Goal: Task Accomplishment & Management: Manage account settings

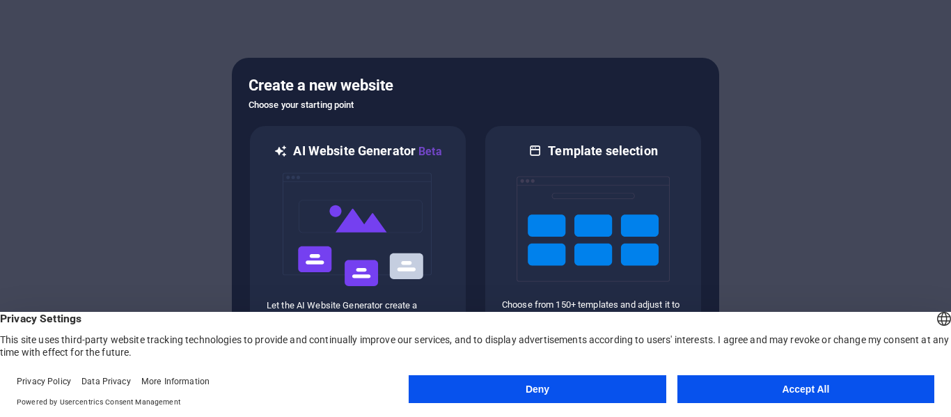
click at [721, 379] on button "Accept All" at bounding box center [806, 389] width 257 height 28
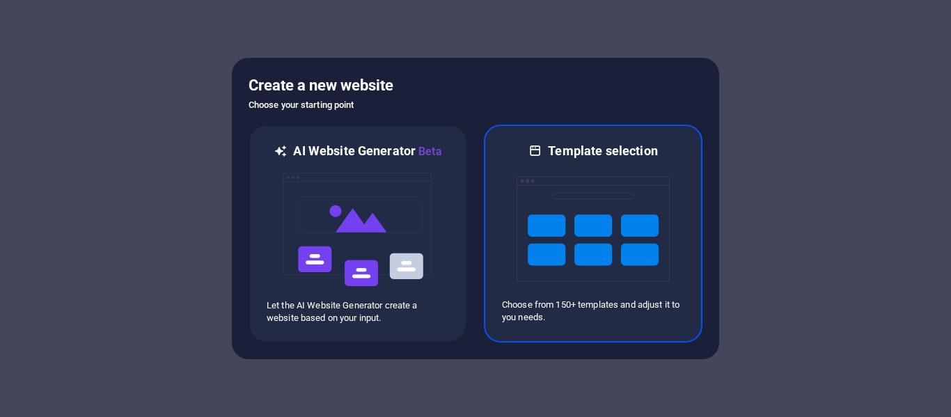
click at [525, 230] on img at bounding box center [593, 228] width 153 height 139
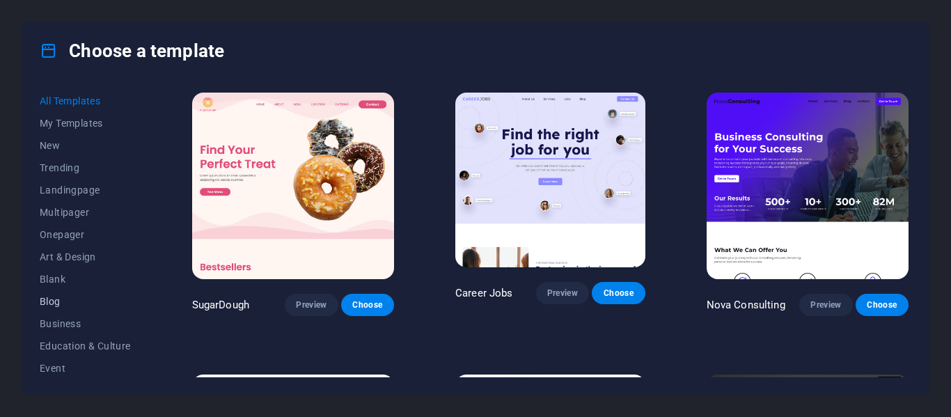
click at [49, 298] on span "Blog" at bounding box center [85, 301] width 91 height 11
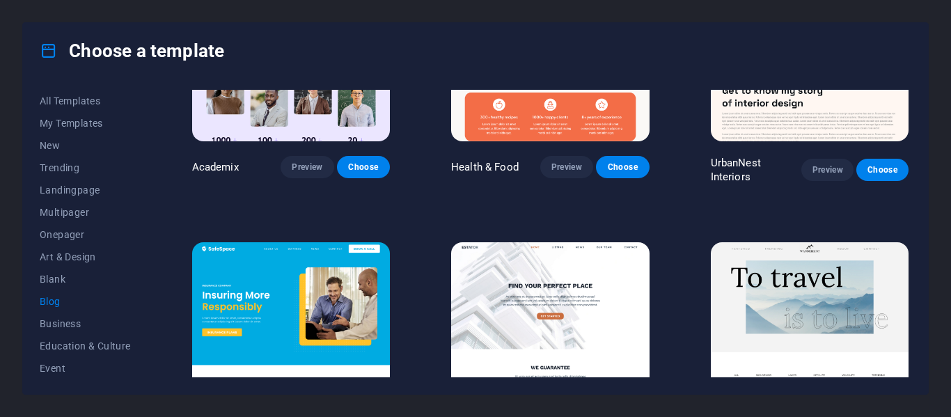
scroll to position [696, 0]
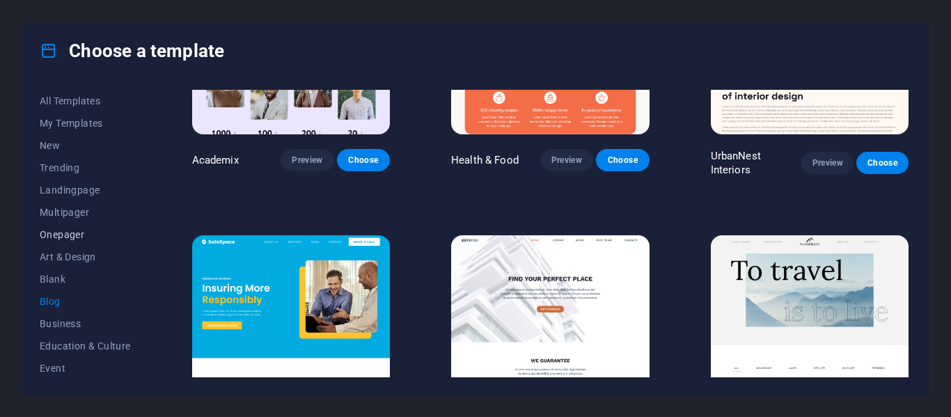
click at [66, 235] on span "Onepager" at bounding box center [85, 234] width 91 height 11
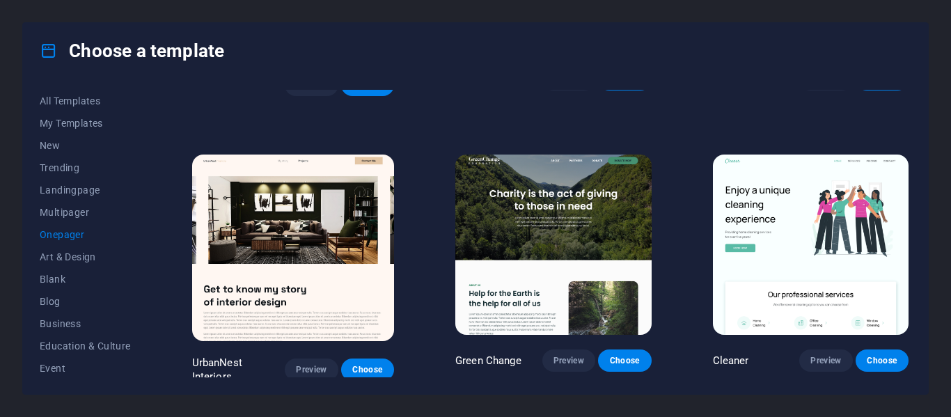
scroll to position [557, 0]
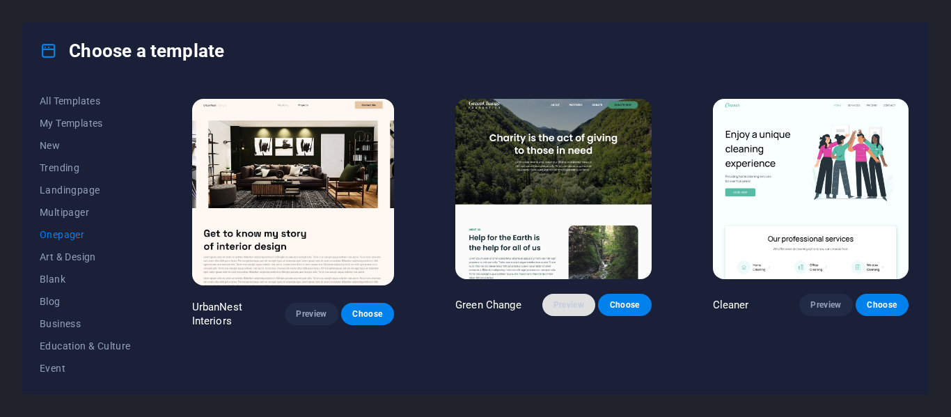
click at [554, 299] on span "Preview" at bounding box center [569, 304] width 31 height 11
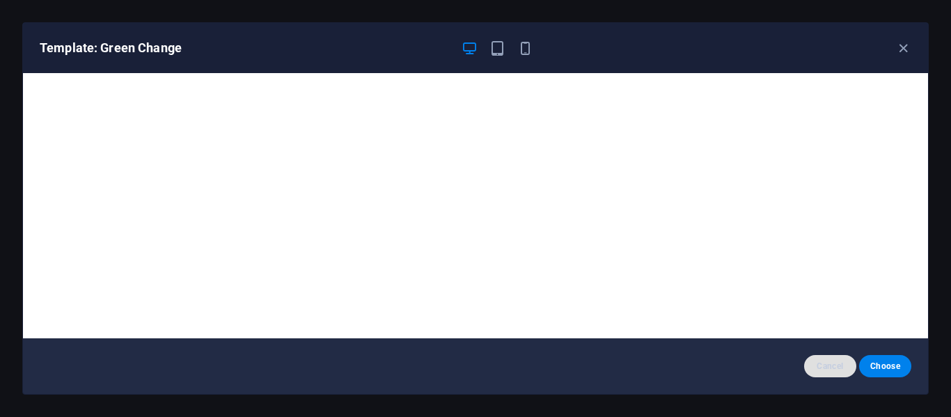
click at [809, 366] on button "Cancel" at bounding box center [830, 366] width 52 height 22
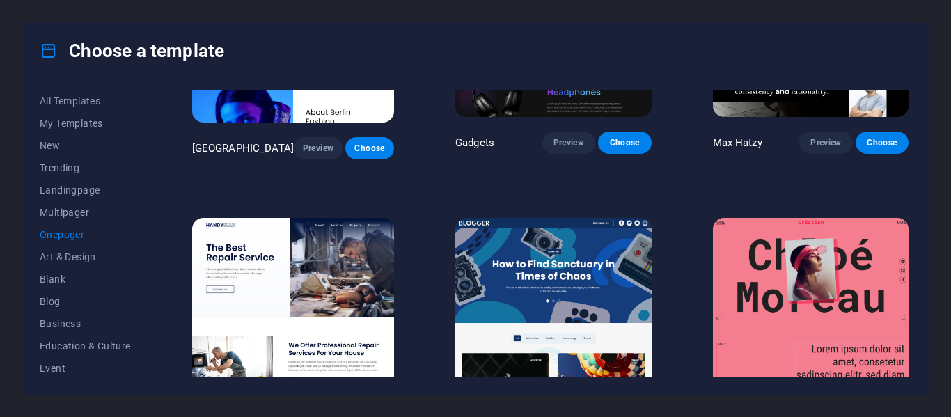
scroll to position [1323, 0]
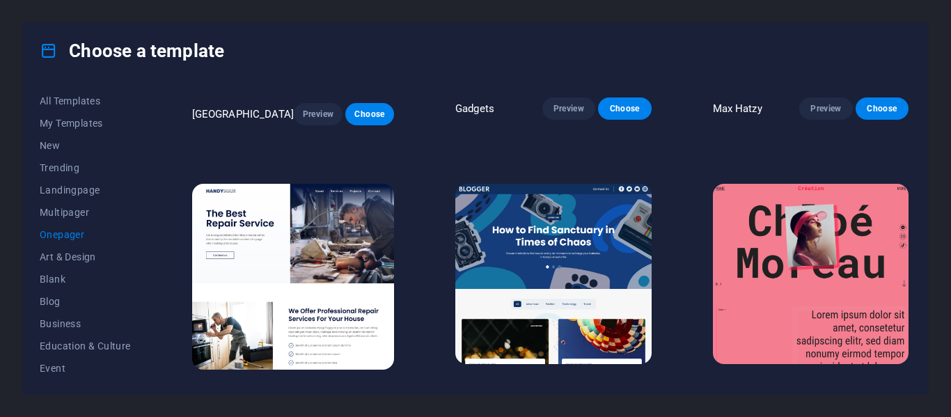
click at [554, 237] on img at bounding box center [553, 274] width 196 height 180
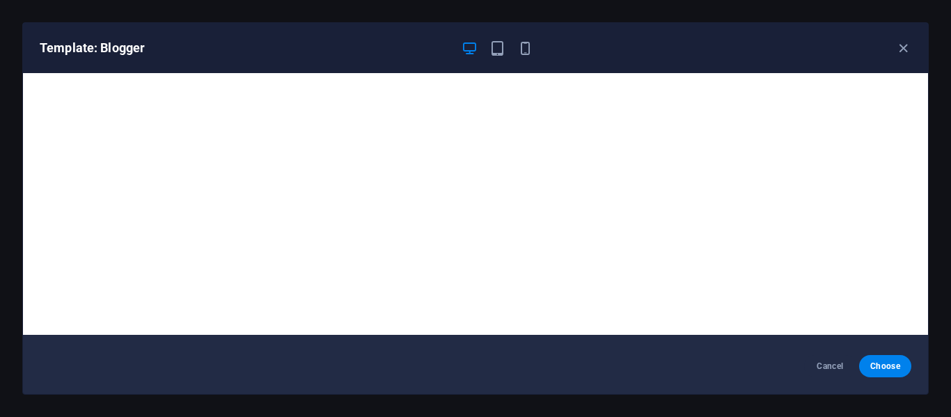
scroll to position [0, 0]
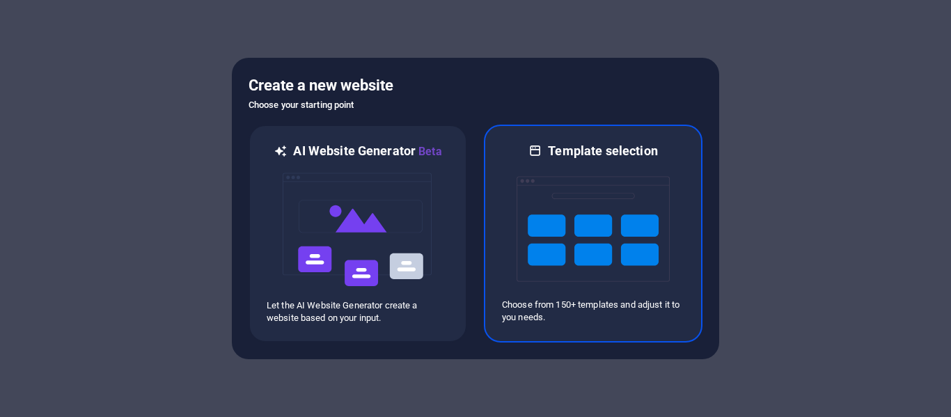
click at [509, 228] on div at bounding box center [593, 228] width 182 height 139
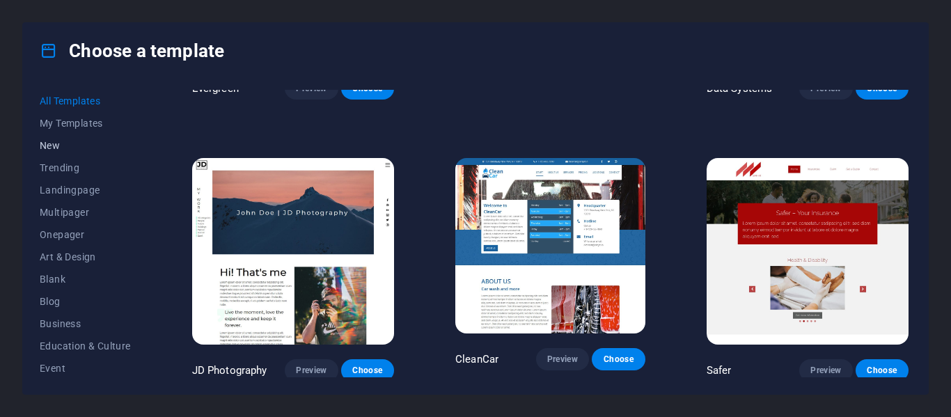
click at [66, 148] on span "New" at bounding box center [85, 145] width 91 height 11
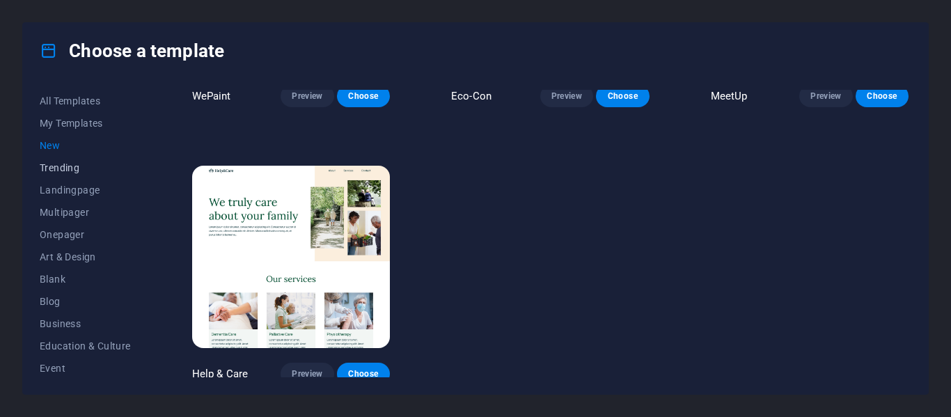
click at [64, 166] on span "Trending" at bounding box center [85, 167] width 91 height 11
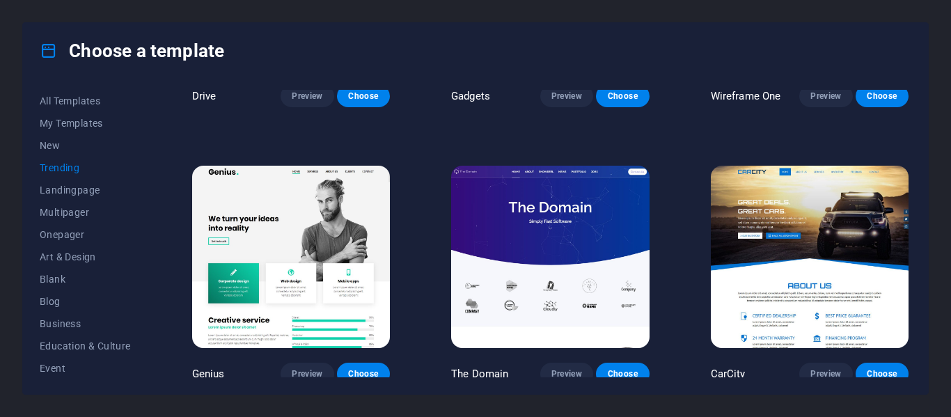
scroll to position [1315, 0]
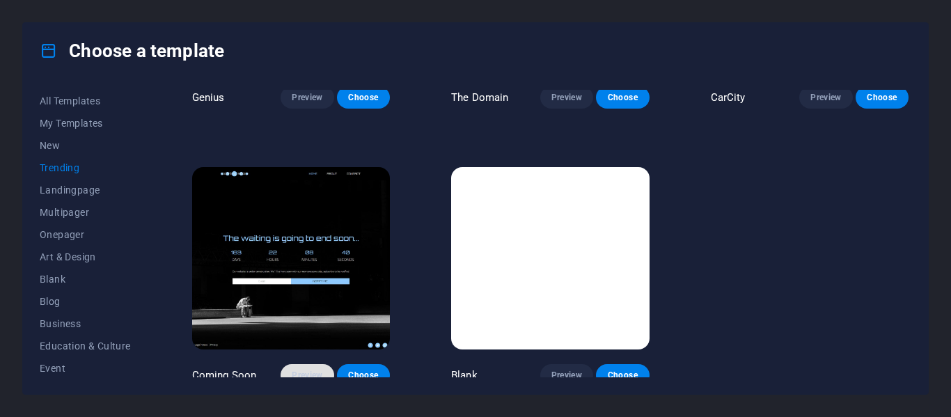
click at [285, 364] on button "Preview" at bounding box center [307, 375] width 53 height 22
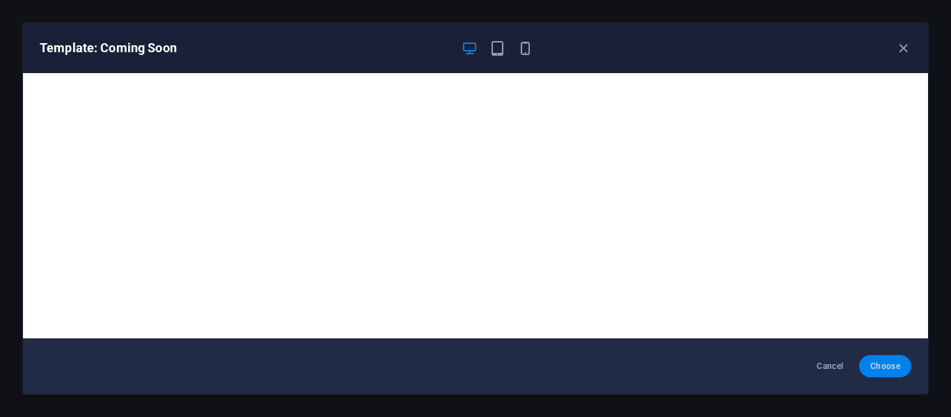
click at [877, 368] on span "Choose" at bounding box center [885, 366] width 30 height 11
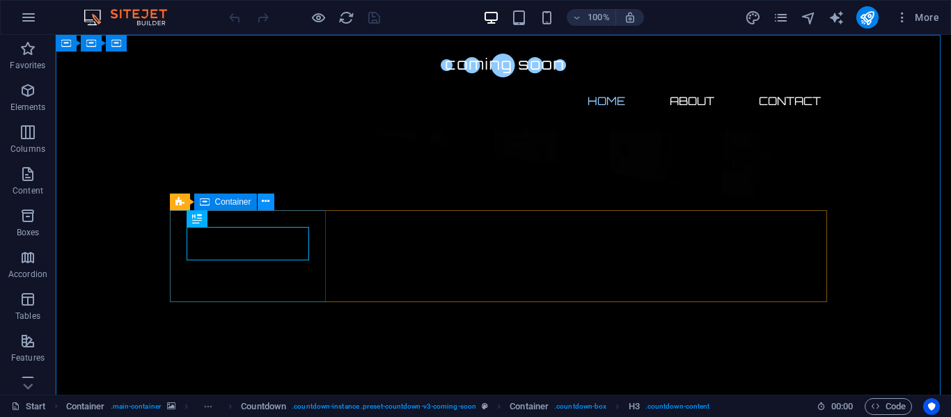
click at [260, 207] on button at bounding box center [266, 202] width 17 height 17
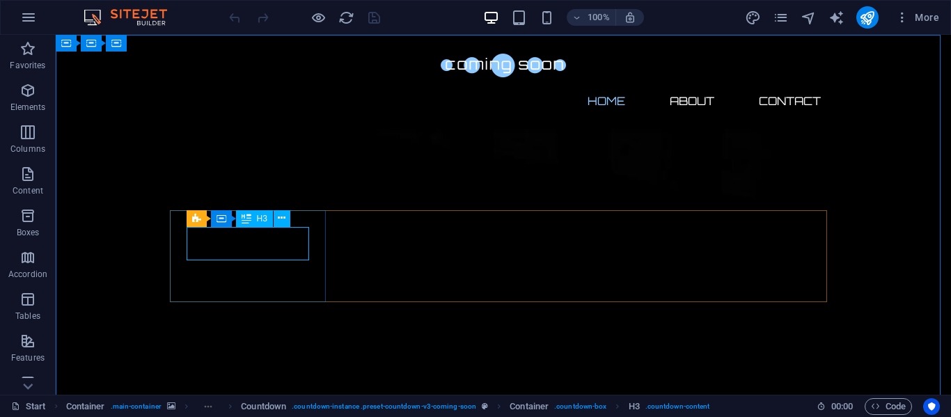
click at [255, 220] on div "H3" at bounding box center [254, 218] width 37 height 17
click at [266, 220] on span "H3" at bounding box center [262, 218] width 10 height 8
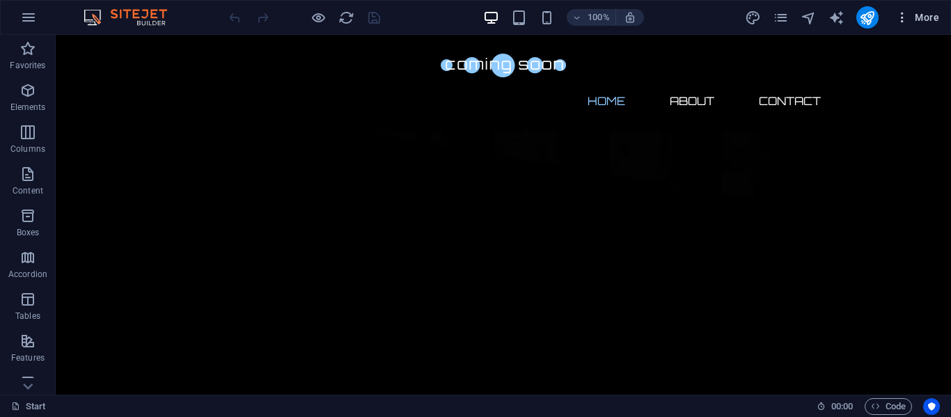
click at [903, 18] on icon "button" at bounding box center [903, 17] width 14 height 14
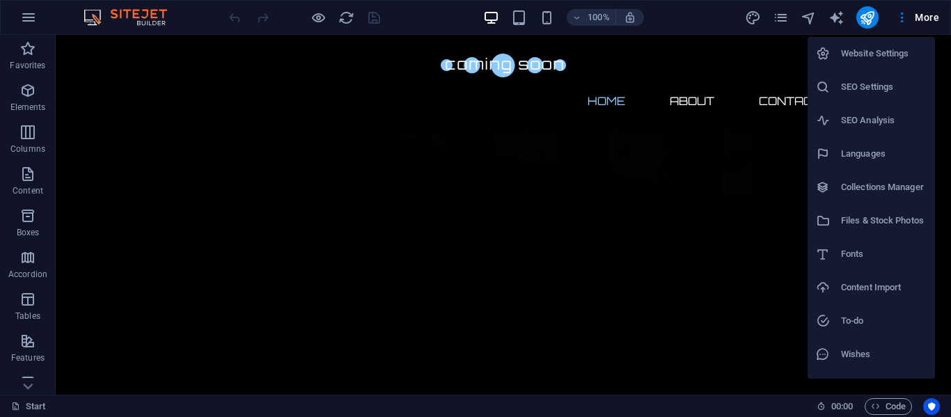
click at [31, 97] on div at bounding box center [475, 208] width 951 height 417
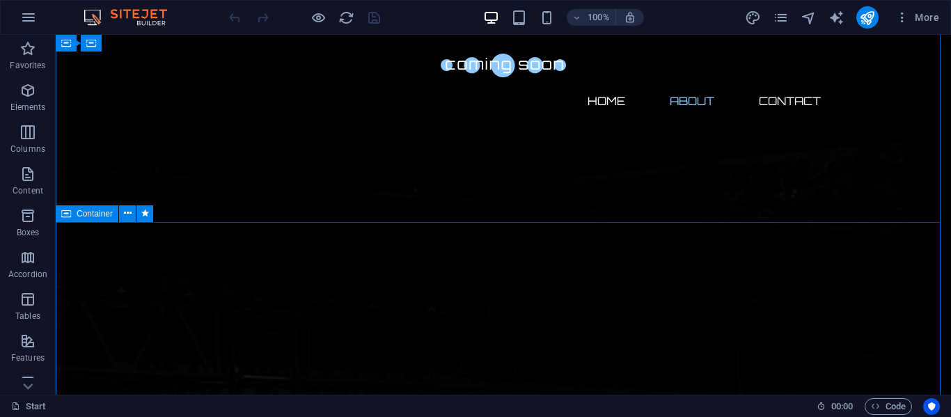
scroll to position [487, 0]
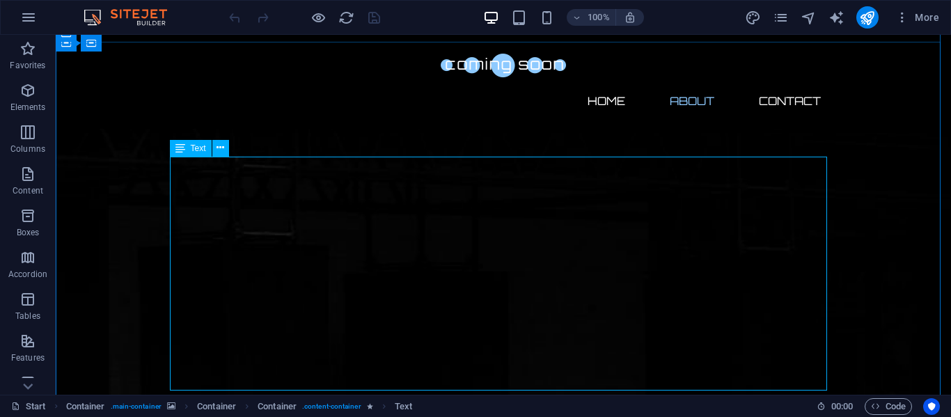
scroll to position [627, 0]
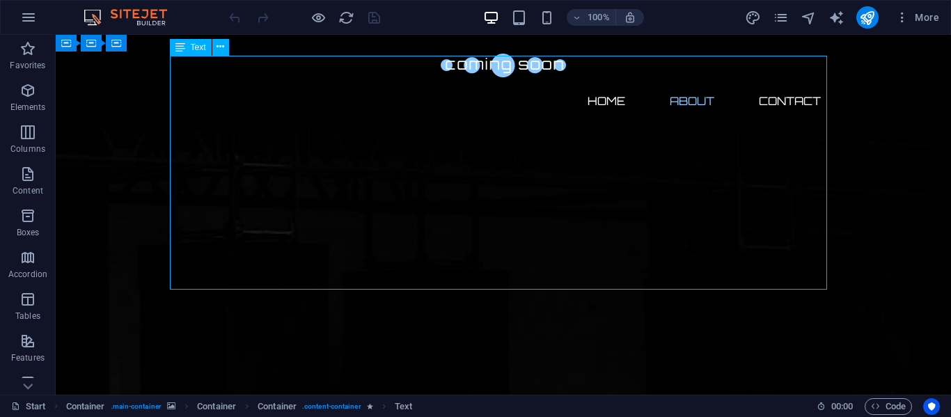
drag, startPoint x: 291, startPoint y: 231, endPoint x: 286, endPoint y: 221, distance: 10.9
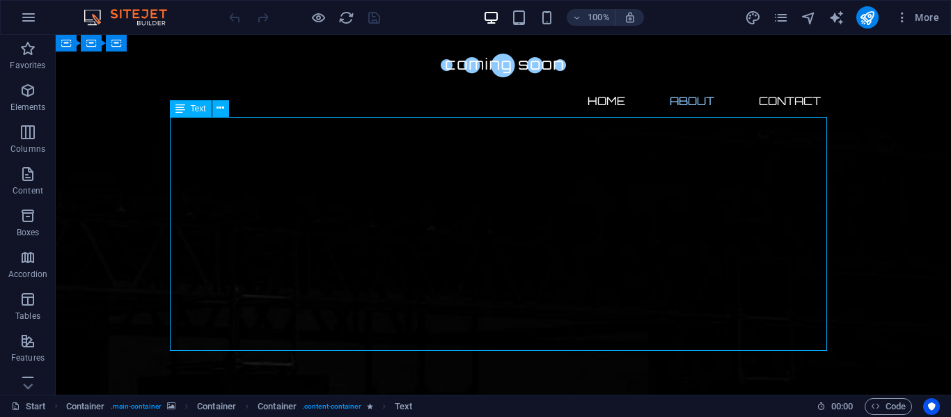
scroll to position [487, 0]
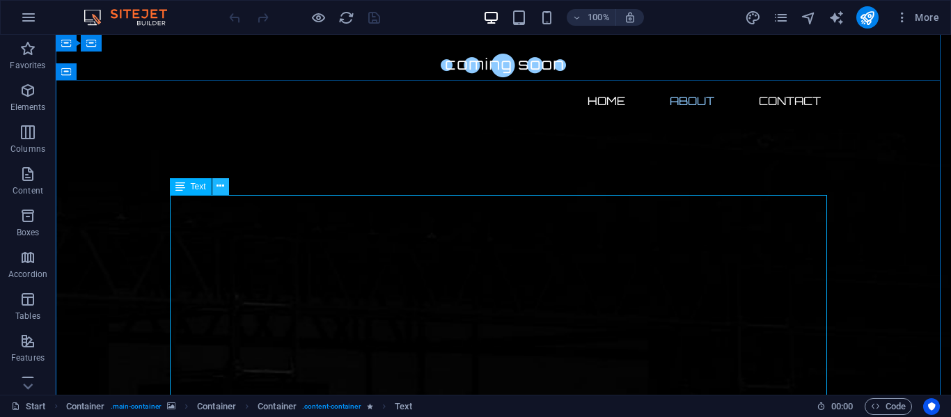
click at [225, 188] on button at bounding box center [220, 186] width 17 height 17
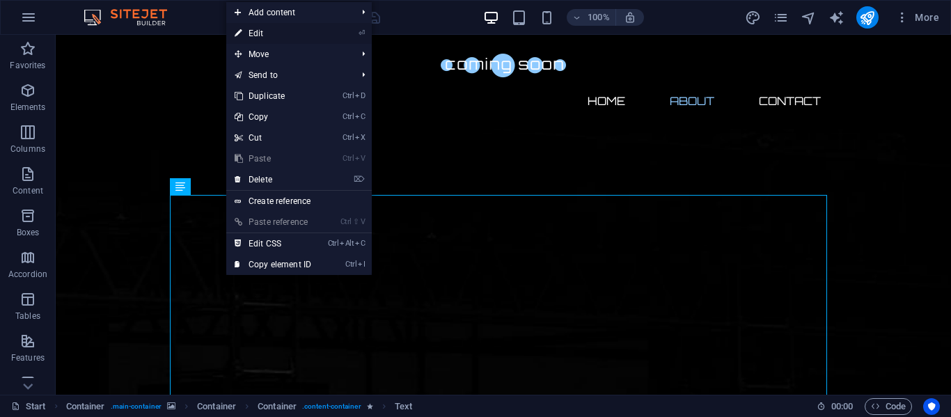
click at [256, 38] on link "⏎ Edit" at bounding box center [272, 33] width 93 height 21
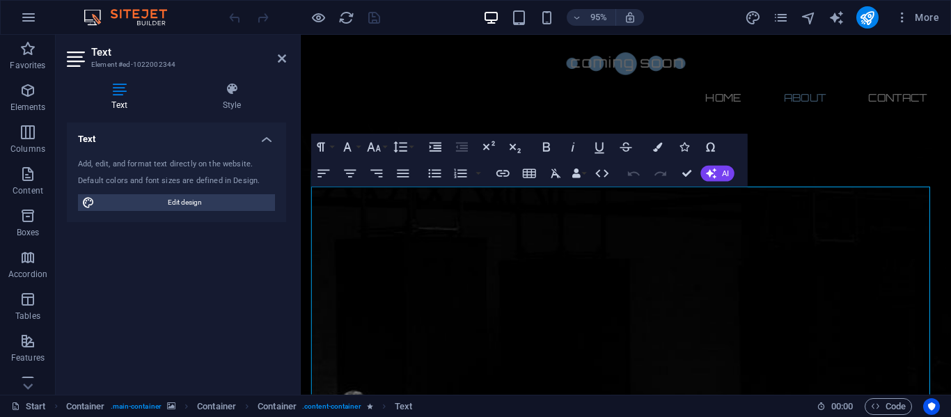
click at [98, 141] on h4 "Text" at bounding box center [176, 135] width 219 height 25
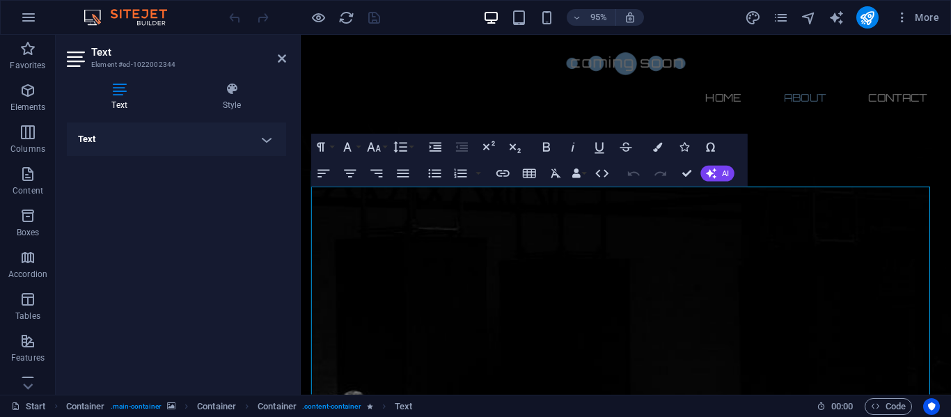
click at [553, 400] on div "Start Container . main-container Container Container . content-container Text" at bounding box center [408, 406] width 795 height 17
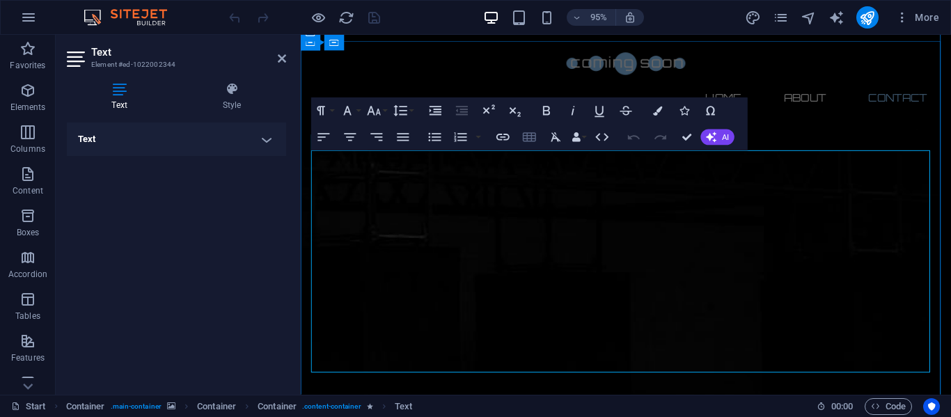
scroll to position [627, 0]
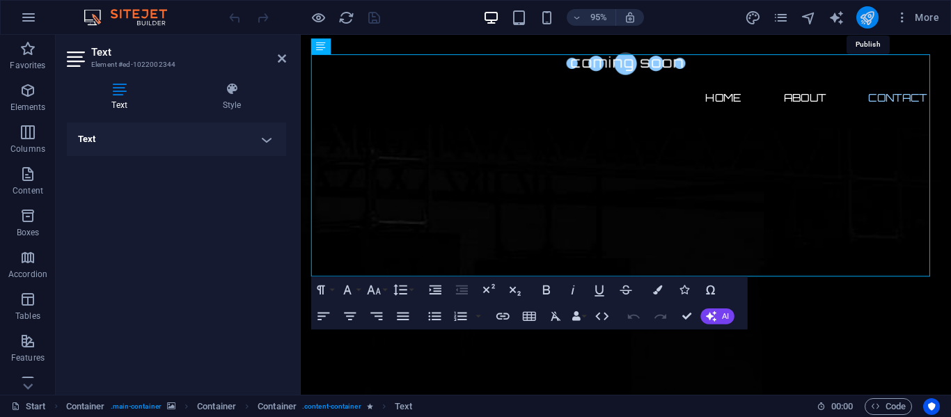
click at [862, 15] on icon "publish" at bounding box center [867, 18] width 16 height 16
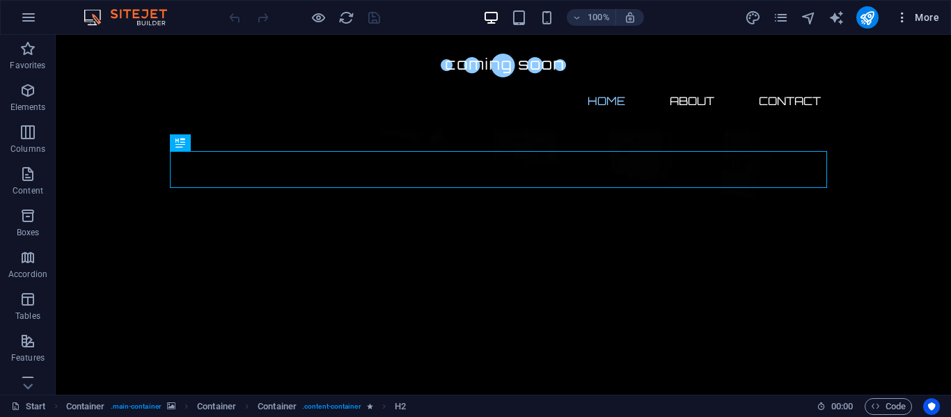
click at [903, 10] on button "More" at bounding box center [917, 17] width 55 height 22
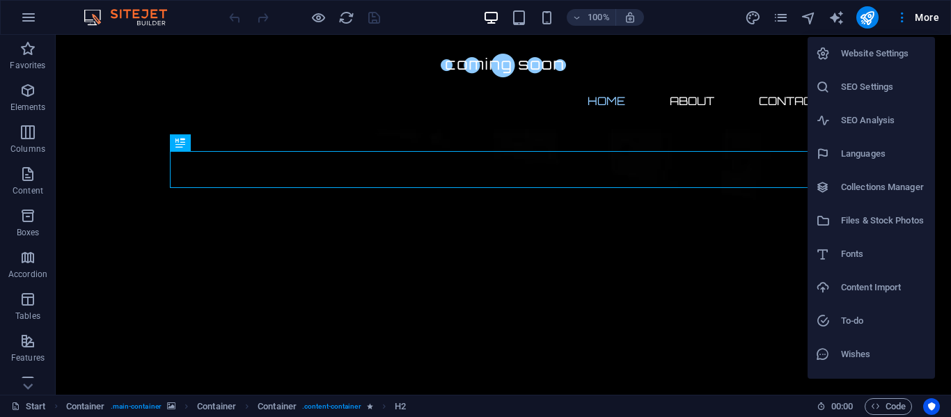
click at [735, 116] on div at bounding box center [475, 208] width 951 height 417
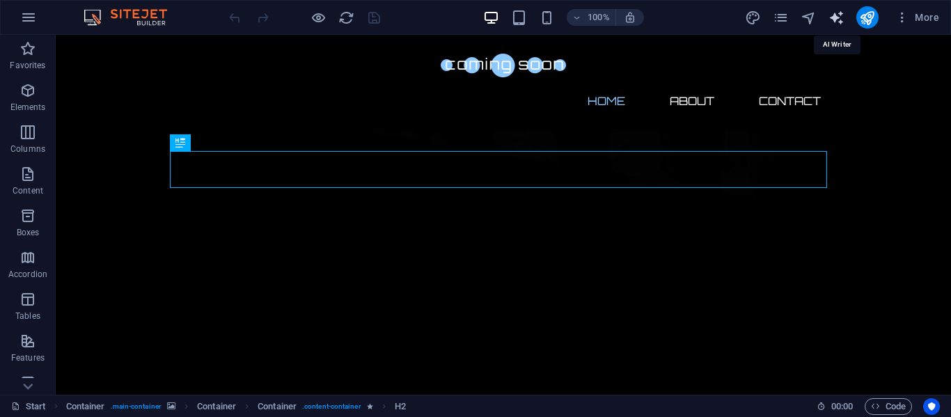
click at [836, 21] on icon "text_generator" at bounding box center [837, 18] width 16 height 16
select select "English"
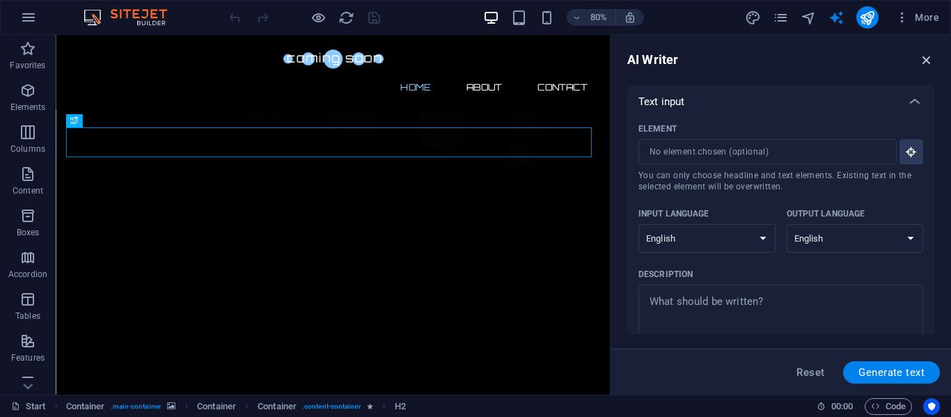
click at [923, 57] on icon "button" at bounding box center [926, 59] width 15 height 15
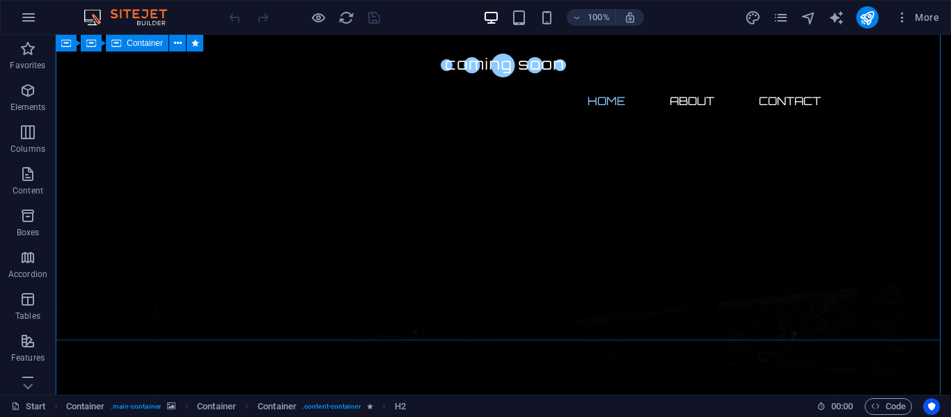
scroll to position [418, 0]
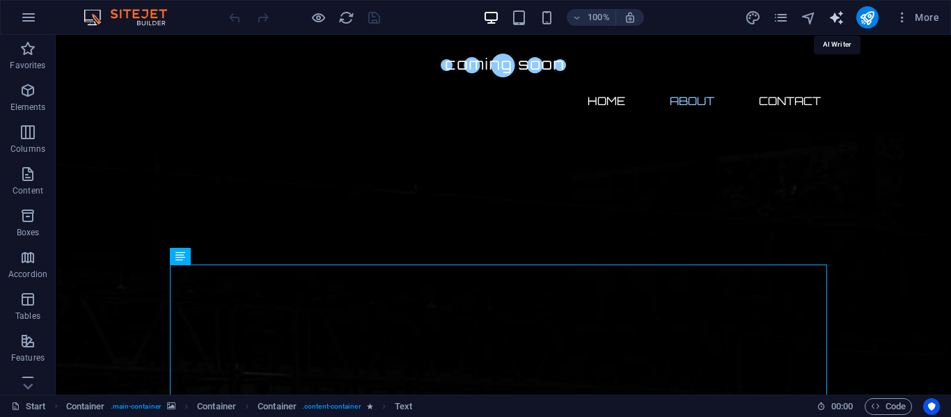
click at [838, 21] on icon "text_generator" at bounding box center [837, 18] width 16 height 16
select select "English"
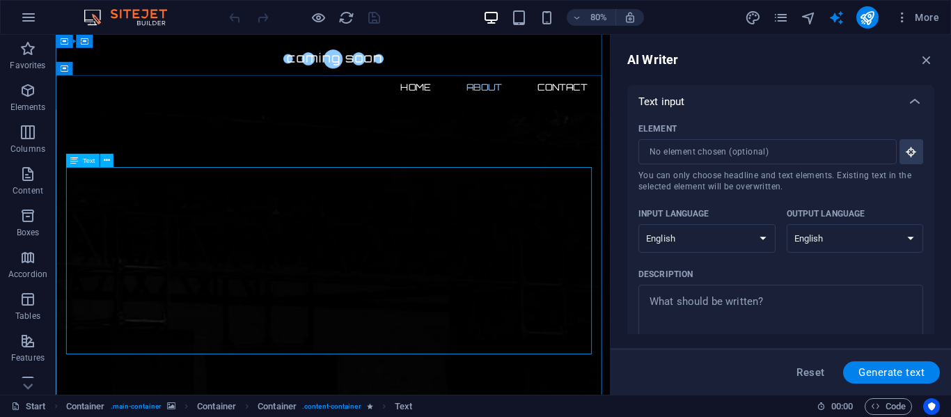
scroll to position [487, 0]
click at [106, 161] on icon at bounding box center [106, 156] width 6 height 12
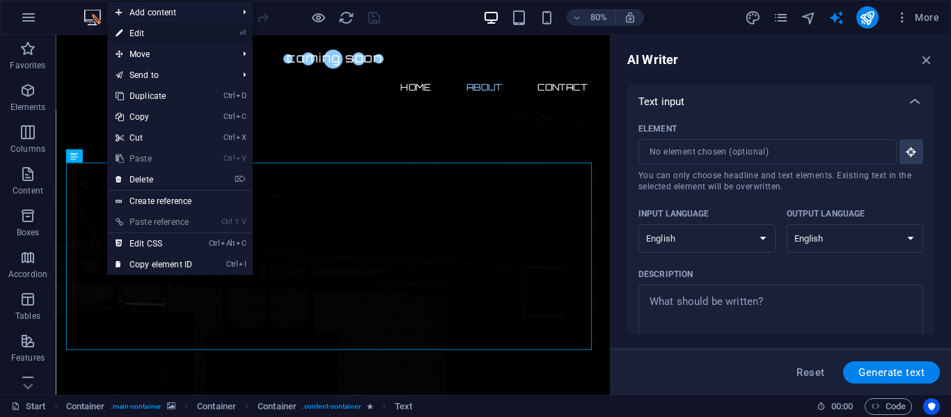
click at [132, 37] on link "⏎ Edit" at bounding box center [153, 33] width 93 height 21
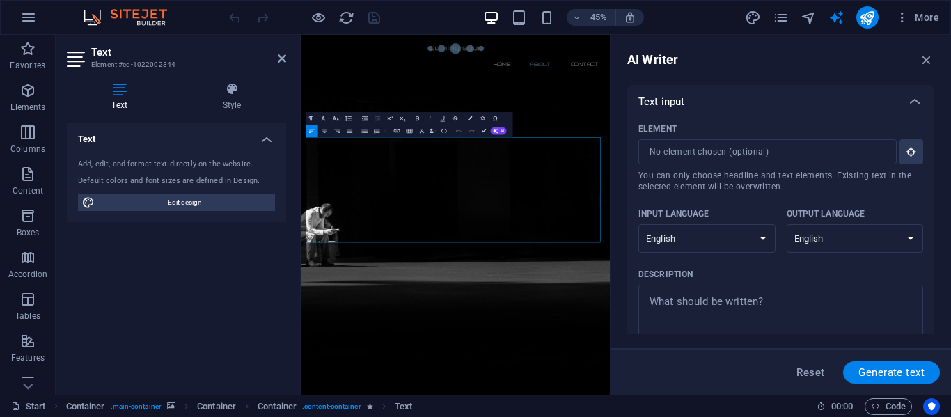
scroll to position [420, 0]
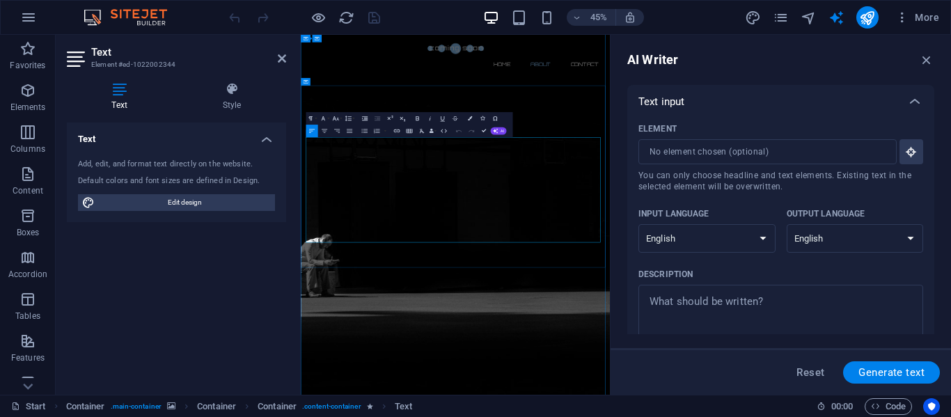
click at [804, 150] on input "Element ​ You can only choose headline and text elements. Existing text in the …" at bounding box center [763, 151] width 249 height 25
click at [912, 150] on icon "button" at bounding box center [911, 152] width 13 height 13
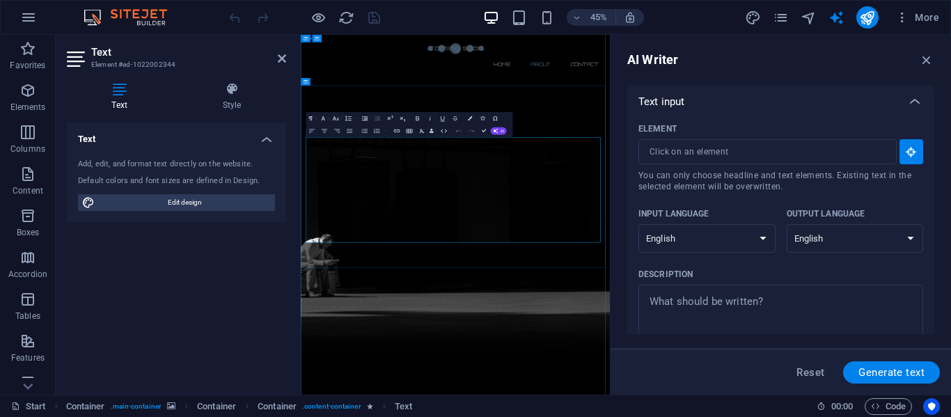
type input "#ed-1022002344"
type textarea "x"
type input "213"
type textarea "x"
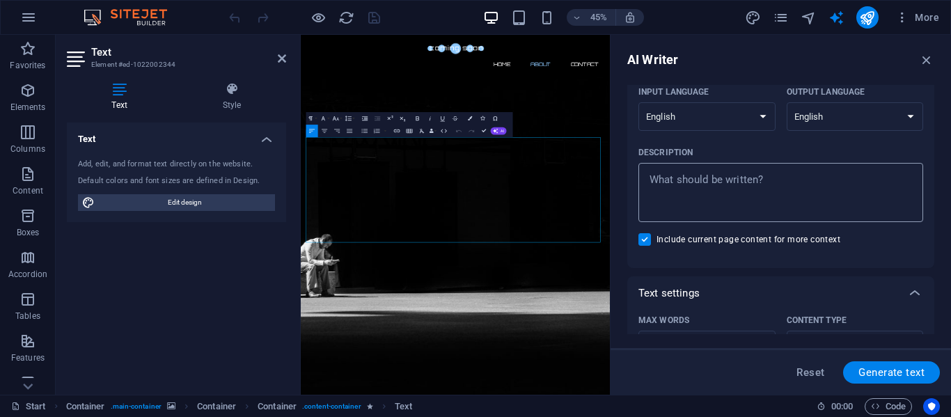
scroll to position [139, 0]
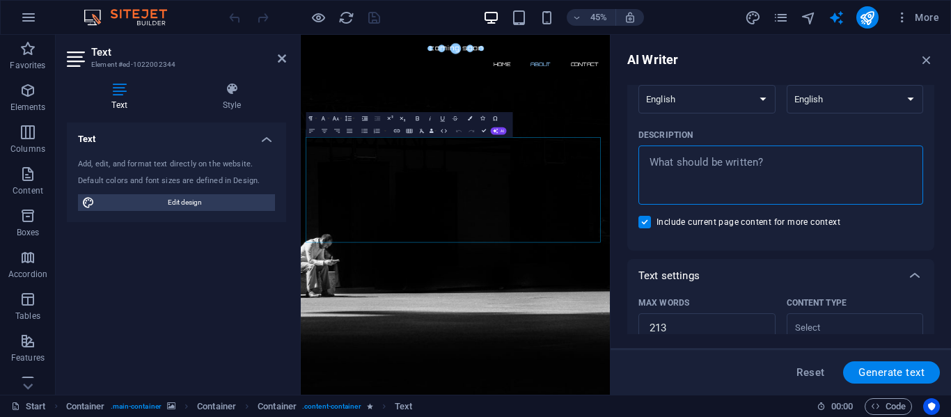
click at [712, 192] on textarea "Description x ​" at bounding box center [781, 175] width 271 height 45
type textarea "x"
click at [647, 221] on input "Include current page content for more context" at bounding box center [648, 222] width 18 height 13
checkbox input "false"
click at [658, 189] on textarea "Description x ​" at bounding box center [781, 175] width 271 height 45
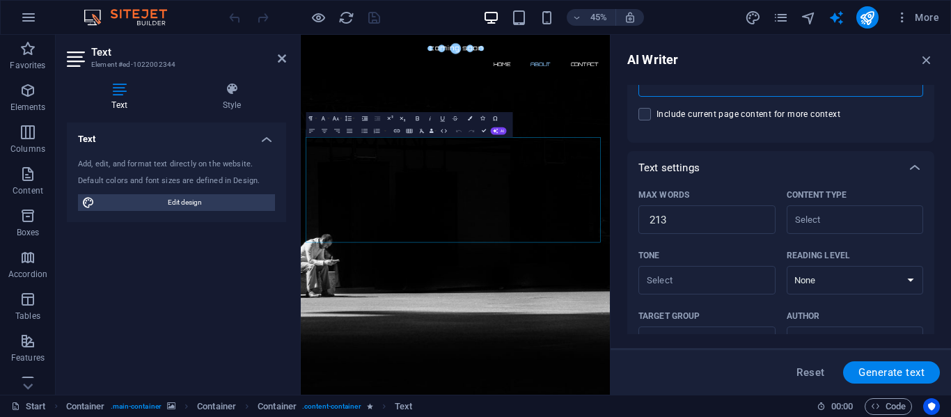
scroll to position [279, 0]
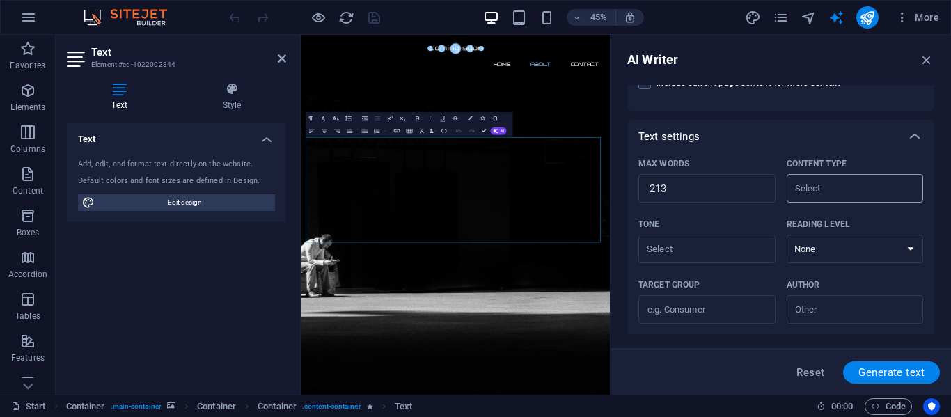
click at [856, 202] on div "​" at bounding box center [855, 188] width 137 height 29
click at [856, 198] on input "Content type ​" at bounding box center [844, 188] width 106 height 20
type textarea "x"
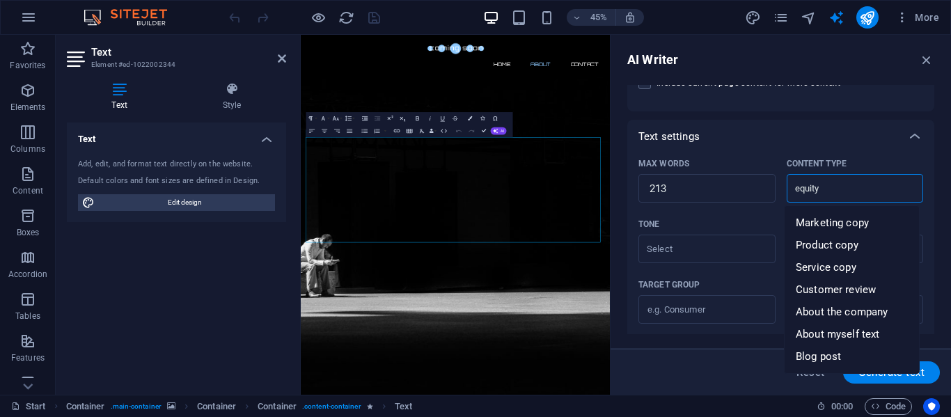
type input "equity"
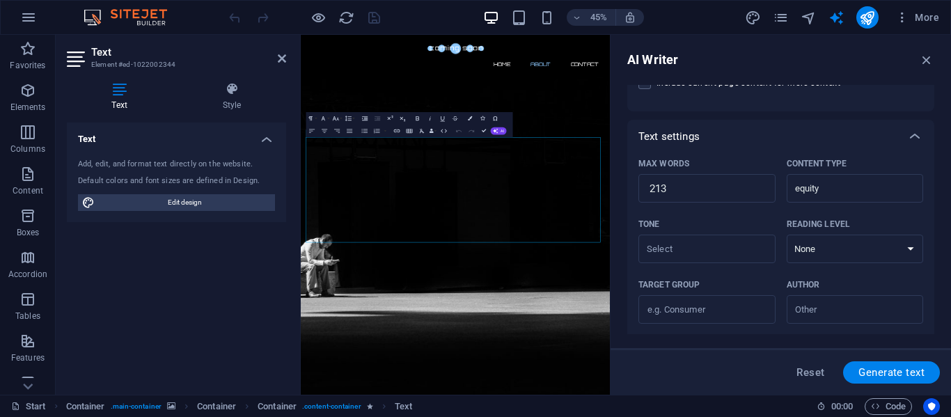
click at [771, 144] on div "Text settings" at bounding box center [780, 136] width 307 height 33
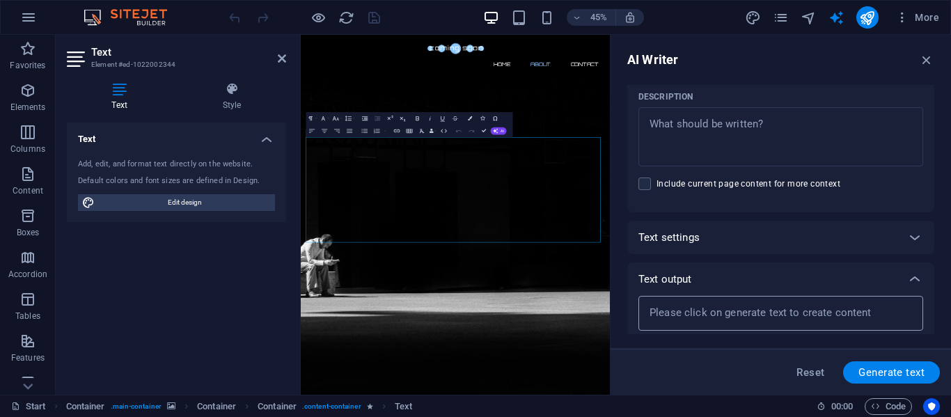
scroll to position [219, 0]
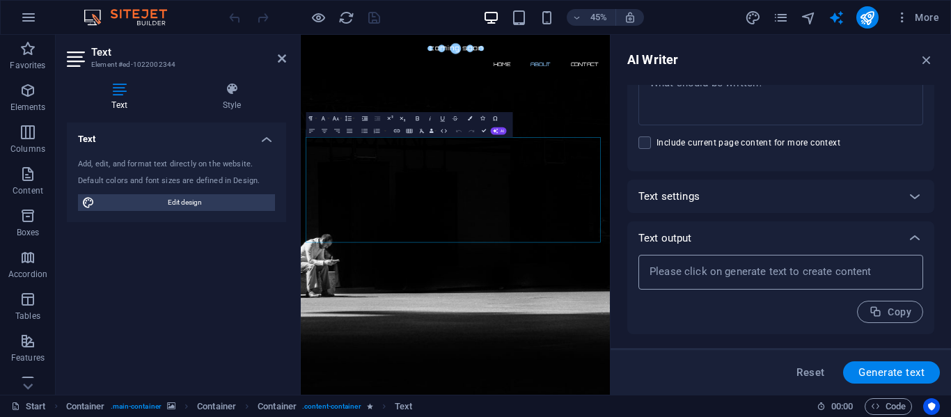
type textarea "x"
click at [725, 277] on textarea at bounding box center [781, 272] width 271 height 21
click at [724, 275] on textarea at bounding box center [781, 272] width 271 height 21
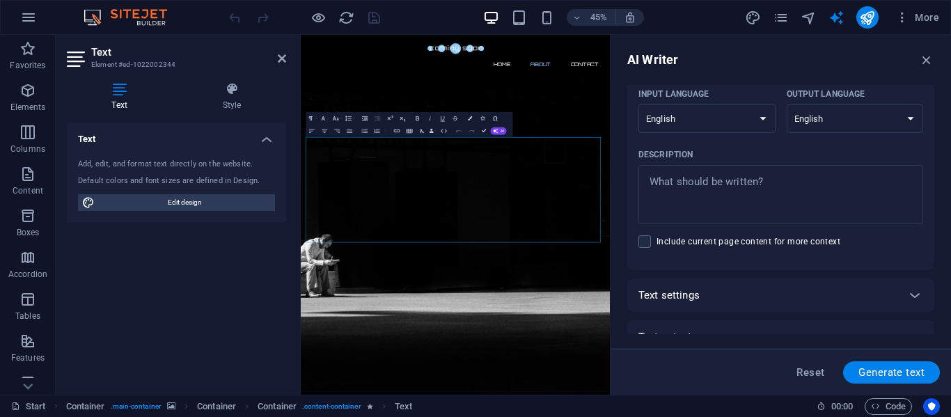
scroll to position [79, 0]
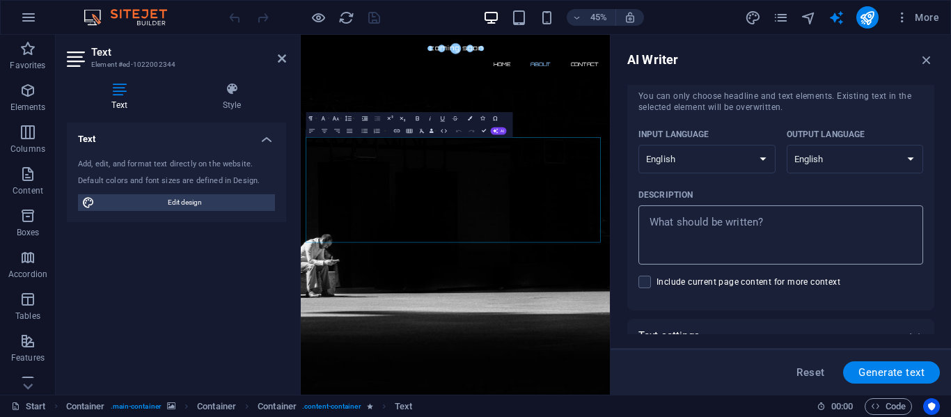
type textarea "x"
click at [717, 239] on textarea "Description x ​" at bounding box center [781, 234] width 271 height 45
type textarea "w"
type textarea "x"
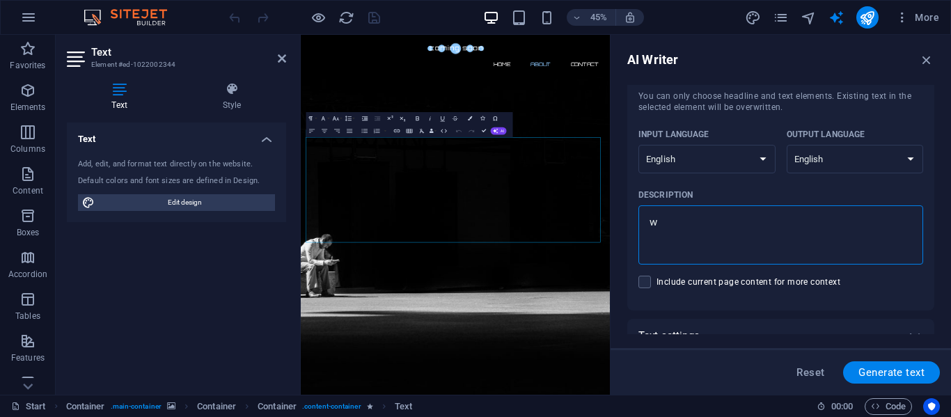
type textarea "wr"
type textarea "x"
type textarea "wri"
type textarea "x"
type textarea "writ"
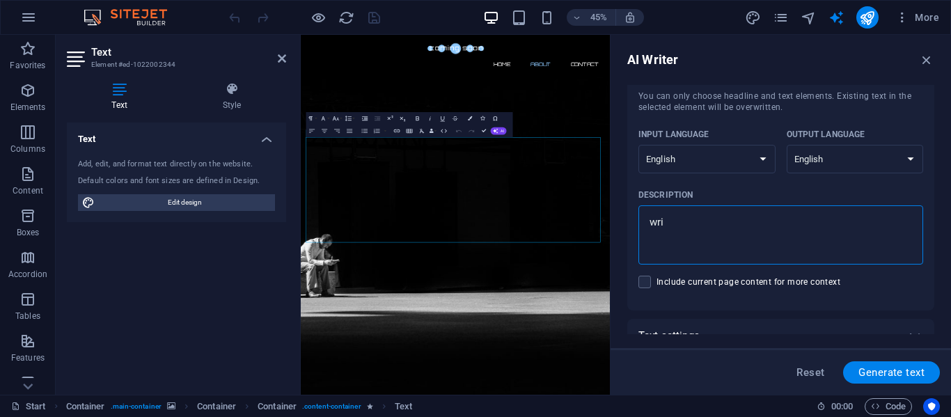
type textarea "x"
type textarea "write"
type textarea "x"
type textarea "write"
type textarea "x"
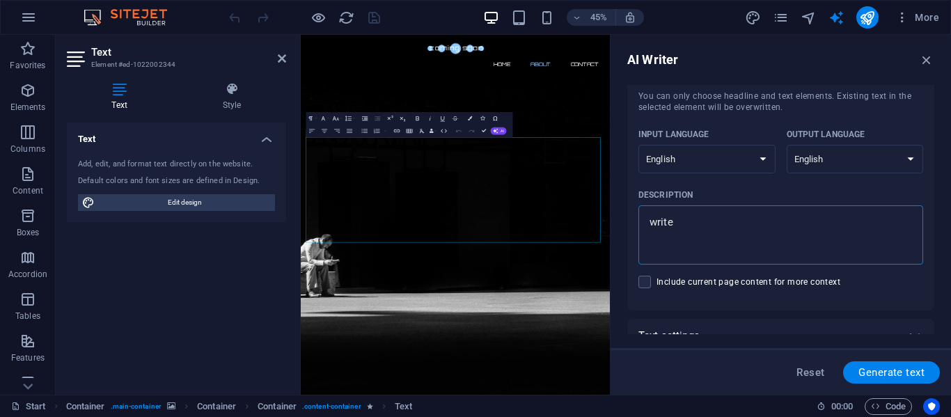
type textarea "write a"
type textarea "x"
type textarea "write ab"
type textarea "x"
type textarea "write abo"
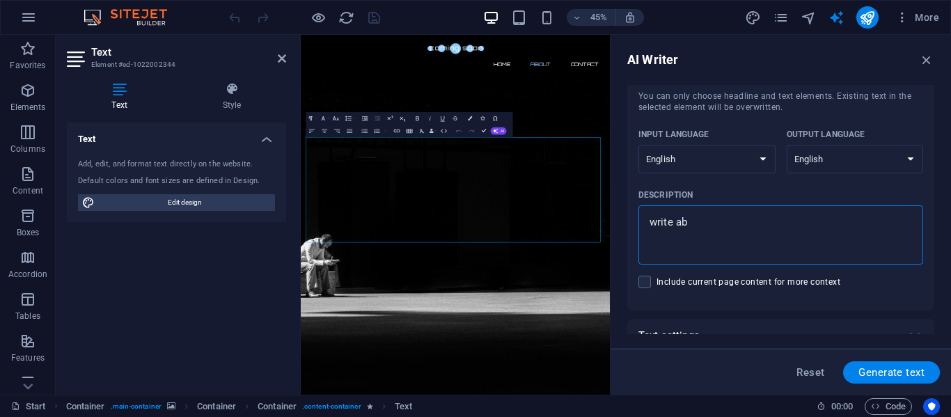
type textarea "x"
type textarea "write abou"
type textarea "x"
type textarea "write about"
type textarea "x"
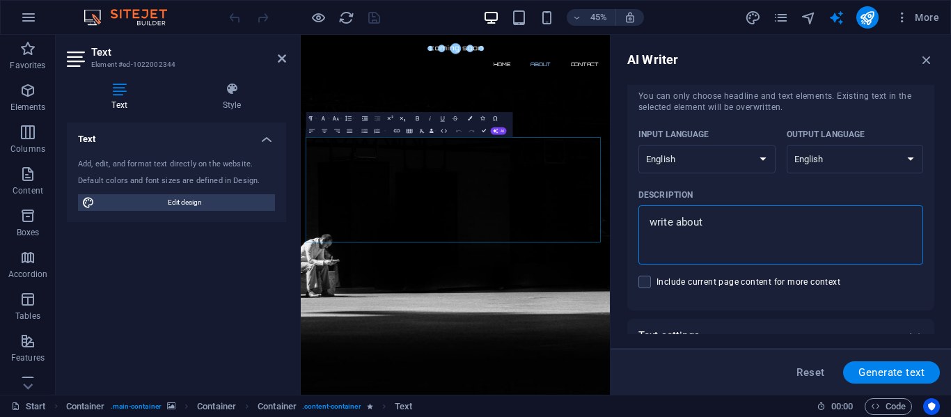
type textarea "write about"
type textarea "x"
type textarea "write about e"
type textarea "x"
type textarea "write about eq"
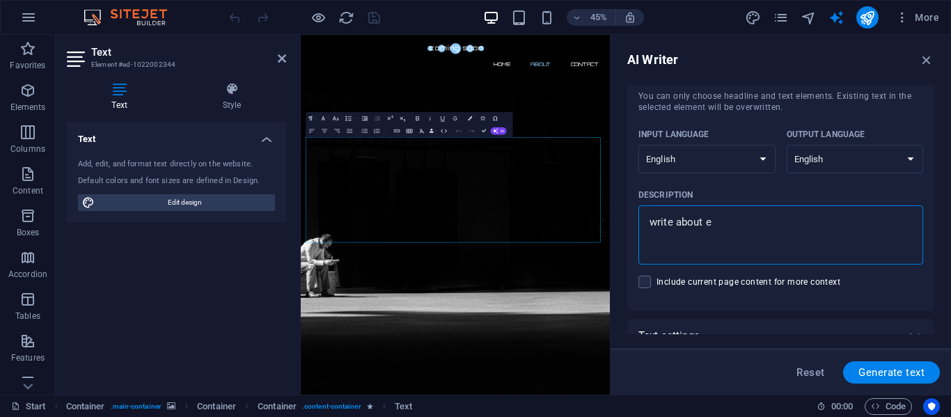
type textarea "x"
type textarea "write about equ"
type textarea "x"
type textarea "write about equi"
type textarea "x"
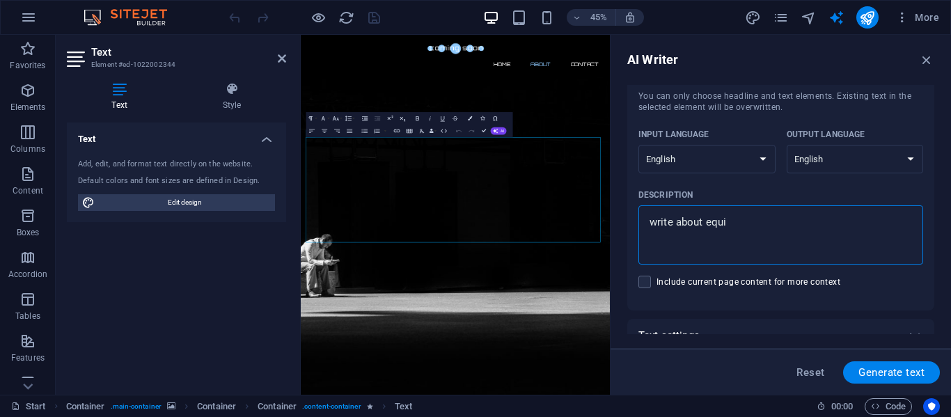
type textarea "write about equit"
type textarea "x"
type textarea "write about equity"
type textarea "x"
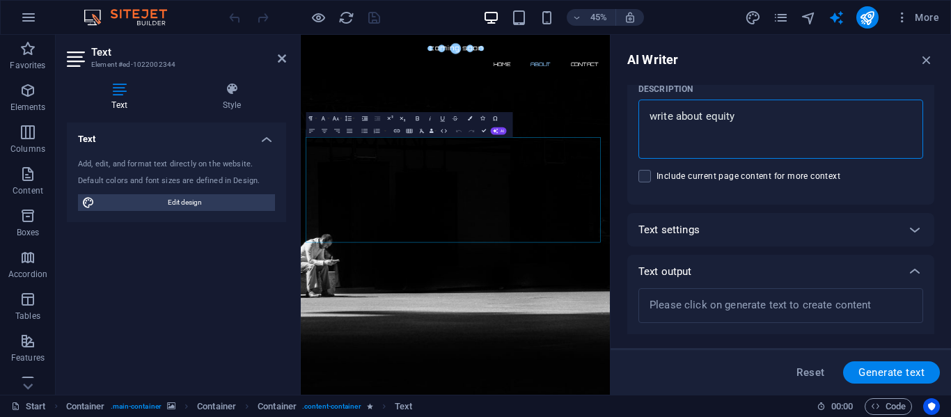
scroll to position [219, 0]
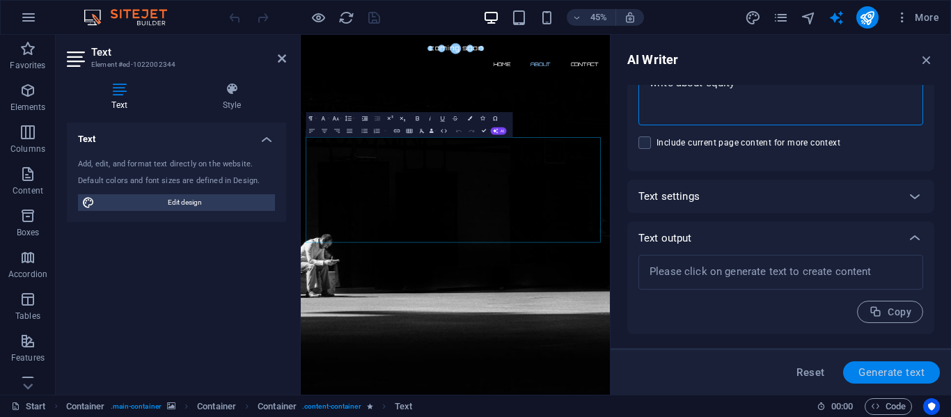
type textarea "write about equity"
click at [891, 376] on span "Generate text" at bounding box center [892, 372] width 66 height 11
type textarea "x"
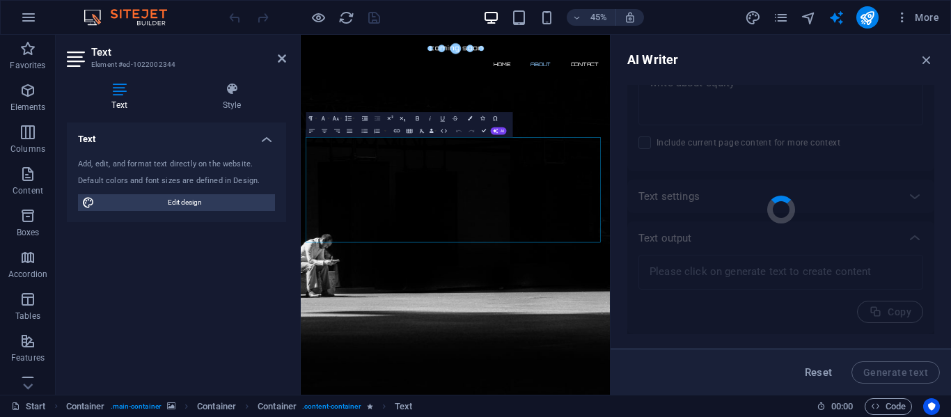
type textarea "x"
type textarea "Equity refers to the concept of fairness and justice, particularly in the conte…"
type textarea "x"
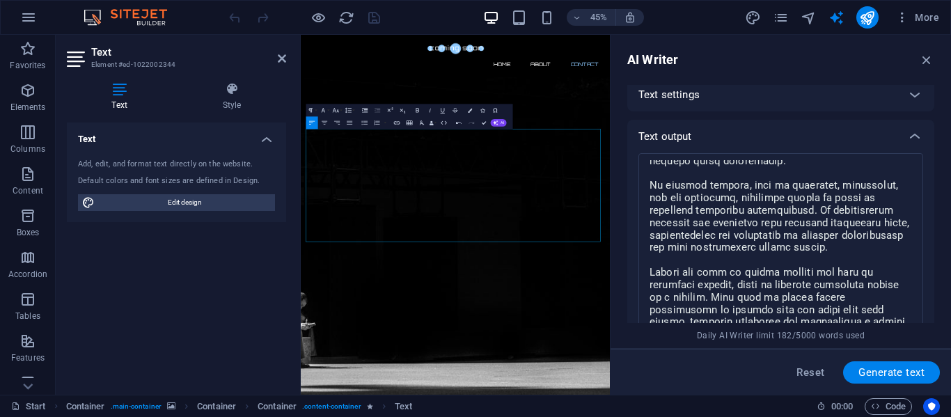
scroll to position [490, 0]
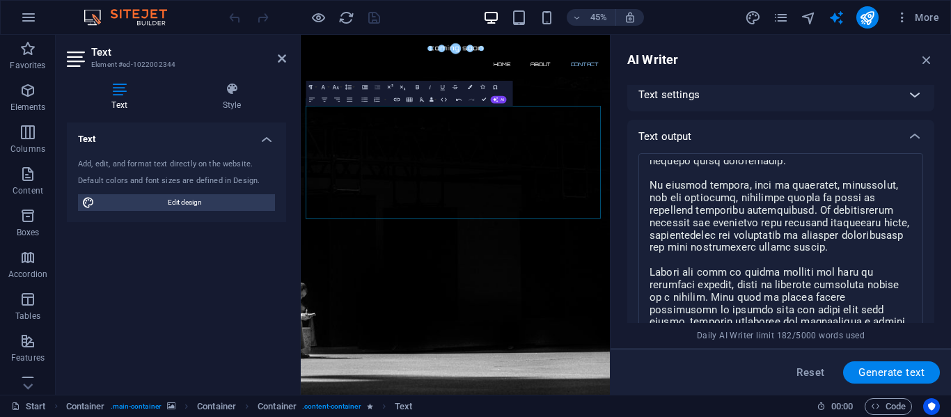
click at [916, 95] on icon at bounding box center [915, 94] width 17 height 17
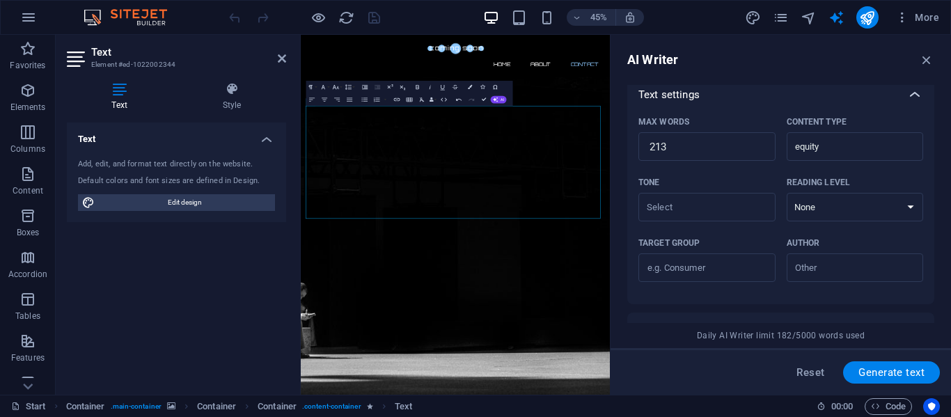
click at [914, 91] on icon at bounding box center [915, 94] width 17 height 17
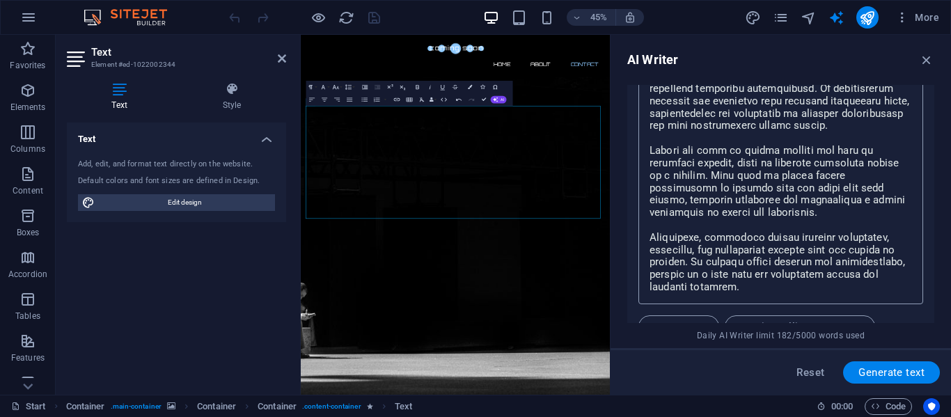
scroll to position [460, 0]
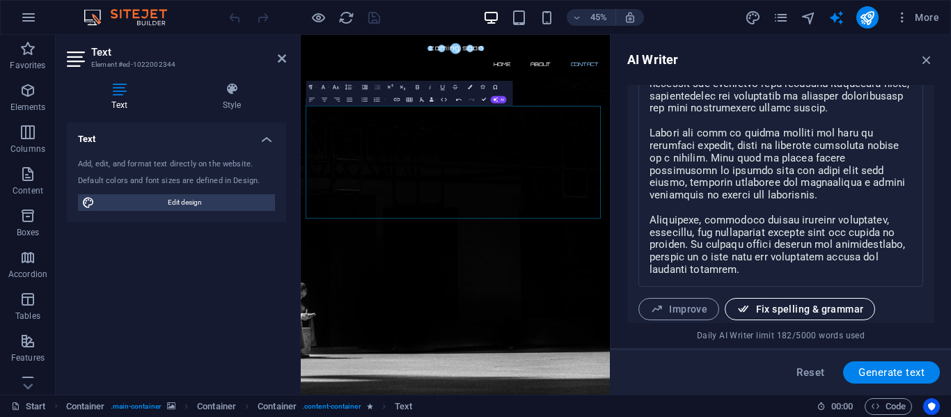
click at [760, 307] on span "Fix spelling & grammar" at bounding box center [800, 309] width 127 height 13
type textarea "x"
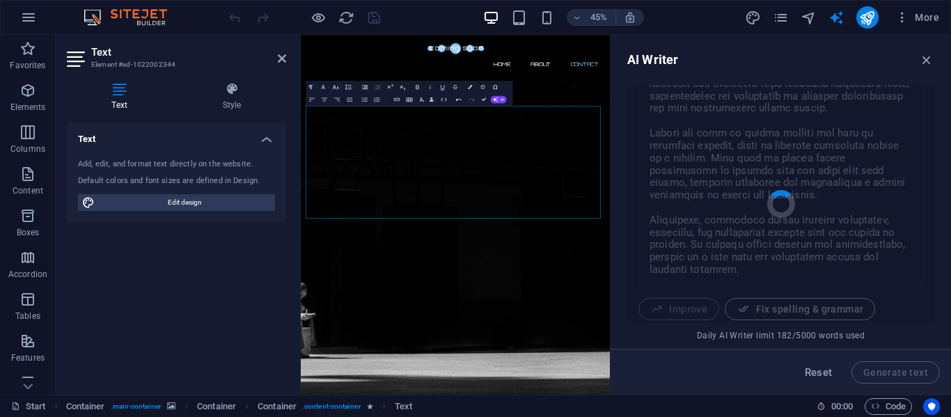
scroll to position [109, 0]
type textarea "x"
type textarea "Equity refers to the concept of fairness and justice, particularly in the conte…"
type textarea "x"
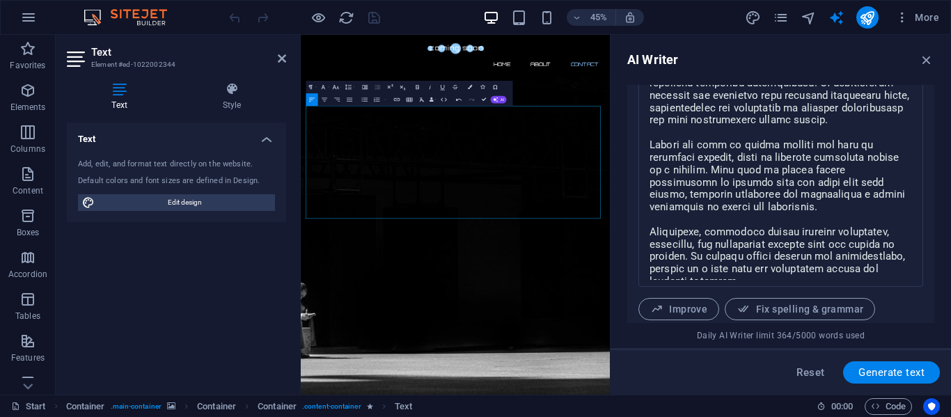
scroll to position [529, 0]
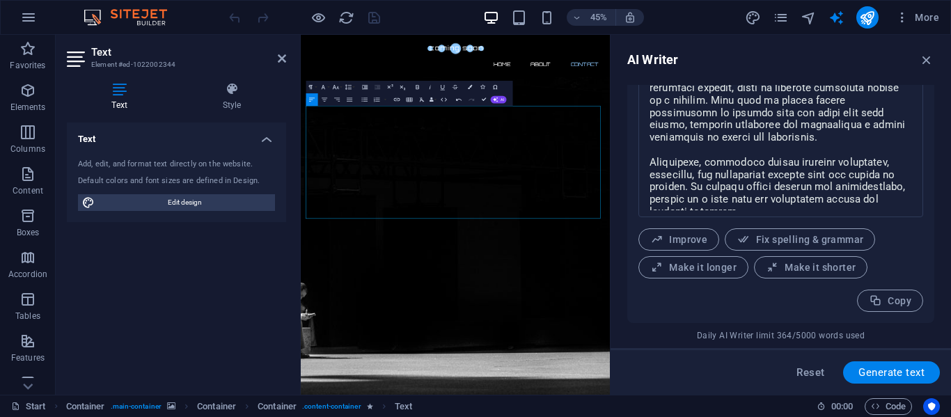
click at [714, 274] on span "Make it longer" at bounding box center [693, 267] width 86 height 13
type textarea "x"
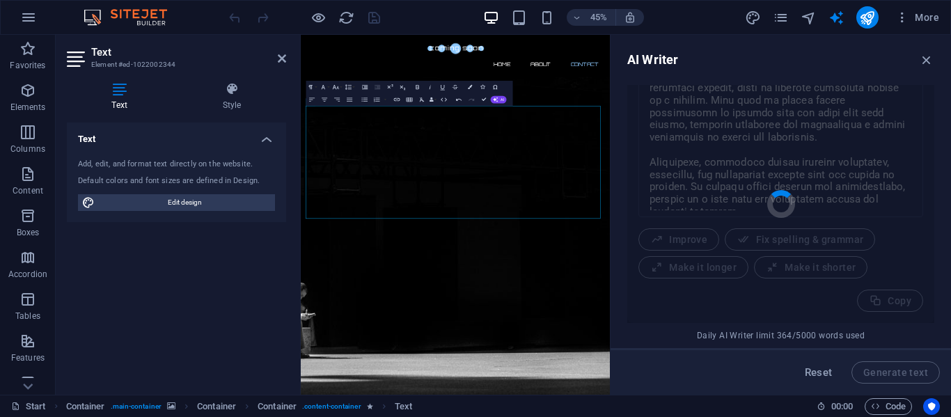
type textarea "x"
type textarea "Equity is a multifaceted concept that refers to the principles of fairness and …"
type textarea "x"
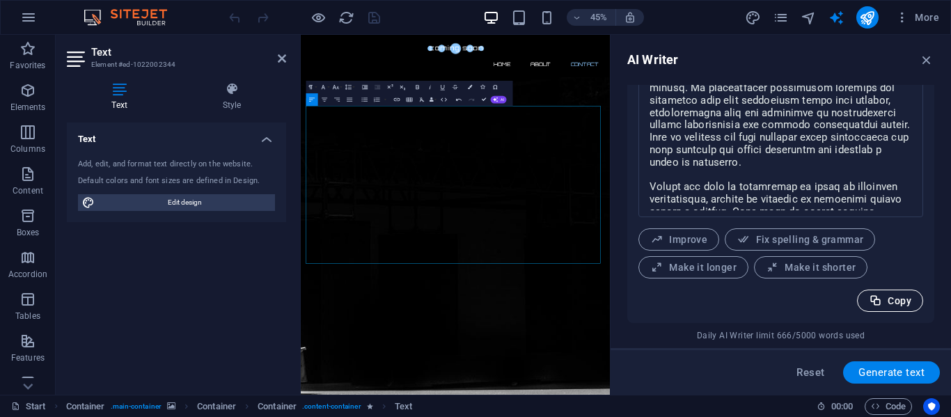
click at [893, 304] on span "Copy" at bounding box center [890, 301] width 42 height 13
type textarea "x"
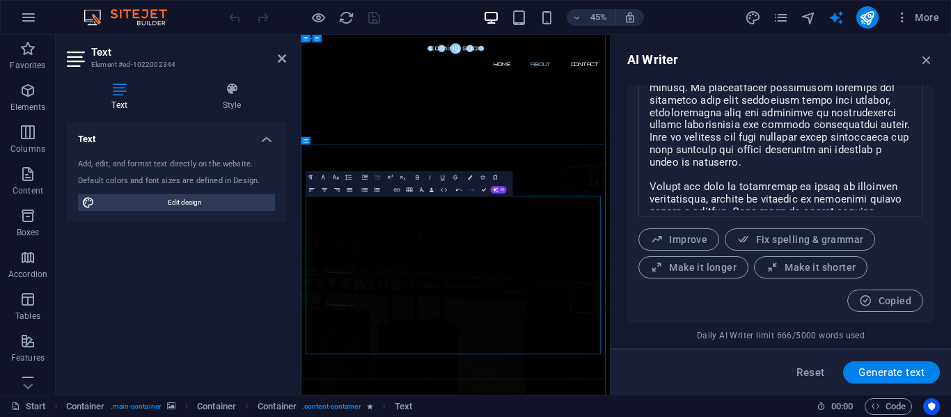
scroll to position [281, 0]
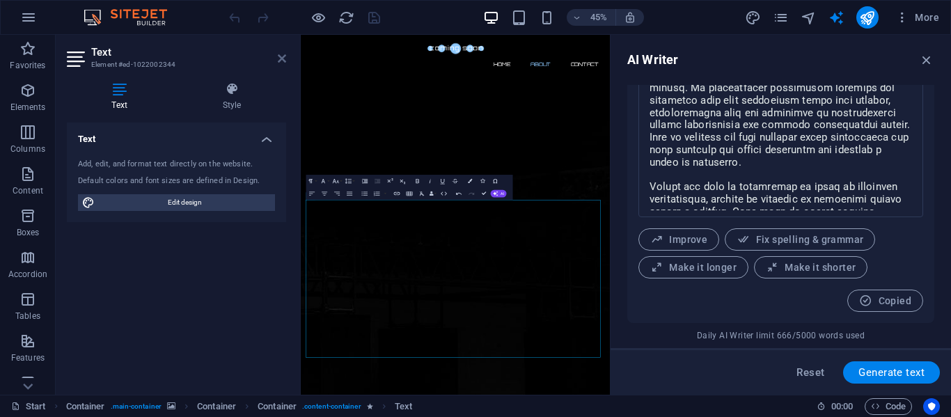
click at [282, 58] on icon at bounding box center [282, 58] width 8 height 11
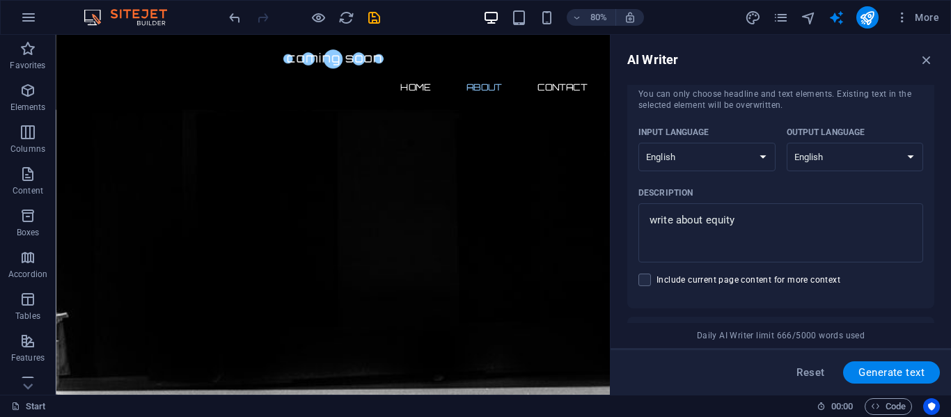
scroll to position [139, 0]
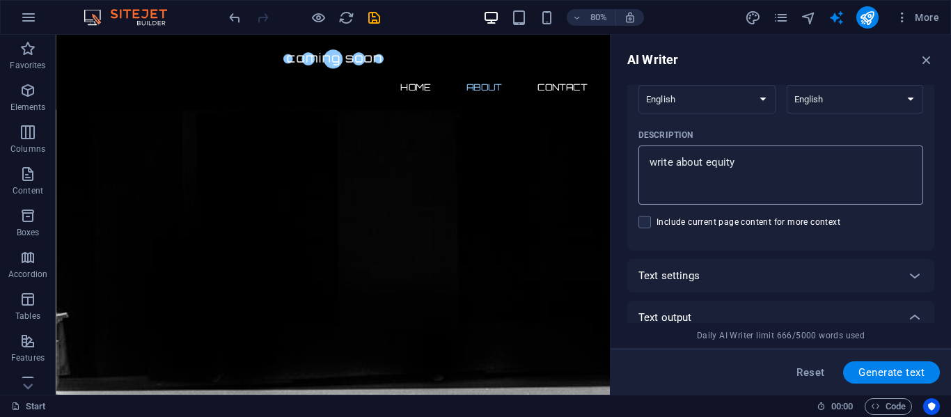
type textarea "x"
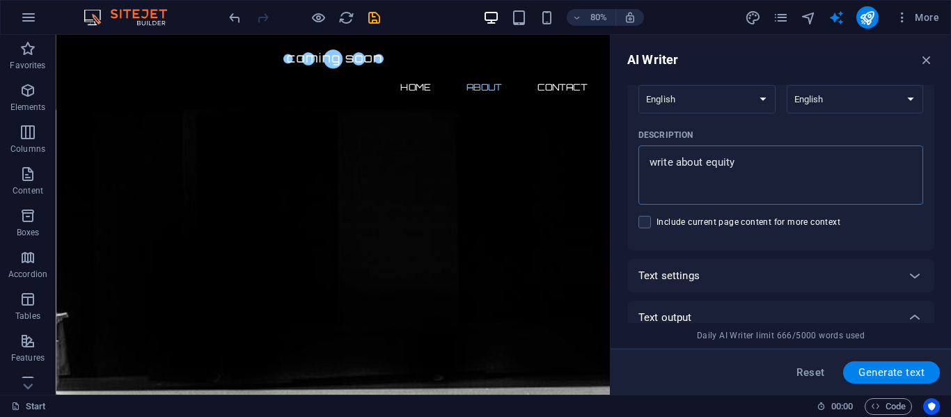
click at [703, 163] on textarea "write about equity" at bounding box center [781, 175] width 271 height 45
click at [675, 166] on textarea "write about equity" at bounding box center [781, 175] width 271 height 45
type textarea "write aabout equity"
type textarea "x"
type textarea "write anabout equity"
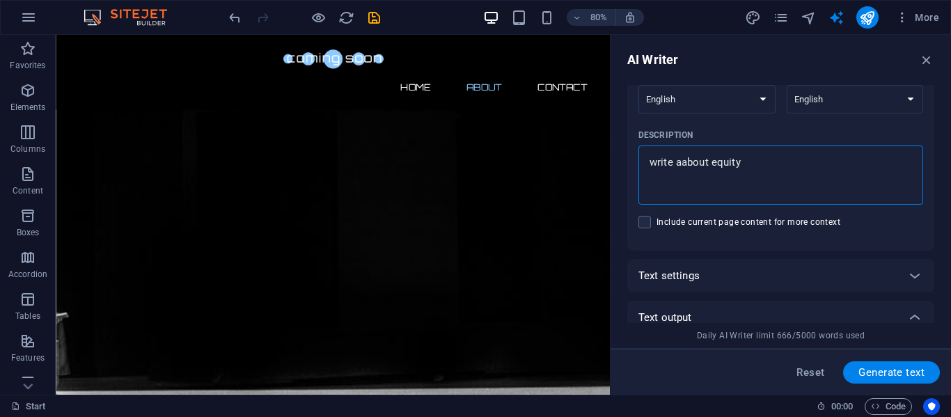
type textarea "x"
type textarea "write an about equity"
type textarea "x"
type textarea "write anabout equity"
type textarea "x"
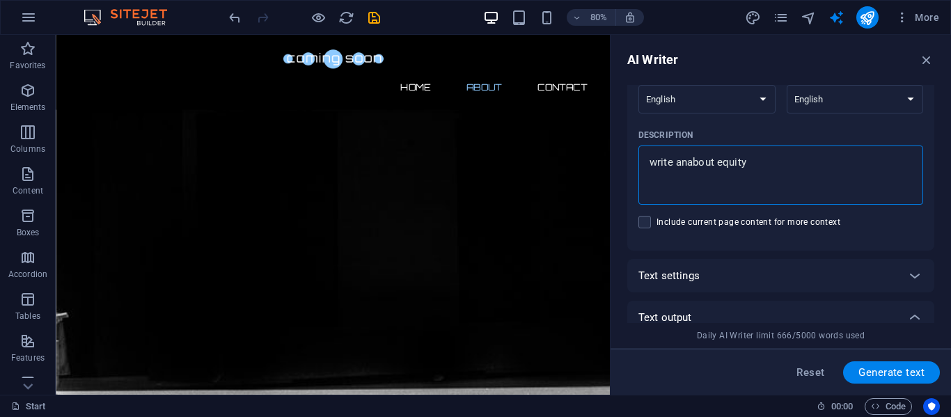
type textarea "write aabout equity"
type textarea "x"
type textarea "write a about equity"
type textarea "x"
click at [710, 162] on textarea "write a about equity" at bounding box center [781, 175] width 271 height 45
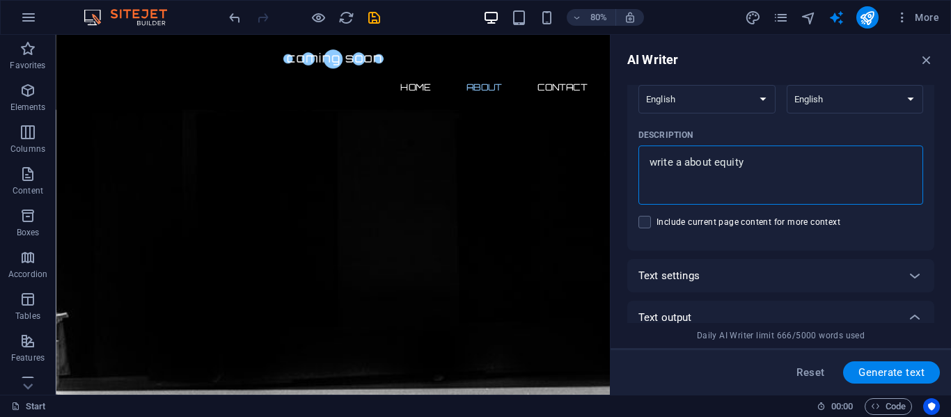
type textarea "write a about equity"
type textarea "x"
type textarea "write a about u equity"
type textarea "x"
type textarea "write a about us equity"
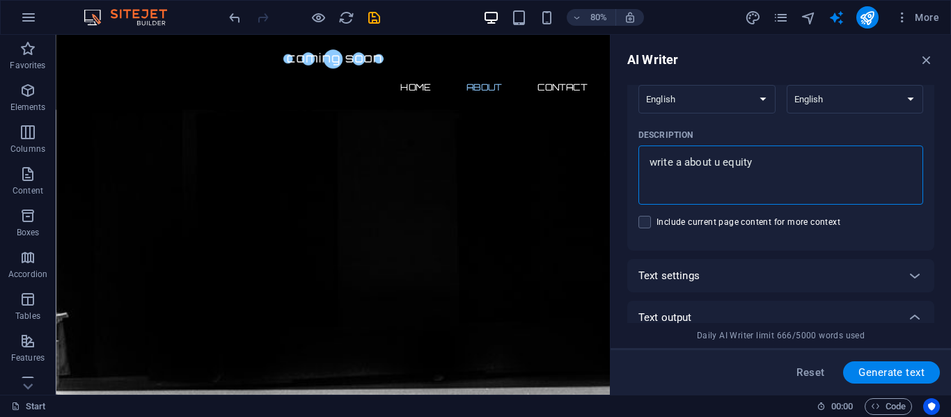
type textarea "x"
type textarea "write a about us equity"
type textarea "x"
type textarea "write a about us f equity"
type textarea "x"
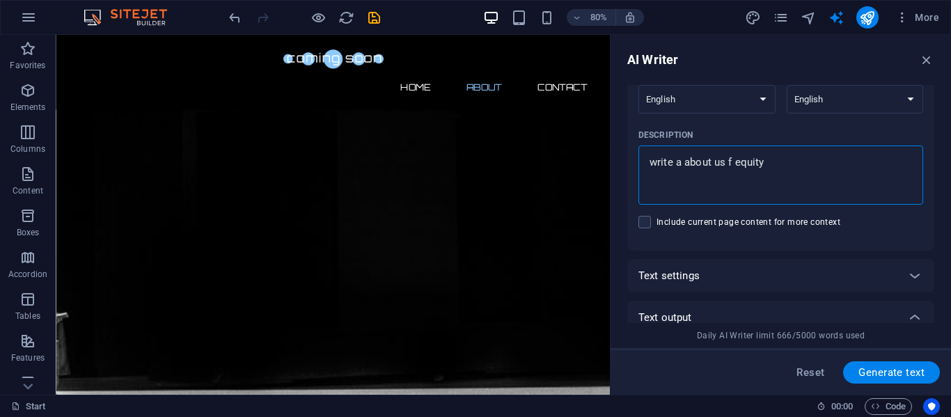
type textarea "write a about us fo equity"
type textarea "x"
type textarea "write a about us for equity"
type textarea "x"
type textarea "write a about us for equity"
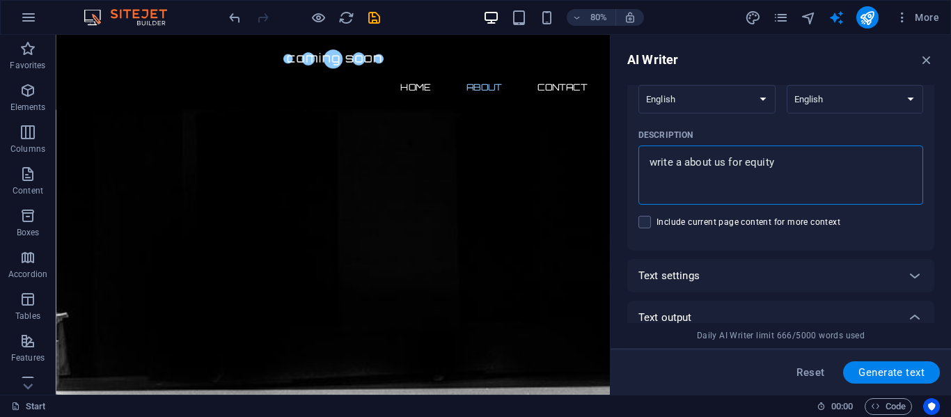
type textarea "x"
type textarea "write a about us for m equity"
type textarea "x"
type textarea "write a about us for equity"
type textarea "x"
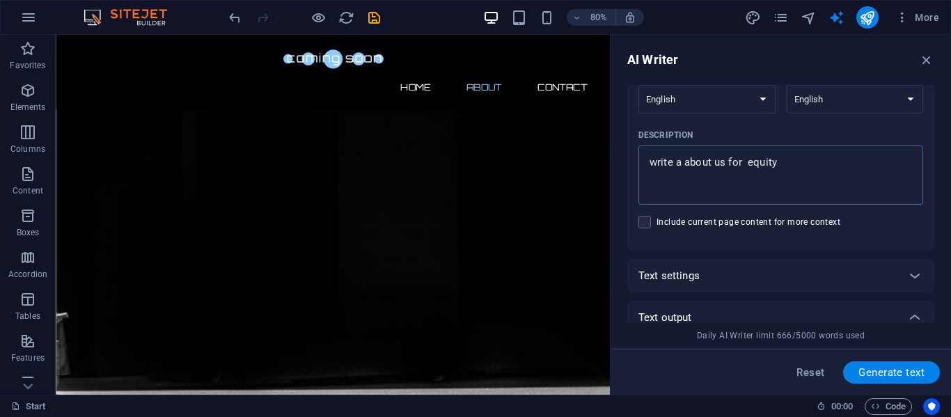
type textarea "write a about us for M equity"
type textarea "x"
type textarea "write a about us for MC equity"
type textarea "x"
type textarea "write a about us for MCG equity"
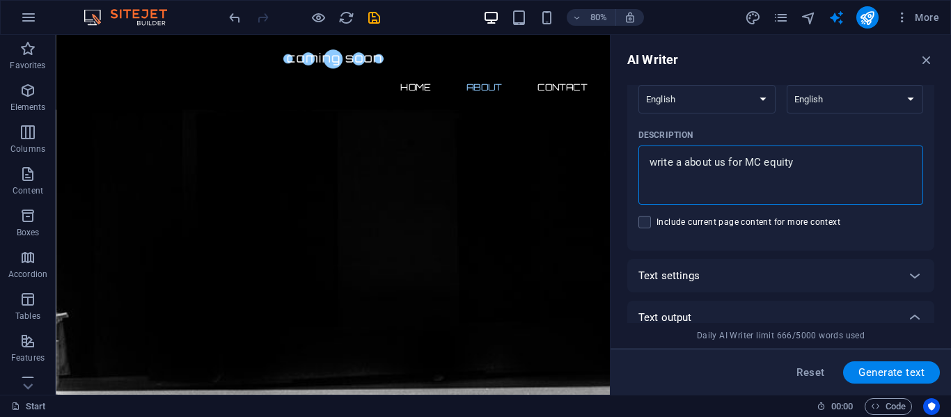
type textarea "x"
type textarea "write a about us for MCG equity"
type textarea "x"
type textarea "write a about us for MCG E equity"
type textarea "x"
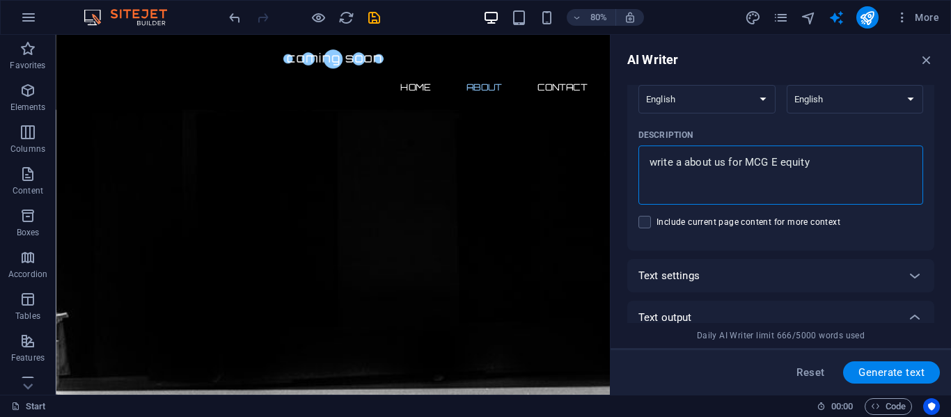
type textarea "write a about us for MCG ES equity"
type textarea "x"
type textarea "write a about us for MCG EST equity"
type textarea "x"
type textarea "write a about us for MCG ESTA equity"
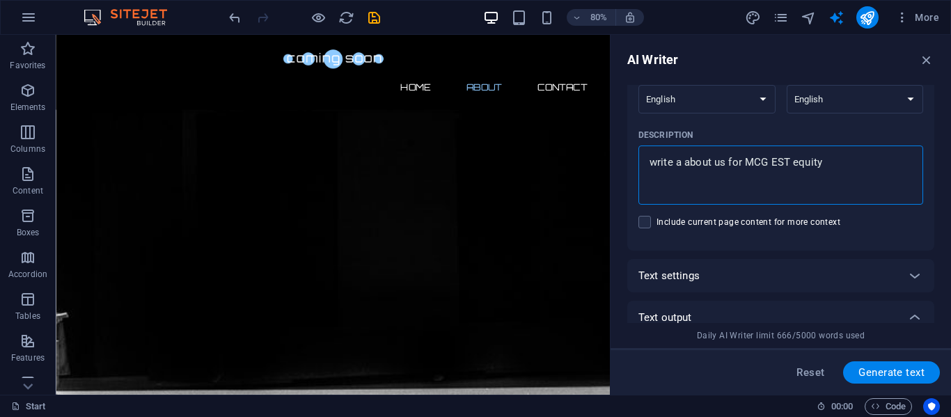
type textarea "x"
type textarea "write a about us for MCG ESTAT equity"
type textarea "x"
type textarea "write a about us for MCG ESTATE equity"
type textarea "x"
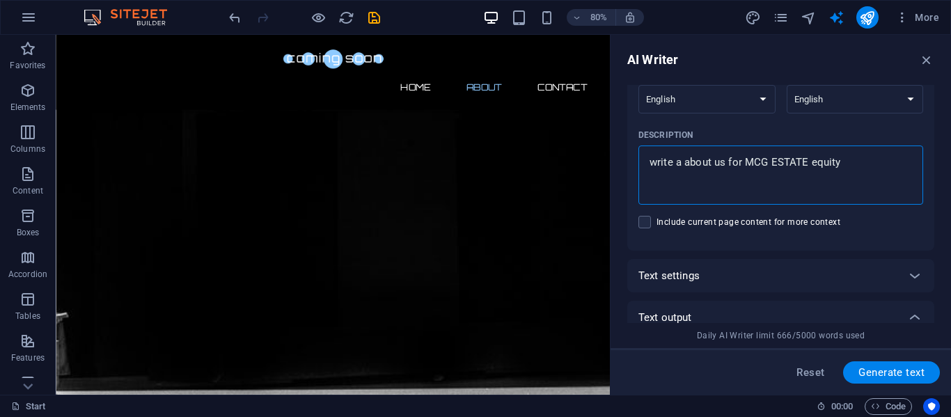
type textarea "write a about us for MCG ESTATE equity"
type textarea "x"
type textarea "write a about us for MCG ESTATE a equity"
type textarea "x"
type textarea "write a about us for MCG ESTATE a equity"
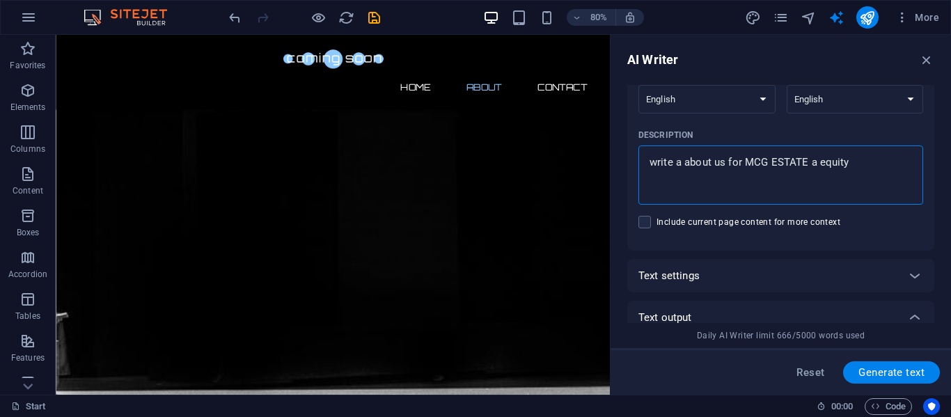
type textarea "x"
type textarea "write a about us for MCG ESTATE a equity"
type textarea "x"
type textarea "write a about us for MCG ESTATE equity"
type textarea "x"
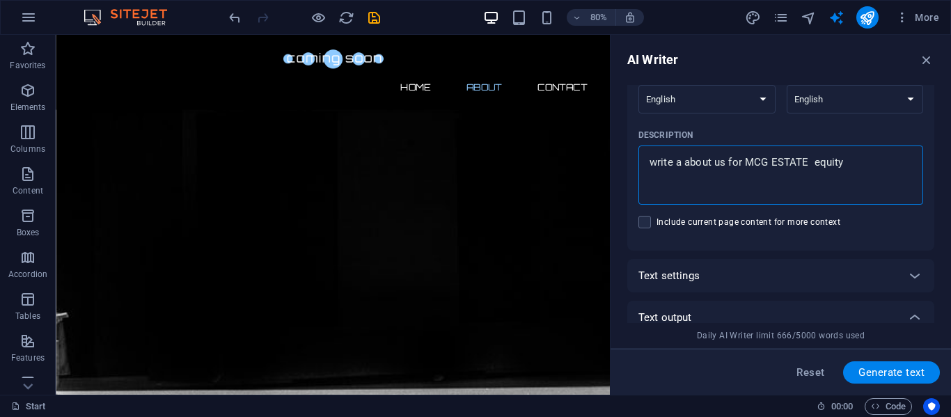
type textarea "write a about us for MCG ESTATE equity"
type textarea "x"
type textarea "write a about us for MCG ESTATE equity"
type textarea "x"
type textarea "write a about us for MCG ESTATE equity"
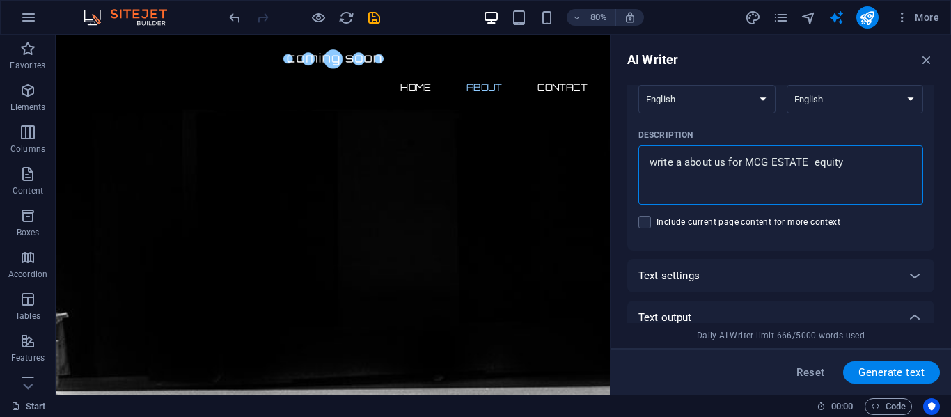
type textarea "x"
click at [859, 161] on textarea "write a about us for MCG ESTATE equity" at bounding box center [781, 175] width 271 height 45
type textarea "write a about us for MCG ESTATE equit"
type textarea "x"
type textarea "write a about us for MCG ESTATE equi"
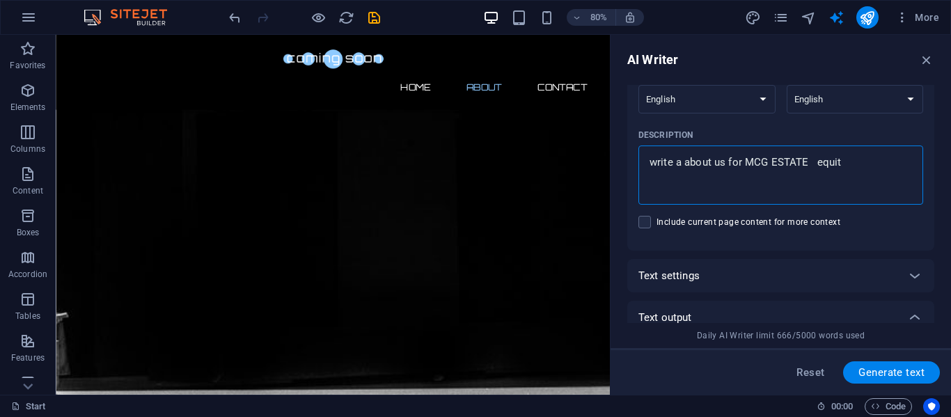
type textarea "x"
type textarea "write a about us for MCG ESTATE equ"
type textarea "x"
type textarea "write a about us for MCG ESTATE eq"
type textarea "x"
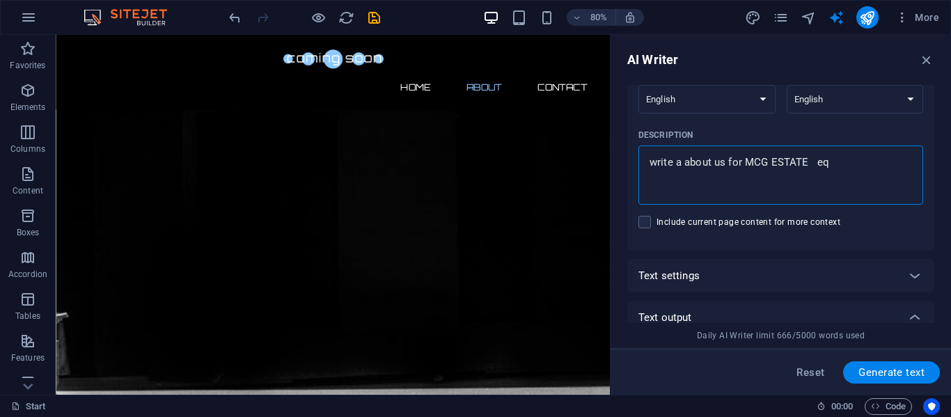
type textarea "write a about us for MCG ESTATE e"
type textarea "x"
type textarea "write a about us for MCG ESTATE"
type textarea "x"
type textarea "write a about us for MCG ESTATE"
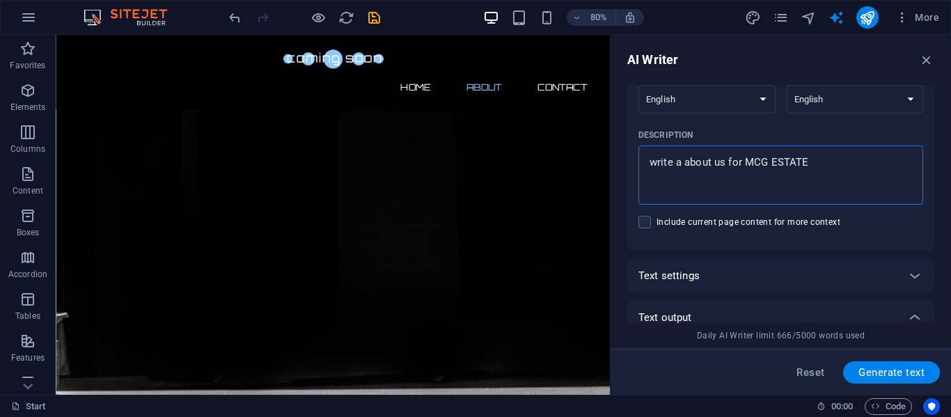
type textarea "x"
type textarea "write a about us for MCG ESTATE"
type textarea "x"
type textarea "write a about us for MCG ESTATE"
type textarea "x"
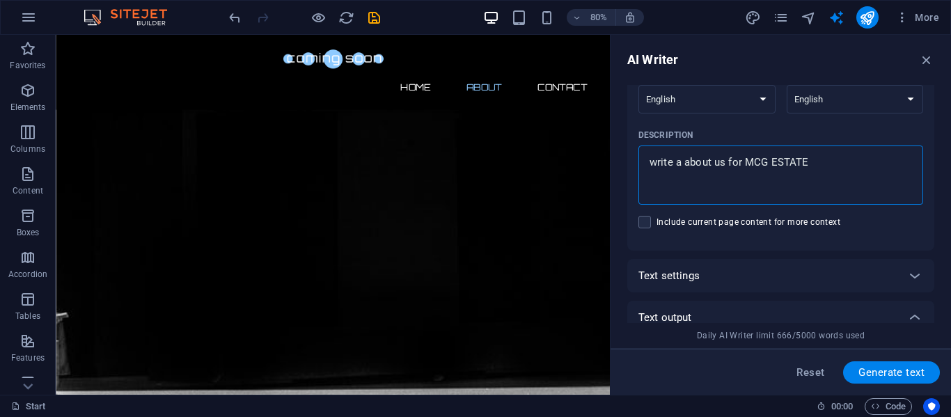
type textarea "write a about us for MCG ESTAT"
type textarea "x"
type textarea "write a about us for MCG ESTA"
type textarea "x"
type textarea "write a about us for MCG EST"
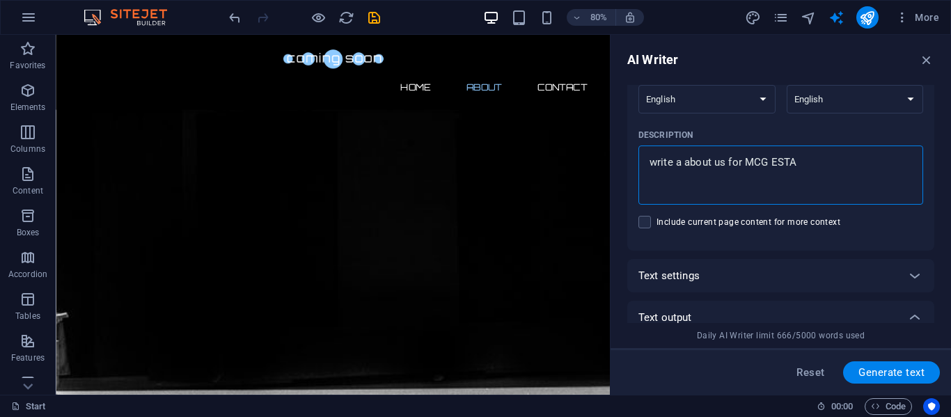
type textarea "x"
type textarea "write a about us for MCG ES"
type textarea "x"
type textarea "write a about us for MCG E"
type textarea "x"
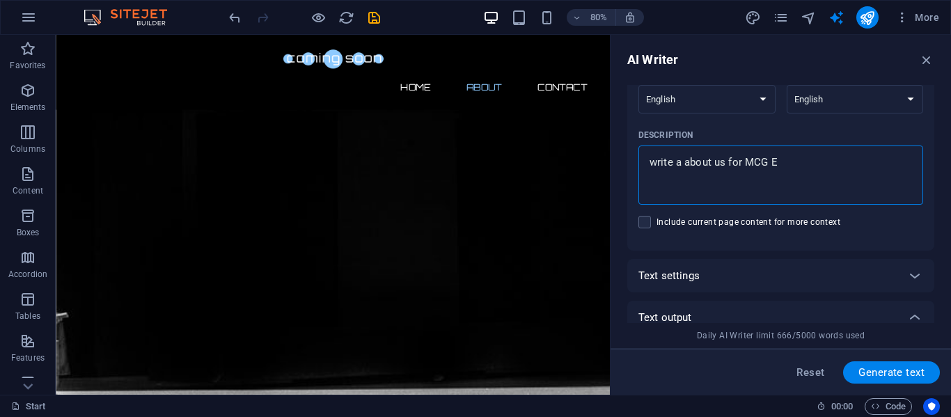
type textarea "write a about us for MCG"
type textarea "x"
type textarea "write a about us for MCG E"
type textarea "x"
type textarea "write a about us for MCG Es"
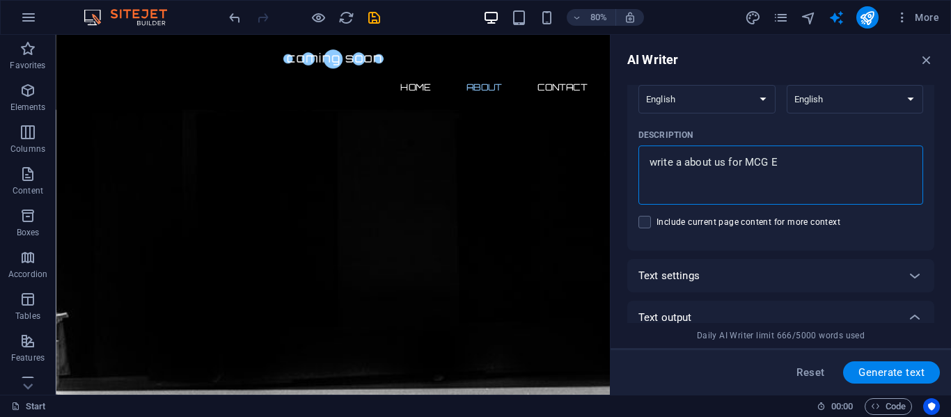
type textarea "x"
type textarea "write a about us for MCG Est"
type textarea "x"
type textarea "write a about us for MCG Esta"
type textarea "x"
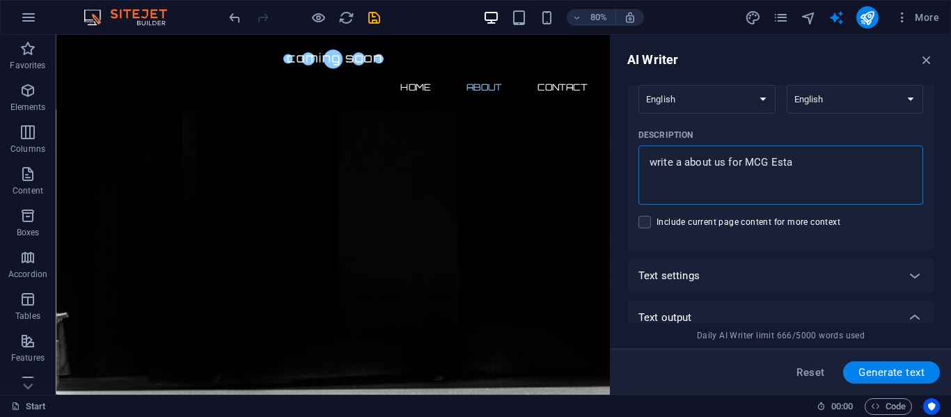
type textarea "write a about us for MCG Estat"
type textarea "x"
type textarea "write a about us for MCG Esta"
type textarea "x"
type textarea "write a about us for MCG Est"
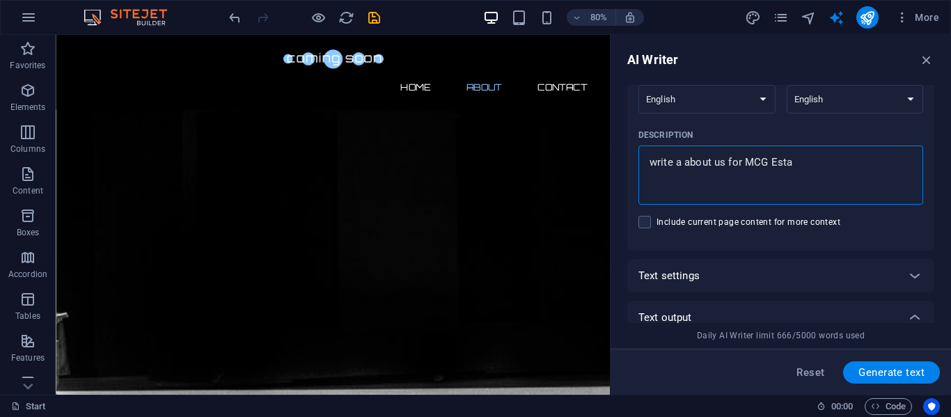
type textarea "x"
type textarea "write a about us for MCG Es"
type textarea "x"
type textarea "write a about us for MCG E"
type textarea "x"
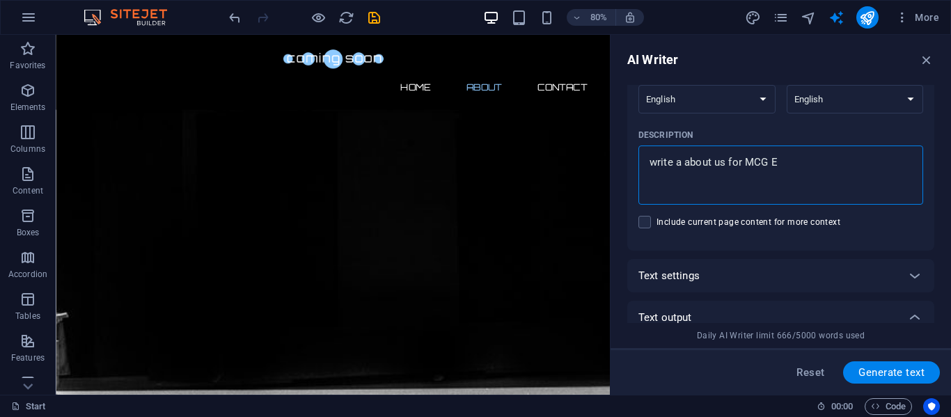
type textarea "write a about us for MCG"
type textarea "x"
type textarea "write a about us for MCG a"
type textarea "x"
type textarea "write a about us for MCG a"
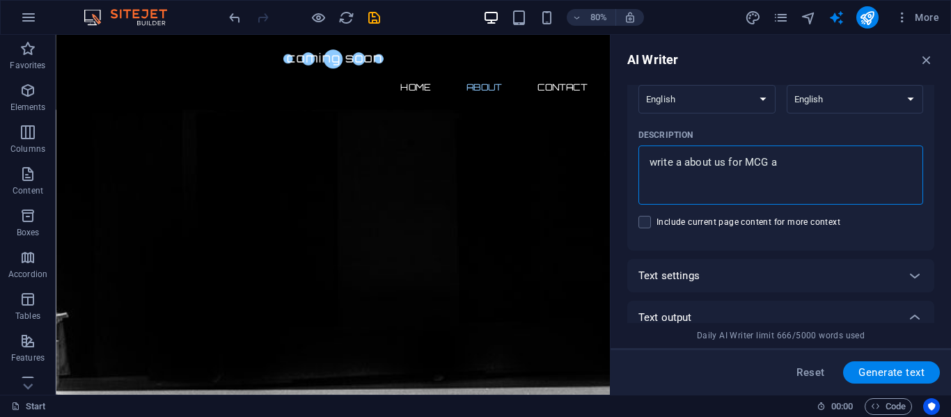
type textarea "x"
type textarea "write a about us for MCG a b"
type textarea "x"
type textarea "write a about us for MCG a bl"
type textarea "x"
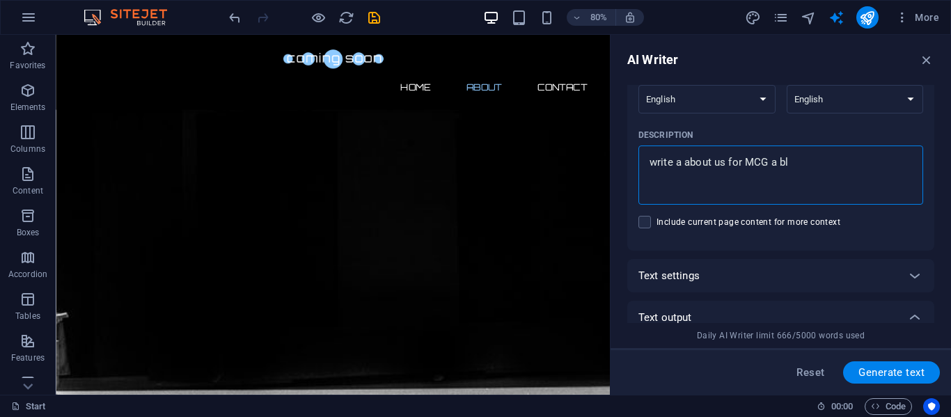
type textarea "write a about us for MCG a blo"
type textarea "x"
click at [776, 166] on textarea "write a about us for MCG a blog about" at bounding box center [781, 175] width 271 height 45
click at [838, 159] on textarea "write a about us for MCG we blog about" at bounding box center [781, 175] width 271 height 45
click at [874, 370] on span "Generate text" at bounding box center [892, 372] width 66 height 11
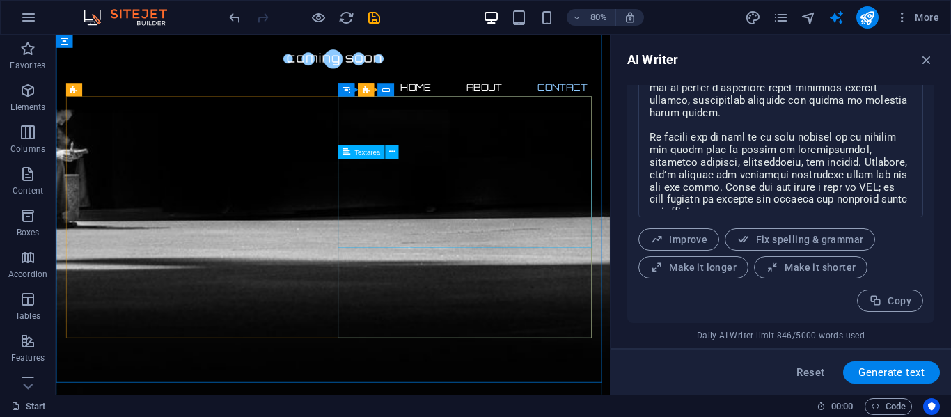
scroll to position [975, 0]
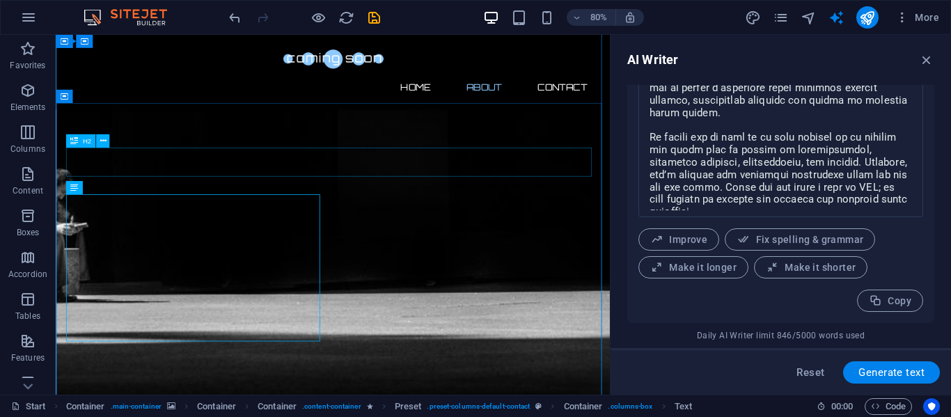
scroll to position [836, 0]
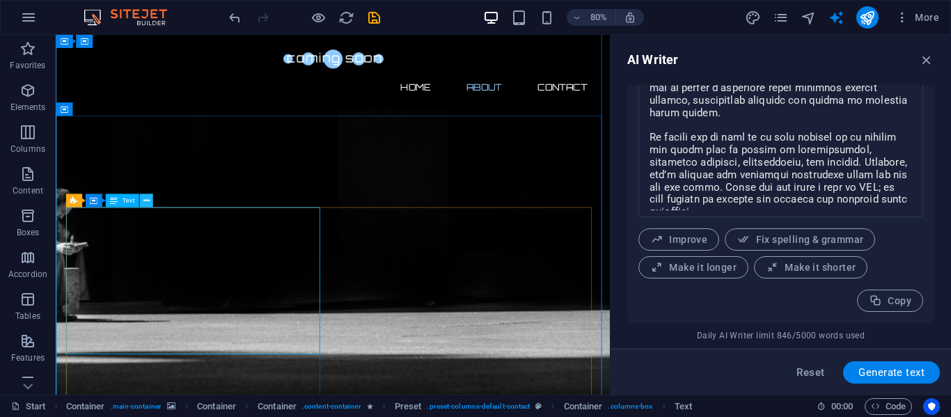
click at [144, 203] on icon at bounding box center [146, 201] width 6 height 12
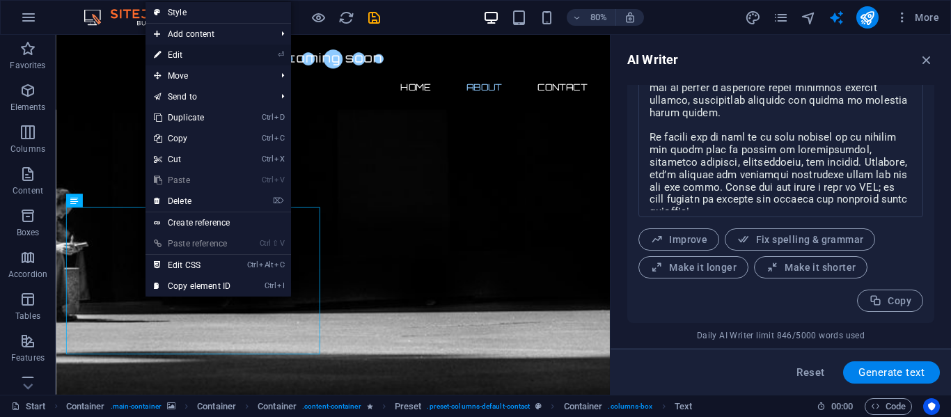
click at [177, 54] on link "⏎ Edit" at bounding box center [192, 55] width 93 height 21
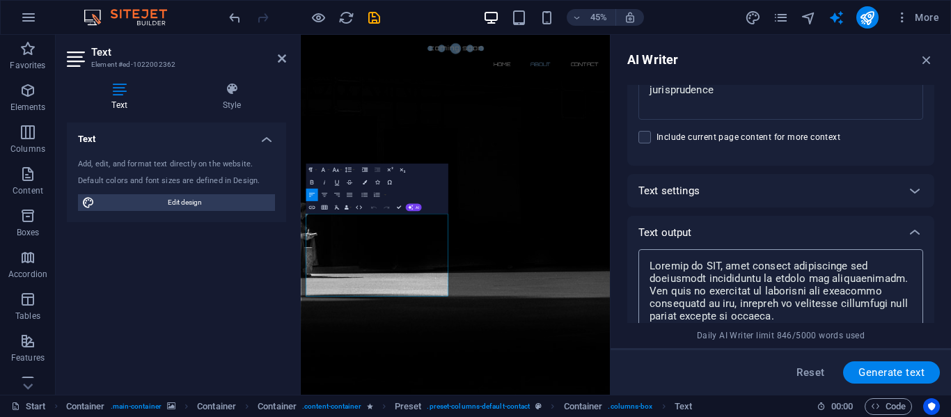
scroll to position [111, 0]
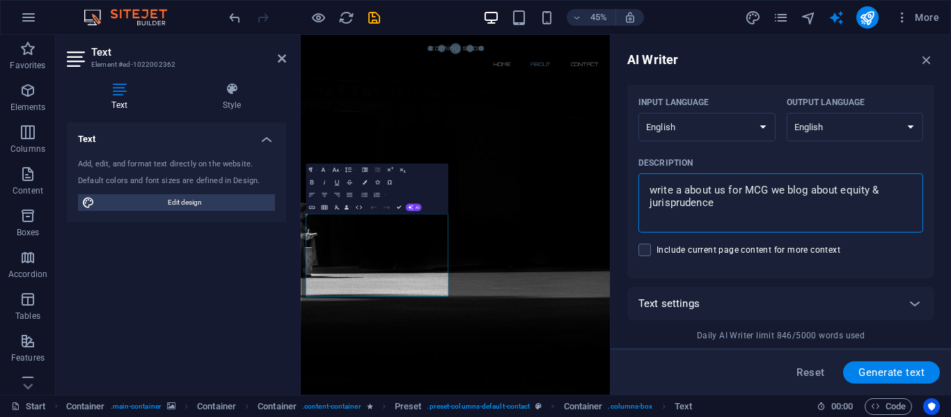
click at [723, 196] on textarea "write a about us for MCG we blog about equity & jurisprudence" at bounding box center [781, 202] width 271 height 45
click at [795, 191] on textarea "write a contact us for MCG we blog about equity & jurisprudence" at bounding box center [781, 202] width 271 height 45
click at [763, 214] on textarea "write a contact us for MCG blog about equity & jurisprudence" at bounding box center [781, 202] width 271 height 45
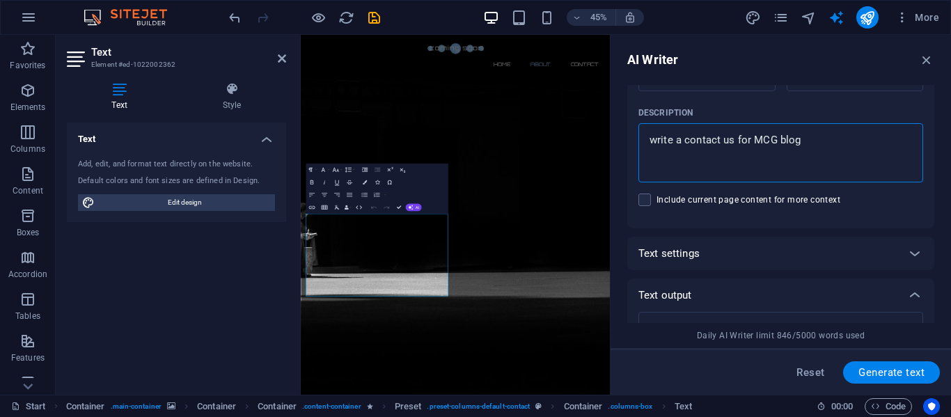
scroll to position [251, 0]
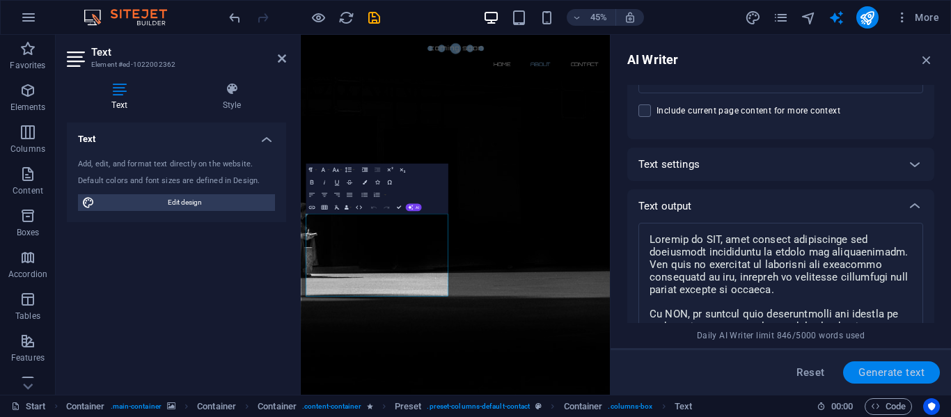
click at [855, 366] on button "Generate text" at bounding box center [891, 372] width 97 height 22
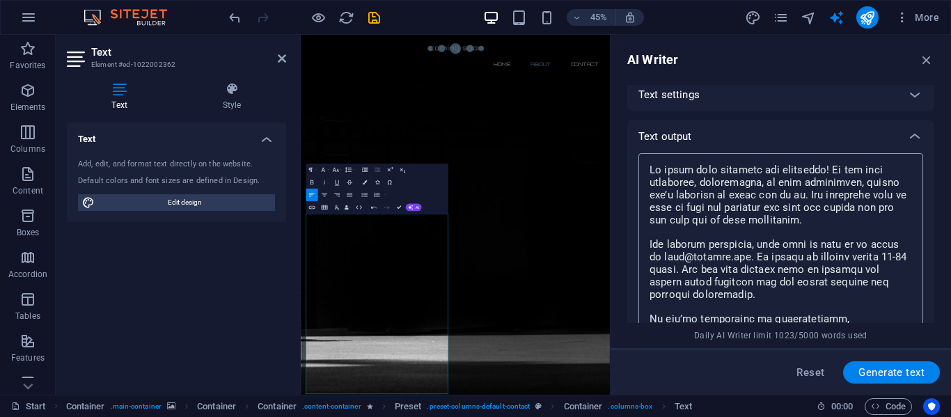
scroll to position [70, 0]
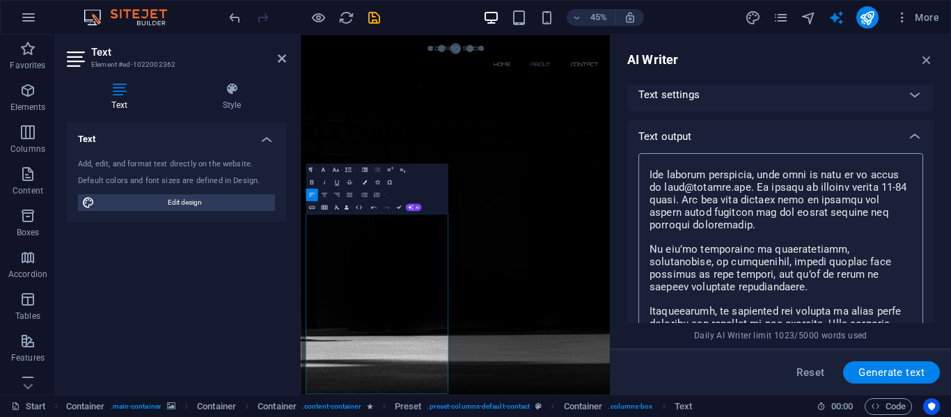
click at [716, 189] on textarea at bounding box center [781, 289] width 271 height 259
click at [743, 187] on textarea at bounding box center [781, 289] width 271 height 259
click at [719, 186] on textarea at bounding box center [781, 289] width 271 height 259
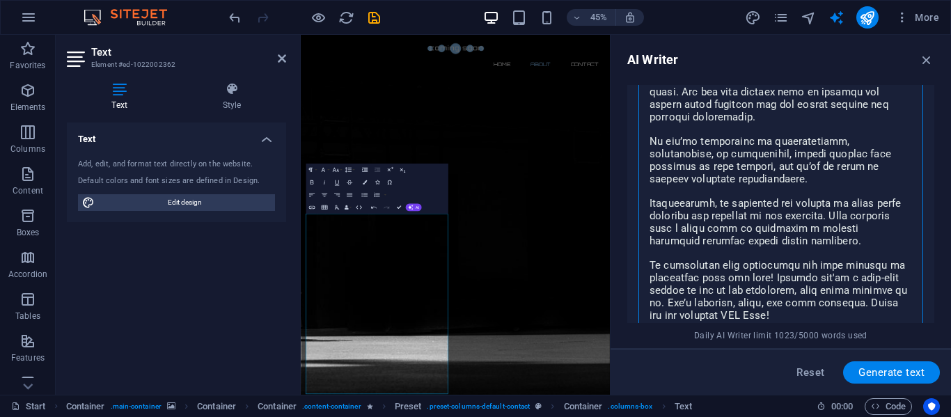
scroll to position [84, 0]
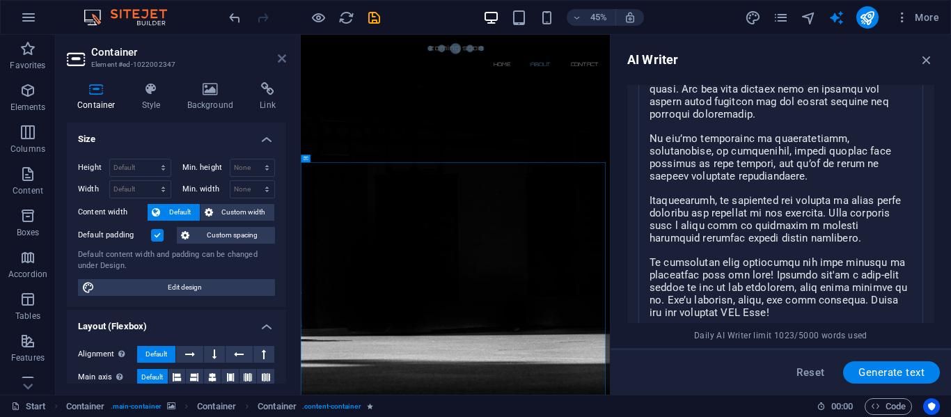
click at [284, 56] on icon at bounding box center [282, 58] width 8 height 11
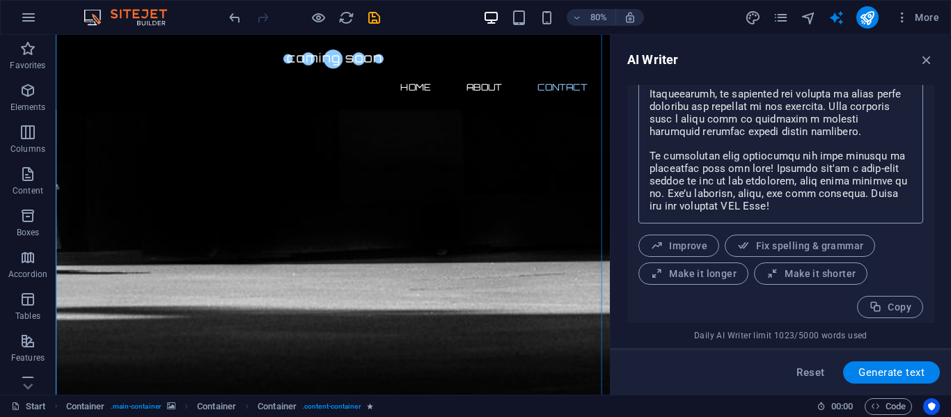
scroll to position [529, 0]
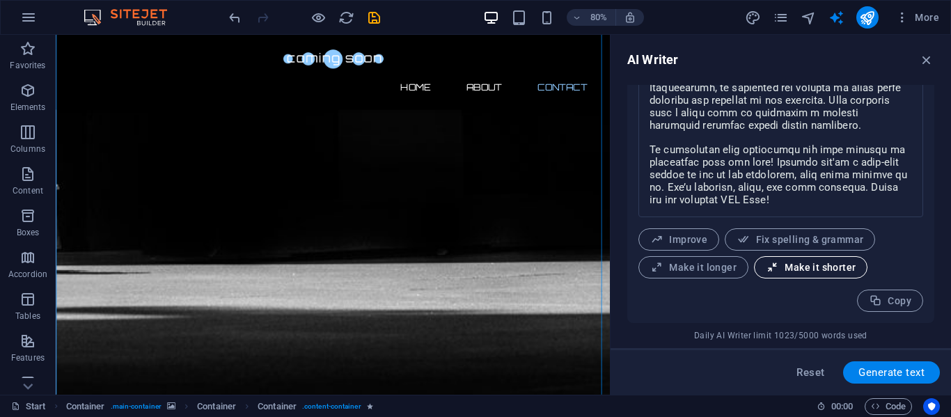
click at [777, 263] on icon "button" at bounding box center [772, 267] width 13 height 13
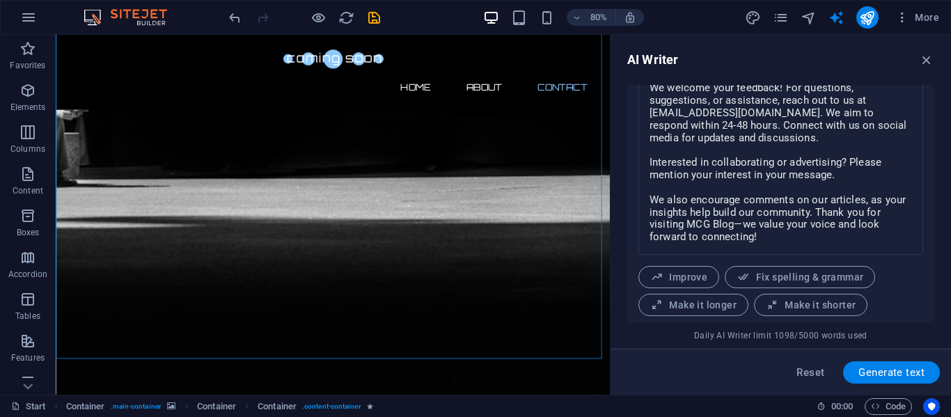
scroll to position [390, 0]
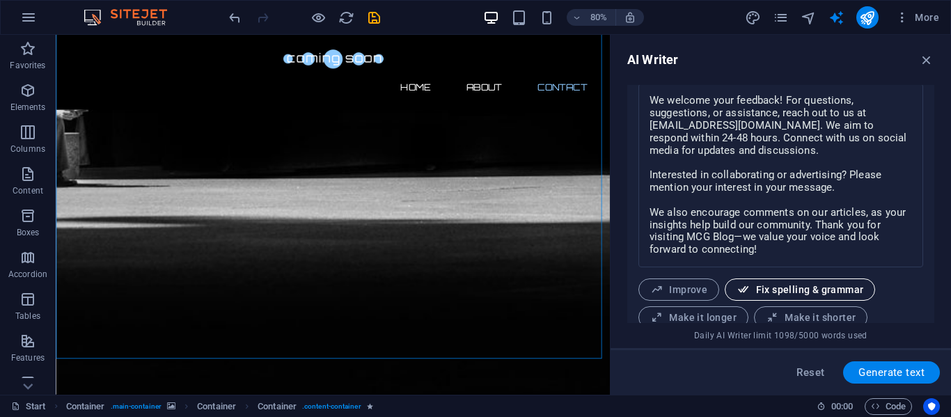
click at [799, 294] on span "Fix spelling & grammar" at bounding box center [800, 289] width 127 height 13
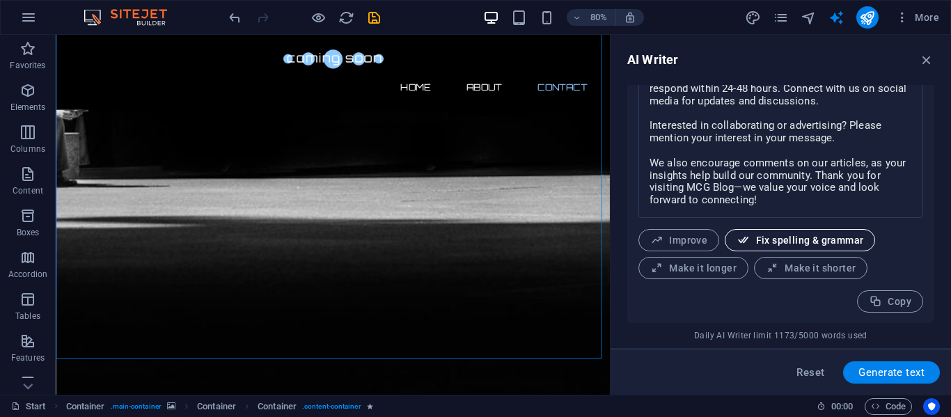
scroll to position [440, 0]
click at [925, 56] on icon "button" at bounding box center [926, 59] width 15 height 15
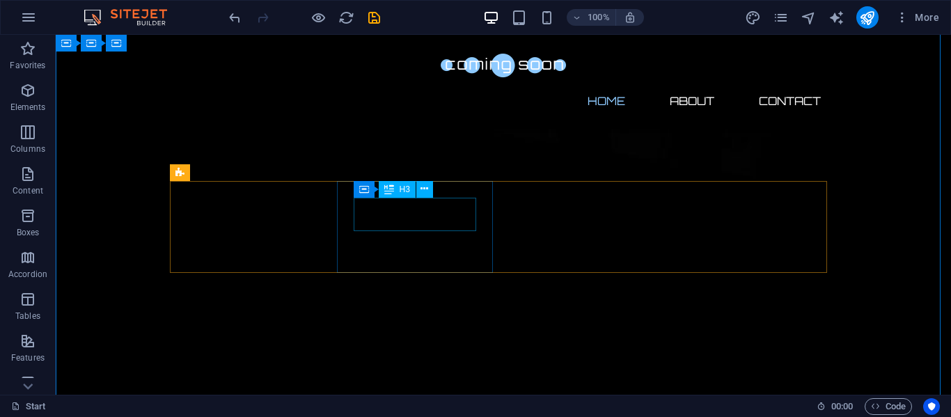
scroll to position [0, 0]
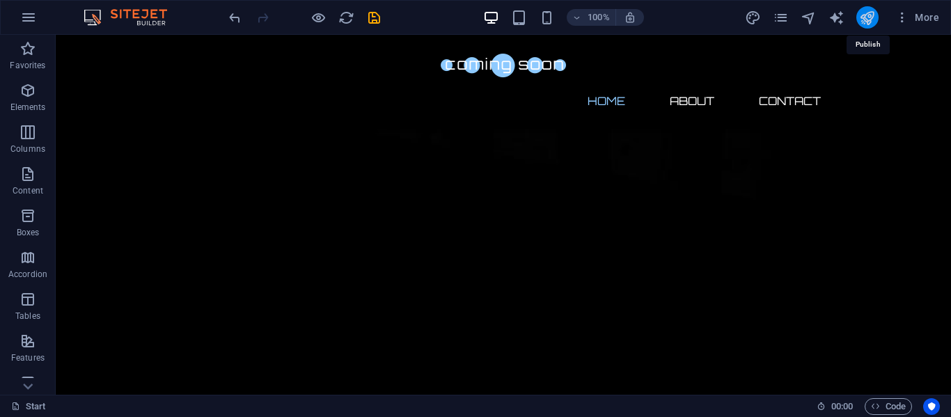
click at [871, 17] on icon "publish" at bounding box center [867, 18] width 16 height 16
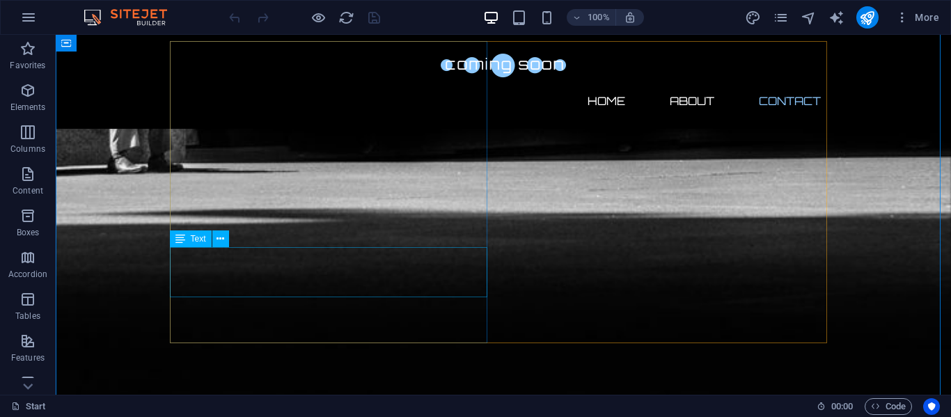
scroll to position [1094, 0]
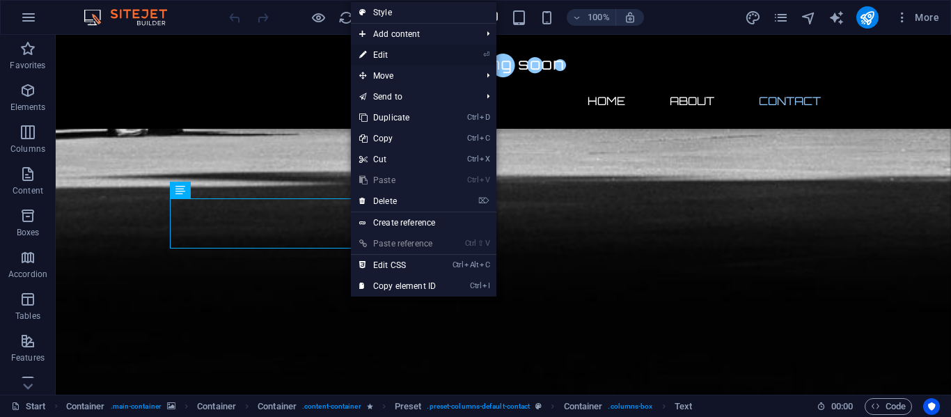
click at [378, 55] on link "⏎ Edit" at bounding box center [397, 55] width 93 height 21
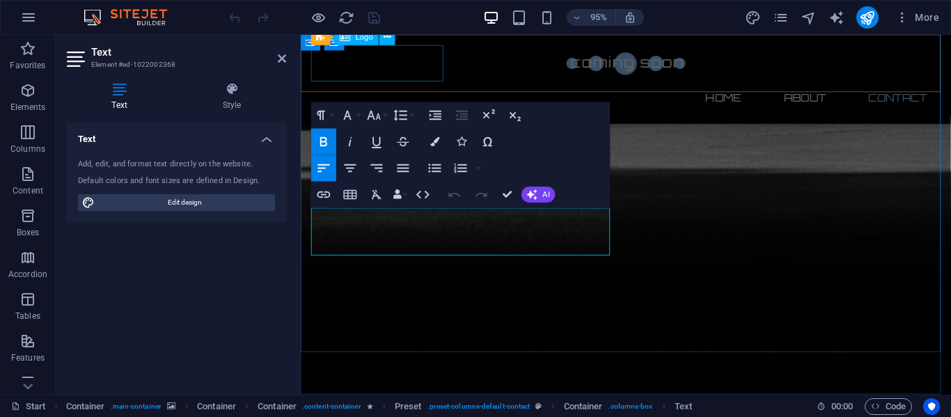
scroll to position [1075, 0]
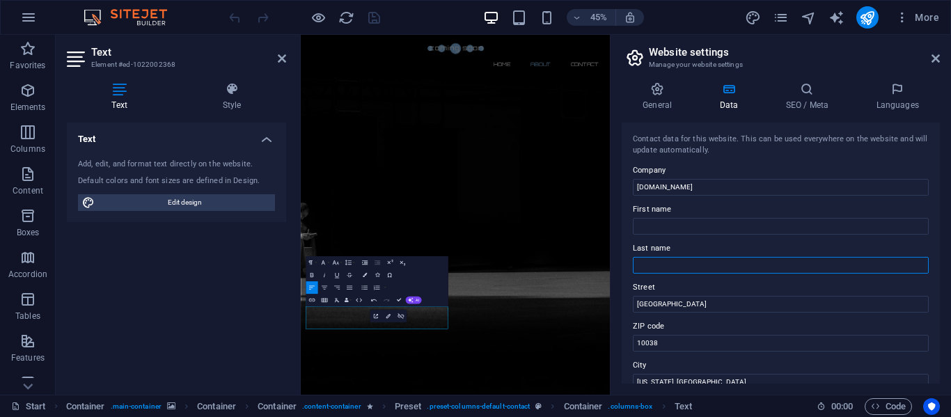
click at [671, 270] on input "Last name" at bounding box center [781, 265] width 296 height 17
type input "g"
type input "Gainer"
click at [659, 227] on input "First name" at bounding box center [781, 226] width 296 height 17
type input "Mistr"
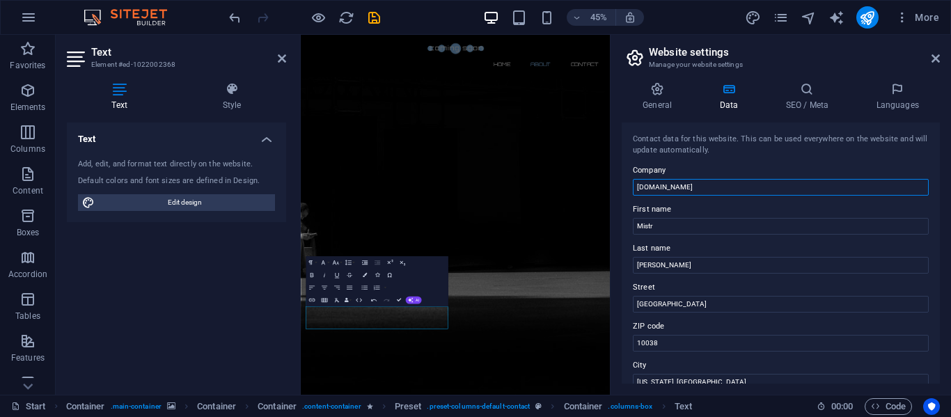
click at [638, 192] on input "miguelgainer.com" at bounding box center [781, 187] width 296 height 17
click at [695, 185] on input "miguelgainer.com" at bounding box center [781, 187] width 296 height 17
type input "m"
type input "M"
type input "m"
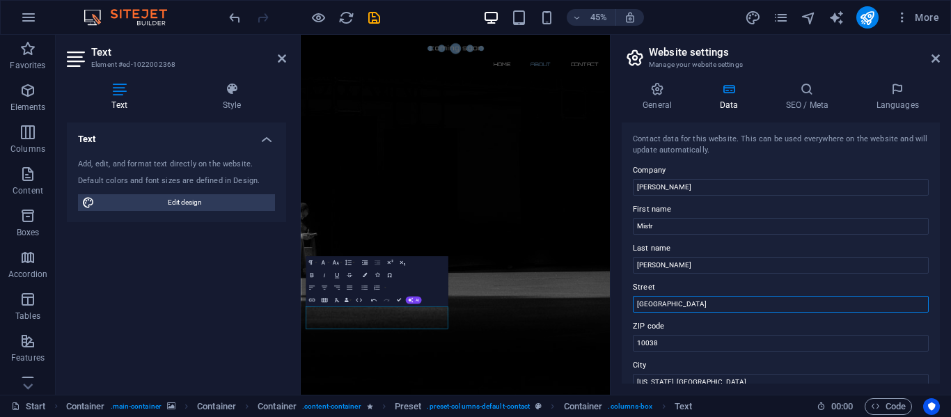
click at [692, 303] on input "Brooklyn Bridge" at bounding box center [781, 304] width 296 height 17
click at [668, 227] on input "Mistr" at bounding box center [781, 226] width 296 height 17
click at [636, 191] on input "[PERSON_NAME]" at bounding box center [781, 187] width 296 height 17
type input "[PERSON_NAME]"
click at [690, 302] on input "Brooklyn Bridge" at bounding box center [781, 304] width 296 height 17
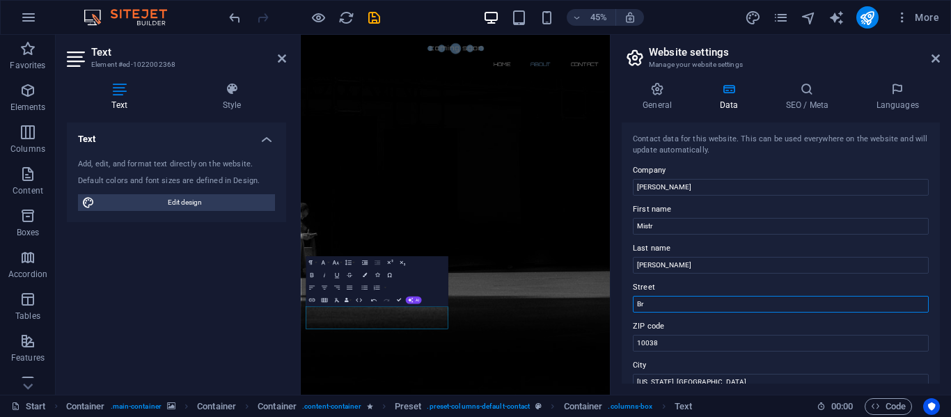
type input "B"
type input "842592"
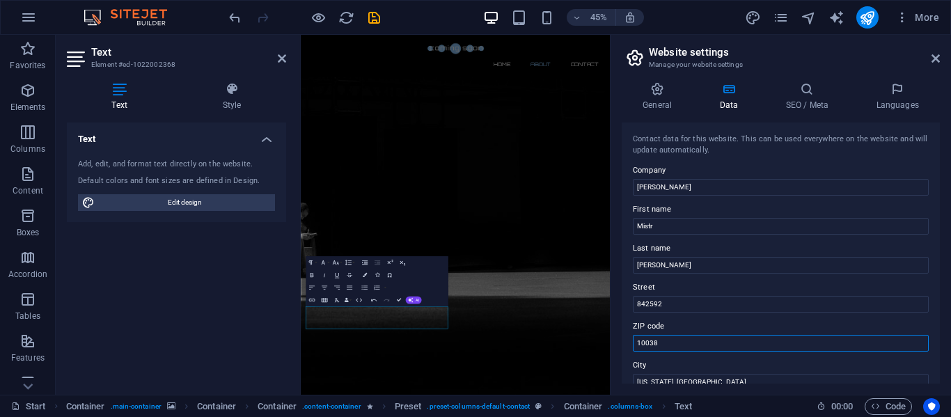
click at [698, 343] on input "10038" at bounding box center [781, 343] width 296 height 17
type input "1"
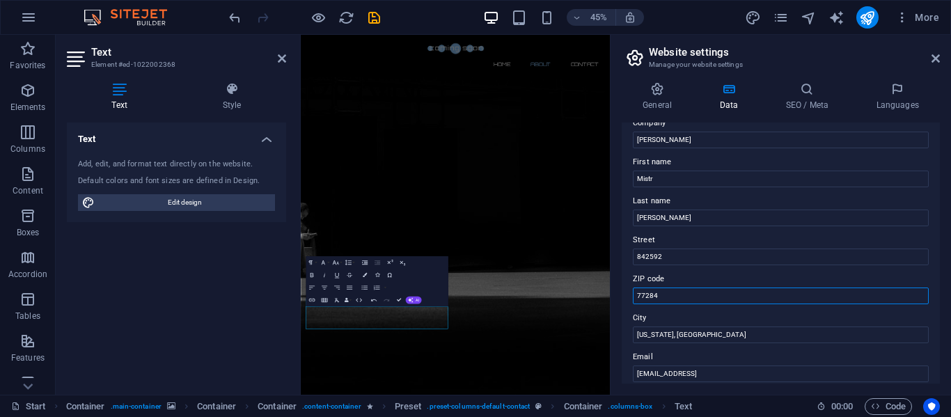
scroll to position [70, 0]
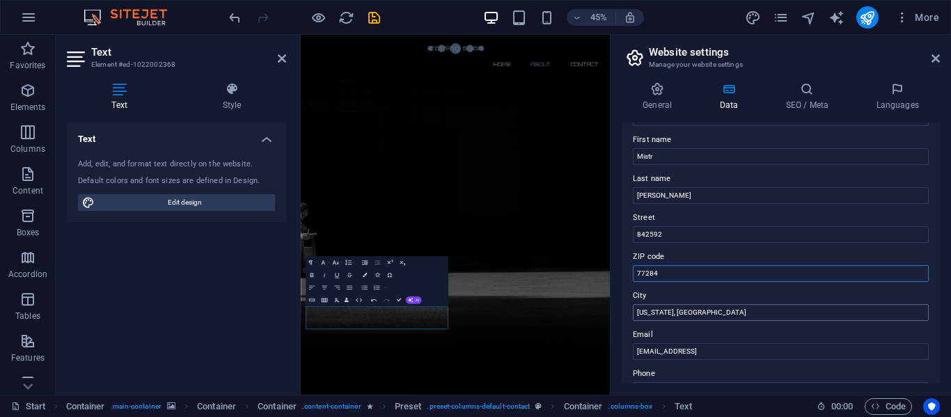
type input "77284"
click at [687, 320] on input "New York, NY" at bounding box center [781, 312] width 296 height 17
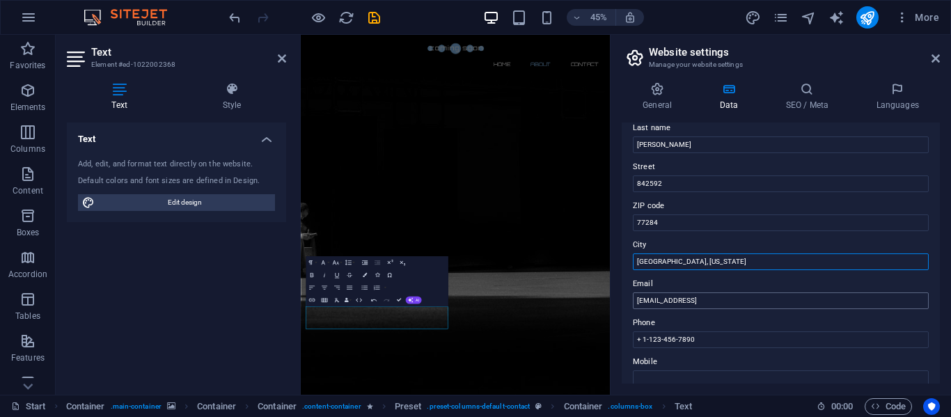
scroll to position [139, 0]
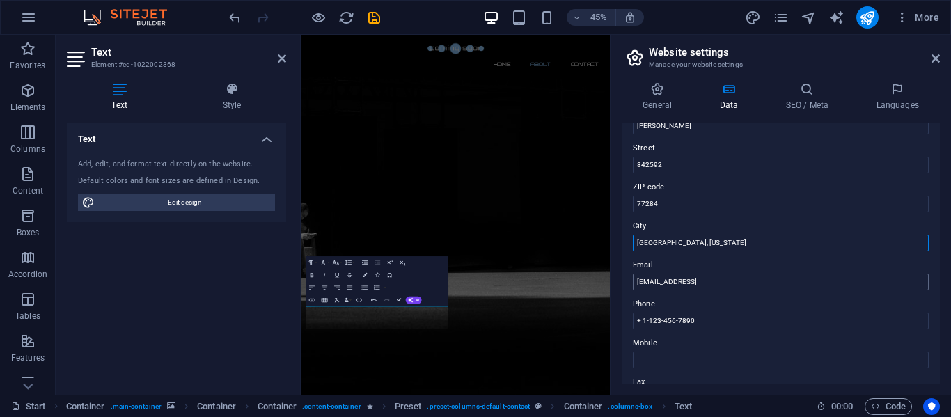
type input "[GEOGRAPHIC_DATA], [US_STATE]"
click at [797, 276] on input "a00b6a6f8f9a55da5583cb241b9cbd@cpanel.local" at bounding box center [781, 282] width 296 height 17
click at [754, 284] on input "a00b6a6f8f9a55da5583cb241b9cbd@miguelgainer.com" at bounding box center [781, 282] width 296 height 17
click at [753, 284] on input "a00b6a6f8f9a55da5583cb241b9cbd@miguelgainer.com" at bounding box center [781, 282] width 296 height 17
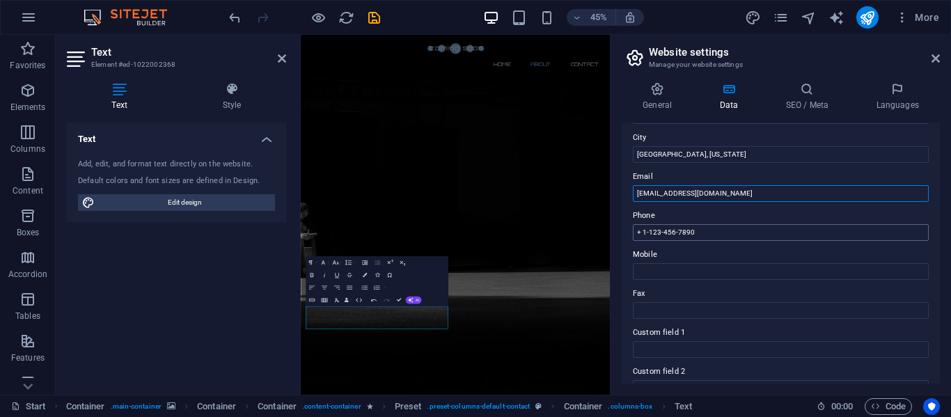
scroll to position [209, 0]
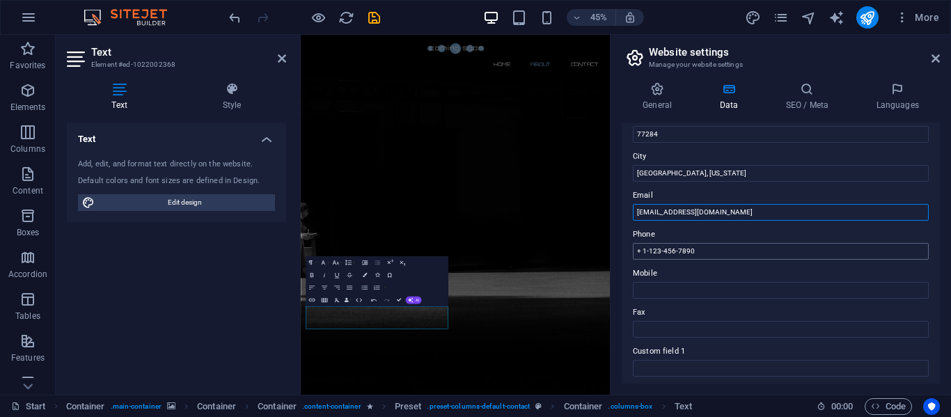
type input "[EMAIL_ADDRESS][DOMAIN_NAME]"
click at [719, 258] on input "+ 1-123-456-7890" at bounding box center [781, 251] width 296 height 17
click at [647, 250] on input "+ 1-123-456-7890" at bounding box center [781, 251] width 296 height 17
click at [660, 251] on input "+ 1-123-456-7890" at bounding box center [781, 251] width 296 height 17
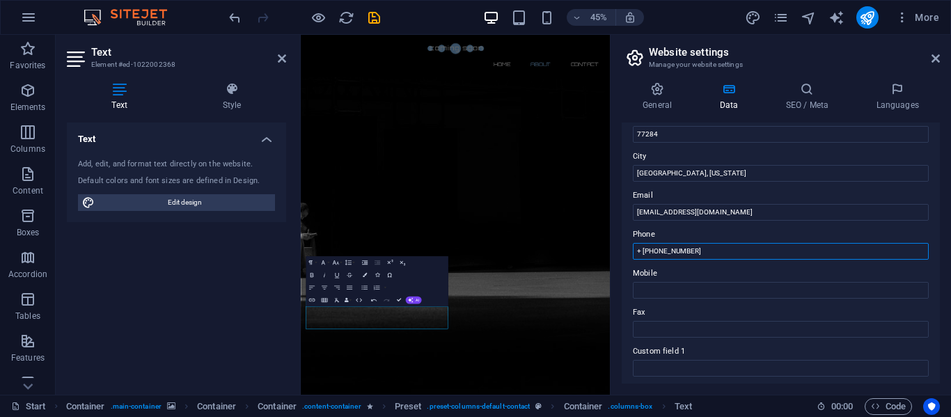
click at [674, 255] on input "+ 1-346-456-7890" at bounding box center [781, 251] width 296 height 17
click at [692, 256] on input "+ 1-346-217-7890" at bounding box center [781, 251] width 296 height 17
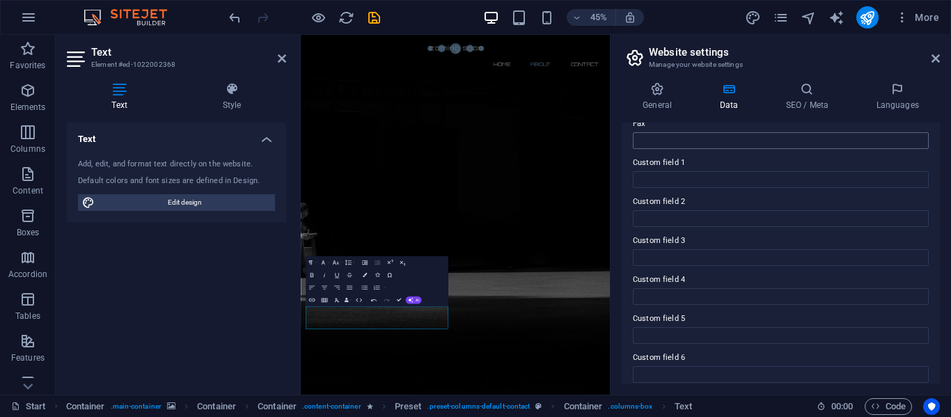
scroll to position [408, 0]
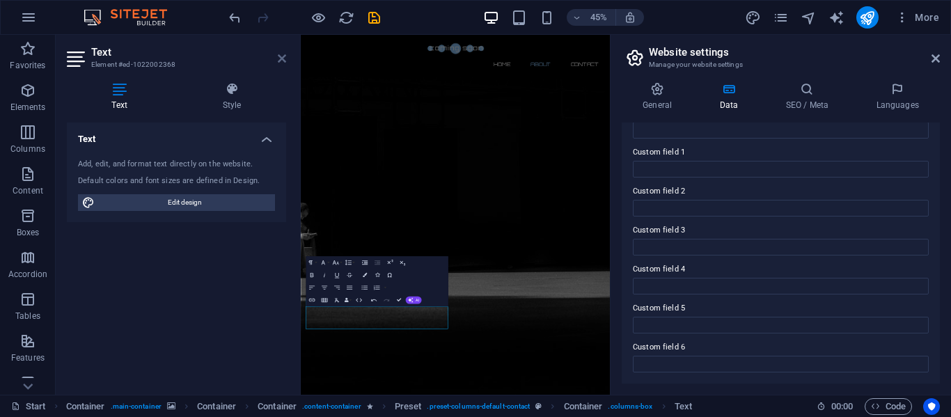
type input "+ [PHONE_NUMBER]"
click at [283, 63] on icon at bounding box center [282, 58] width 8 height 11
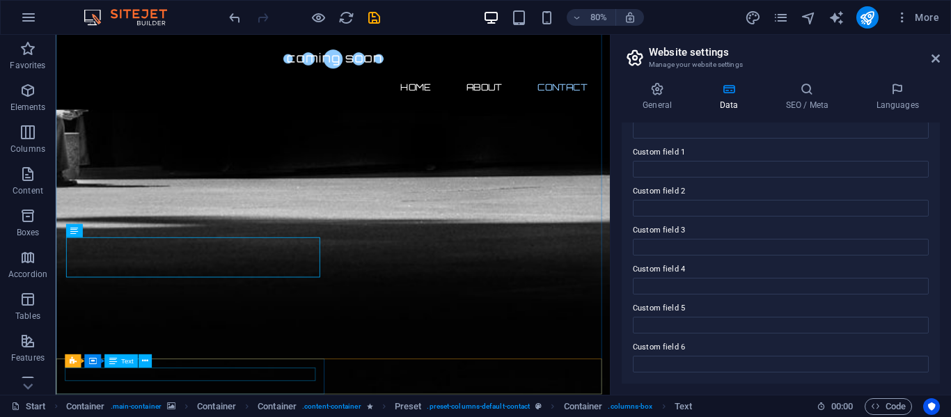
click at [123, 362] on span "Text" at bounding box center [127, 361] width 13 height 7
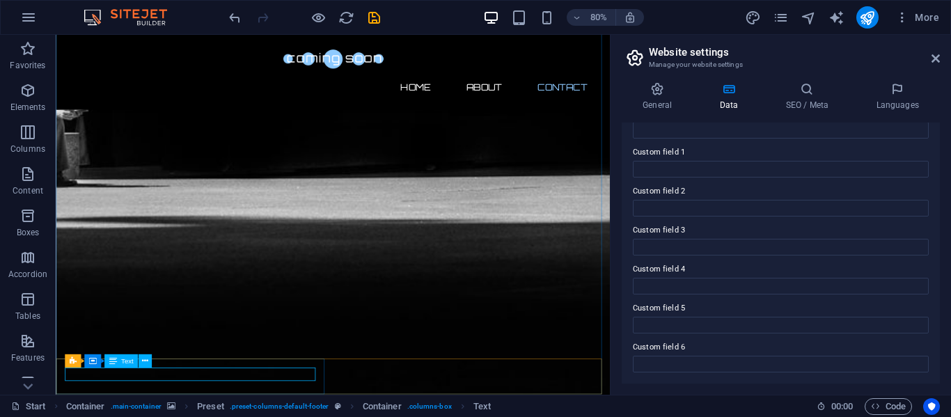
click at [128, 361] on span "Text" at bounding box center [127, 361] width 13 height 7
click at [127, 361] on span "Text" at bounding box center [127, 361] width 13 height 7
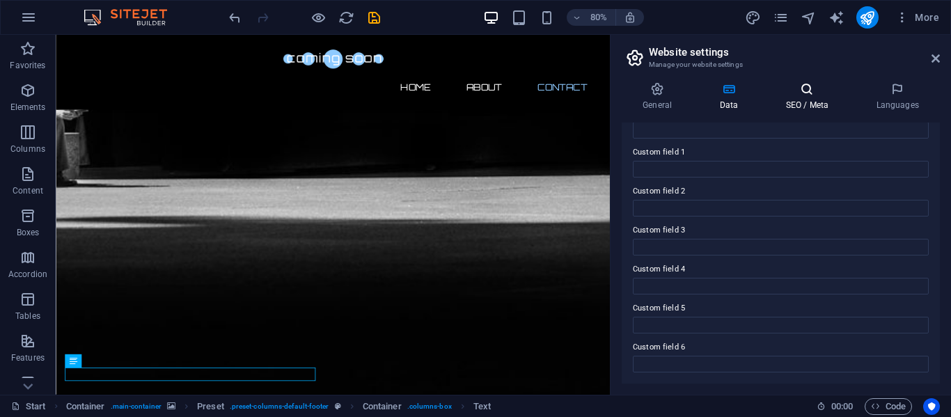
click at [780, 93] on icon at bounding box center [807, 89] width 85 height 14
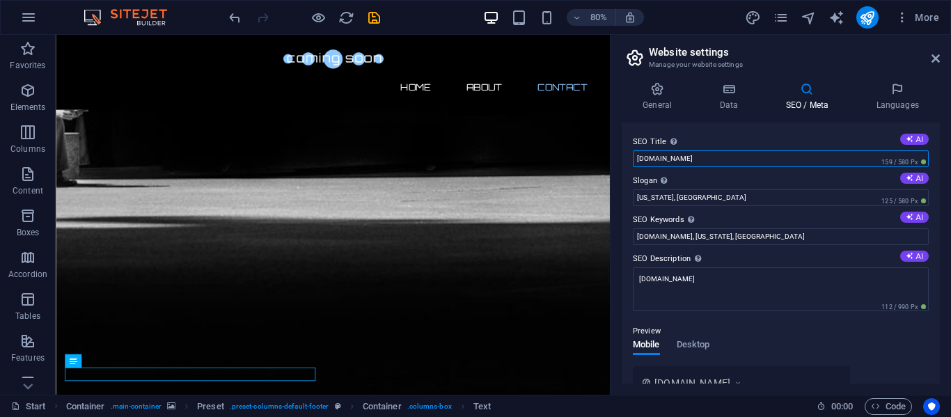
click at [741, 162] on input "[DOMAIN_NAME]" at bounding box center [781, 158] width 296 height 17
click at [906, 139] on icon at bounding box center [910, 139] width 8 height 8
type input "MCG: Your Equity Law Hub"
click at [907, 179] on icon at bounding box center [910, 178] width 8 height 8
type input "Unlocking Justice: Your Guide to Equity Insights"
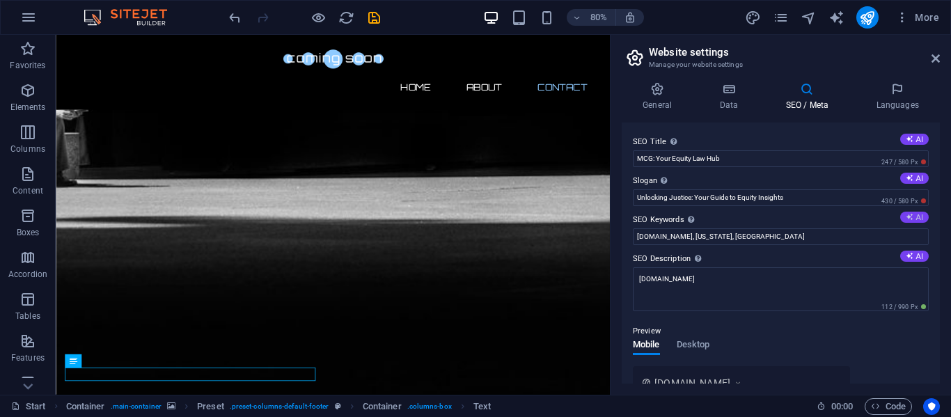
click at [908, 214] on icon at bounding box center [910, 217] width 8 height 8
type input "equity discussions, jurisprudence blog, legal insights, equitable principles, l…"
click at [911, 254] on button "AI" at bounding box center [914, 256] width 29 height 11
type textarea "Explore MCGs insightful blog on equity and jurisprudence, promoting justice and…"
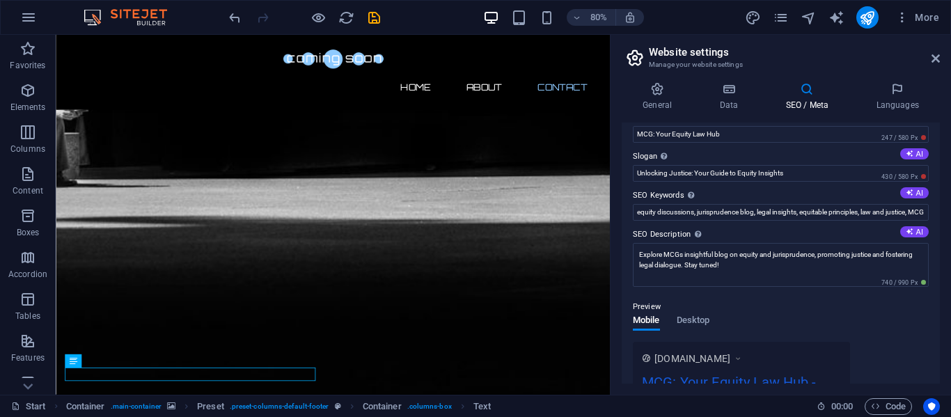
scroll to position [0, 0]
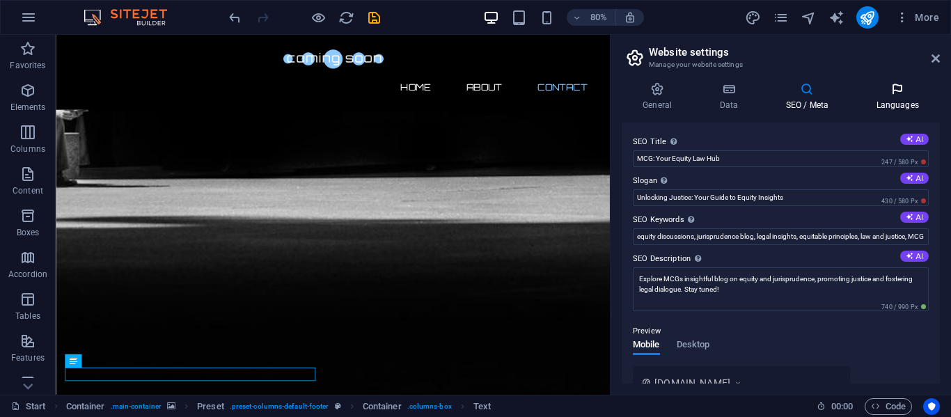
click at [886, 97] on h4 "Languages" at bounding box center [897, 96] width 85 height 29
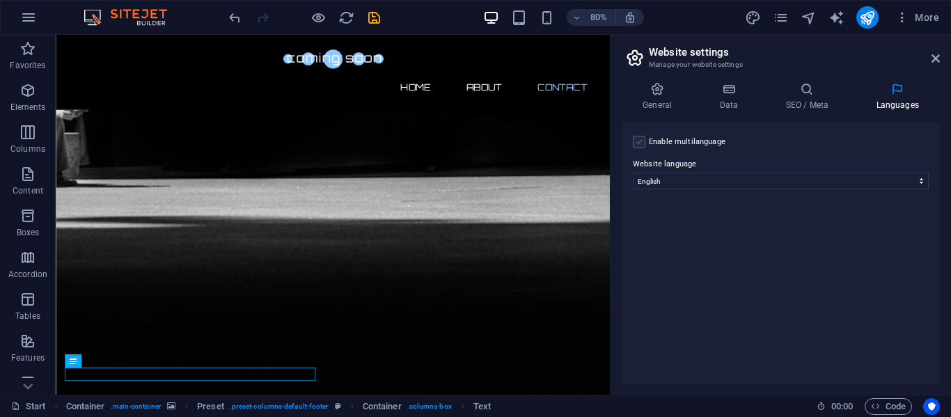
click at [641, 146] on label at bounding box center [639, 142] width 13 height 13
click at [0, 0] on input "Enable multilanguage To disable multilanguage delete all languages until only o…" at bounding box center [0, 0] width 0 height 0
select select
click at [665, 102] on h4 "General" at bounding box center [660, 96] width 77 height 29
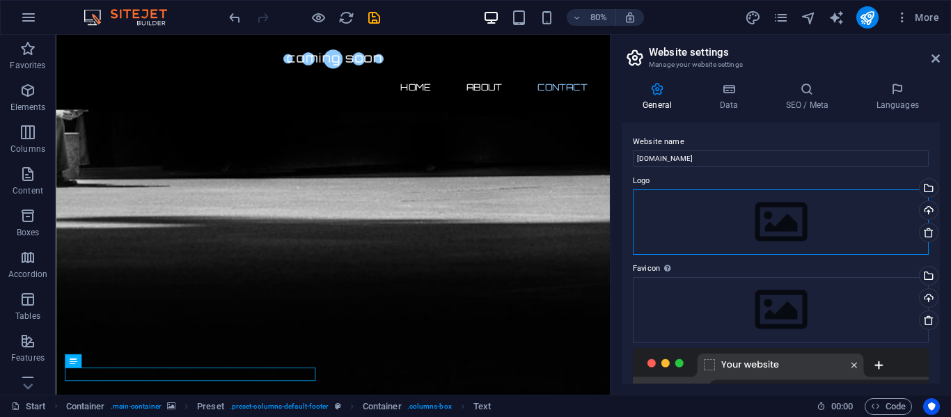
click at [801, 219] on div "Drag files here, click to choose files or select files from Files or our free s…" at bounding box center [781, 221] width 296 height 65
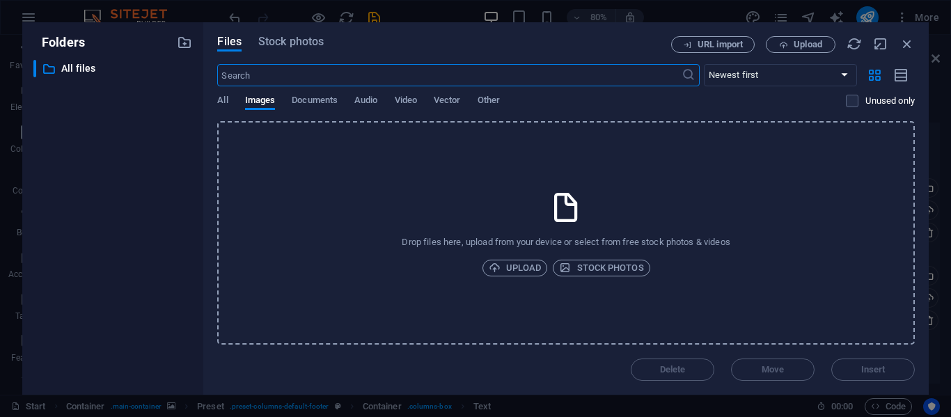
scroll to position [254, 0]
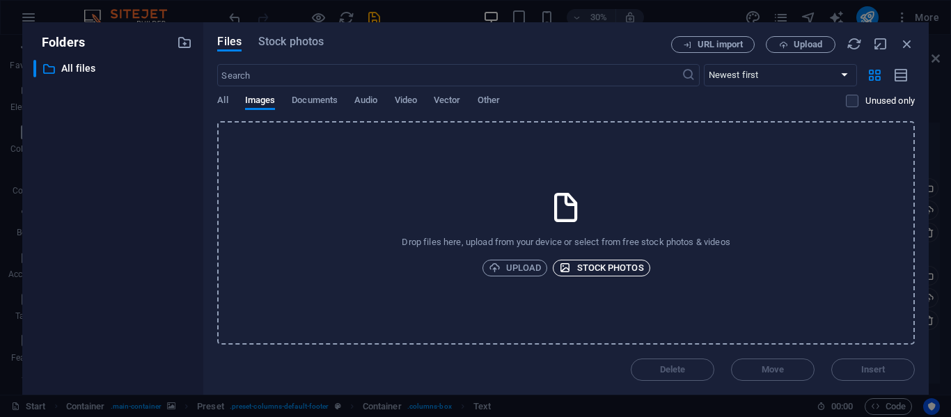
click at [631, 269] on span "Stock photos" at bounding box center [601, 268] width 84 height 17
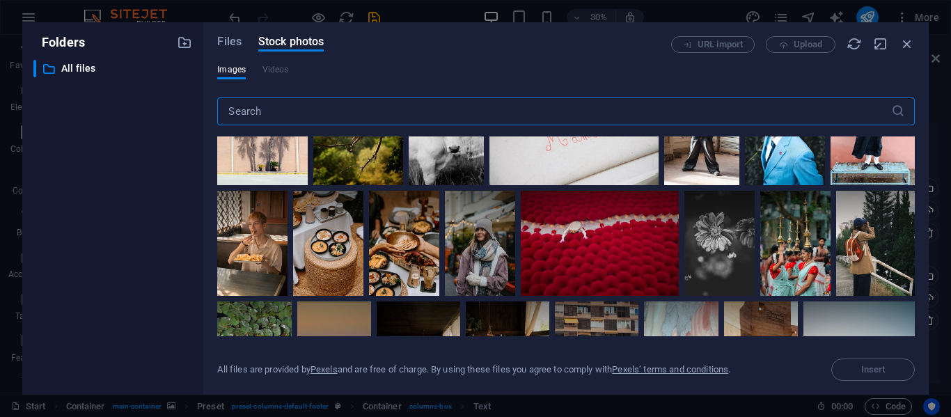
scroll to position [209, 0]
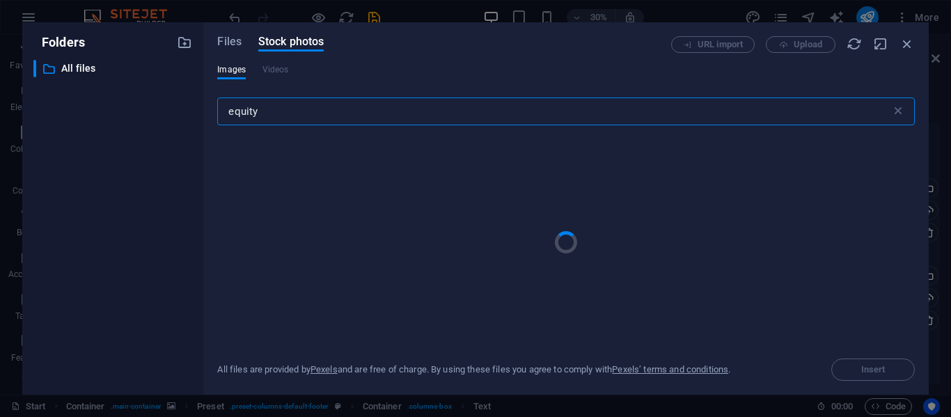
type input "equity"
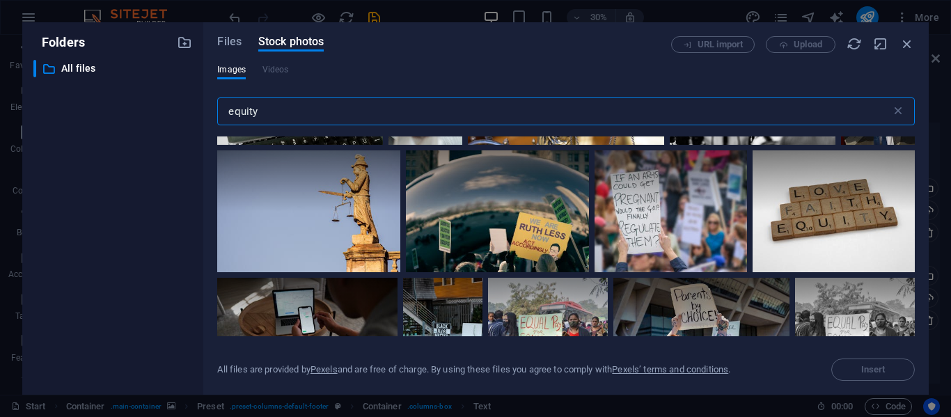
scroll to position [2577, 0]
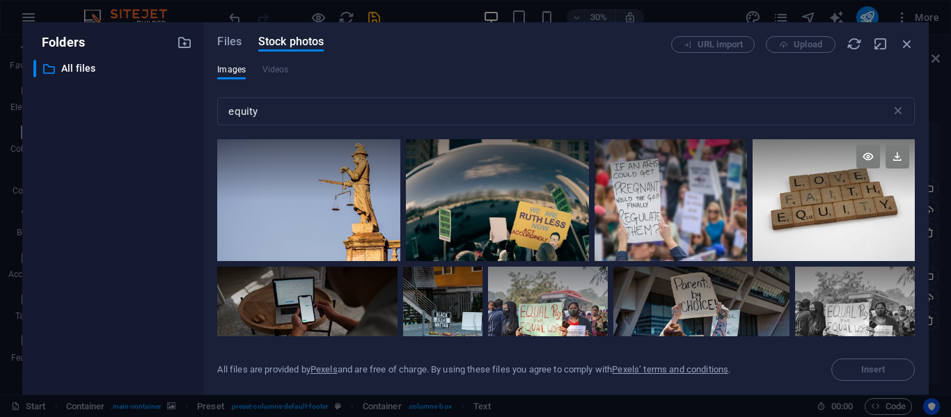
click at [811, 182] on div at bounding box center [834, 169] width 162 height 61
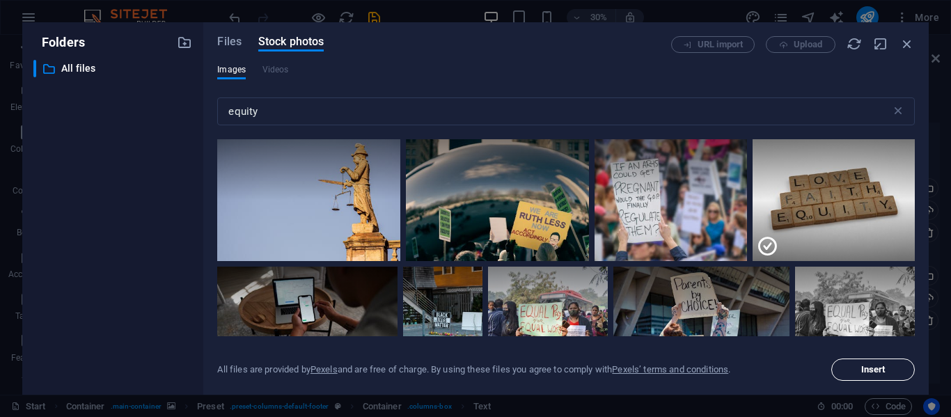
click at [869, 375] on button "Insert" at bounding box center [873, 370] width 84 height 22
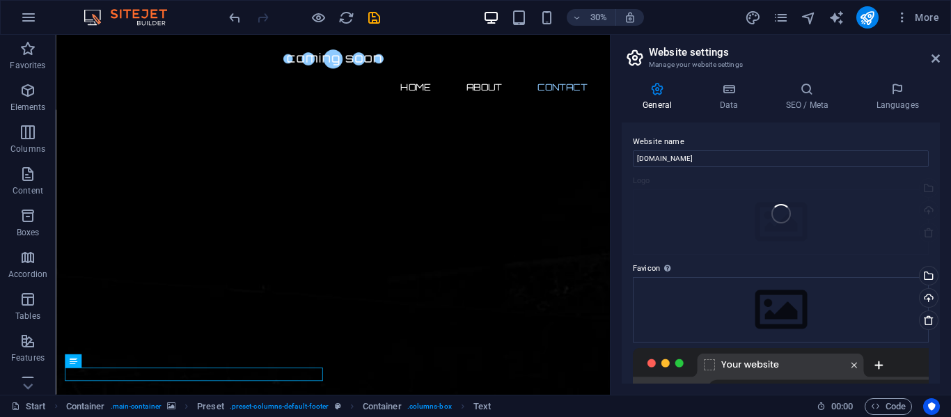
scroll to position [1004, 0]
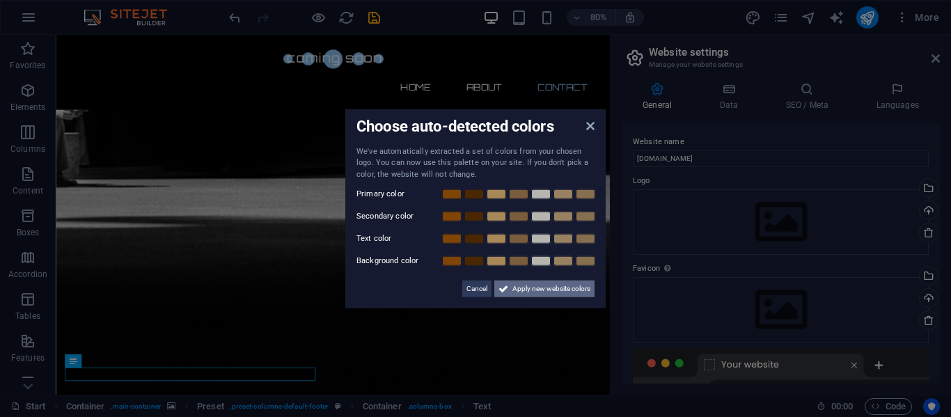
click at [586, 290] on span "Apply new website colors" at bounding box center [552, 289] width 78 height 17
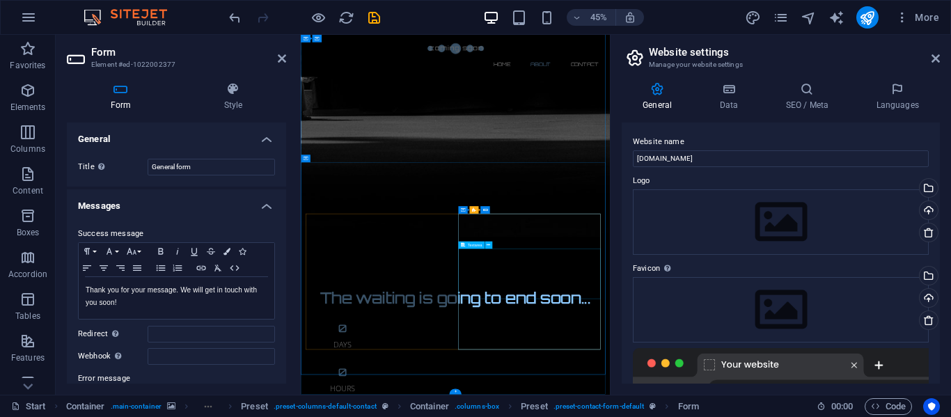
scroll to position [654, 0]
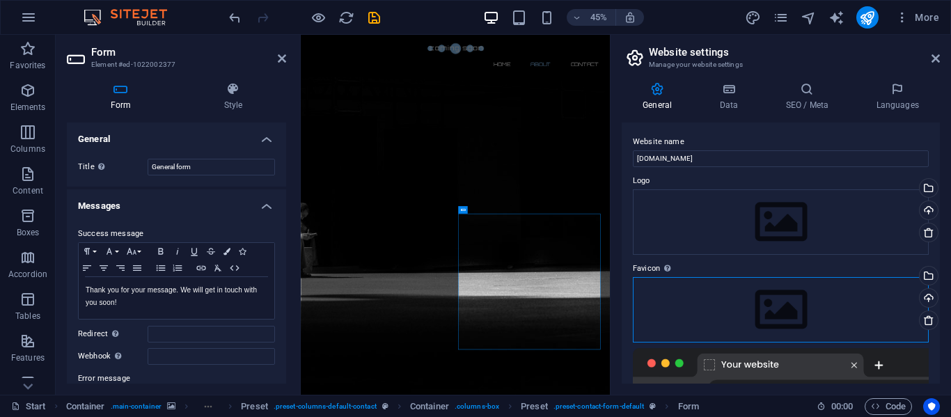
click at [820, 317] on div "Drag files here, click to choose files or select files from Files or our free s…" at bounding box center [781, 309] width 296 height 65
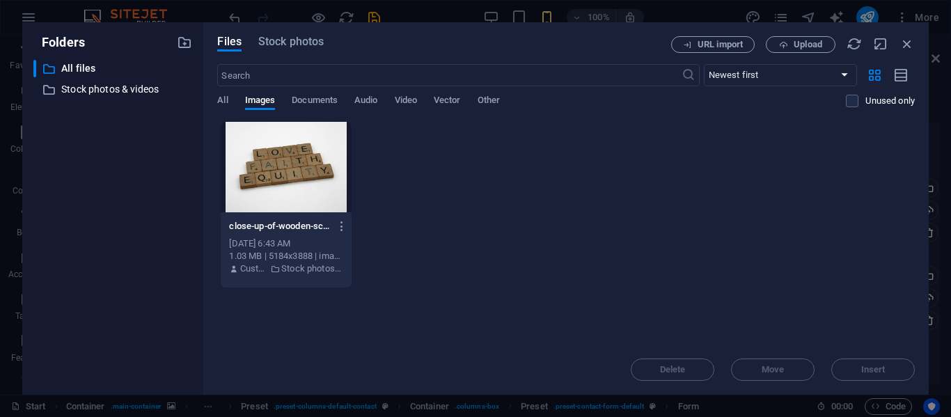
click at [303, 189] on div at bounding box center [286, 167] width 130 height 91
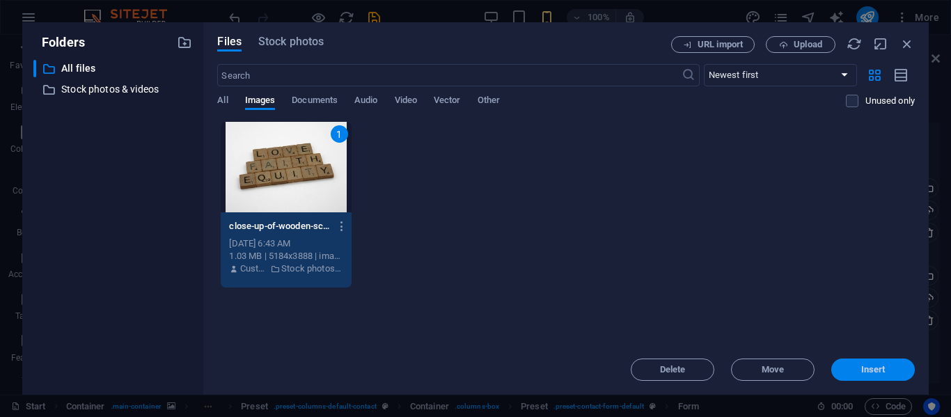
click at [864, 366] on span "Insert" at bounding box center [873, 370] width 24 height 8
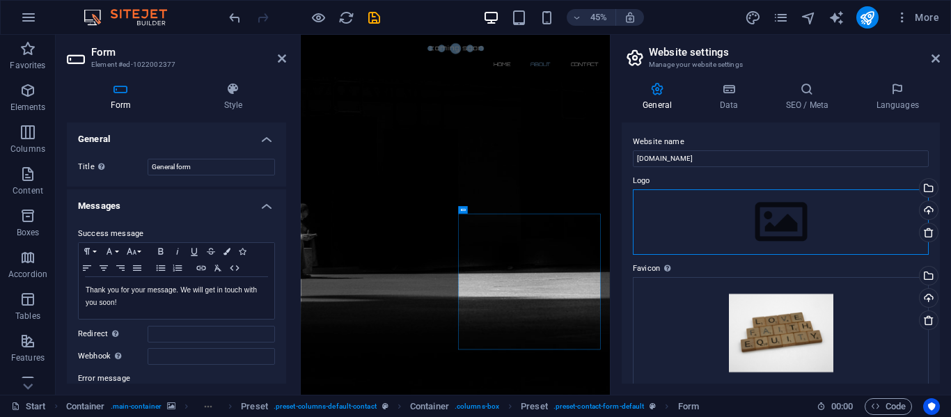
click at [866, 219] on div "Drag files here, click to choose files or select files from Files or our free s…" at bounding box center [781, 221] width 296 height 65
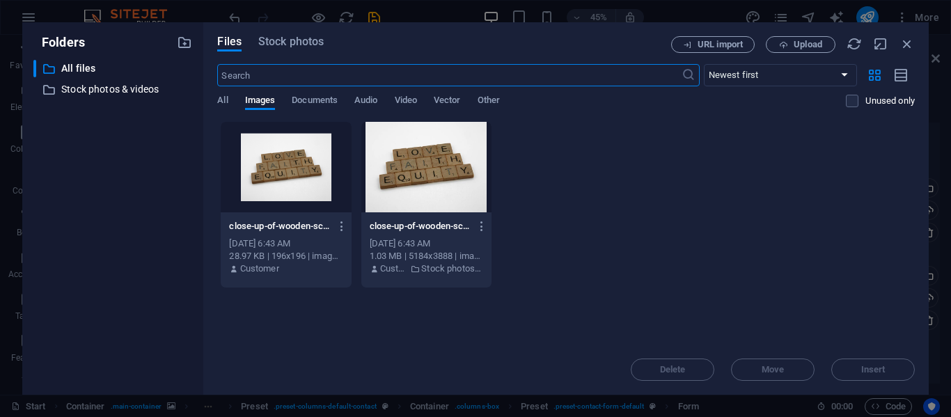
scroll to position [2095, 0]
click at [305, 182] on div at bounding box center [286, 167] width 130 height 91
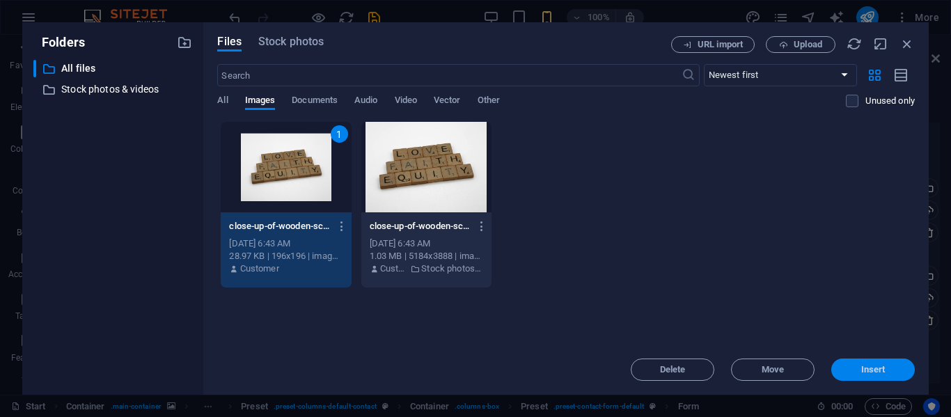
click at [868, 368] on span "Insert" at bounding box center [873, 370] width 24 height 8
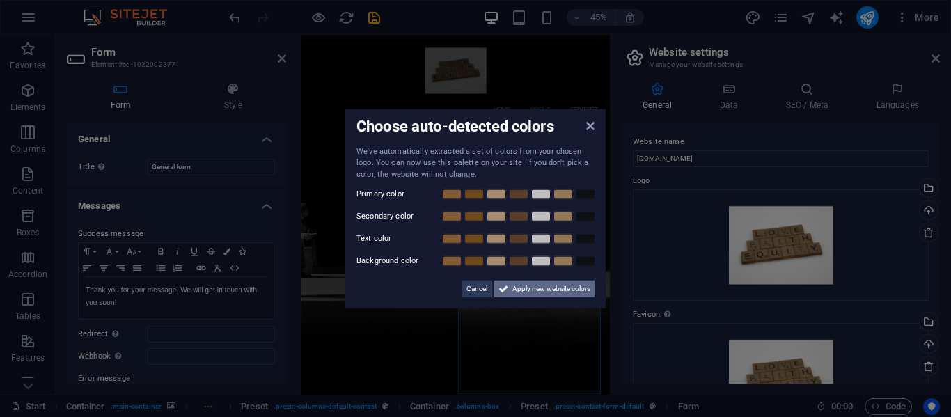
click at [533, 288] on span "Apply new website colors" at bounding box center [552, 289] width 78 height 17
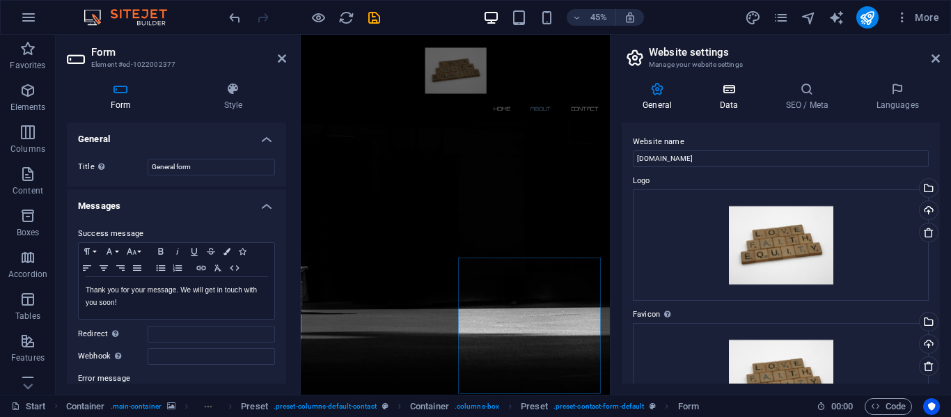
click at [725, 92] on icon at bounding box center [728, 89] width 61 height 14
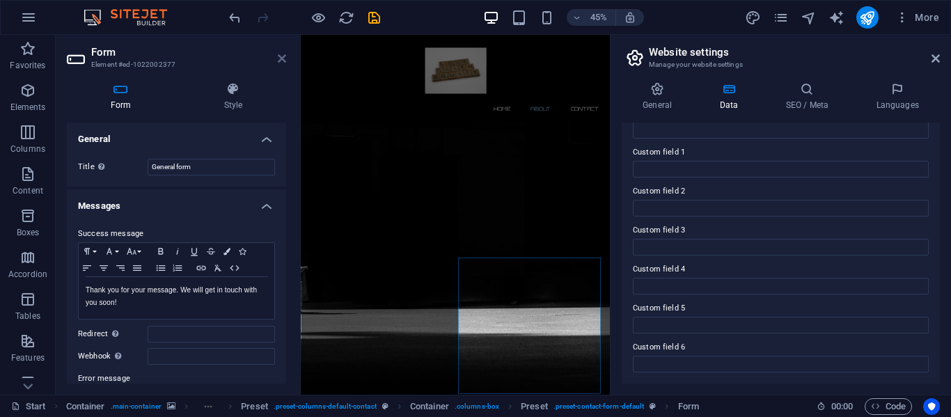
click at [280, 59] on icon at bounding box center [282, 58] width 8 height 11
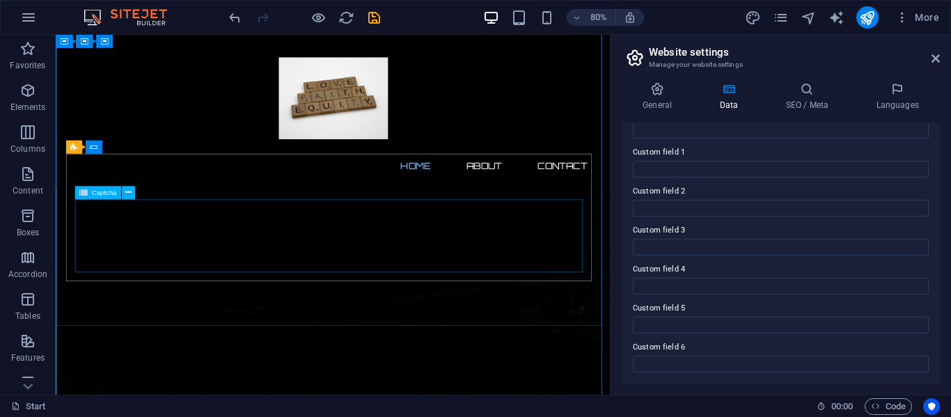
scroll to position [0, 0]
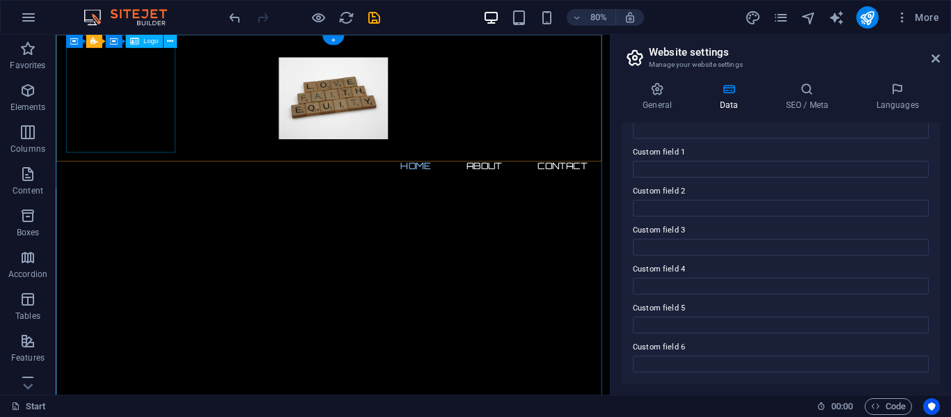
click at [118, 153] on div at bounding box center [402, 114] width 657 height 136
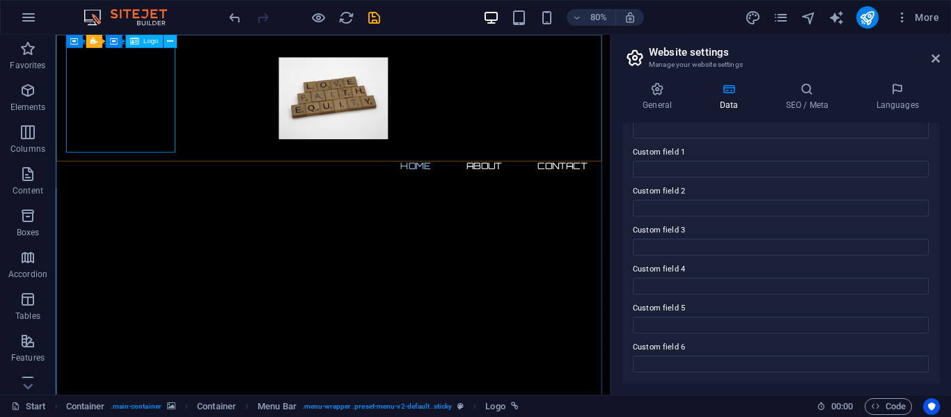
click at [152, 45] on div "Logo" at bounding box center [143, 41] width 37 height 13
click at [172, 101] on div at bounding box center [402, 114] width 657 height 136
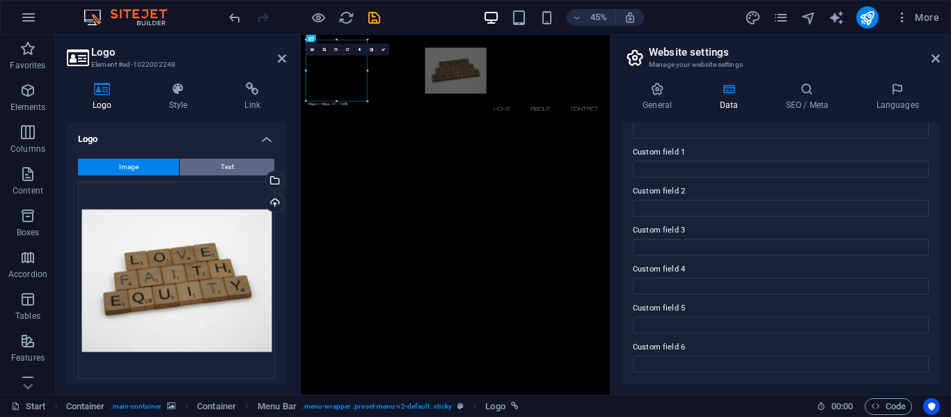
click at [205, 163] on button "Text" at bounding box center [227, 167] width 95 height 17
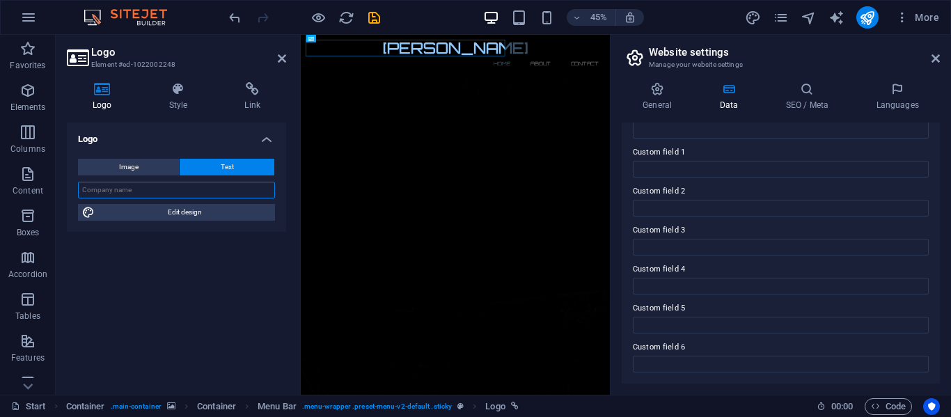
click at [143, 192] on input "text" at bounding box center [176, 190] width 197 height 17
click at [173, 103] on h4 "Style" at bounding box center [181, 96] width 76 height 29
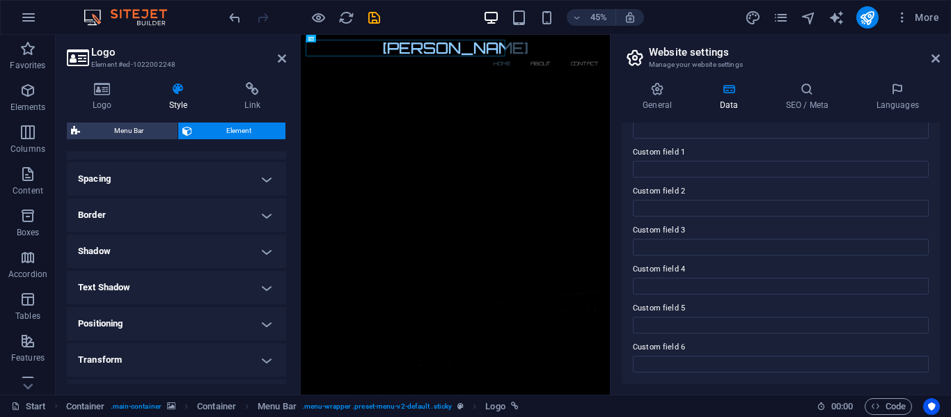
scroll to position [279, 0]
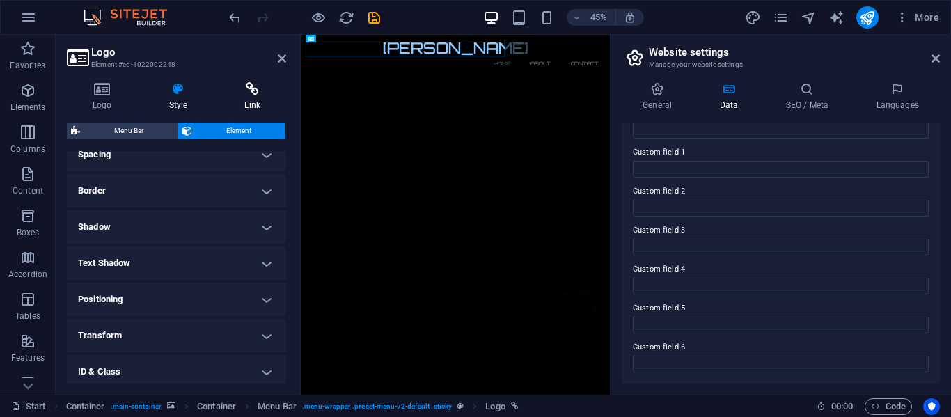
click at [231, 110] on h4 "Link" at bounding box center [253, 96] width 68 height 29
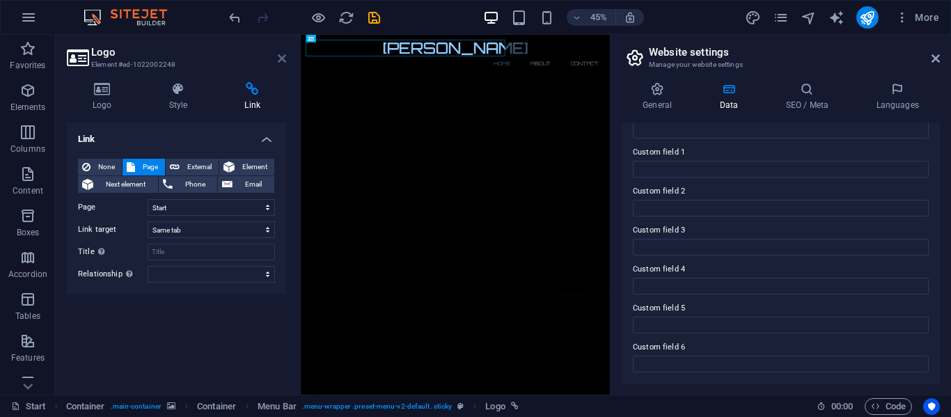
click at [279, 63] on icon at bounding box center [282, 58] width 8 height 11
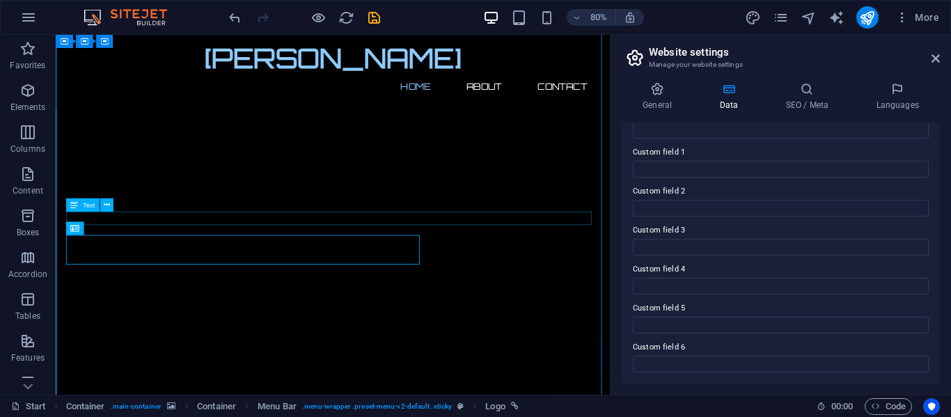
scroll to position [61, 0]
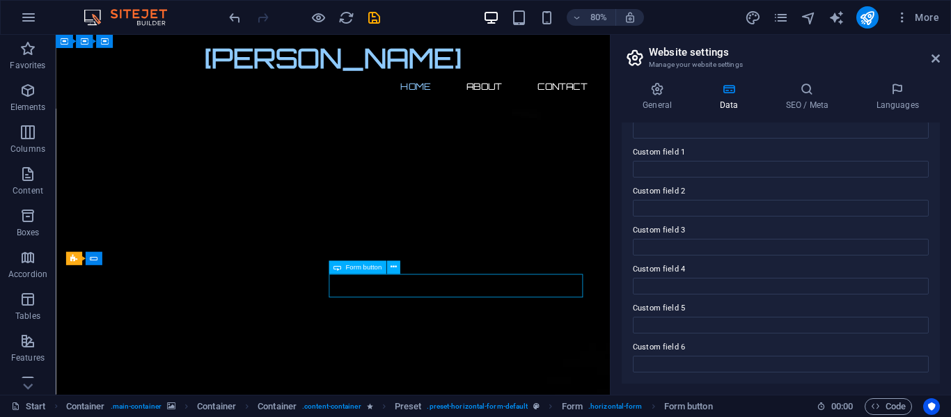
click at [396, 272] on icon at bounding box center [393, 268] width 6 height 12
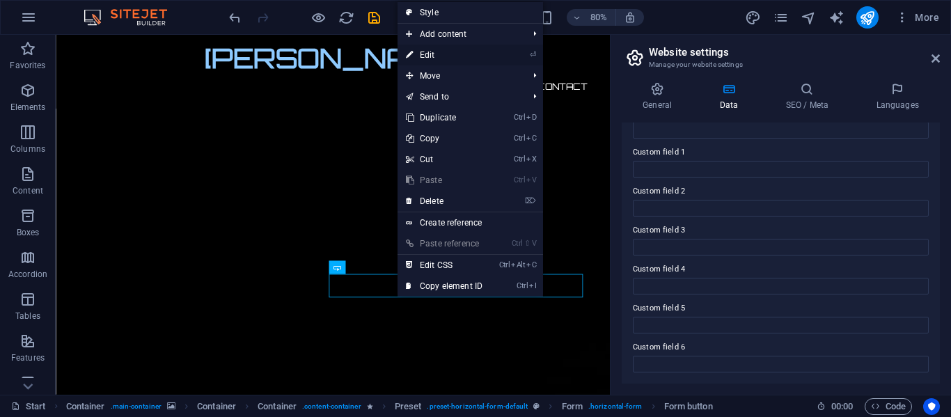
click at [423, 55] on link "⏎ Edit" at bounding box center [444, 55] width 93 height 21
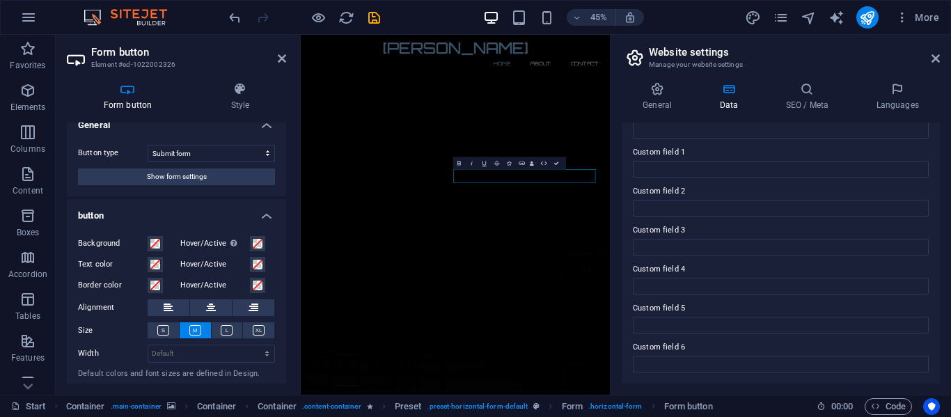
scroll to position [0, 0]
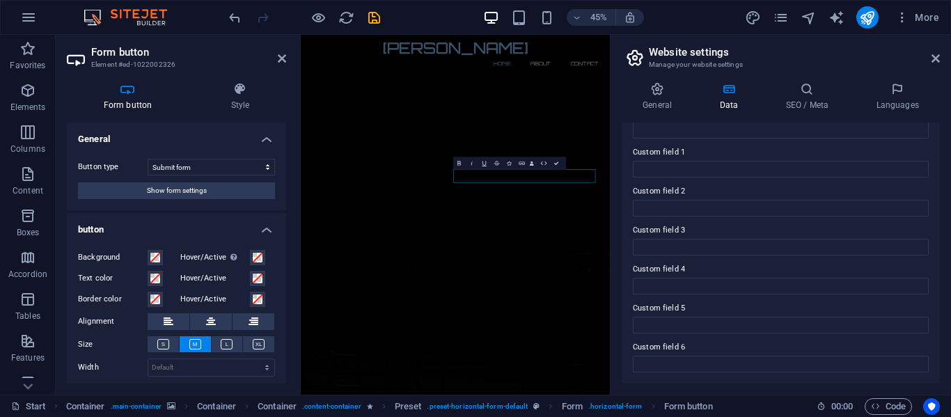
click at [258, 142] on h4 "General" at bounding box center [176, 135] width 219 height 25
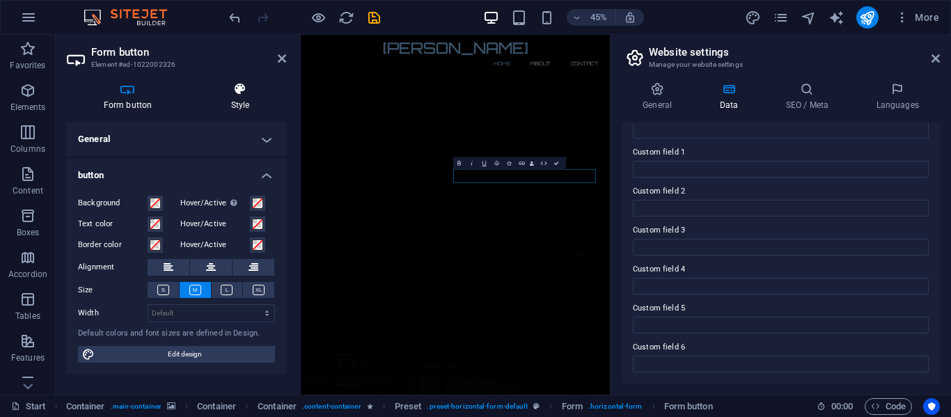
click at [240, 100] on h4 "Style" at bounding box center [240, 96] width 92 height 29
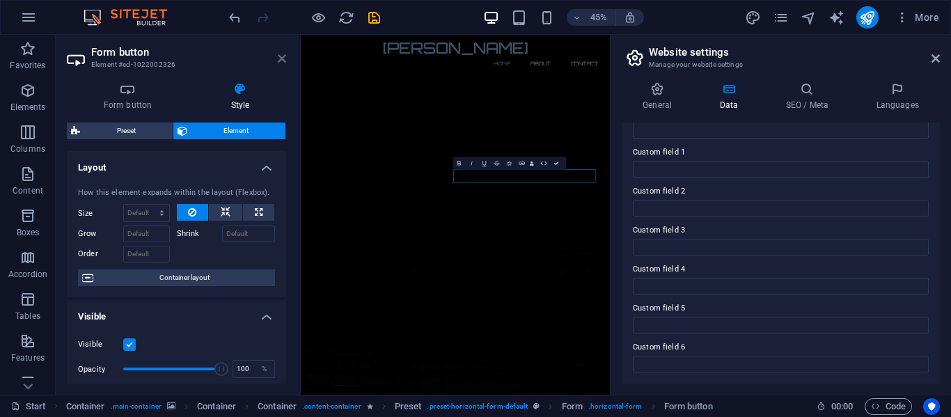
click at [278, 63] on icon at bounding box center [282, 58] width 8 height 11
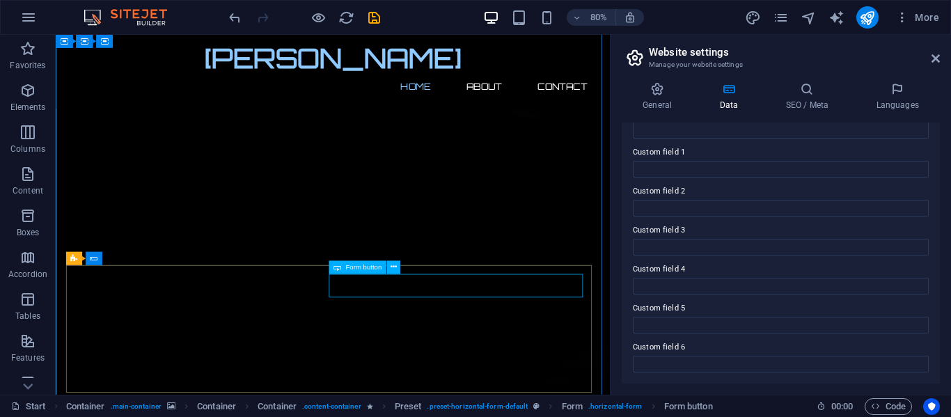
drag, startPoint x: 530, startPoint y: 343, endPoint x: 550, endPoint y: 343, distance: 20.2
click at [389, 267] on button at bounding box center [392, 267] width 13 height 13
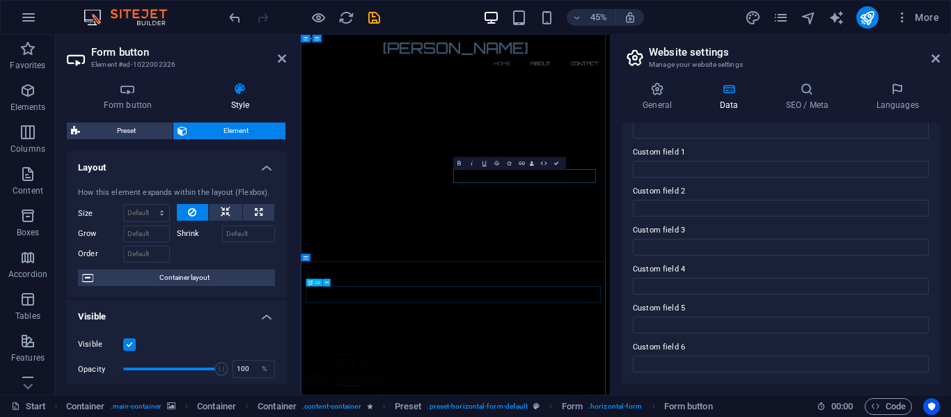
drag, startPoint x: 817, startPoint y: 350, endPoint x: 810, endPoint y: 336, distance: 15.6
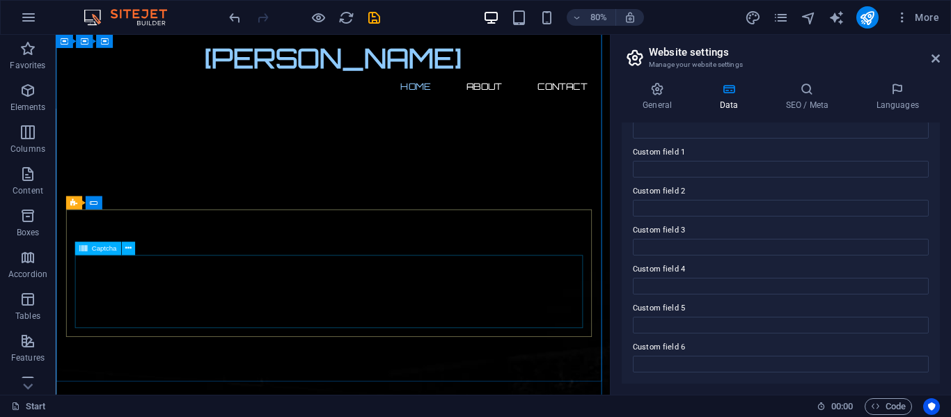
scroll to position [131, 0]
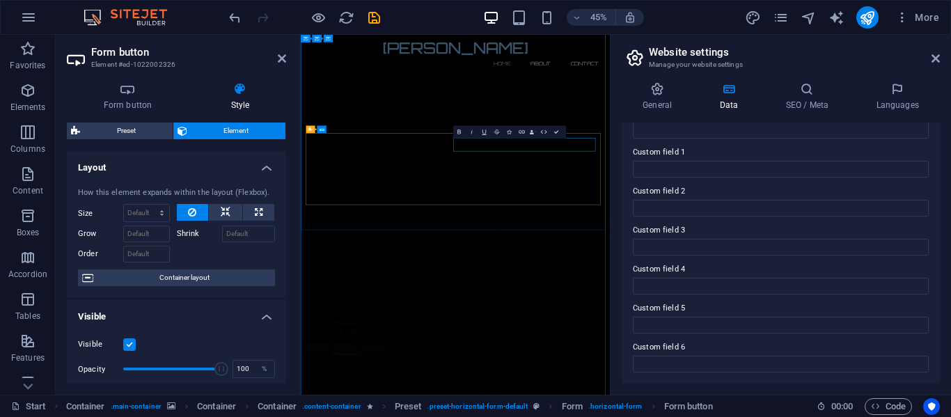
type button "Notify me"
click at [279, 58] on icon at bounding box center [282, 58] width 8 height 11
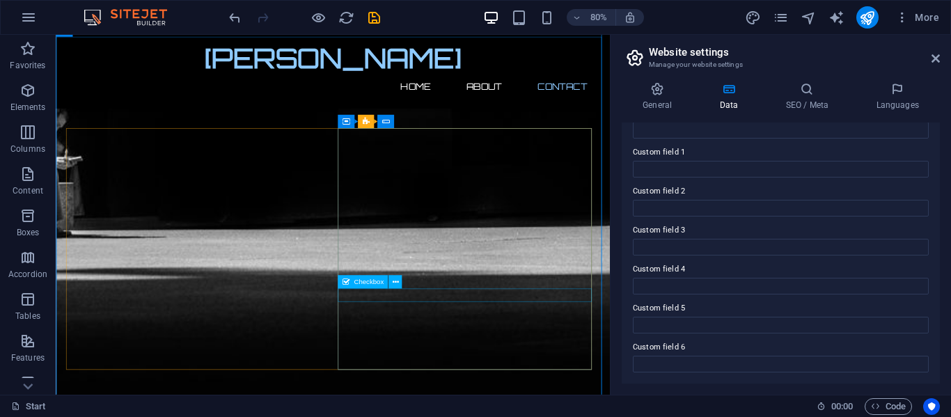
scroll to position [897, 0]
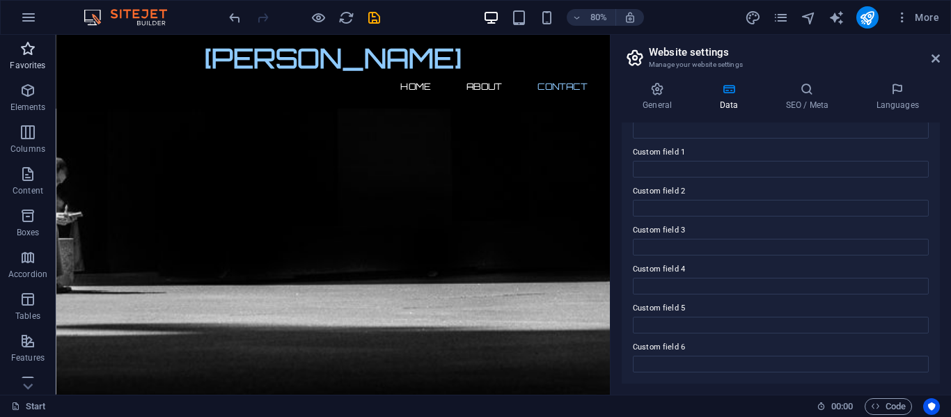
click at [26, 50] on icon "button" at bounding box center [27, 48] width 17 height 17
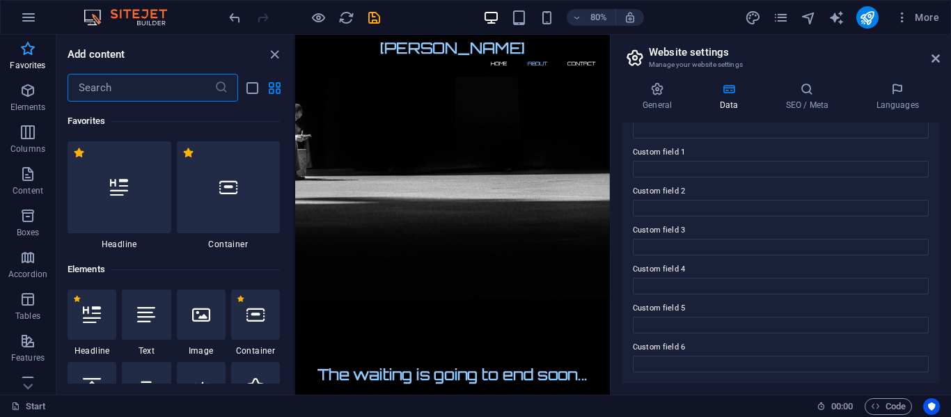
scroll to position [638, 0]
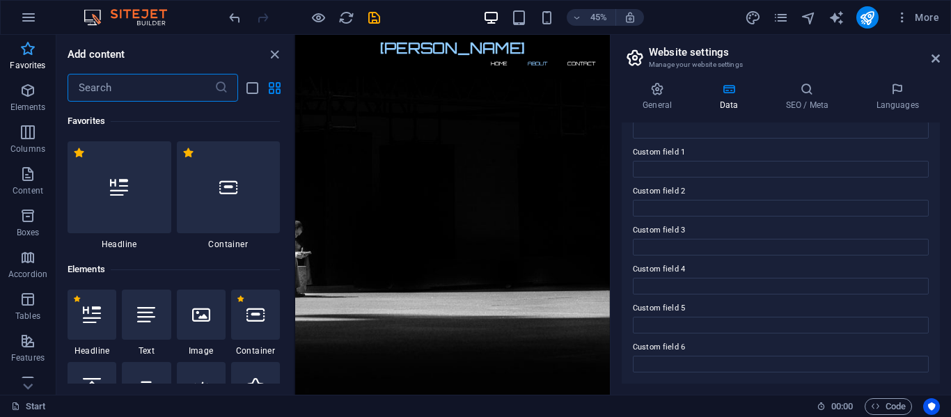
click at [27, 56] on icon "button" at bounding box center [27, 48] width 17 height 17
click at [271, 57] on icon "close panel" at bounding box center [275, 55] width 16 height 16
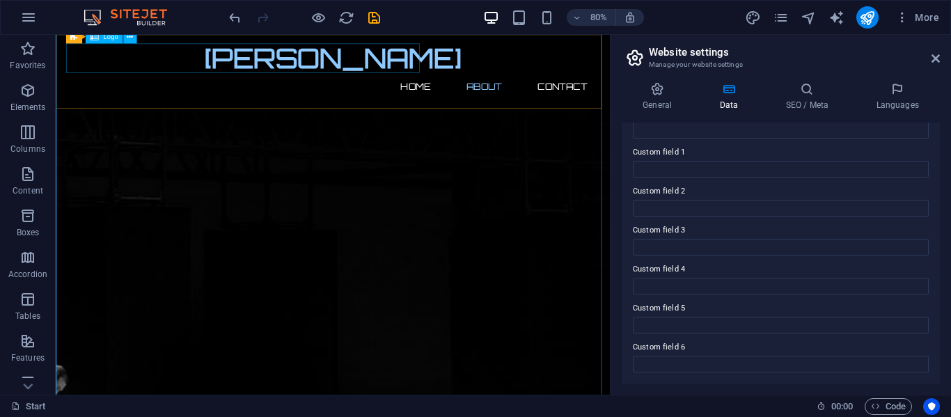
click at [205, 91] on nav "Home About Contact" at bounding box center [402, 99] width 657 height 33
click at [26, 95] on icon "button" at bounding box center [27, 90] width 17 height 17
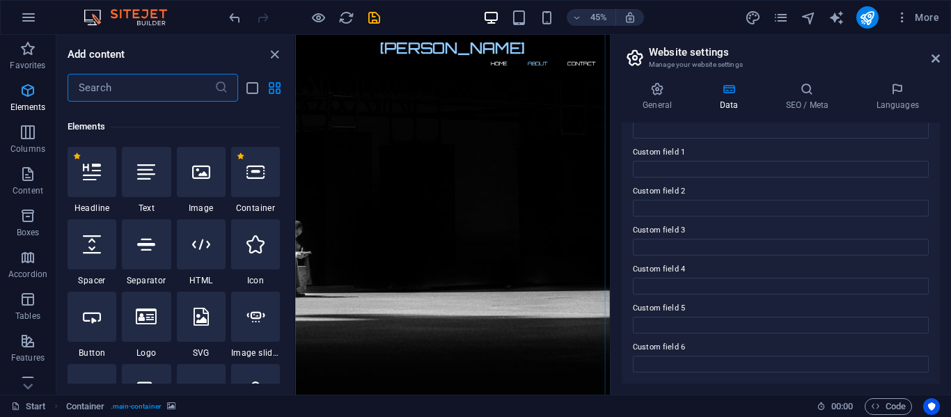
scroll to position [148, 0]
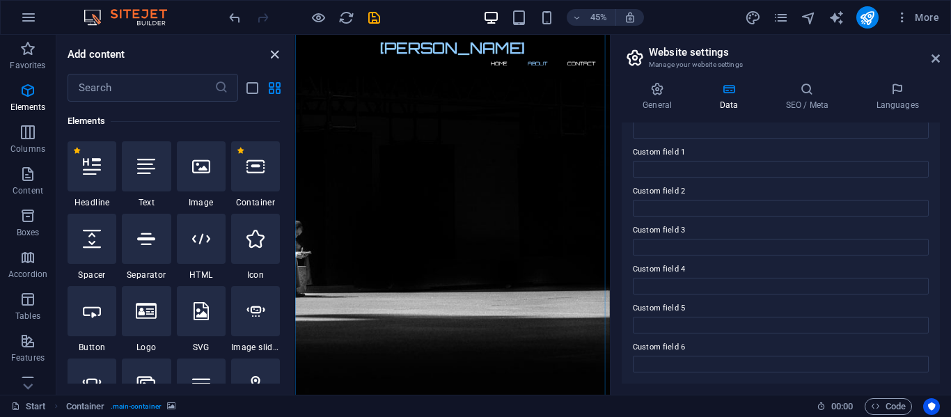
drag, startPoint x: 273, startPoint y: 52, endPoint x: 270, endPoint y: 21, distance: 30.8
click at [273, 52] on icon "close panel" at bounding box center [275, 55] width 16 height 16
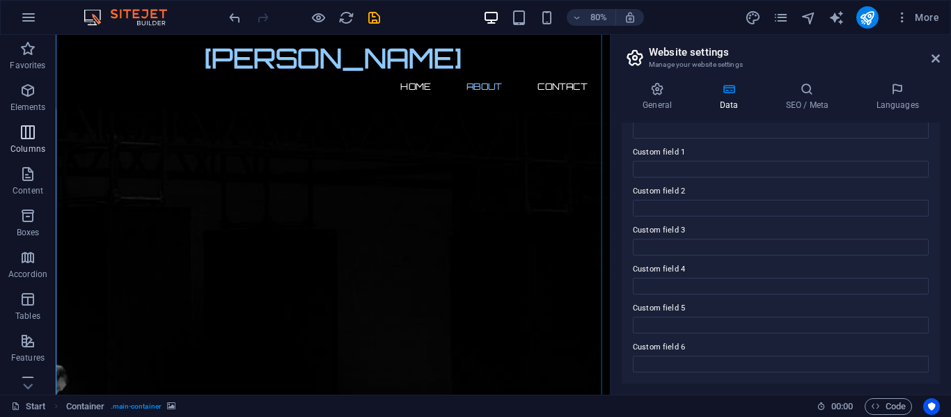
click at [31, 139] on icon "button" at bounding box center [27, 132] width 17 height 17
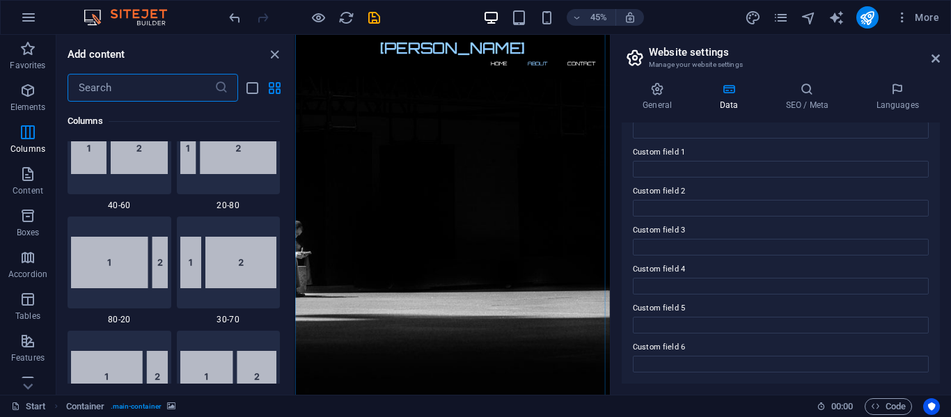
scroll to position [1107, 0]
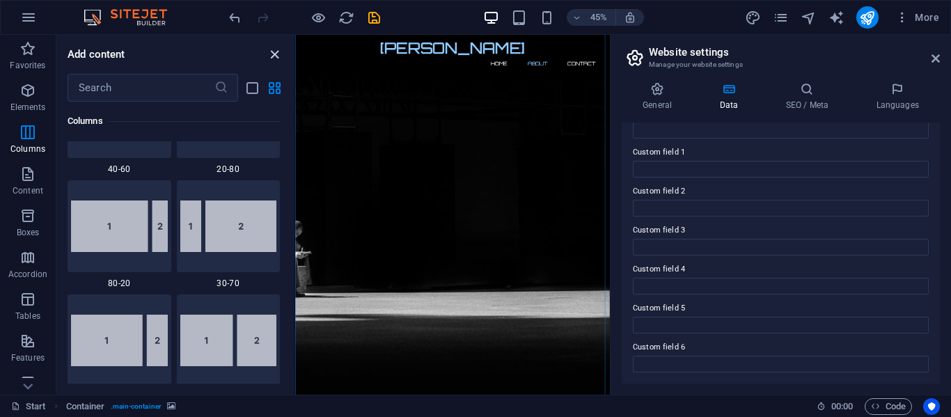
click at [271, 56] on icon "close panel" at bounding box center [275, 55] width 16 height 16
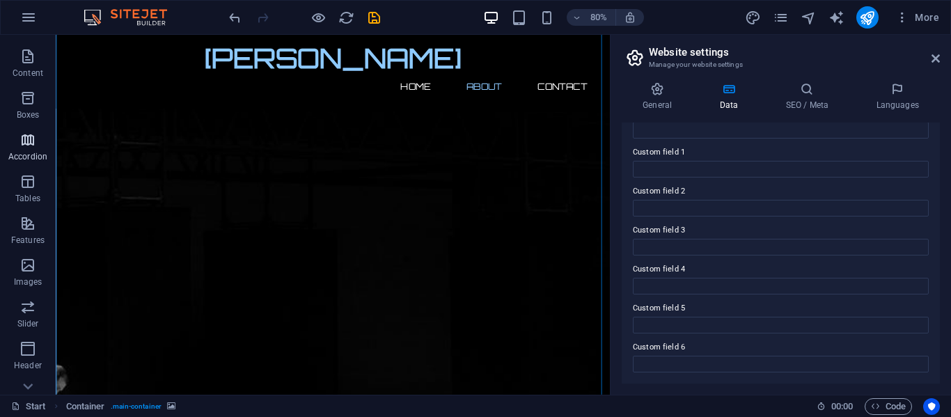
scroll to position [139, 0]
click at [866, 8] on button "publish" at bounding box center [868, 17] width 22 height 22
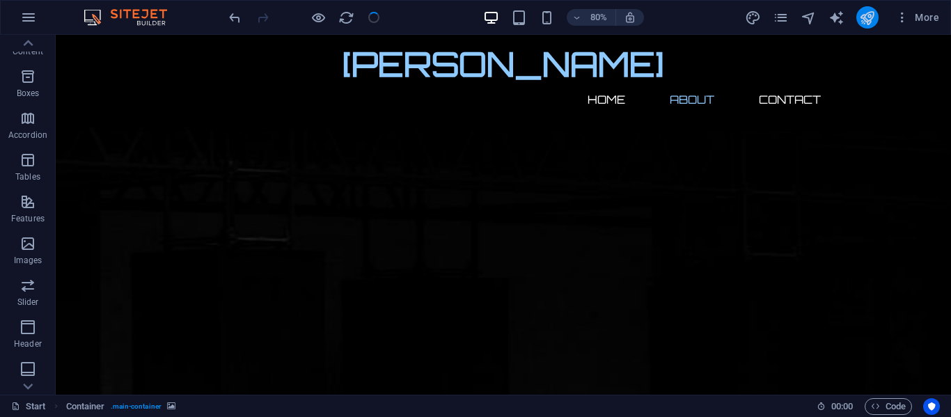
checkbox input "false"
click at [866, 17] on icon "publish" at bounding box center [867, 18] width 16 height 16
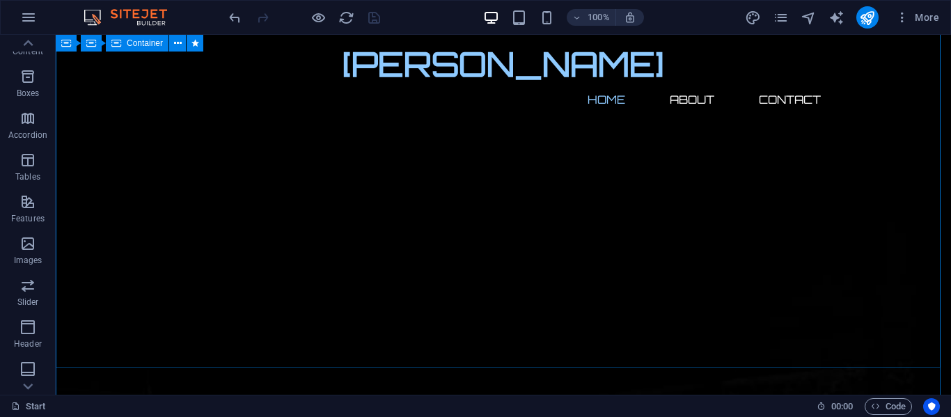
scroll to position [81, 0]
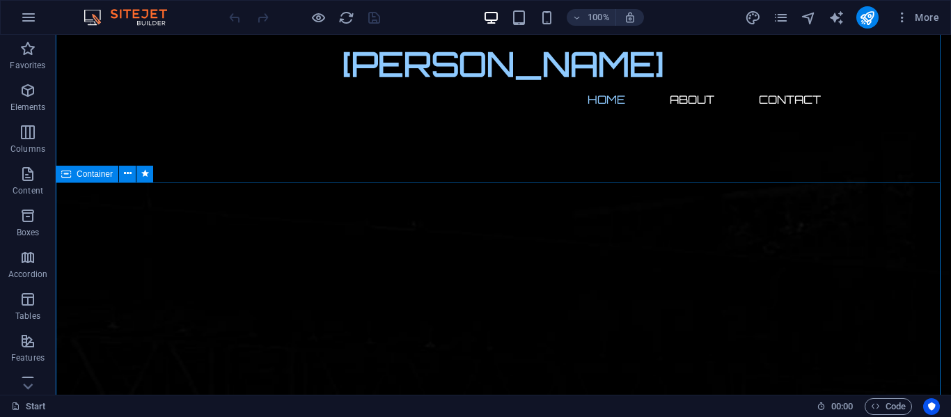
scroll to position [418, 0]
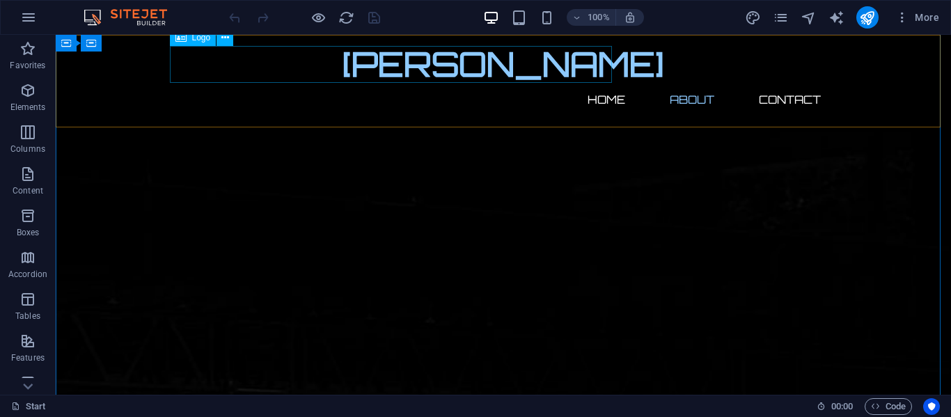
click at [309, 68] on div "[PERSON_NAME]" at bounding box center [503, 64] width 657 height 37
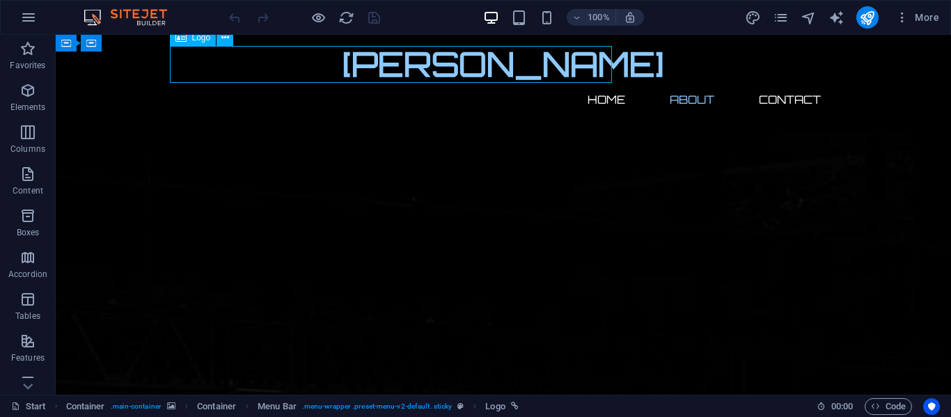
click at [309, 68] on div "[PERSON_NAME]" at bounding box center [503, 64] width 657 height 37
click at [222, 42] on icon at bounding box center [225, 38] width 8 height 15
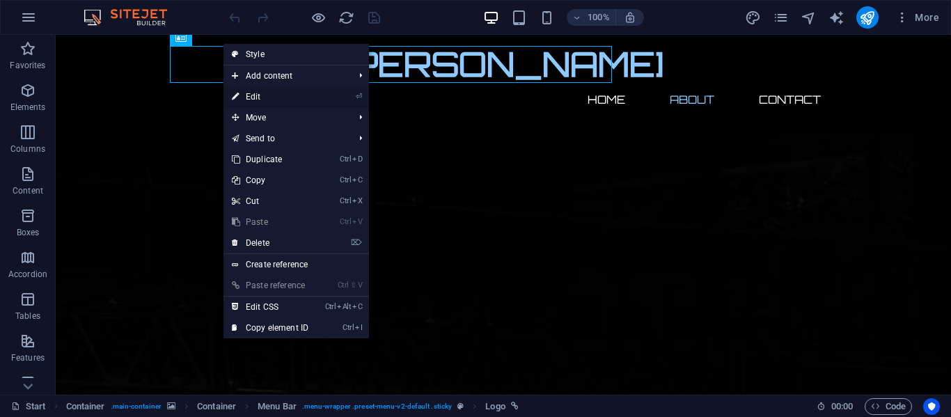
click at [244, 103] on link "⏎ Edit" at bounding box center [270, 96] width 93 height 21
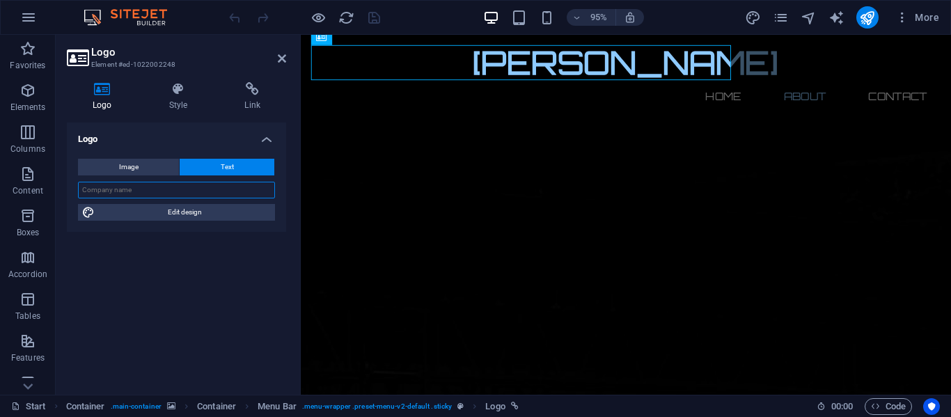
click at [183, 184] on input "text" at bounding box center [176, 190] width 197 height 17
click at [110, 92] on icon at bounding box center [102, 89] width 71 height 14
click at [114, 164] on button "Image" at bounding box center [128, 167] width 101 height 17
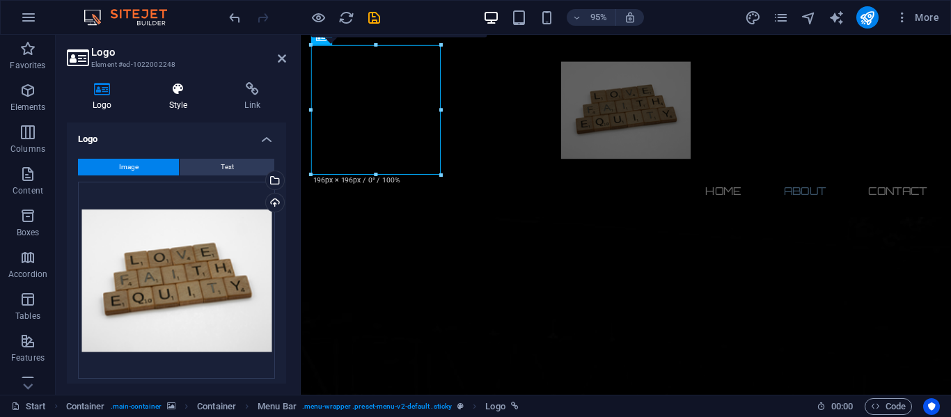
click at [178, 100] on h4 "Style" at bounding box center [181, 96] width 76 height 29
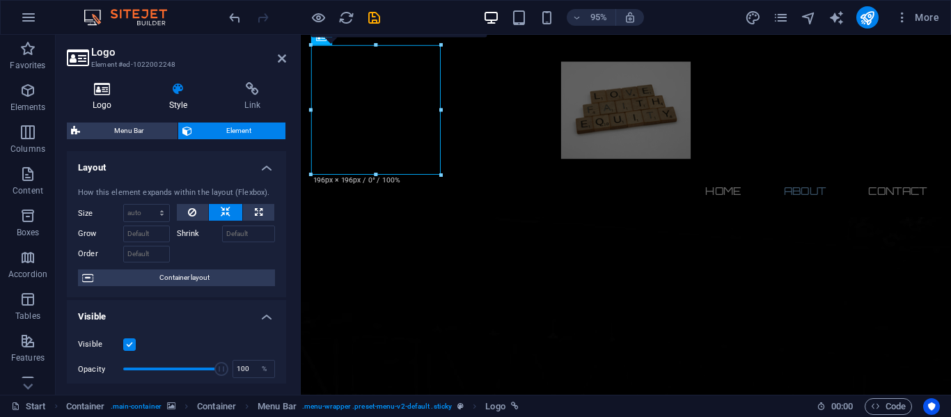
click at [111, 93] on icon at bounding box center [102, 89] width 71 height 14
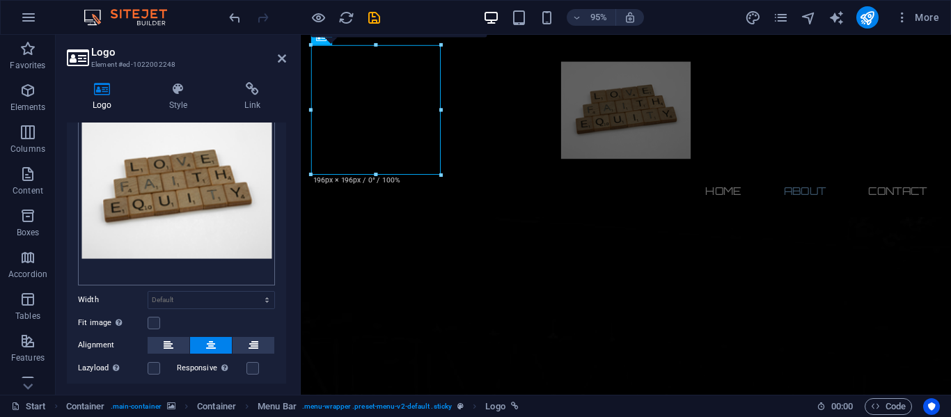
scroll to position [0, 0]
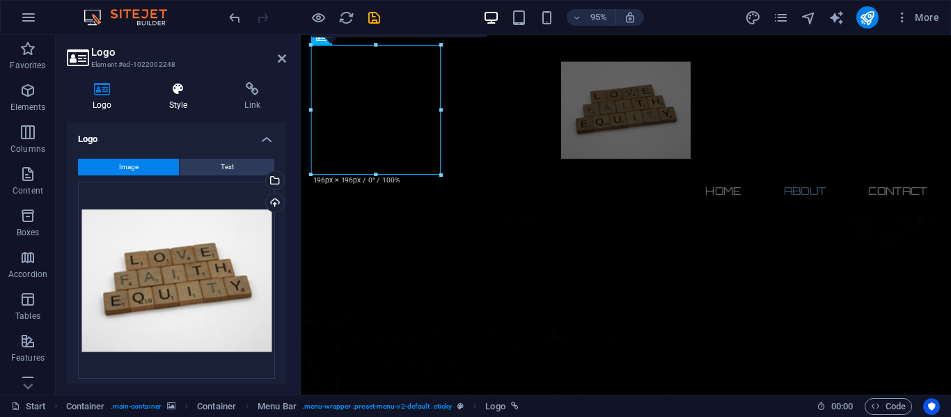
click at [166, 105] on h4 "Style" at bounding box center [181, 96] width 76 height 29
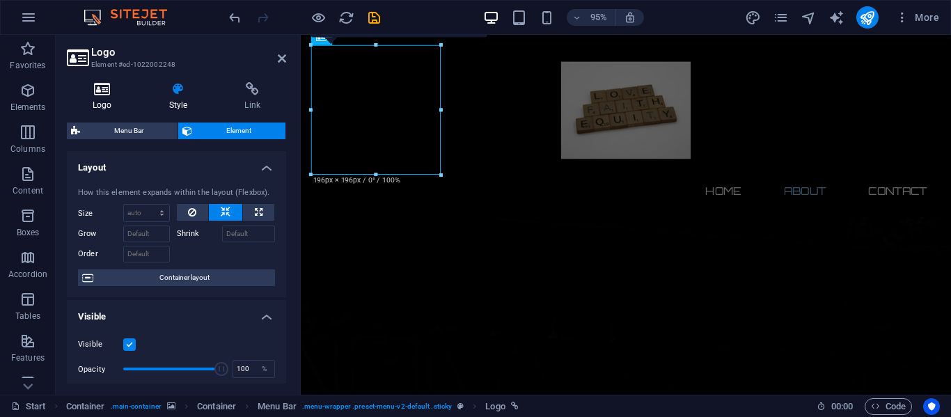
click at [116, 100] on h4 "Logo" at bounding box center [105, 96] width 77 height 29
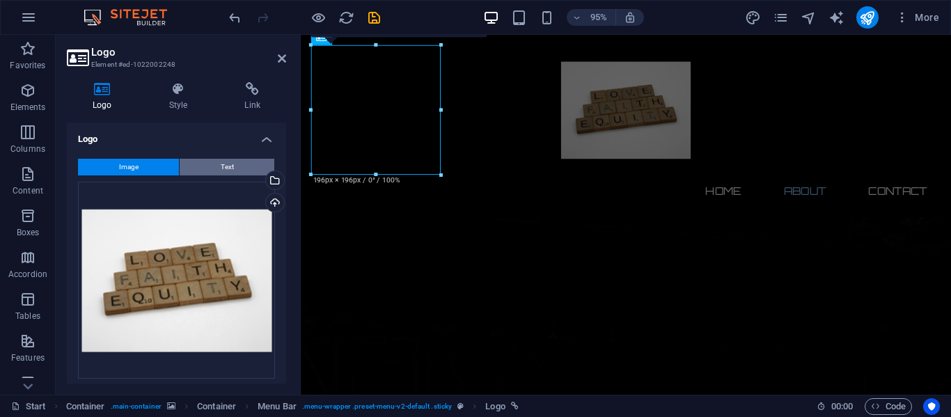
click at [208, 164] on button "Text" at bounding box center [227, 167] width 95 height 17
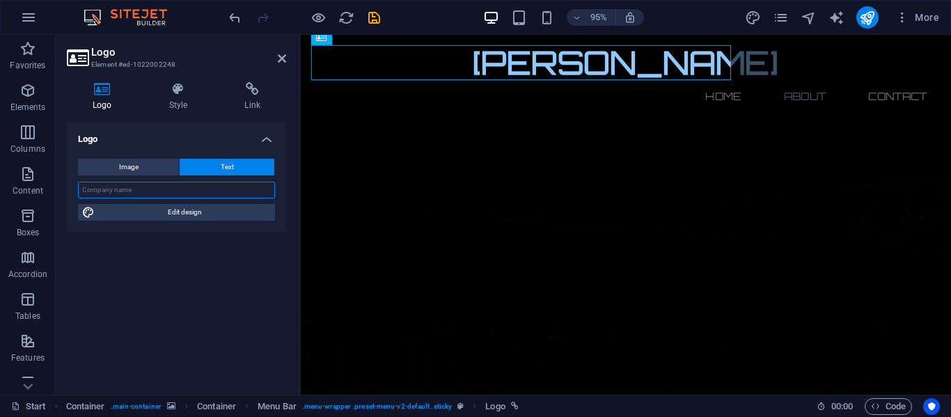
click at [153, 189] on input "text" at bounding box center [176, 190] width 197 height 17
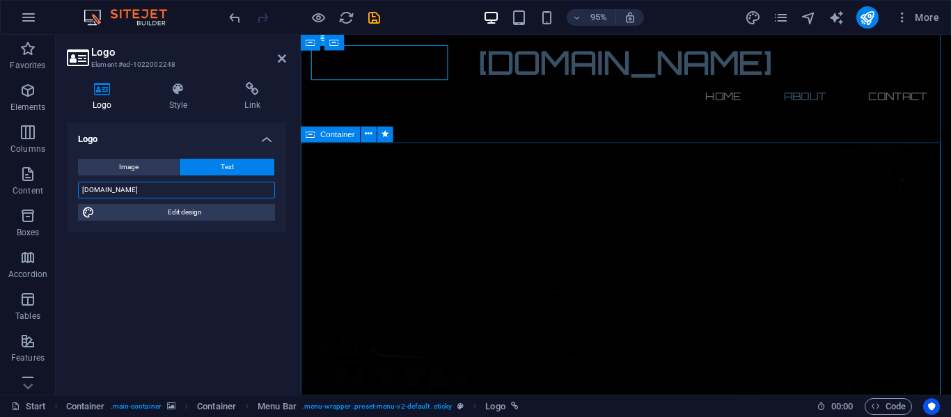
type input "[DOMAIN_NAME]"
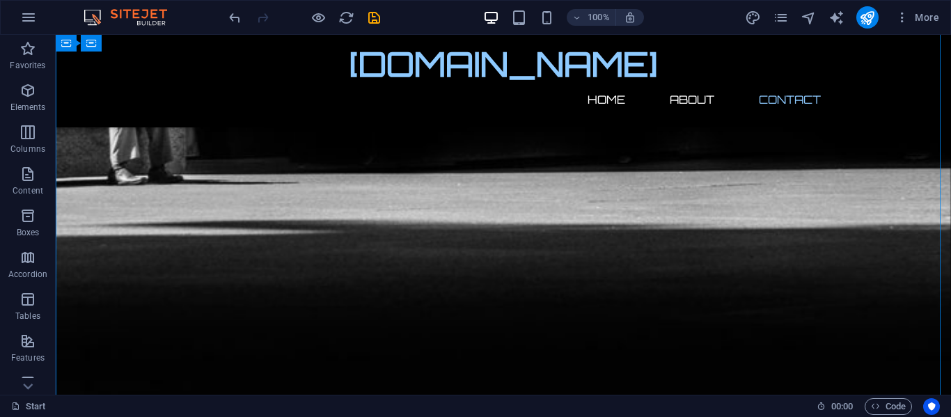
scroll to position [1093, 0]
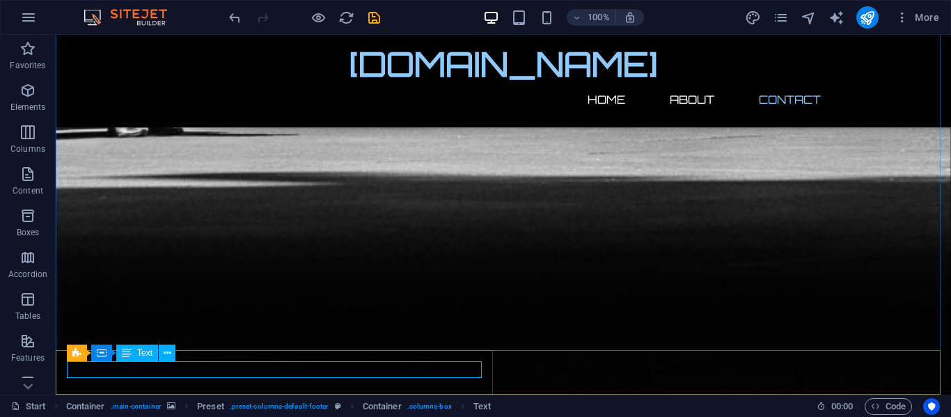
click at [143, 356] on span "Text" at bounding box center [144, 353] width 15 height 8
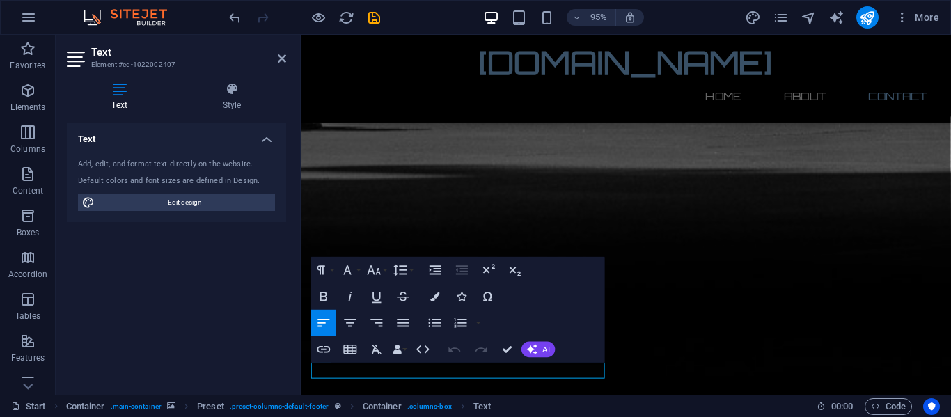
scroll to position [1074, 0]
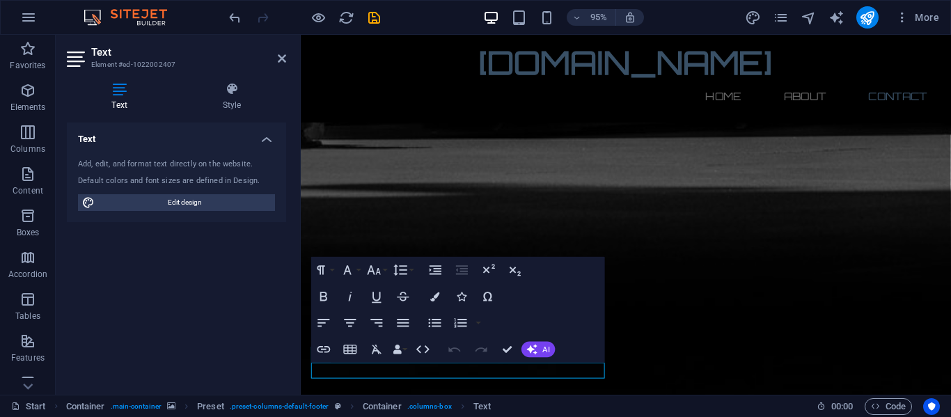
click at [159, 166] on div "Add, edit, and format text directly on the website." at bounding box center [176, 165] width 197 height 12
click at [372, 343] on icon "button" at bounding box center [371, 338] width 9 height 9
click at [657, 412] on div "Start Container . main-container Preset . preset-columns-default-footer Contain…" at bounding box center [408, 406] width 795 height 17
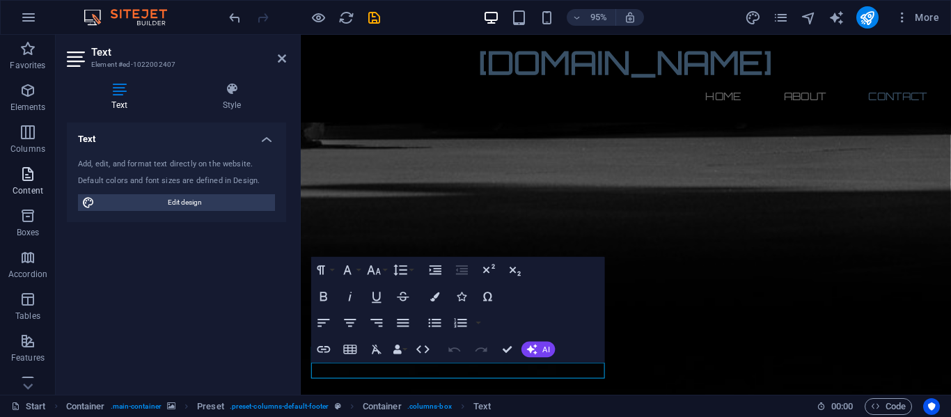
click at [38, 183] on span "Content" at bounding box center [28, 182] width 56 height 33
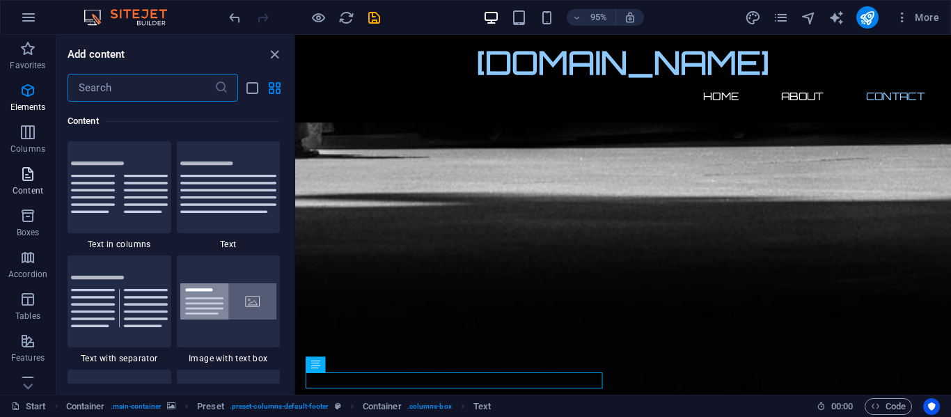
scroll to position [2437, 0]
click at [32, 219] on icon "button" at bounding box center [27, 216] width 17 height 17
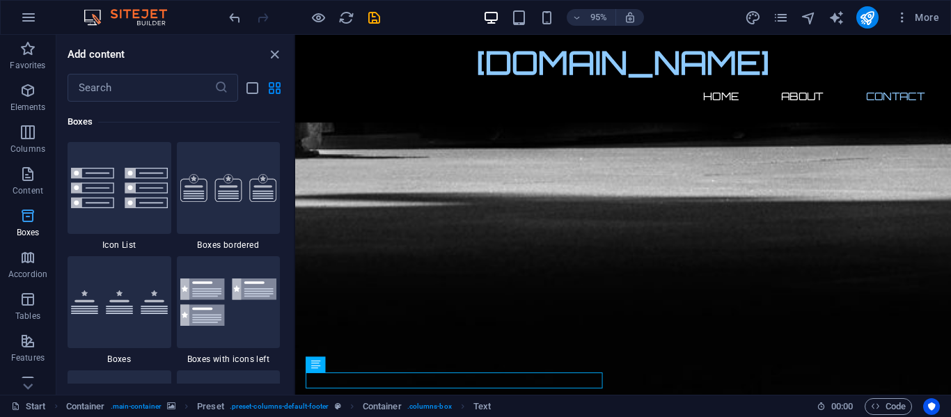
scroll to position [3841, 0]
click at [31, 262] on icon "button" at bounding box center [27, 257] width 17 height 17
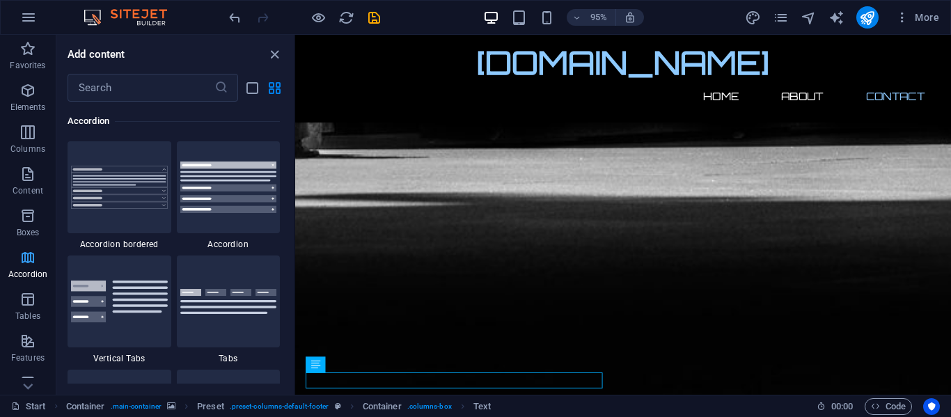
scroll to position [4446, 0]
click at [30, 310] on span "Tables" at bounding box center [28, 307] width 56 height 33
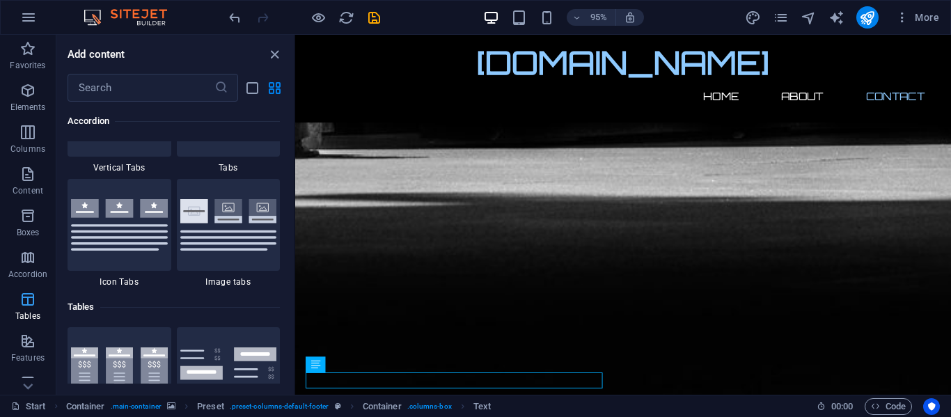
scroll to position [4823, 0]
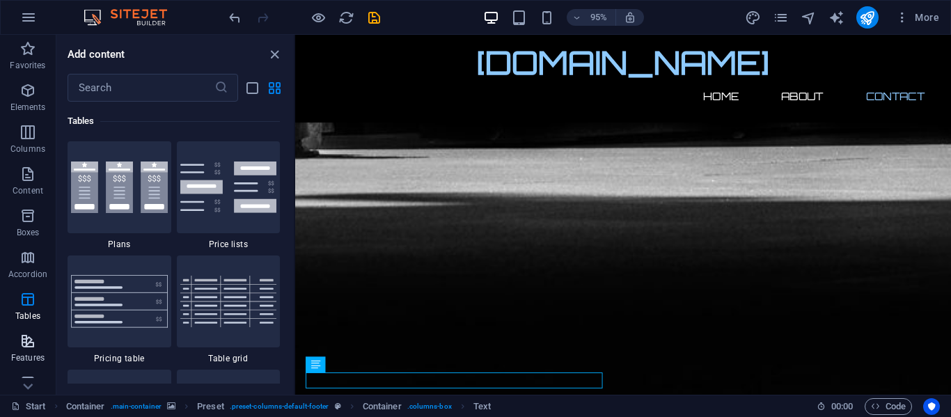
click at [29, 347] on icon "button" at bounding box center [27, 341] width 17 height 17
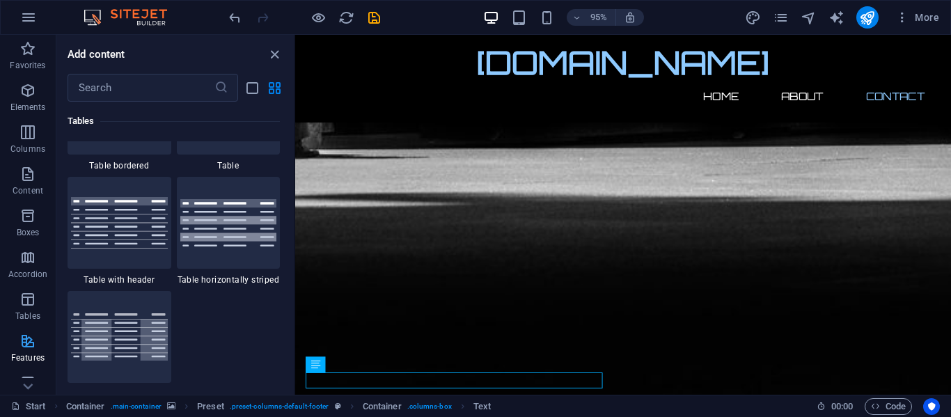
scroll to position [5428, 0]
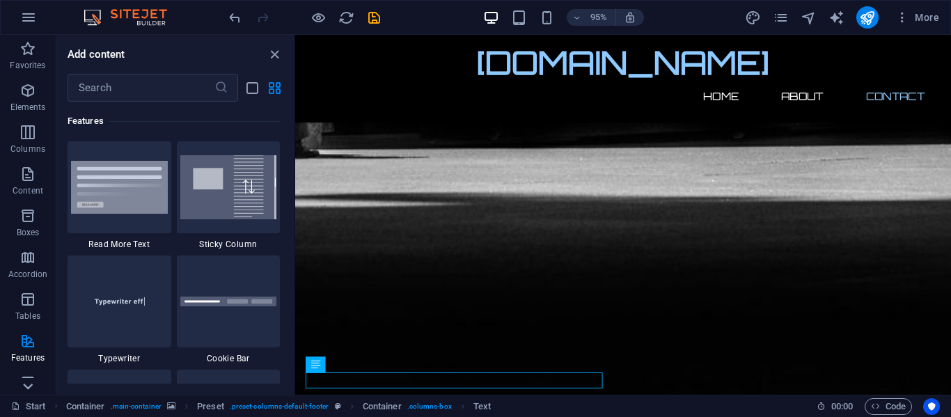
click at [23, 378] on icon at bounding box center [27, 386] width 19 height 19
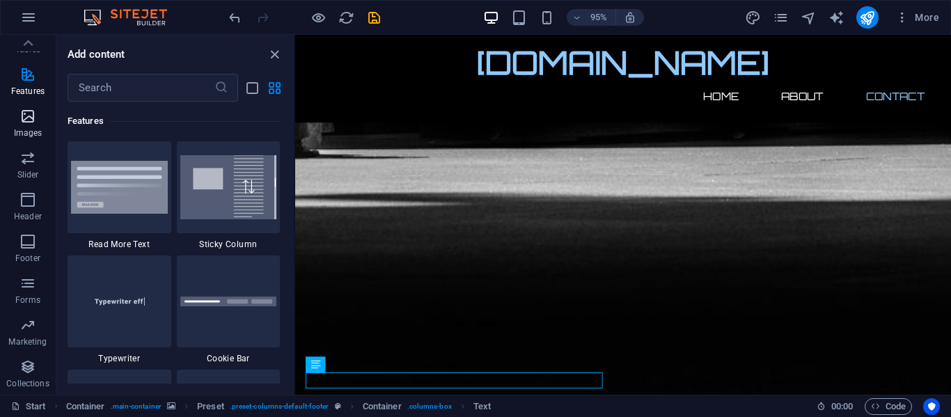
click at [26, 122] on icon "button" at bounding box center [27, 116] width 17 height 17
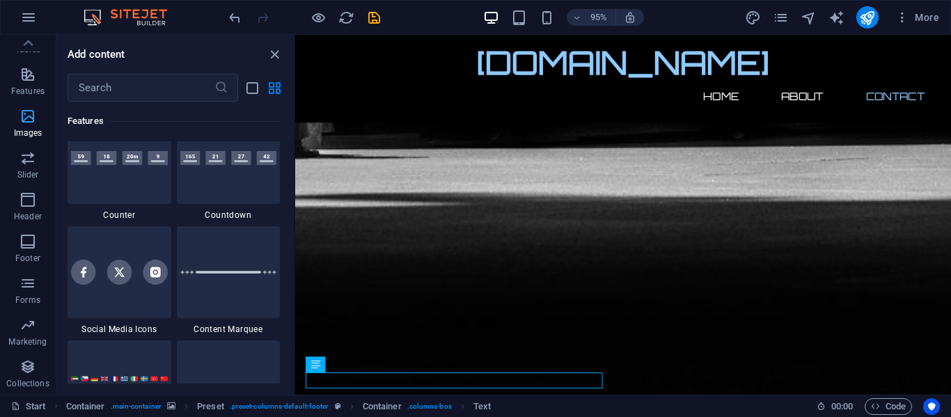
scroll to position [7061, 0]
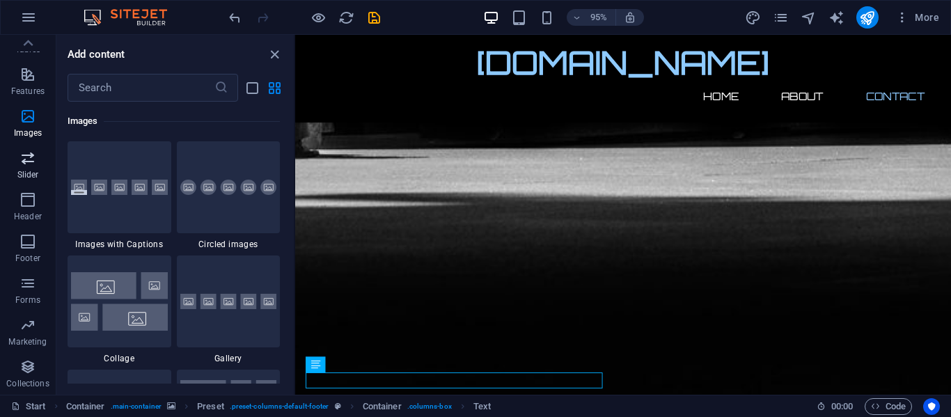
click at [26, 166] on icon "button" at bounding box center [27, 158] width 17 height 17
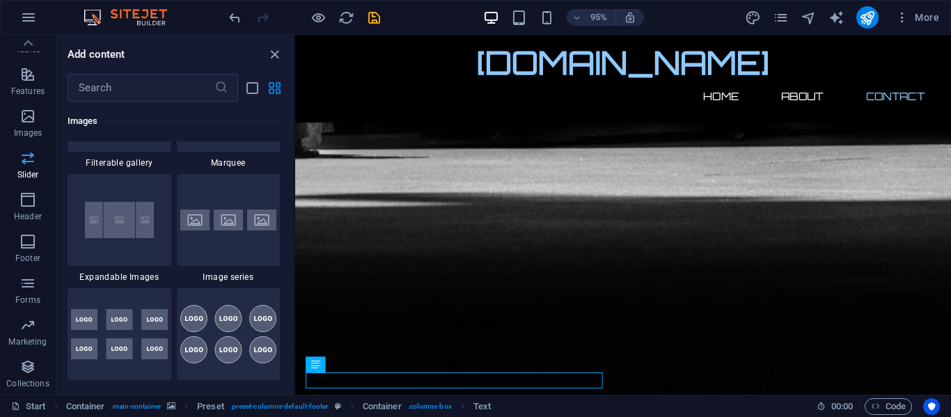
scroll to position [7895, 0]
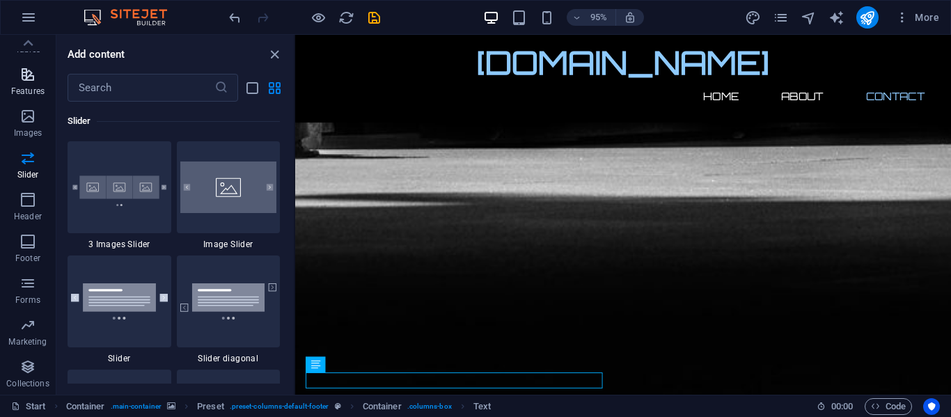
click at [22, 89] on p "Features" at bounding box center [27, 91] width 33 height 11
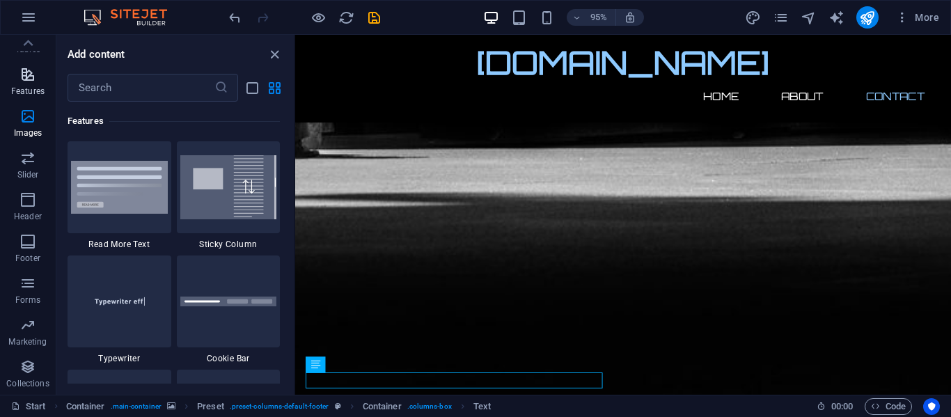
scroll to position [5428, 0]
click at [25, 203] on icon "button" at bounding box center [27, 200] width 17 height 17
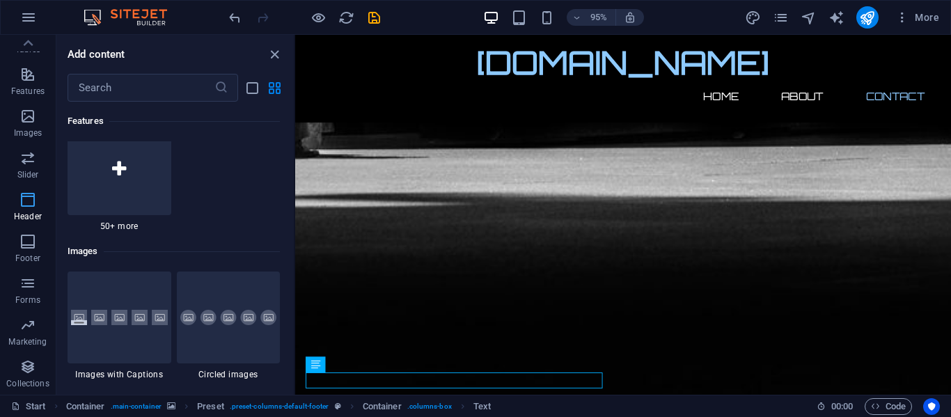
scroll to position [8386, 0]
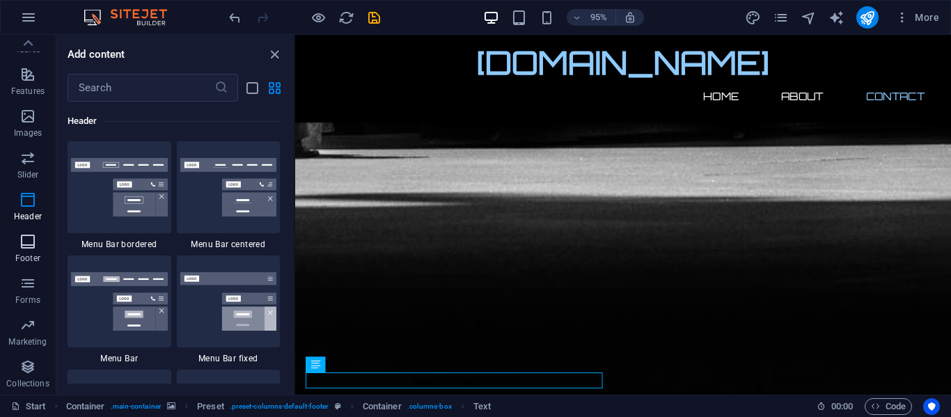
click at [32, 238] on icon "button" at bounding box center [27, 241] width 17 height 17
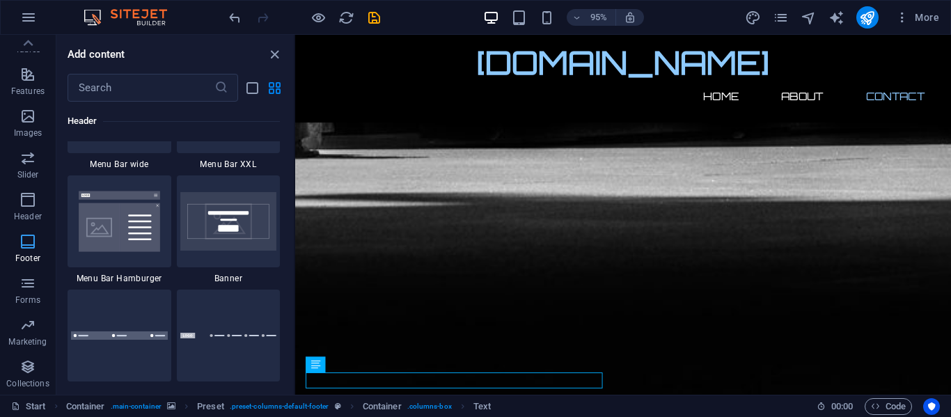
scroll to position [9219, 0]
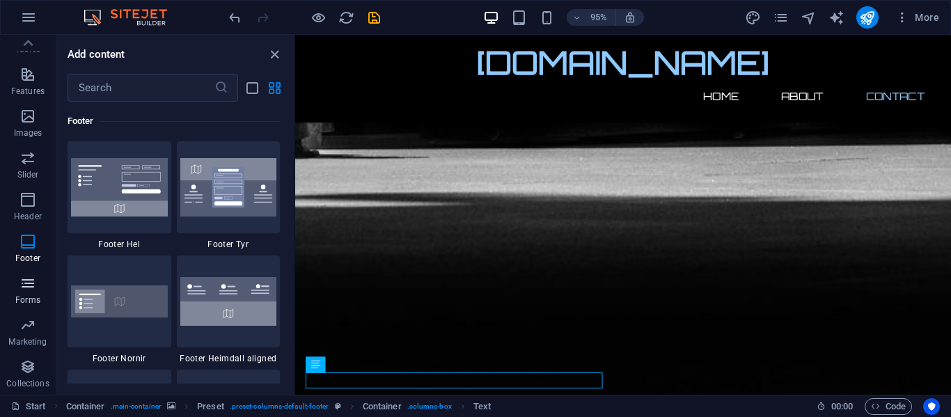
click at [34, 292] on span "Forms" at bounding box center [28, 291] width 56 height 33
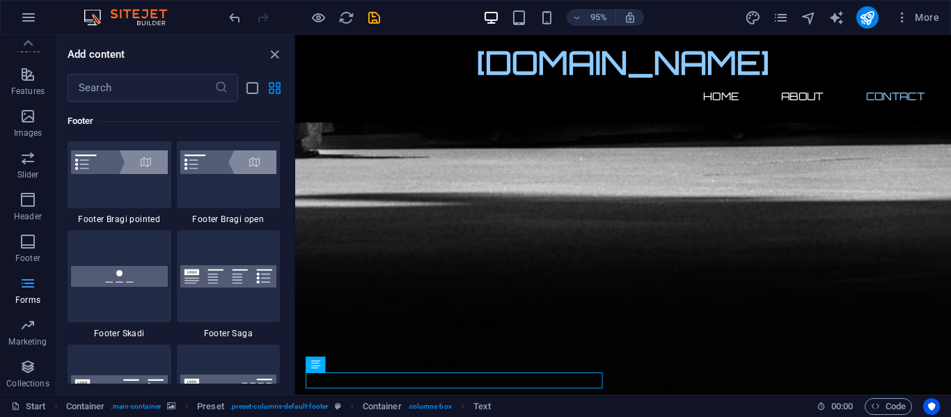
scroll to position [10167, 0]
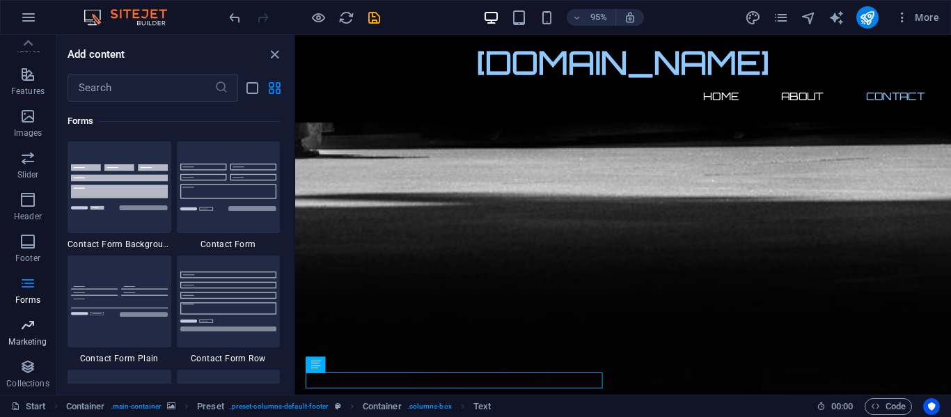
click at [35, 322] on icon "button" at bounding box center [27, 325] width 17 height 17
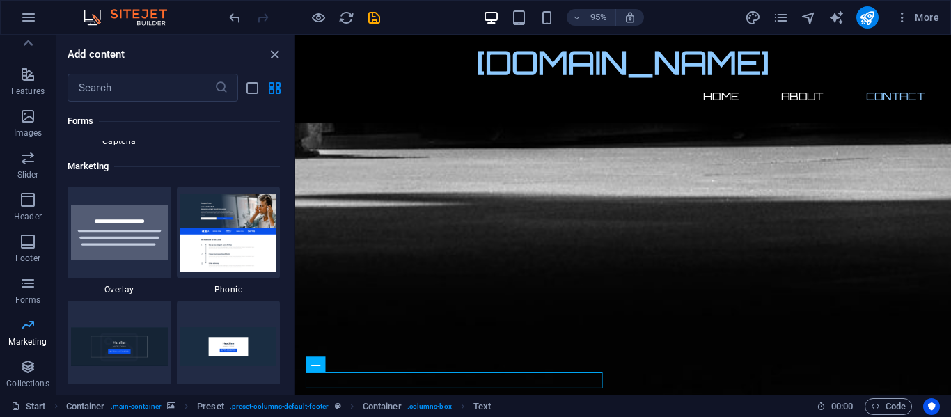
scroll to position [11343, 0]
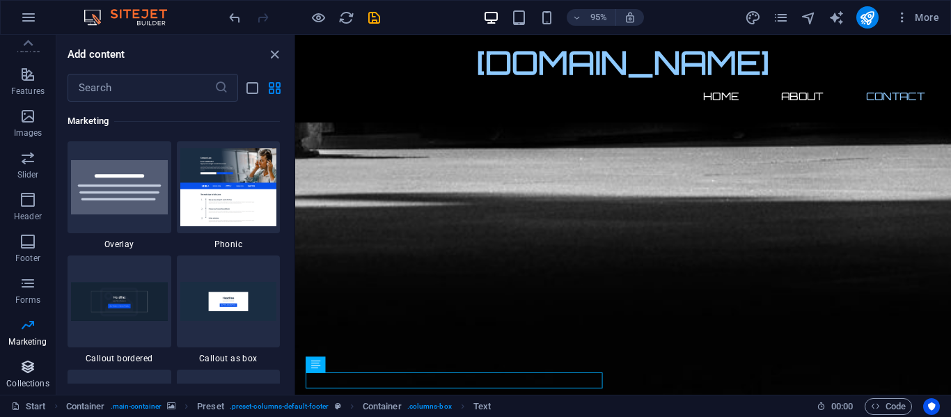
click at [35, 366] on span "Collections" at bounding box center [28, 375] width 56 height 33
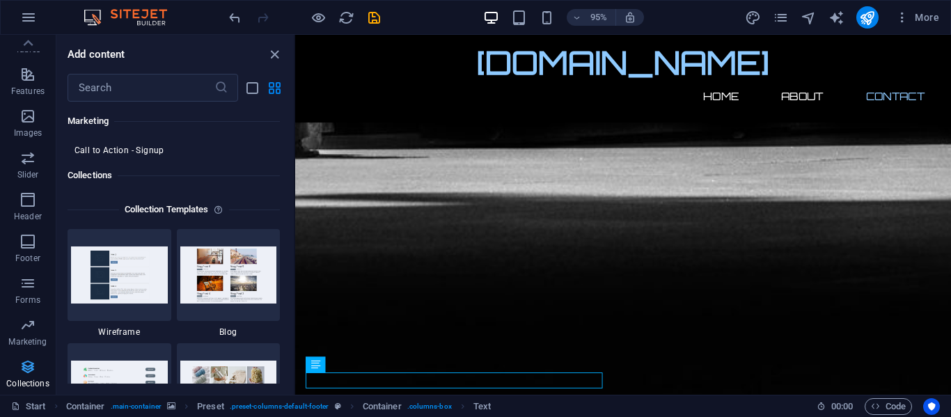
scroll to position [12748, 0]
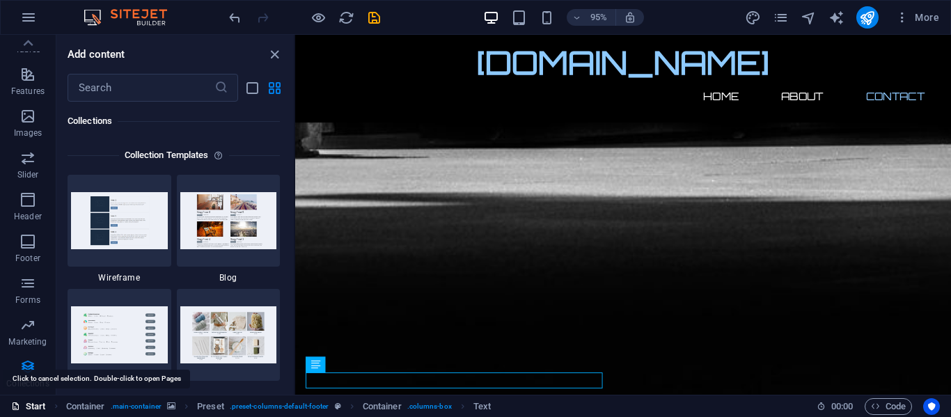
click at [39, 409] on link "Start" at bounding box center [28, 406] width 35 height 17
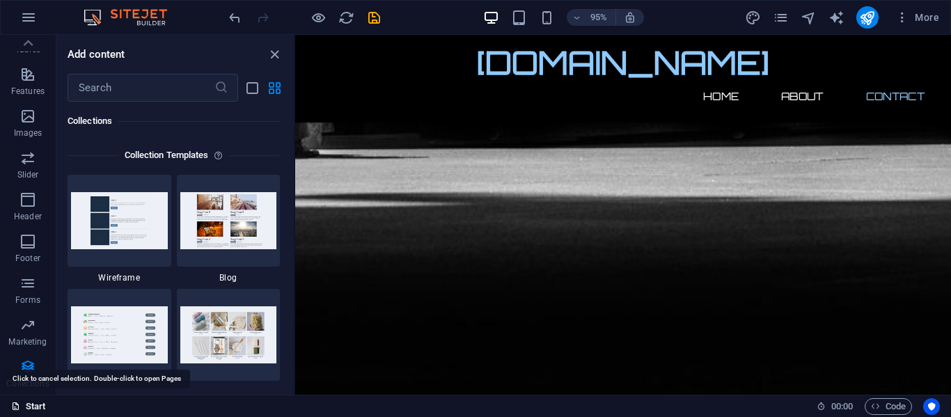
click at [40, 408] on link "Start" at bounding box center [28, 406] width 35 height 17
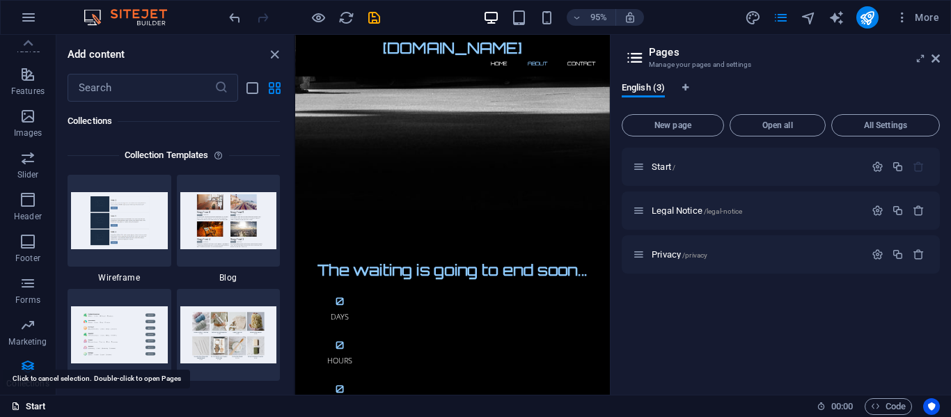
scroll to position [653, 0]
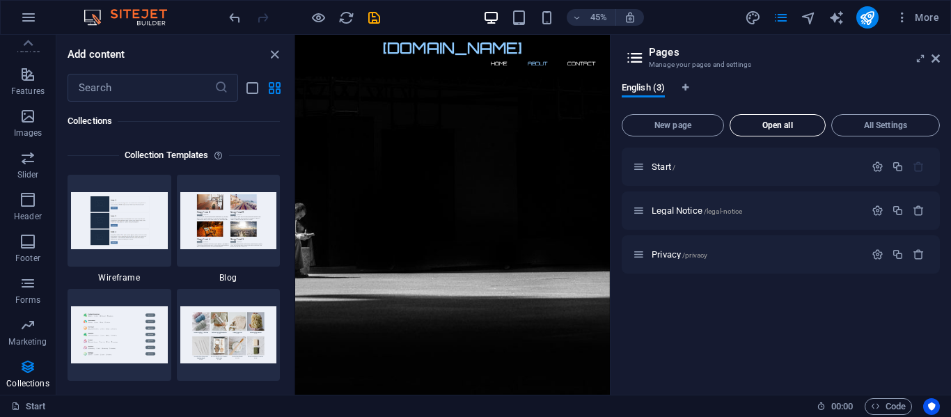
click at [747, 120] on button "Open all" at bounding box center [778, 125] width 96 height 22
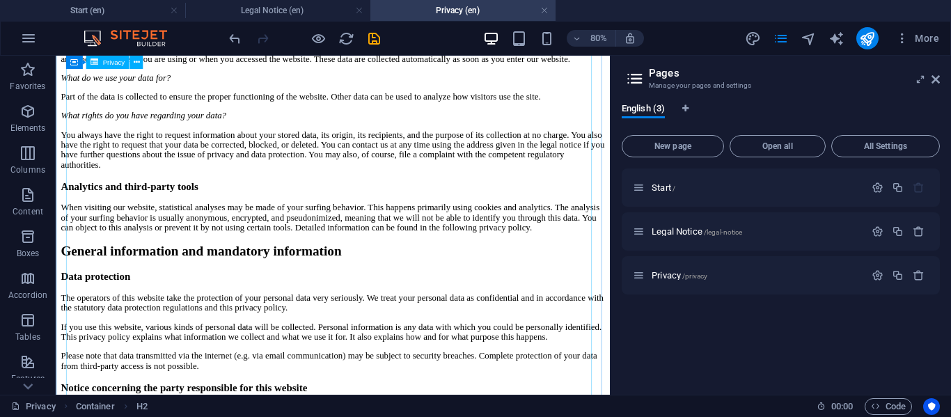
scroll to position [279, 0]
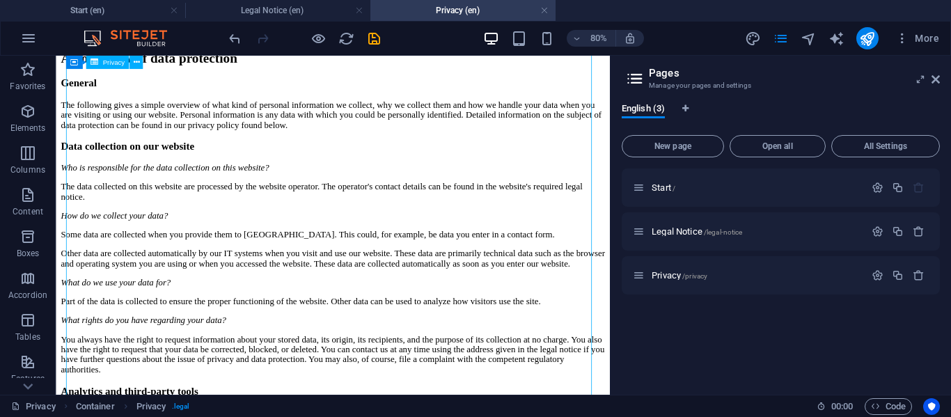
scroll to position [70, 0]
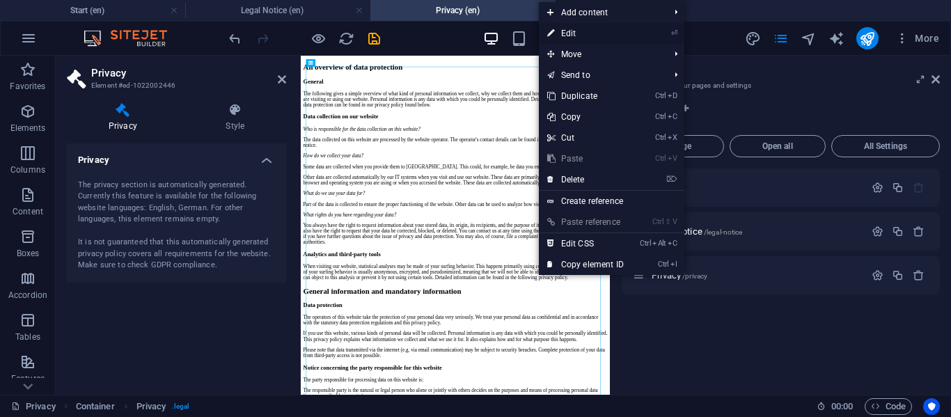
click at [562, 36] on link "⏎ Edit" at bounding box center [585, 33] width 93 height 21
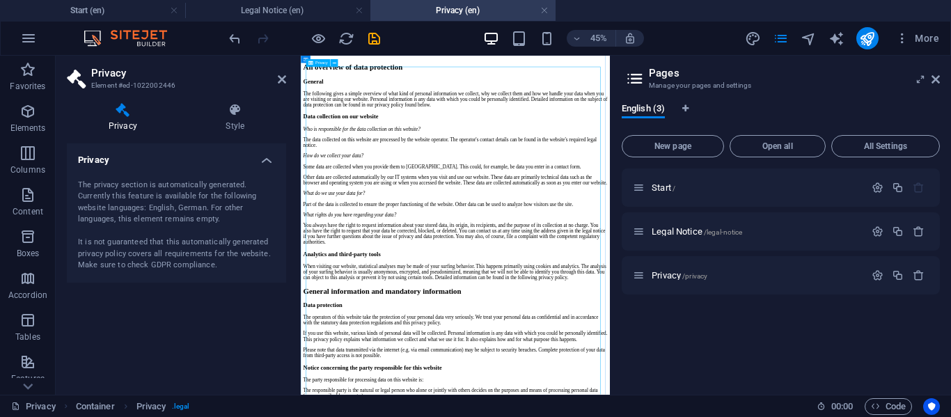
click at [251, 212] on div "The privacy section is automatically generated. Currently this feature is avail…" at bounding box center [176, 226] width 197 height 92
click at [262, 157] on h4 "Privacy" at bounding box center [176, 155] width 219 height 25
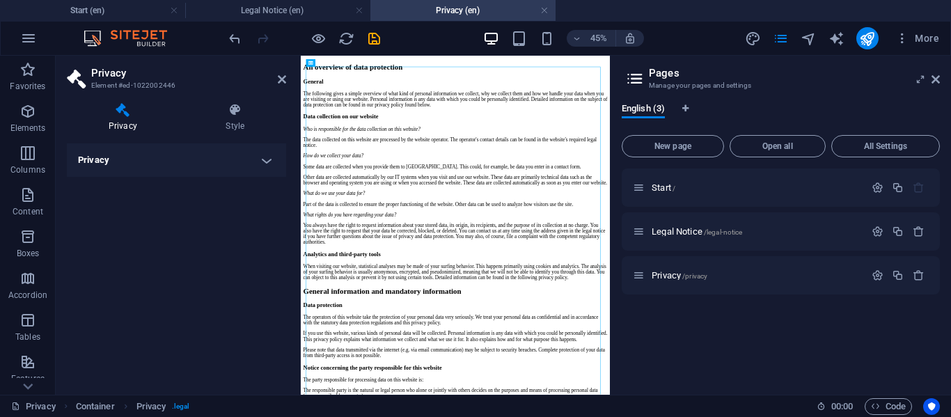
click at [262, 157] on h4 "Privacy" at bounding box center [176, 159] width 219 height 33
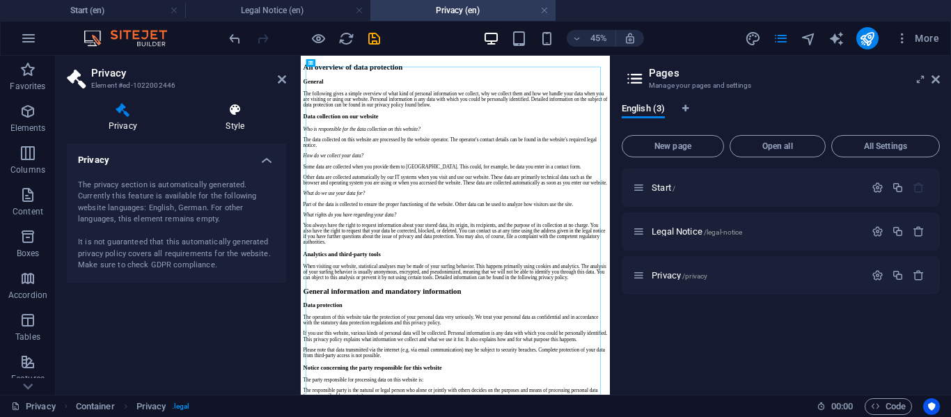
click at [239, 123] on h4 "Style" at bounding box center [236, 117] width 102 height 29
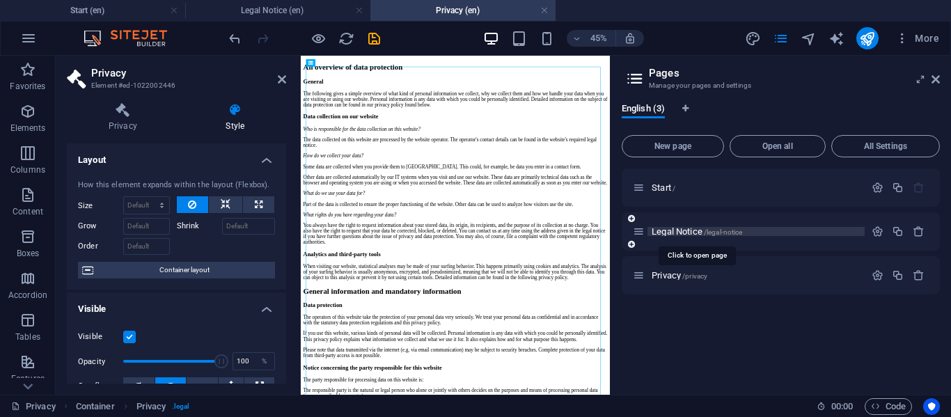
click at [657, 228] on span "Legal Notice /legal-notice" at bounding box center [697, 231] width 91 height 10
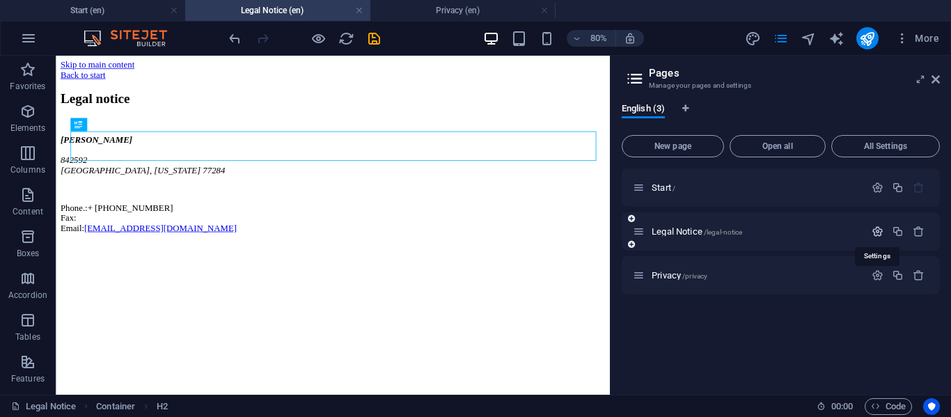
click at [872, 229] on icon "button" at bounding box center [878, 232] width 12 height 12
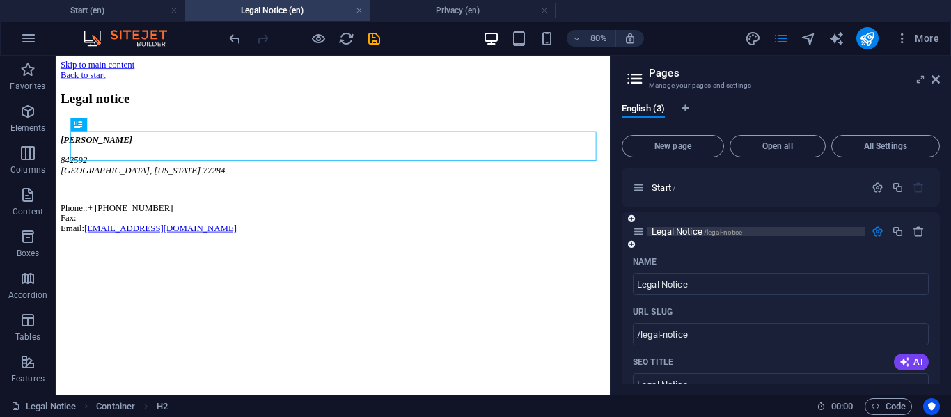
click at [705, 231] on span "/legal-notice" at bounding box center [723, 232] width 39 height 8
click at [890, 142] on span "All Settings" at bounding box center [886, 146] width 96 height 8
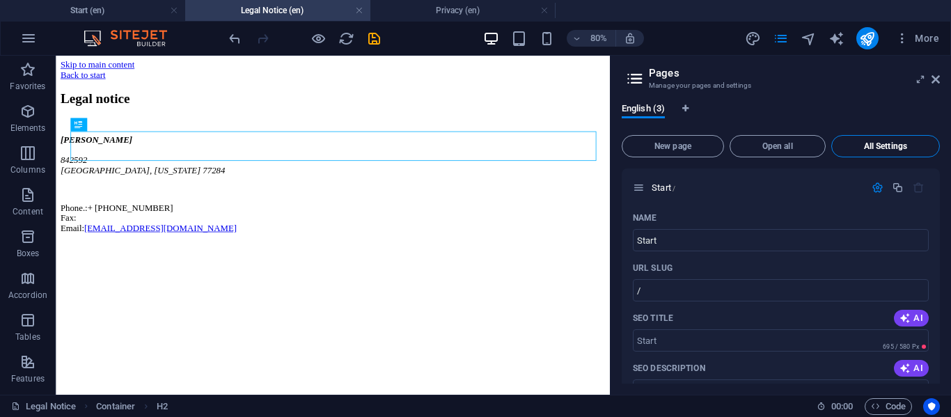
scroll to position [1204, 0]
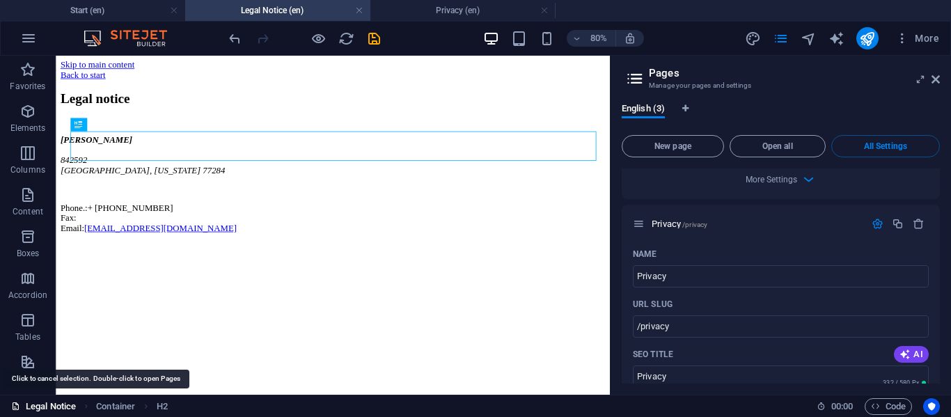
click at [65, 407] on link "Legal Notice" at bounding box center [43, 406] width 65 height 17
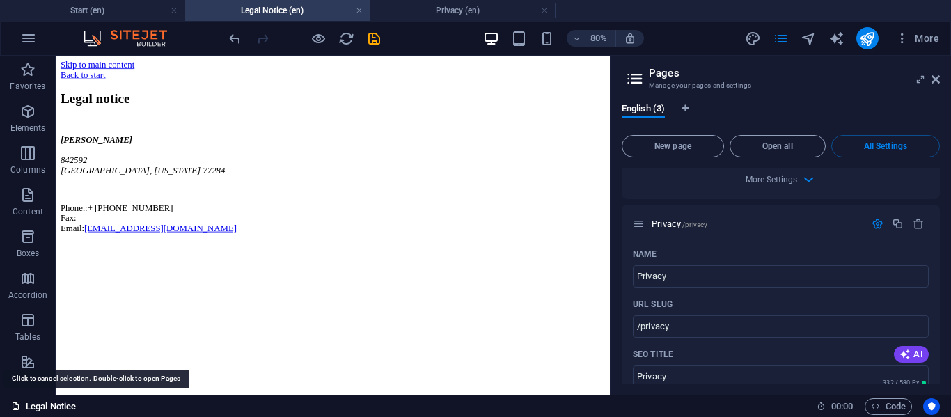
click at [65, 407] on link "Legal Notice" at bounding box center [43, 406] width 65 height 17
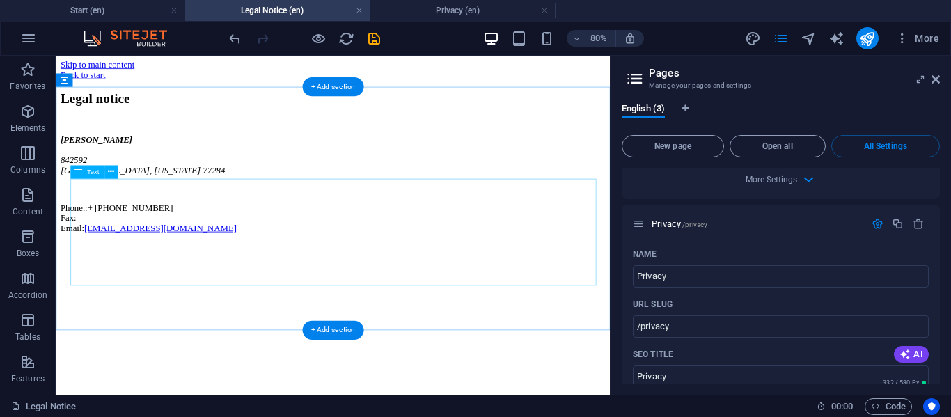
click at [589, 218] on div "MIGUEL COREY GAINER 842592 Houston, Texas 77284 Phone.: + 1-346-217-8271 Fax: E…" at bounding box center [402, 216] width 682 height 123
click at [566, 119] on div "Legal notice" at bounding box center [402, 109] width 682 height 19
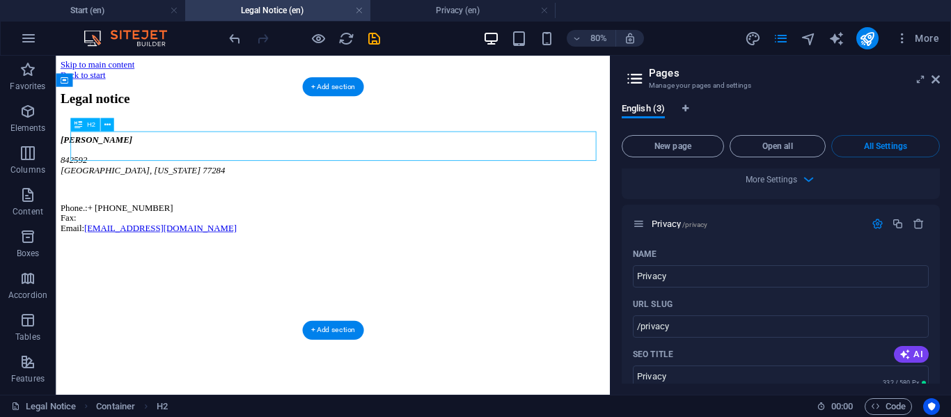
click at [566, 119] on div "Legal notice" at bounding box center [402, 109] width 682 height 19
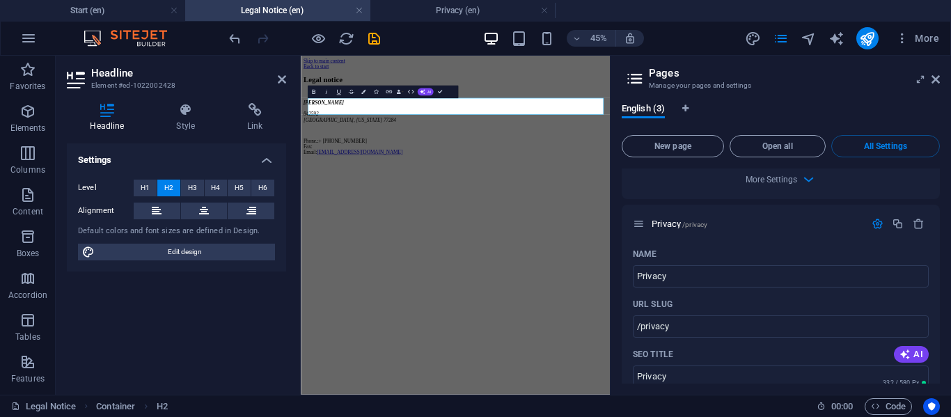
click at [474, 289] on html "Skip to main content Back to start Legal notice MIGUEL COREY GAINER 842592 Hous…" at bounding box center [644, 172] width 687 height 233
click at [260, 311] on div "Settings Level H1 H2 H3 H4 H5 H6 Alignment Default colors and font sizes are de…" at bounding box center [176, 263] width 219 height 240
click at [211, 329] on div "Settings Level H1 H2 H3 H4 H5 H6 Alignment Default colors and font sizes are de…" at bounding box center [176, 263] width 219 height 240
click at [281, 73] on h2 "Headline" at bounding box center [188, 73] width 195 height 13
click at [279, 80] on icon at bounding box center [282, 79] width 8 height 11
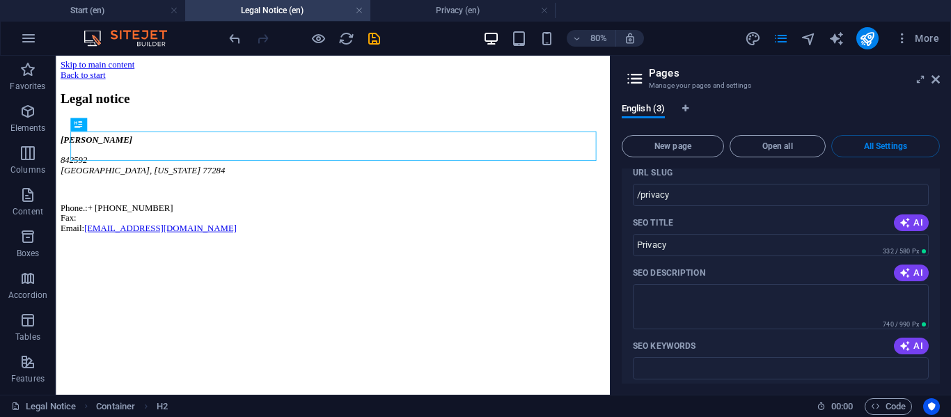
scroll to position [1343, 0]
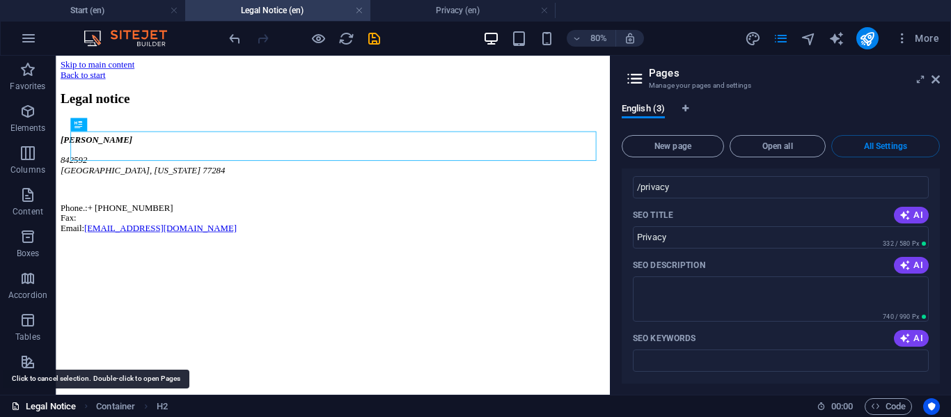
click at [38, 409] on link "Legal Notice" at bounding box center [43, 406] width 65 height 17
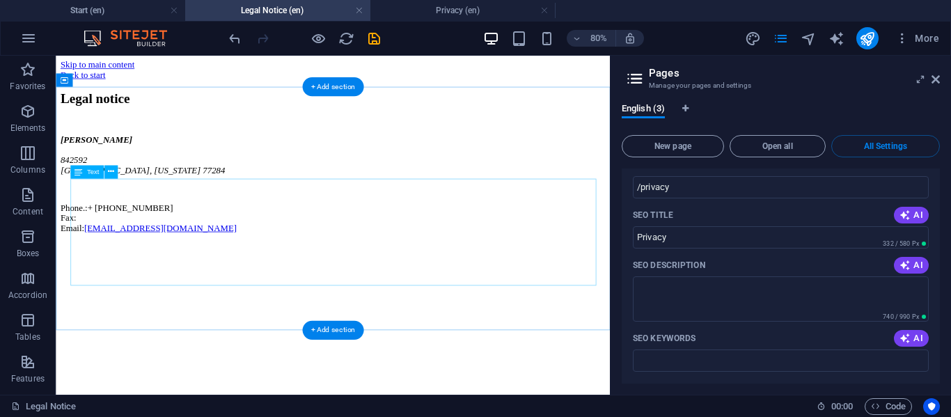
click at [311, 278] on div "MIGUEL COREY GAINER 842592 Houston, Texas 77284 Phone.: + 1-346-217-8271 Fax: E…" at bounding box center [402, 216] width 682 height 123
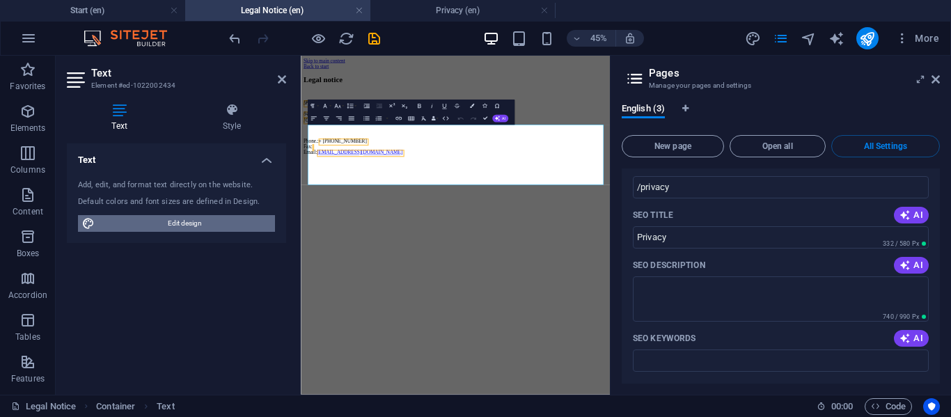
click at [204, 221] on span "Edit design" at bounding box center [185, 223] width 172 height 17
select select "px"
select select "300"
select select "px"
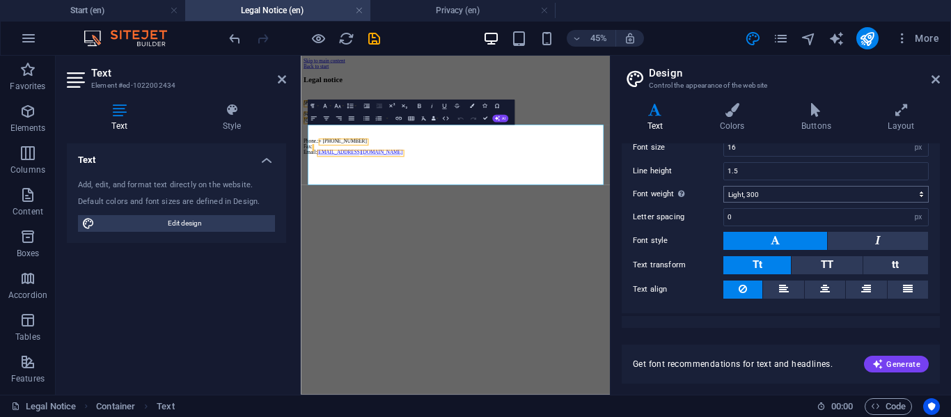
scroll to position [133, 0]
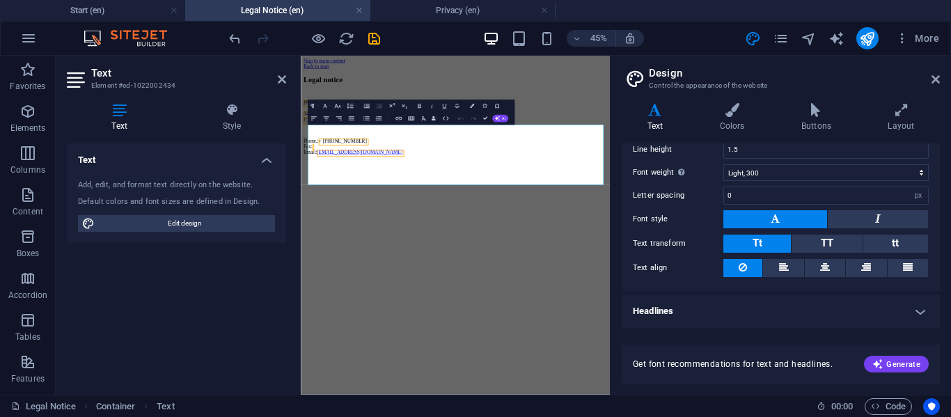
click at [913, 311] on h4 "Headlines" at bounding box center [781, 311] width 318 height 33
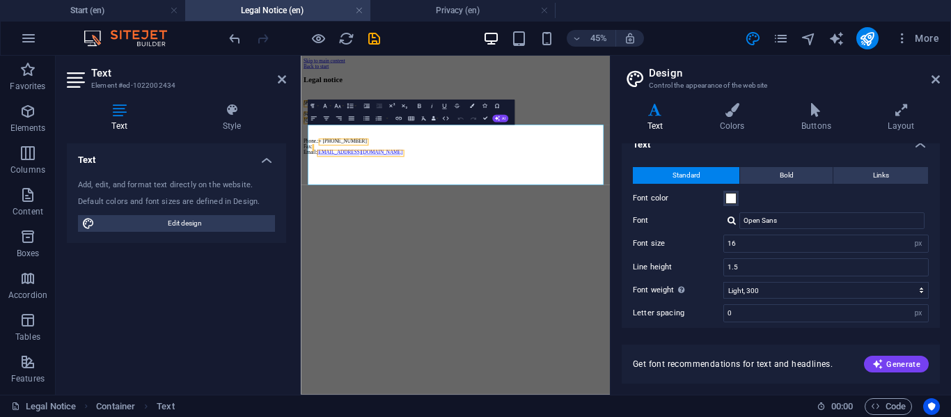
scroll to position [0, 0]
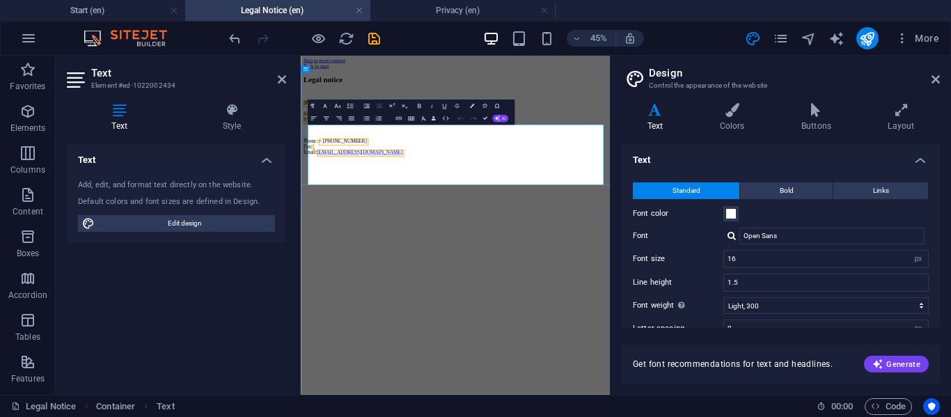
click at [634, 278] on p "Phone.: + 1-346-217-8271 Fax: Email: Postmaster@miguelgainer.com" at bounding box center [644, 259] width 676 height 38
click at [219, 127] on h4 "Style" at bounding box center [232, 117] width 109 height 29
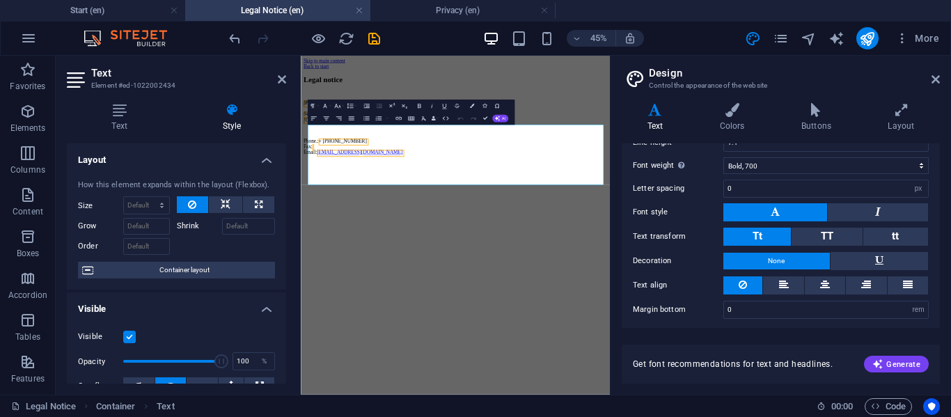
scroll to position [405, 0]
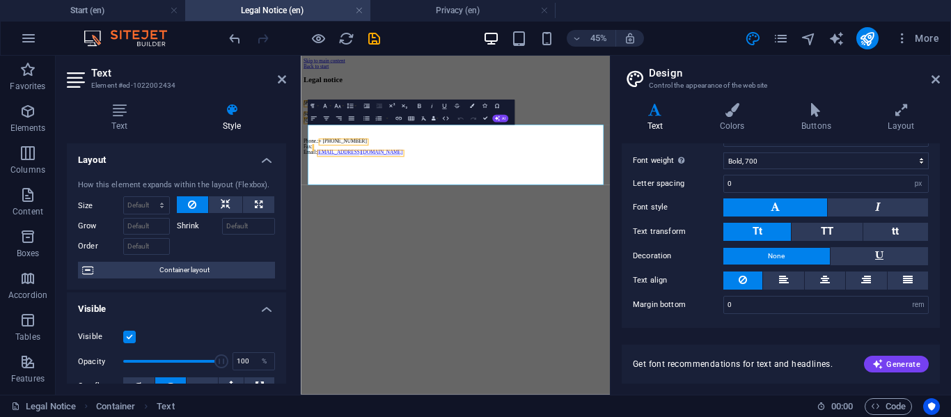
click at [684, 365] on span "Get font recommendations for text and headlines." at bounding box center [733, 364] width 200 height 11
click at [769, 364] on span "Get font recommendations for text and headlines." at bounding box center [733, 364] width 200 height 11
click at [842, 368] on div "Get font recommendations for text and headlines. Generate" at bounding box center [781, 364] width 318 height 39
click at [880, 360] on icon "button" at bounding box center [878, 364] width 11 height 11
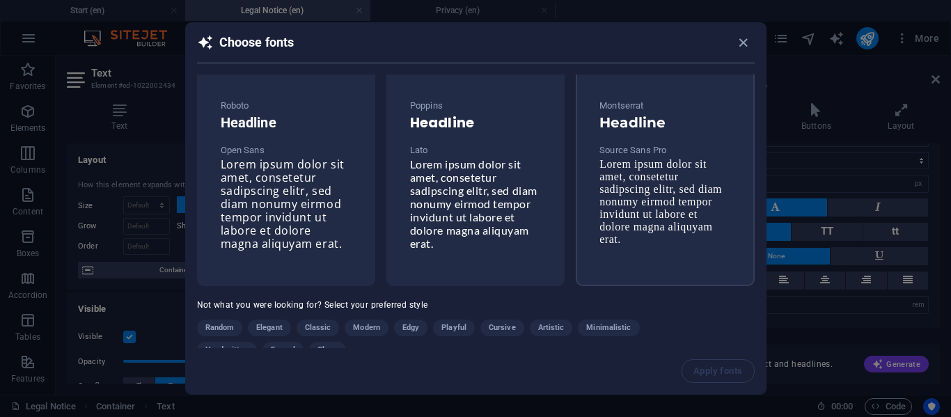
scroll to position [0, 0]
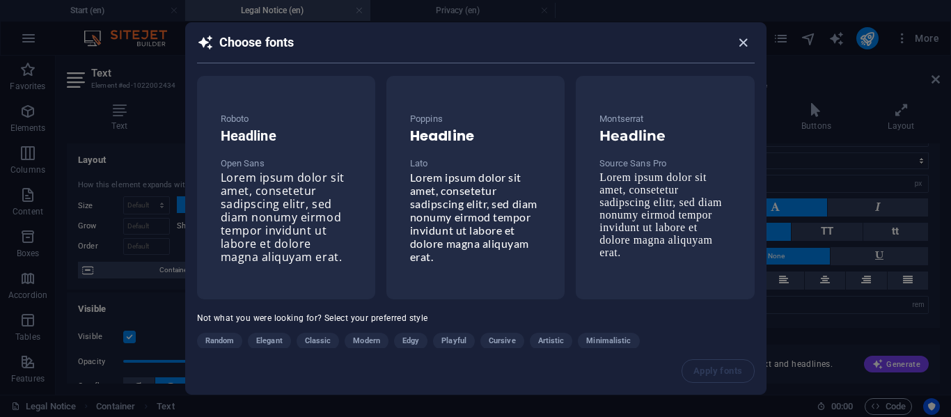
click at [742, 40] on icon "button" at bounding box center [743, 43] width 16 height 16
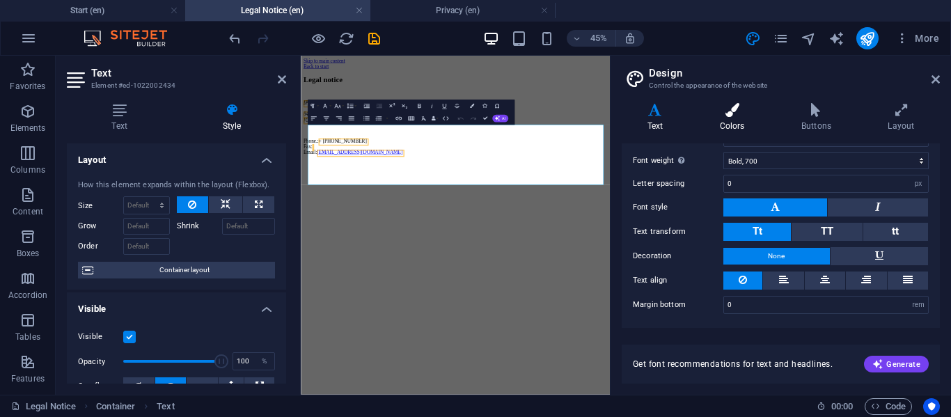
click at [712, 115] on icon at bounding box center [732, 110] width 76 height 14
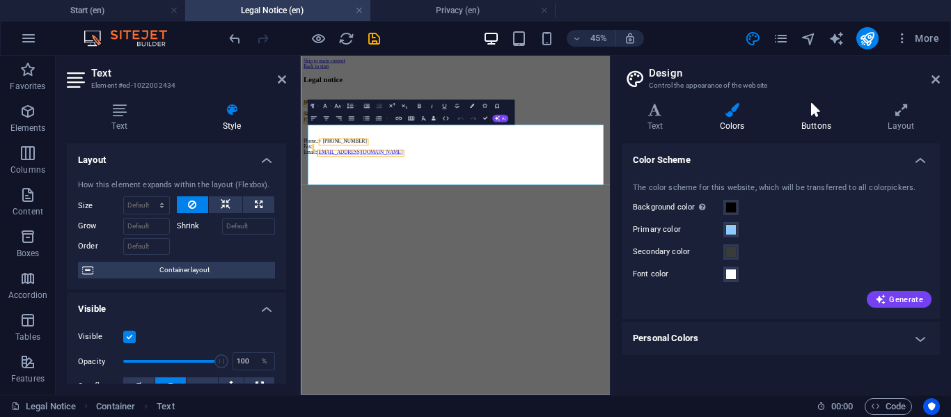
click at [799, 120] on h4 "Buttons" at bounding box center [819, 117] width 86 height 29
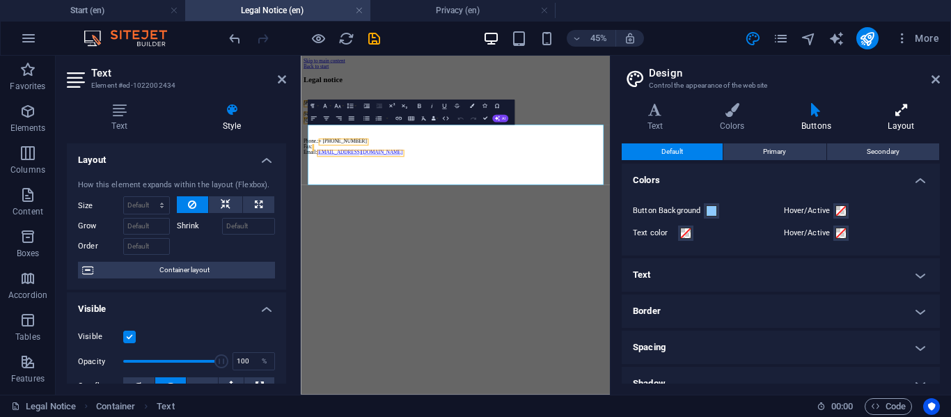
click at [899, 111] on icon at bounding box center [901, 110] width 77 height 14
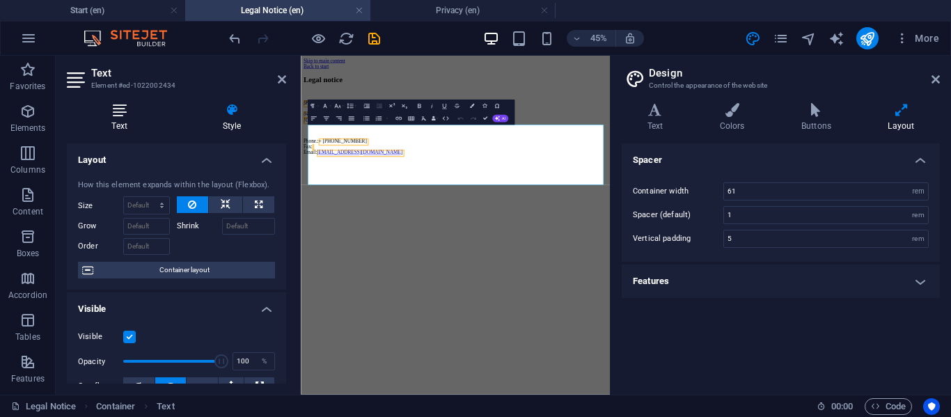
click at [119, 120] on h4 "Text" at bounding box center [122, 117] width 111 height 29
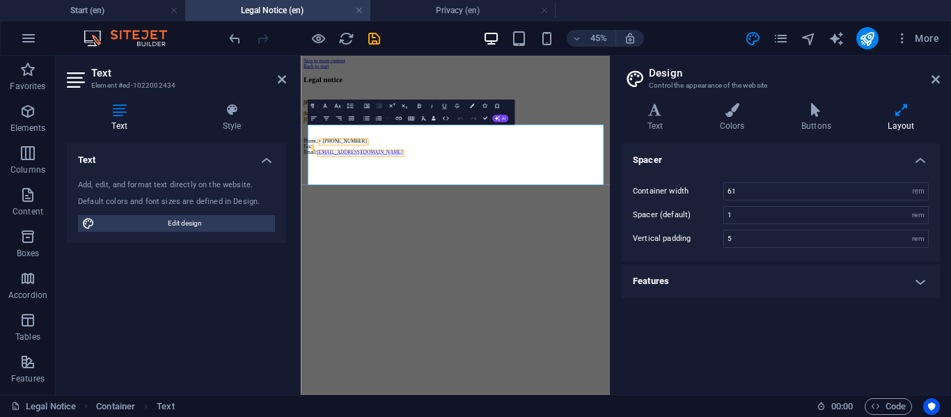
drag, startPoint x: 466, startPoint y: 464, endPoint x: 453, endPoint y: 354, distance: 110.7
click at [462, 289] on html "Skip to main content Back to start Legal notice MIGUEL COREY GAINER 842592 Hous…" at bounding box center [644, 172] width 687 height 233
click at [464, 278] on p "Phone.: + 1-346-217-8271 Fax: Email: Postmaster@miguelgainer.com" at bounding box center [644, 259] width 676 height 38
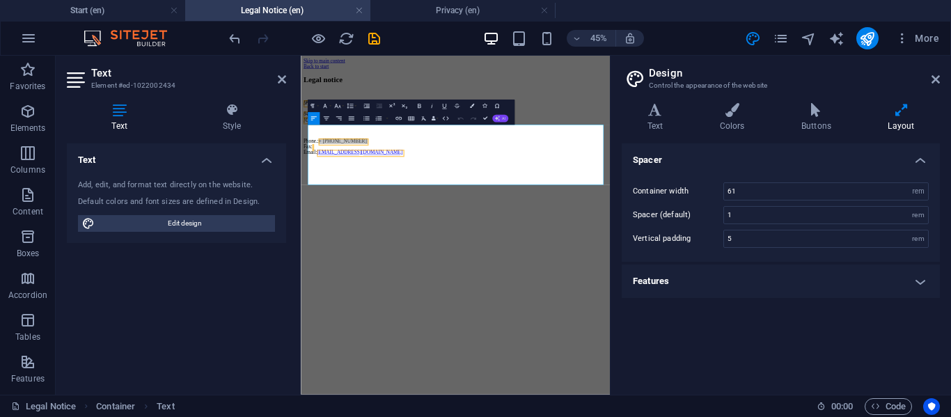
click at [494, 120] on icon "button" at bounding box center [496, 118] width 5 height 5
click at [698, 229] on p at bounding box center [644, 223] width 676 height 13
click at [689, 205] on address "MIGUEL COREY GAINER 842592 Houston, Texas 77284" at bounding box center [644, 180] width 676 height 50
click at [285, 82] on icon at bounding box center [282, 79] width 8 height 11
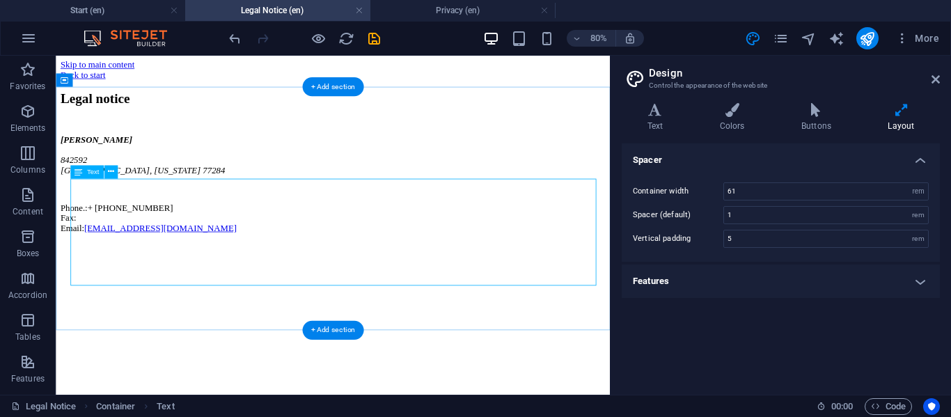
click at [374, 278] on div "MIGUEL COREY GAINER 842592 Houston, Texas 77284 Phone.: + 1-346-217-8271 Fax: E…" at bounding box center [402, 216] width 682 height 123
click at [92, 175] on span "Text" at bounding box center [92, 172] width 13 height 7
click at [80, 170] on icon at bounding box center [79, 171] width 8 height 13
click at [318, 83] on div "+ Add section" at bounding box center [333, 86] width 62 height 19
drag, startPoint x: 374, startPoint y: 139, endPoint x: 84, endPoint y: 89, distance: 293.9
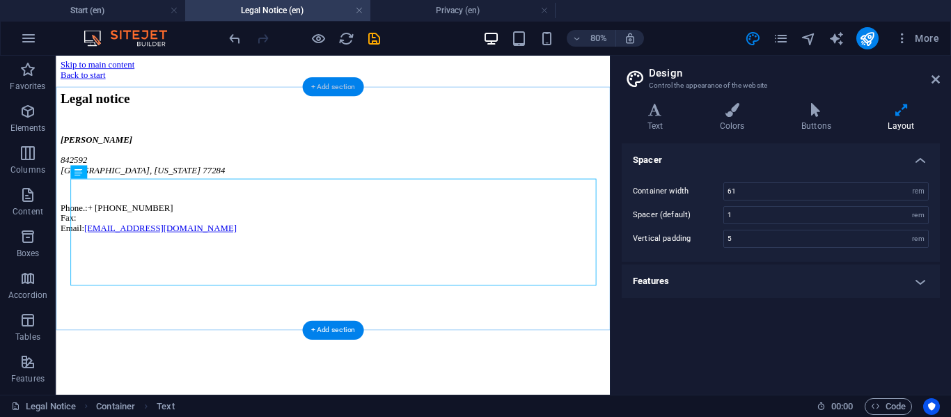
click at [84, 86] on div "Back to start" at bounding box center [402, 80] width 682 height 13
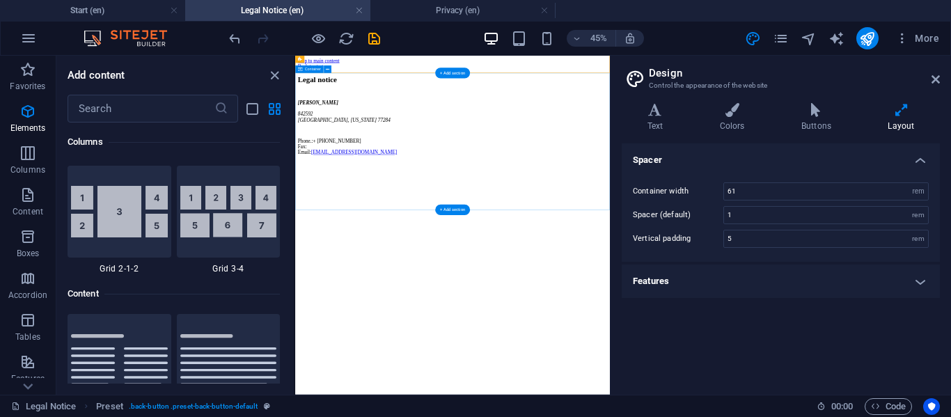
scroll to position [2437, 0]
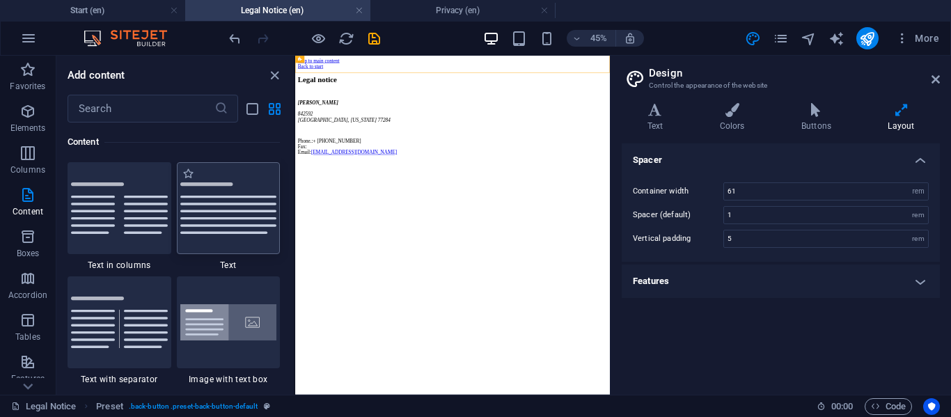
click at [217, 238] on div at bounding box center [229, 208] width 104 height 92
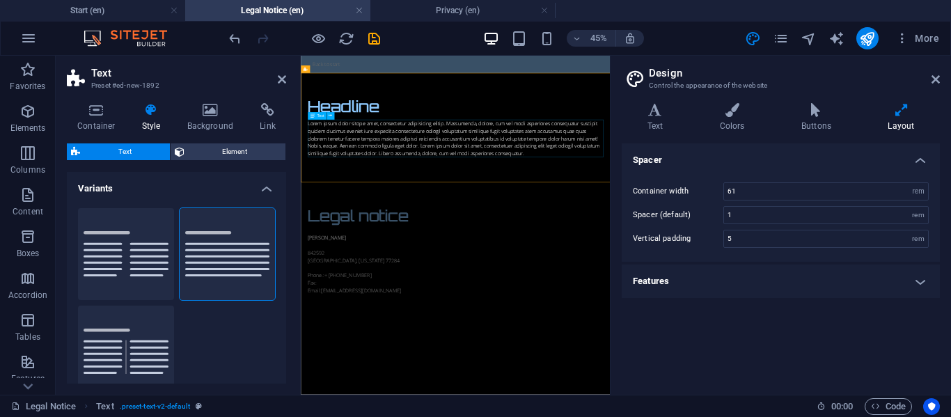
click at [494, 276] on div "Lorem ipsum dolor sitope amet, consectetur adipisicing elitip. Massumenda, dolo…" at bounding box center [644, 240] width 657 height 84
click at [537, 224] on div "Lorem ipsum dolor sitope amet, consectetur adipisicing elitip. Massumenda, dolo…" at bounding box center [644, 240] width 657 height 84
click at [559, 250] on div "Lorem ipsum dolor sitope amet, consectetur adipisicing elitip. Massumenda, dolo…" at bounding box center [644, 240] width 657 height 84
click at [712, 246] on div "Lorem ipsum dolor sitope amet, consectetur adipisicing elitip. Massumenda, dolo…" at bounding box center [644, 240] width 657 height 84
click at [800, 236] on div "Lorem ipsum dolor sitope amet, consectetur adipisicing elitip. Massumenda, dolo…" at bounding box center [644, 240] width 657 height 84
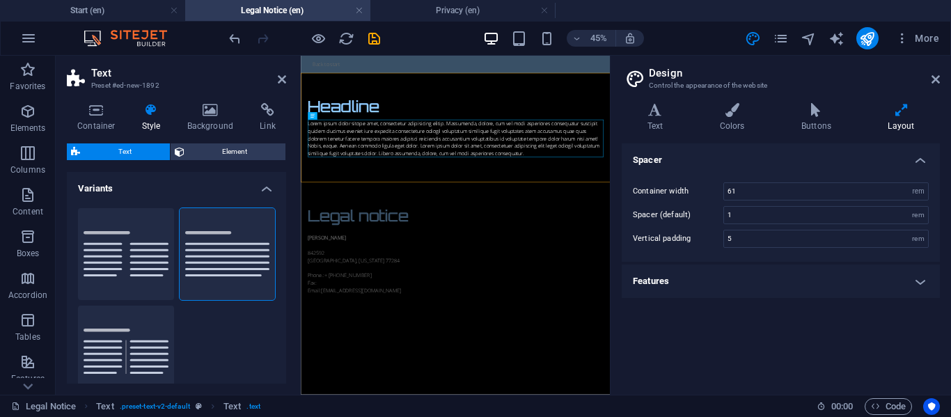
click at [289, 76] on aside "Text Preset #ed-new-1892 Container Style Background Link Size Height Default px…" at bounding box center [178, 225] width 245 height 339
click at [282, 78] on icon at bounding box center [282, 79] width 8 height 11
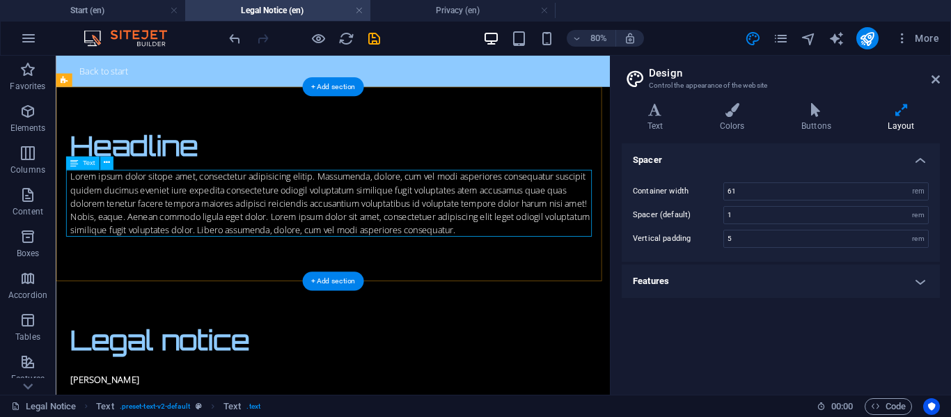
click at [384, 228] on div "Lorem ipsum dolor sitope amet, consectetur adipisicing elitip. Massumenda, dolo…" at bounding box center [402, 240] width 657 height 84
click at [395, 235] on div "Lorem ipsum dolor sitope amet, consectetur adipisicing elitip. Massumenda, dolo…" at bounding box center [402, 240] width 657 height 84
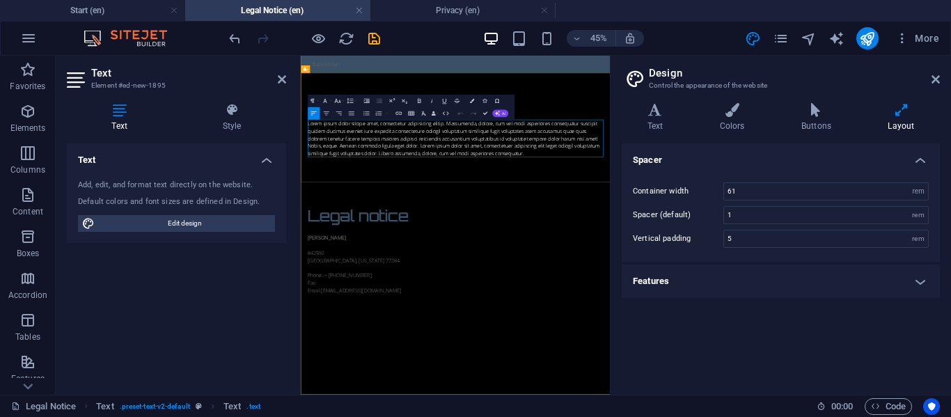
click at [543, 227] on p "Lorem ipsum dolor sitope amet, consectetur adipisicing elitip. Massumenda, dolo…" at bounding box center [644, 240] width 657 height 84
click at [575, 241] on p "Lorem ipsum dolor sitope amet, consectetur adipisicing elitip. Massumenda, dolo…" at bounding box center [644, 240] width 657 height 84
click at [567, 241] on p "Lorem ipsum dolor sitope amet, consectetur adipisicing elitip. Massumenda, dolo…" at bounding box center [644, 240] width 657 height 84
click at [638, 100] on div "Variants Text Colors Buttons Layout Text Standard Bold Links Font color Font Op…" at bounding box center [781, 243] width 341 height 303
click at [654, 114] on icon at bounding box center [655, 110] width 67 height 14
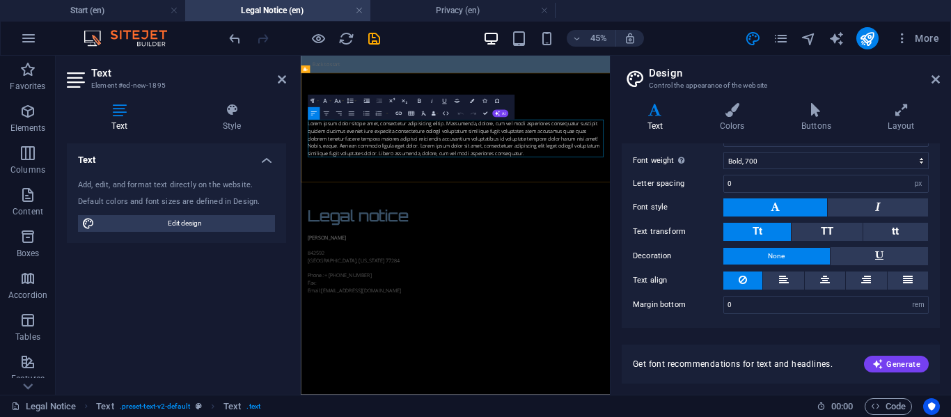
click at [827, 269] on p "Lorem ipsum dolor sitope amet, consectetur adipisicing elitip. Massumenda, dolo…" at bounding box center [644, 240] width 657 height 84
click at [499, 111] on icon "button" at bounding box center [496, 113] width 5 height 5
click at [416, 169] on link "Generate text" at bounding box center [421, 171] width 61 height 10
select select "English"
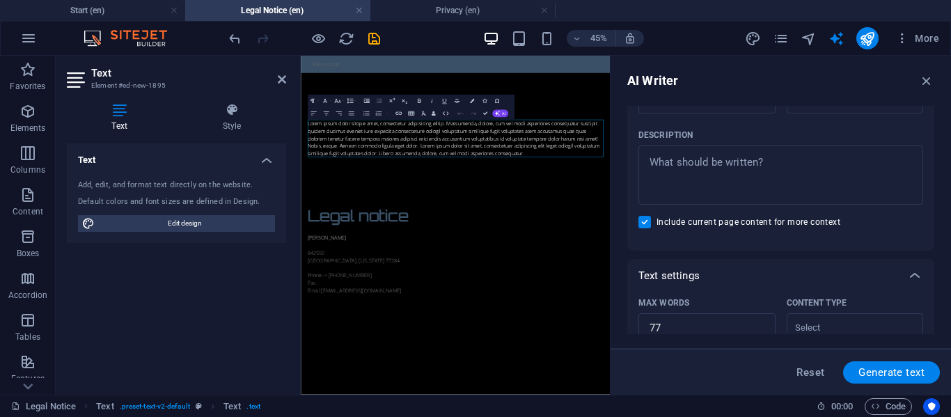
scroll to position [139, 0]
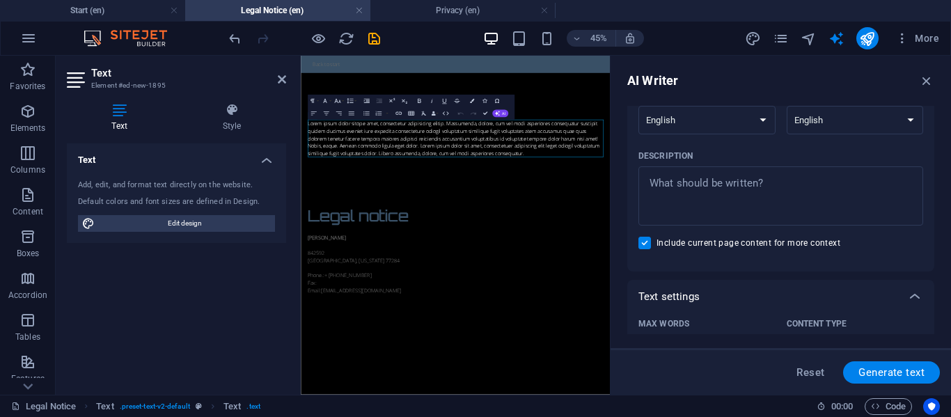
type textarea "x"
click at [685, 180] on textarea "Description x ​" at bounding box center [781, 195] width 271 height 45
type textarea "L"
type textarea "x"
type textarea "LE"
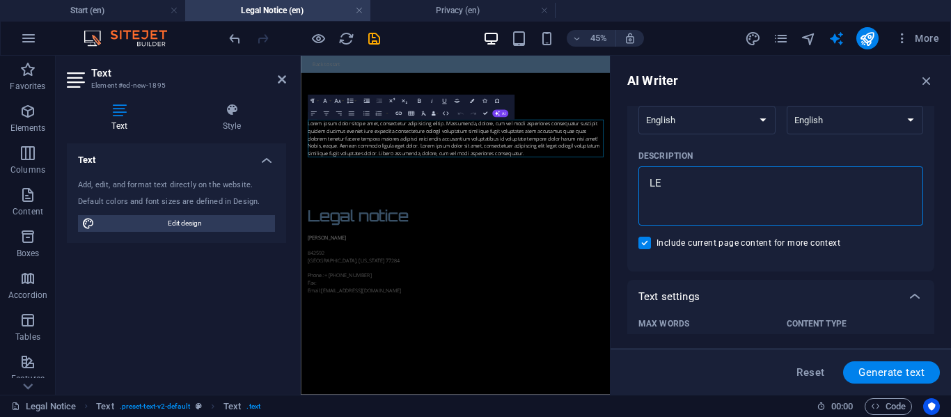
type textarea "x"
type textarea "LEA"
type textarea "x"
type textarea "LEAG"
type textarea "x"
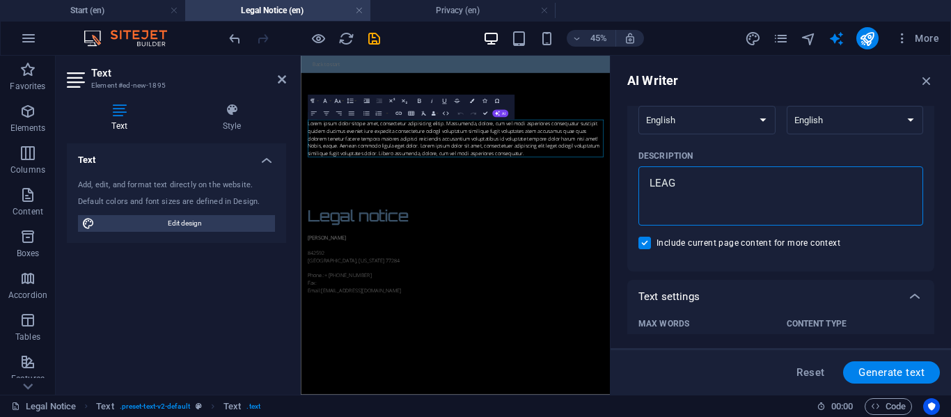
type textarea "LEA"
type textarea "x"
type textarea "LE"
type textarea "x"
type textarea "LEG"
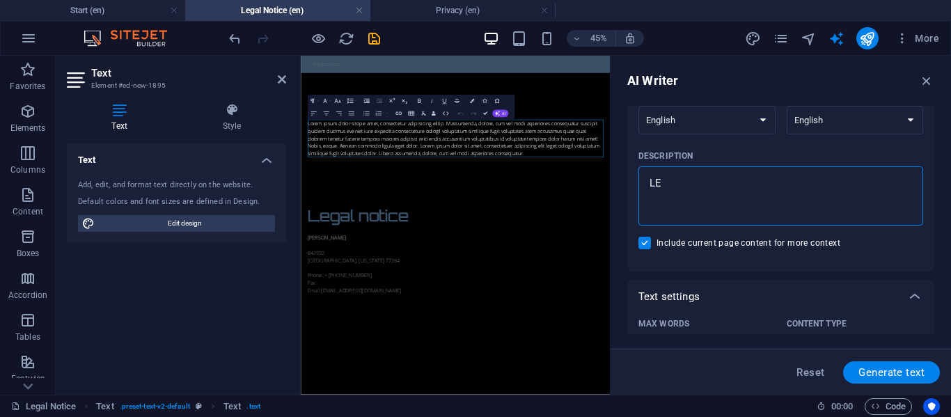
type textarea "x"
type textarea "LEGA"
type textarea "x"
type textarea "LEGAL"
type textarea "x"
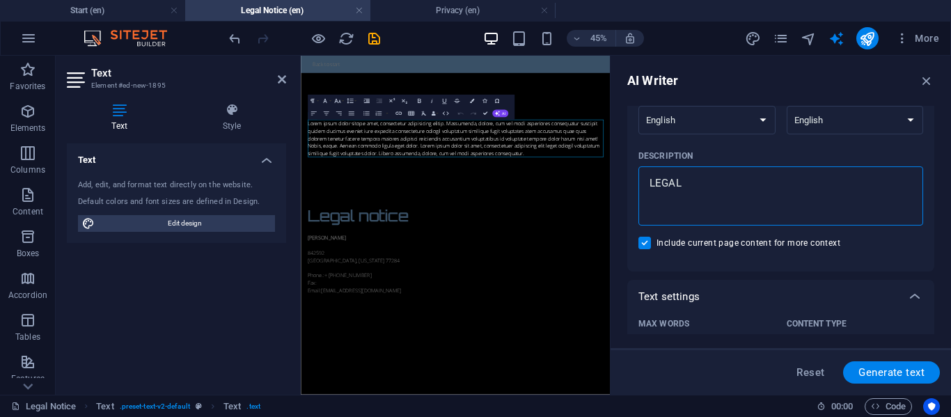
type textarea "LEGAL"
type textarea "x"
type textarea "LEGAL N"
type textarea "x"
type textarea "LEGAL NO"
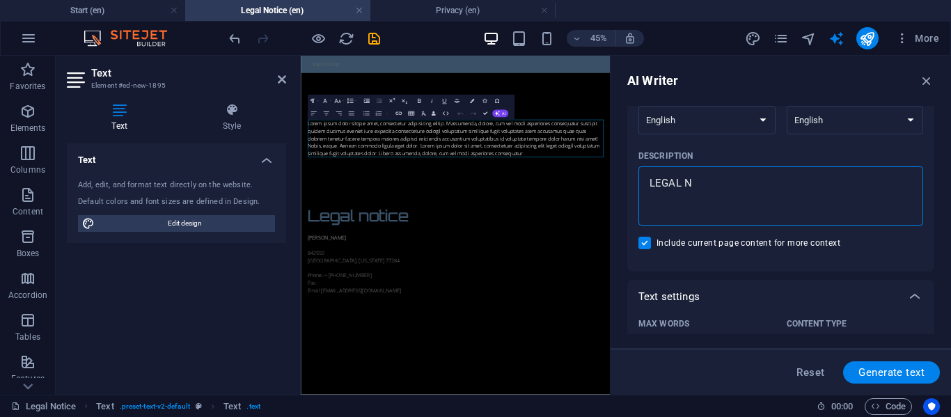
type textarea "x"
type textarea "LEGAL NOT"
type textarea "x"
type textarea "LEGAL NOTI"
type textarea "x"
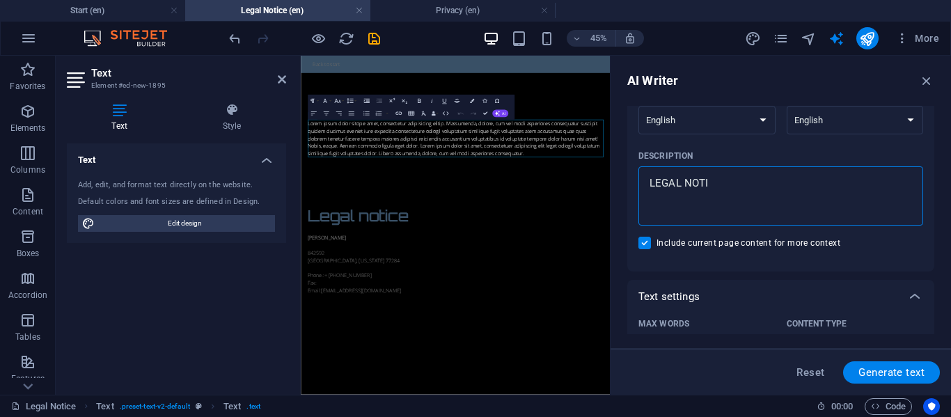
type textarea "LEGAL NOTIC"
type textarea "x"
type textarea "LEGAL NOTICE"
type textarea "x"
type textarea "LEGAL NOTICE"
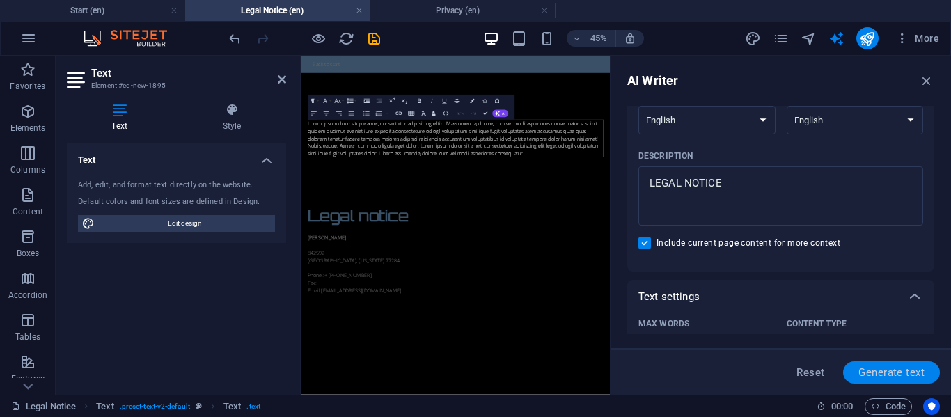
click at [881, 373] on span "Generate text" at bounding box center [892, 372] width 66 height 11
type textarea "x"
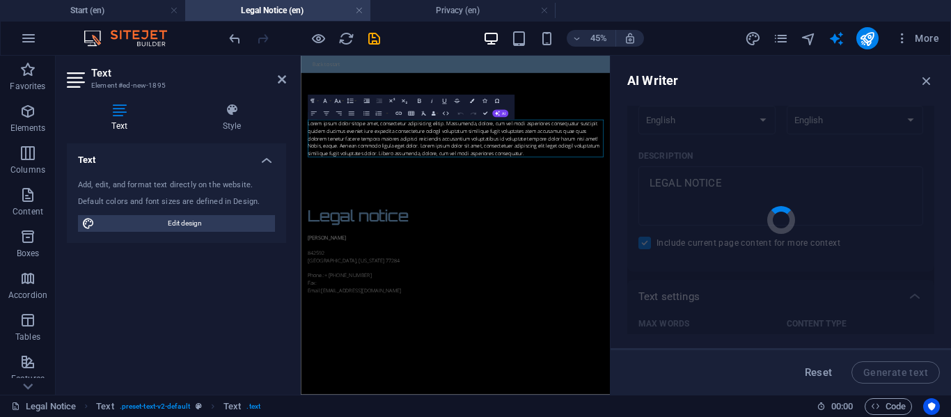
type textarea "x"
type textarea "Our website is undergoing enhancements and will be available shortly. MCG is co…"
type textarea "x"
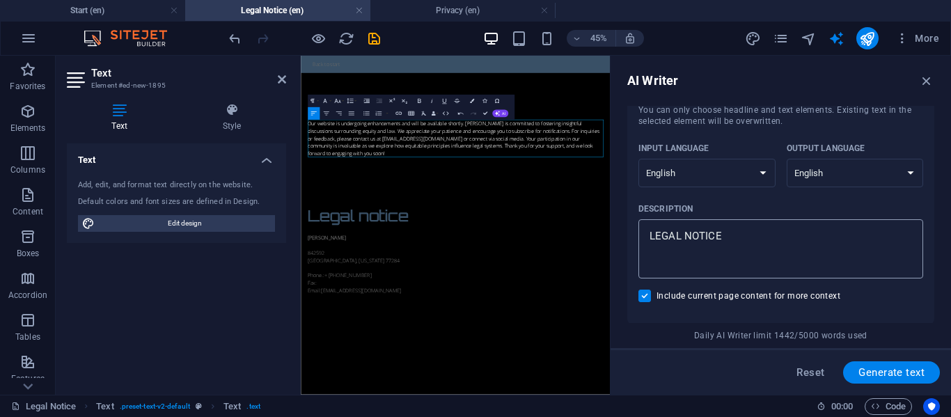
scroll to position [129, 0]
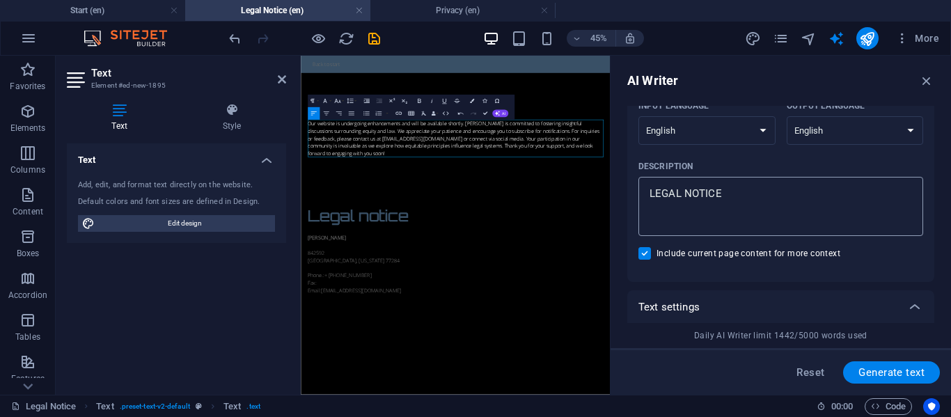
click at [642, 192] on div "LEGAL NOTICE x ​" at bounding box center [781, 206] width 285 height 59
click at [646, 192] on textarea "LEGAL NOTICE" at bounding box center [781, 206] width 271 height 45
type textarea "x"
click at [648, 195] on textarea "LEGAL NOTICE" at bounding box center [781, 206] width 271 height 45
type textarea "WLEGAL NOTICE"
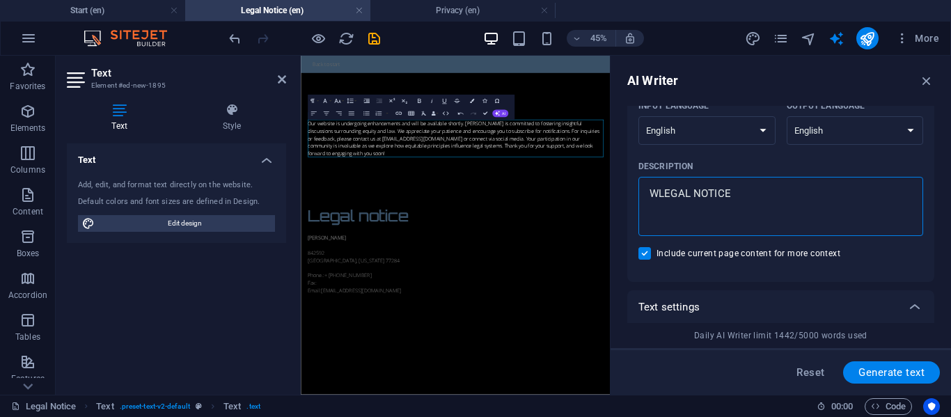
type textarea "x"
type textarea "WRLEGAL NOTICE"
type textarea "x"
type textarea "WRILEGAL NOTICE"
type textarea "x"
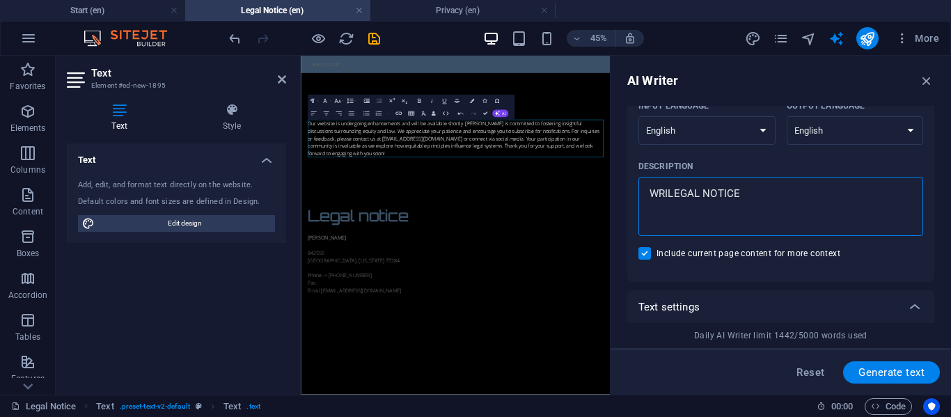
type textarea "WRITLEGAL NOTICE"
type textarea "x"
type textarea "WRITELEGAL NOTICE"
type textarea "x"
type textarea "WRITE LEGAL NOTICE"
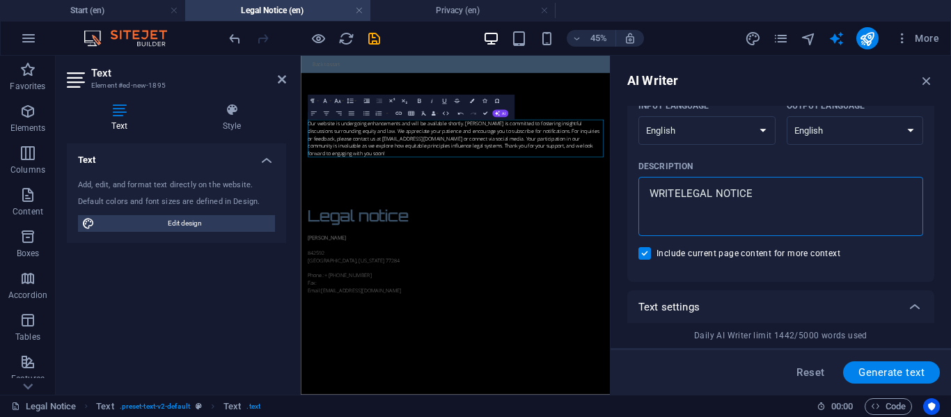
type textarea "x"
type textarea "WRITE ALEGAL NOTICE"
type textarea "x"
type textarea "WRITE A LEGAL NOTICE"
type textarea "x"
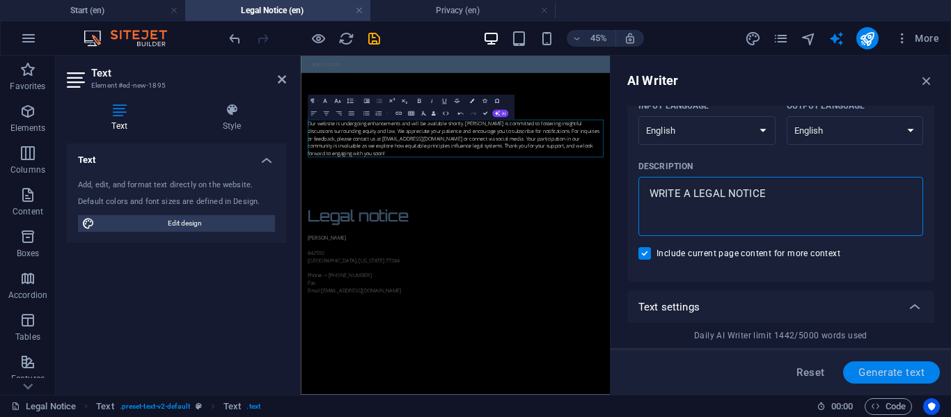
type textarea "WRITE A LEGAL NOTICE"
click at [901, 378] on span "Generate text" at bounding box center [892, 372] width 66 height 11
type textarea "x"
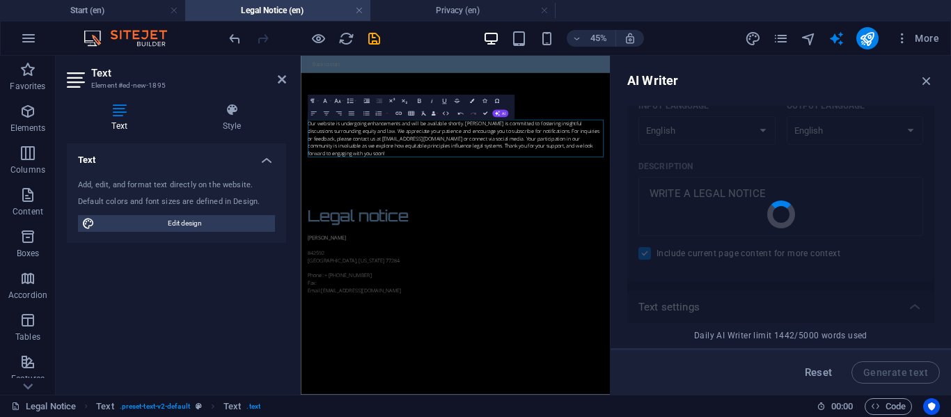
type textarea "x"
type textarea "Legal Notice: The MCG website is temporarily under construction. We appreciate …"
type textarea "x"
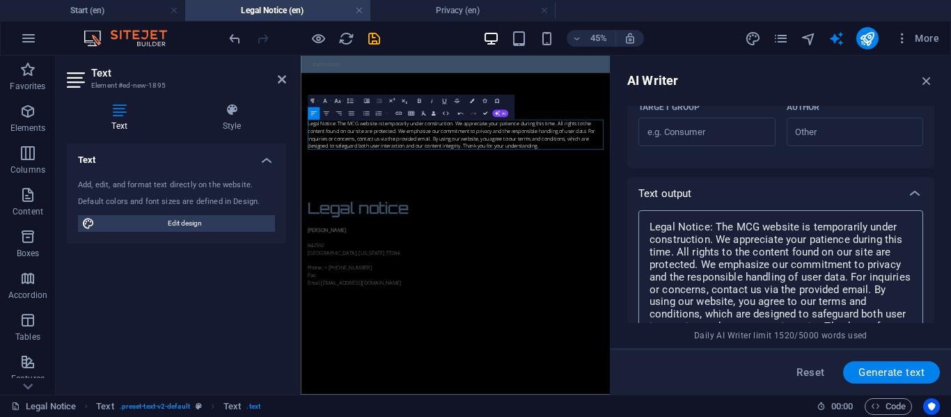
scroll to position [547, 0]
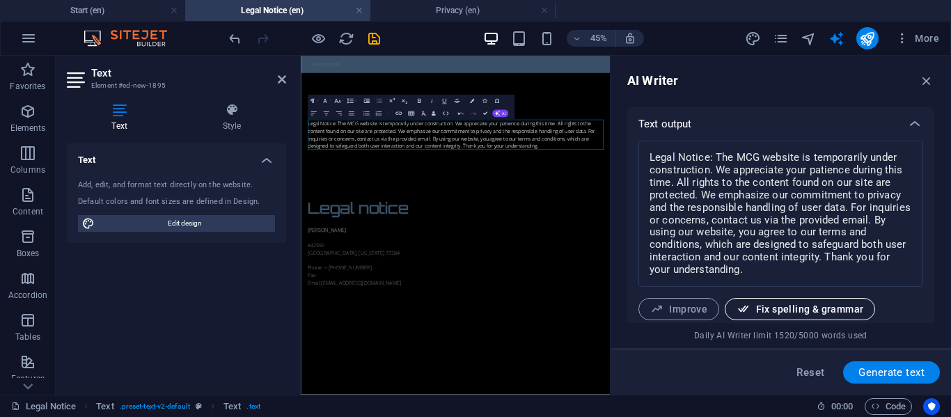
click at [758, 309] on span "Fix spelling & grammar" at bounding box center [800, 309] width 127 height 13
type textarea "x"
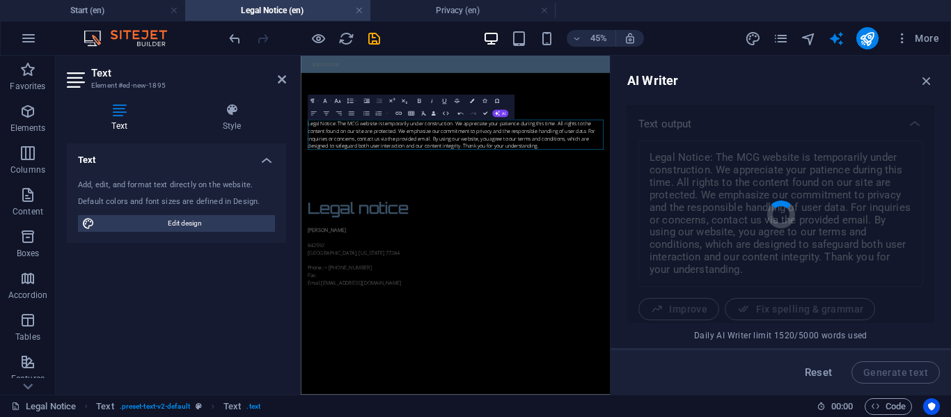
type textarea "x"
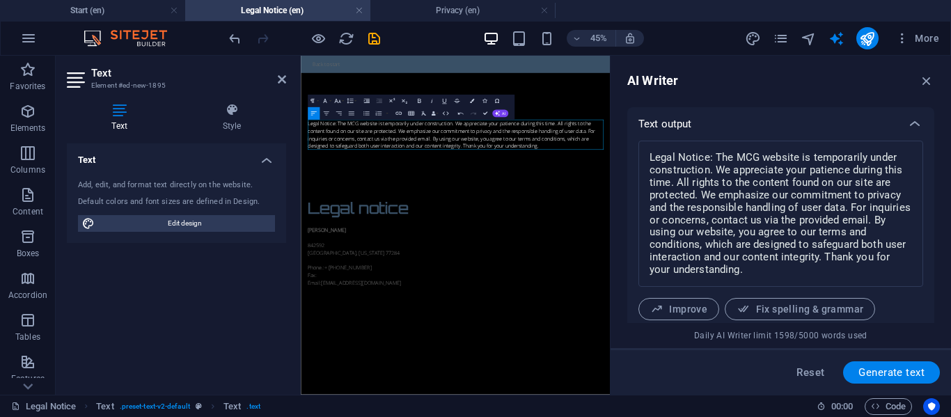
scroll to position [616, 0]
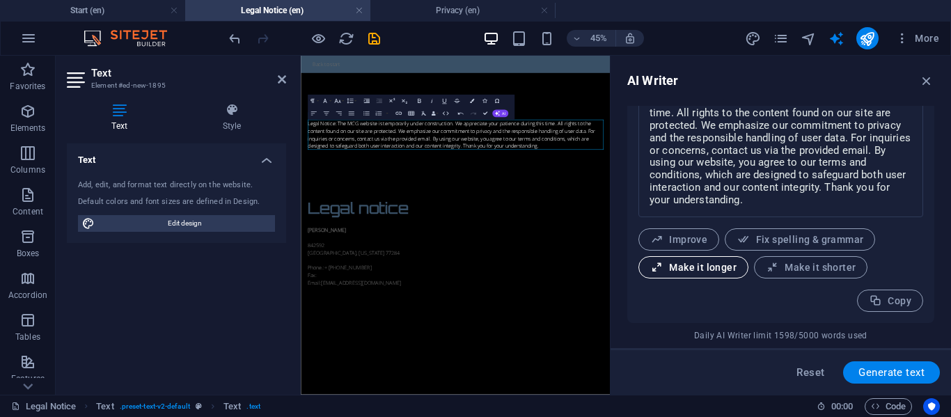
click at [707, 267] on span "Make it longer" at bounding box center [693, 267] width 86 height 13
type textarea "x"
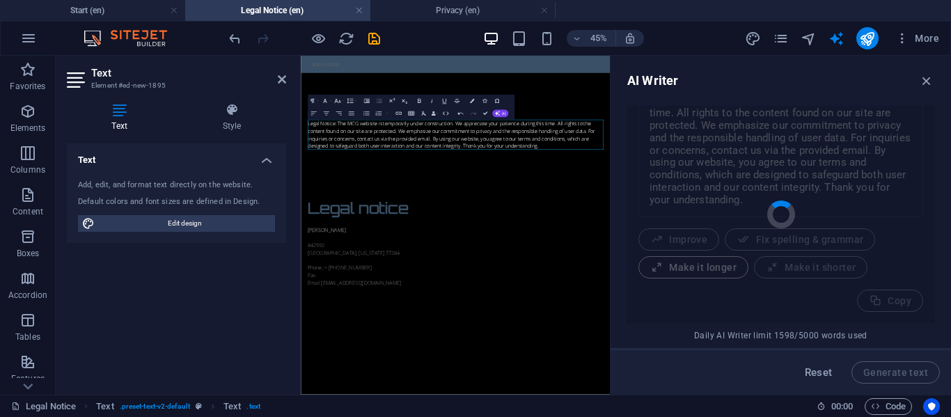
type textarea "x"
type textarea "**Legal Notice:** The MCG website is currently undergoing construction and upda…"
type textarea "x"
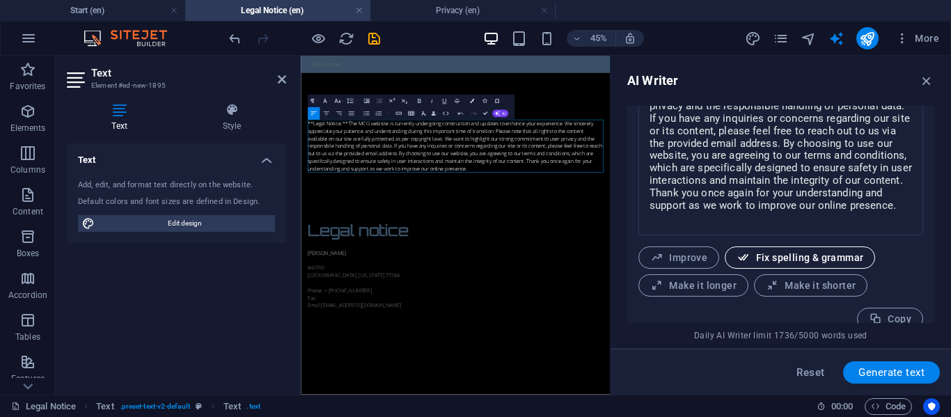
scroll to position [703, 0]
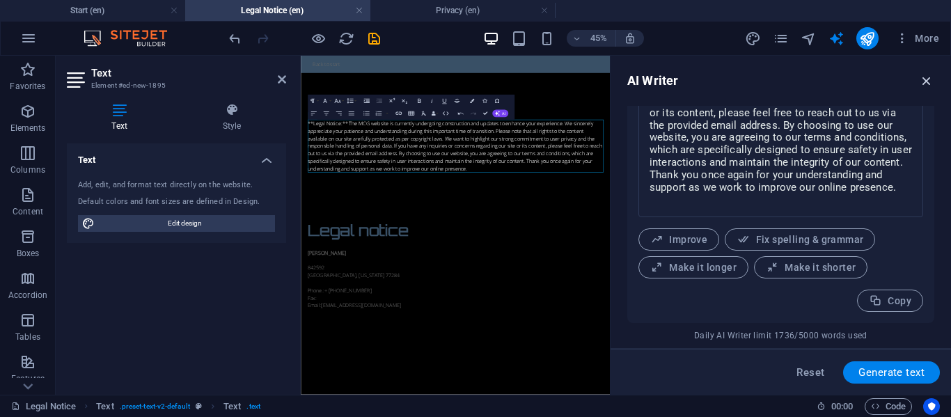
click at [924, 76] on icon "button" at bounding box center [926, 80] width 15 height 15
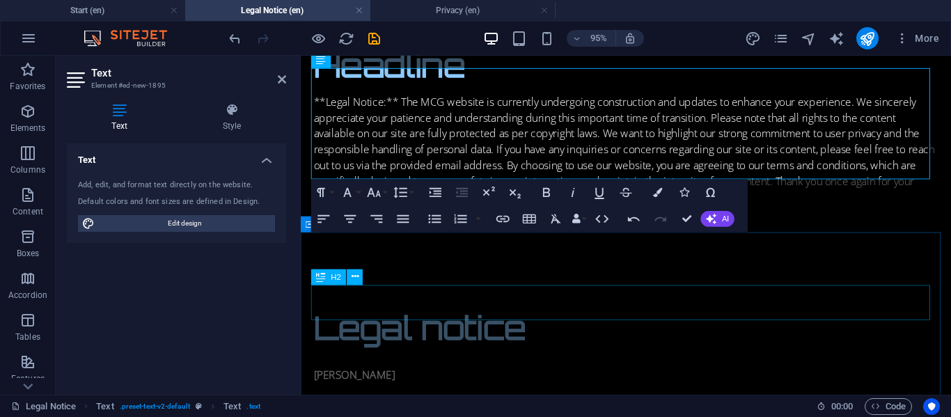
scroll to position [70, 0]
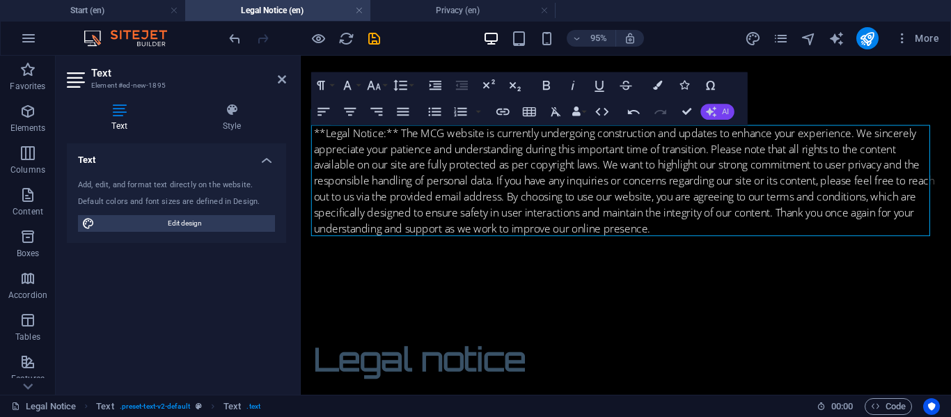
click at [722, 105] on button "AI" at bounding box center [717, 112] width 33 height 16
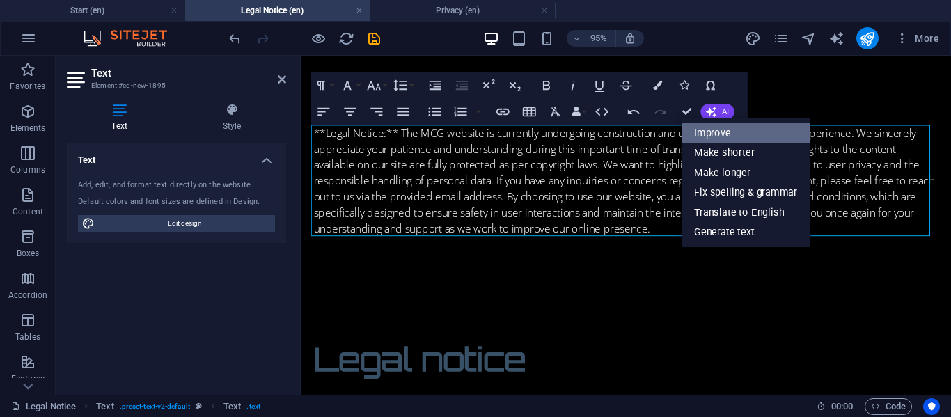
click at [698, 132] on link "Improve" at bounding box center [746, 133] width 129 height 20
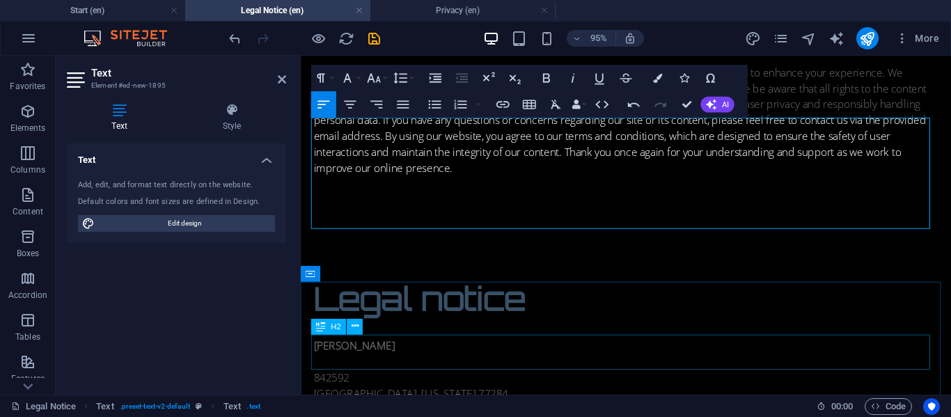
scroll to position [139, 0]
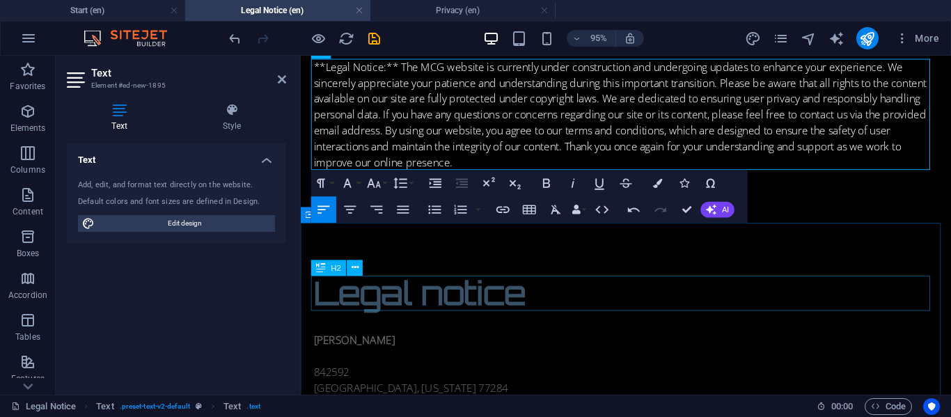
click at [577, 310] on div "Legal notice" at bounding box center [643, 306] width 657 height 37
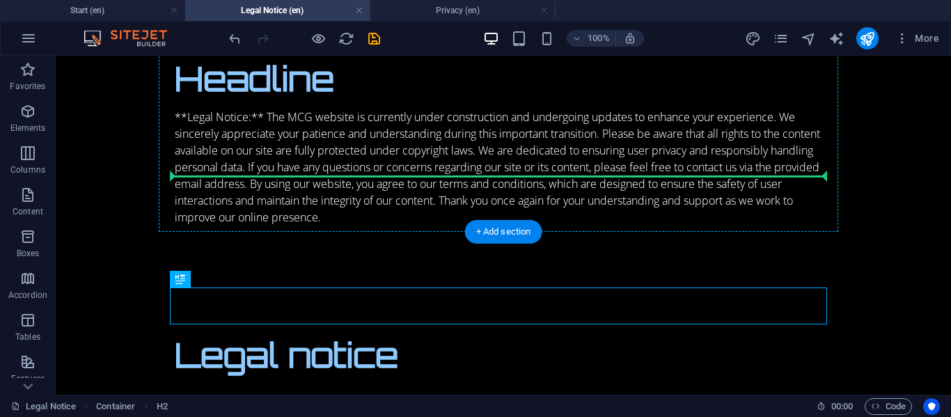
scroll to position [0, 0]
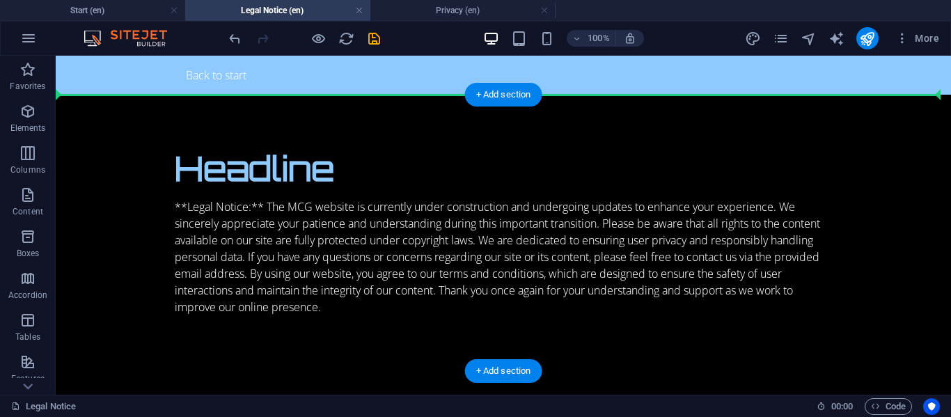
drag, startPoint x: 253, startPoint y: 340, endPoint x: 205, endPoint y: 133, distance: 212.5
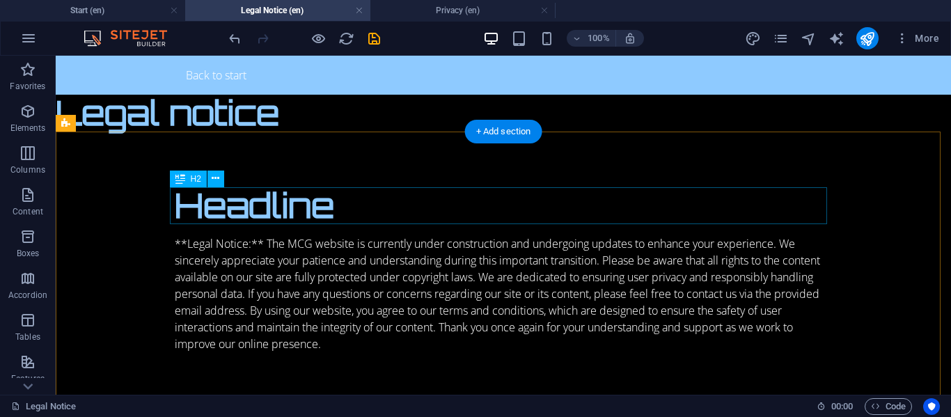
click at [353, 214] on div "Headline" at bounding box center [503, 205] width 657 height 37
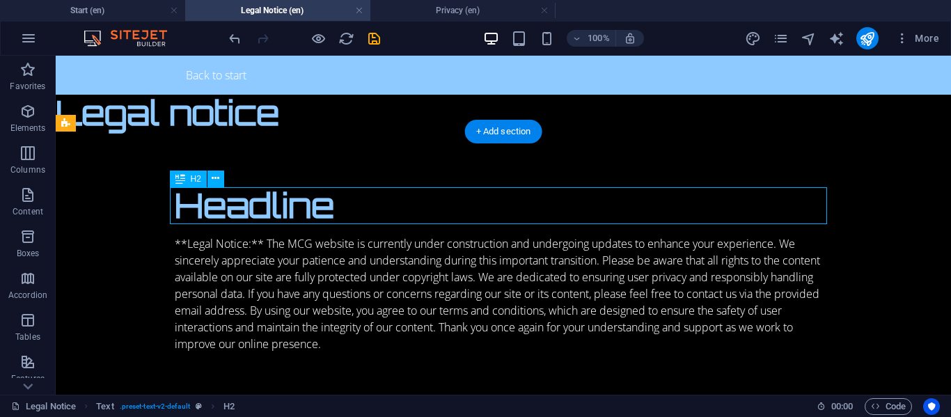
click at [353, 214] on div "Headline" at bounding box center [503, 205] width 657 height 37
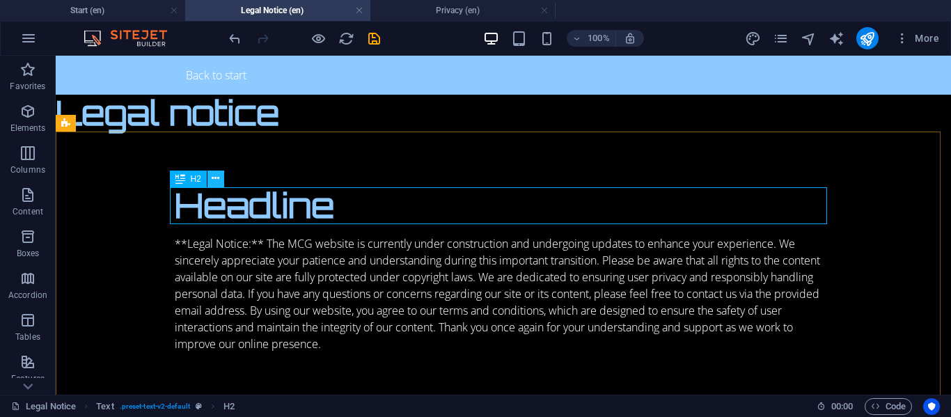
click at [212, 177] on icon at bounding box center [216, 178] width 8 height 15
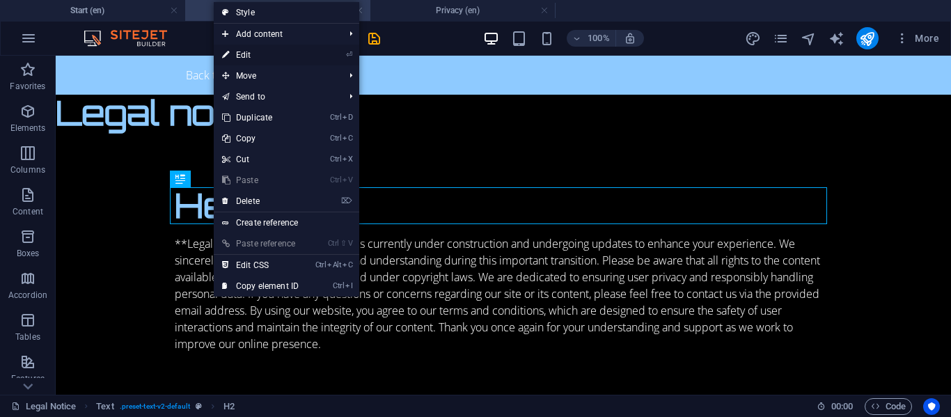
click at [240, 55] on link "⏎ Edit" at bounding box center [260, 55] width 93 height 21
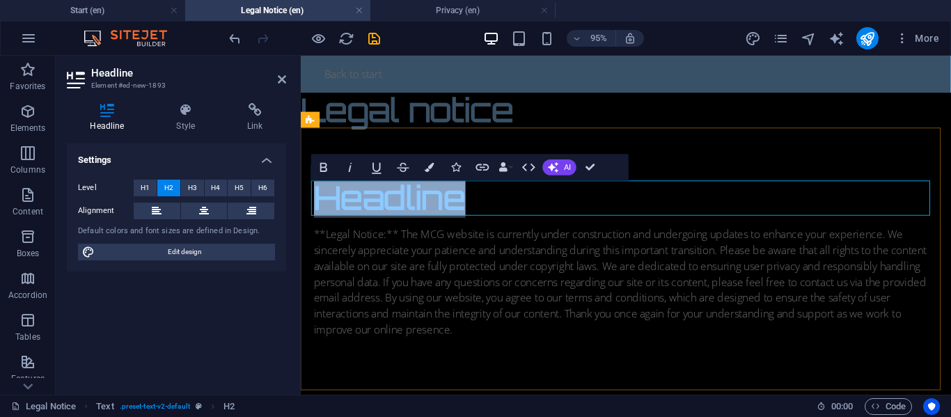
click at [490, 205] on h2 "Headline" at bounding box center [643, 205] width 657 height 37
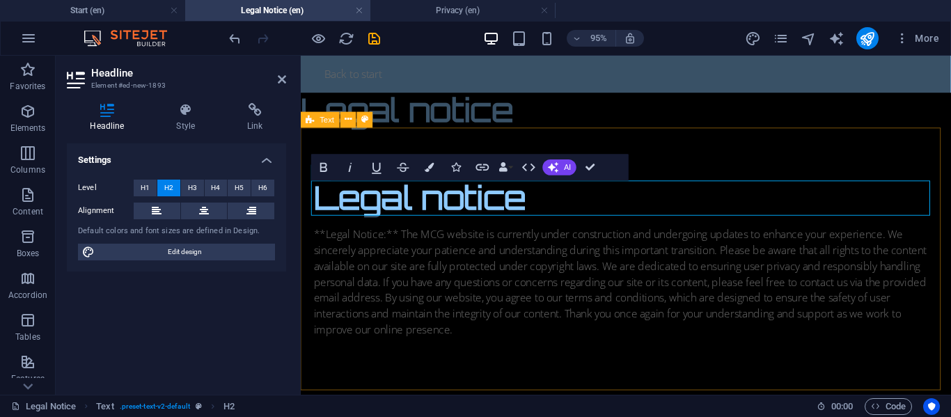
click at [658, 142] on div "​Legal notice **Legal Notice:** The MCG website is currently under construction…" at bounding box center [643, 270] width 685 height 276
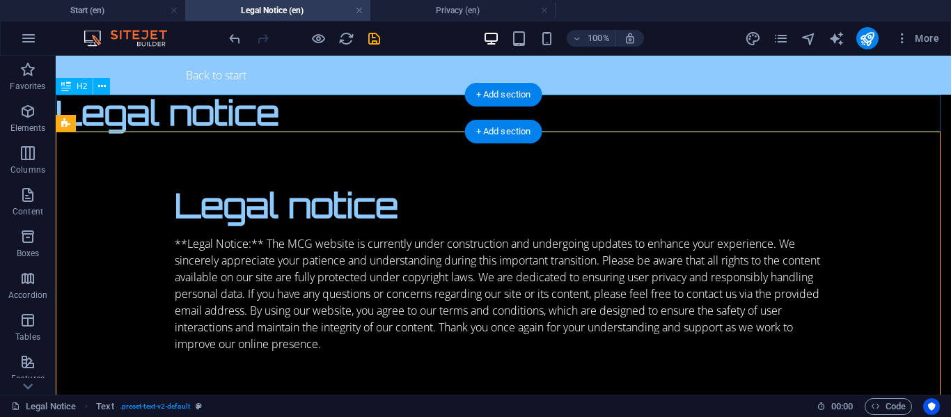
click at [411, 120] on div "Legal notice" at bounding box center [504, 113] width 896 height 37
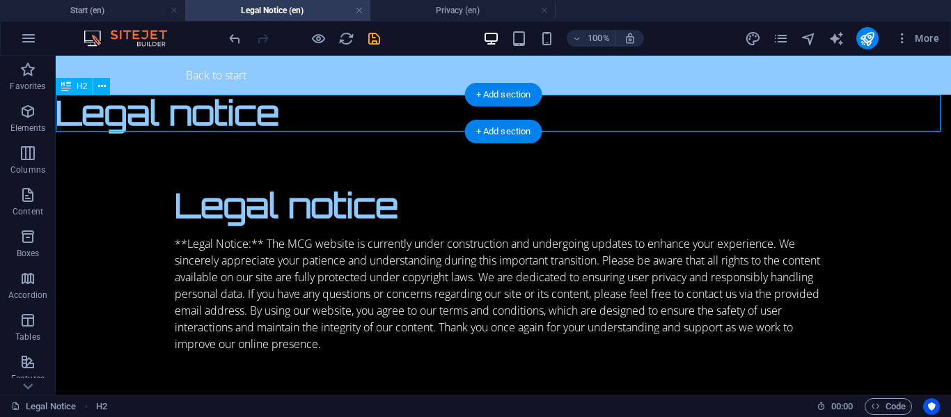
click at [294, 117] on div "Legal notice" at bounding box center [504, 113] width 896 height 37
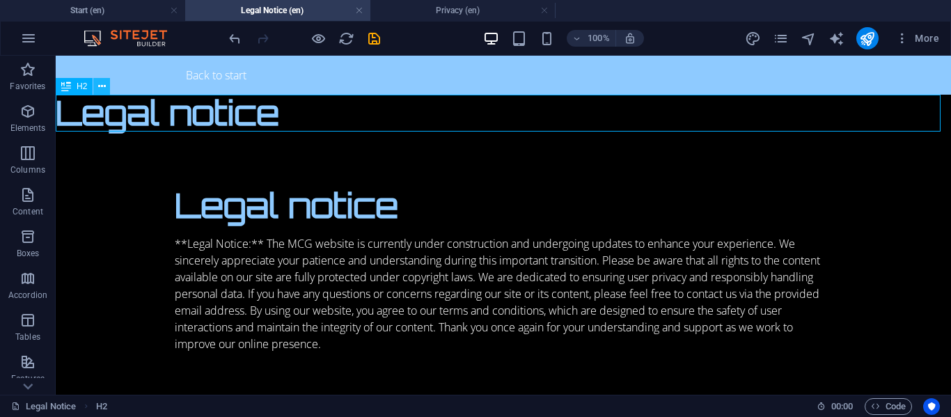
click at [100, 88] on icon at bounding box center [102, 86] width 8 height 15
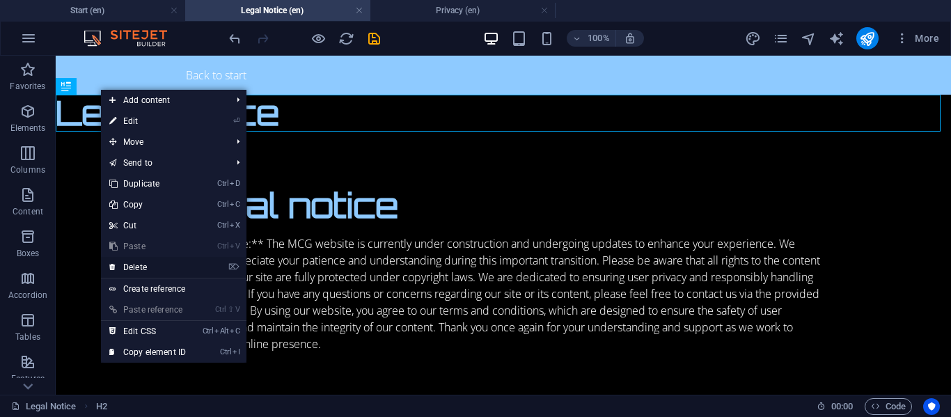
click at [133, 270] on link "⌦ Delete" at bounding box center [147, 267] width 93 height 21
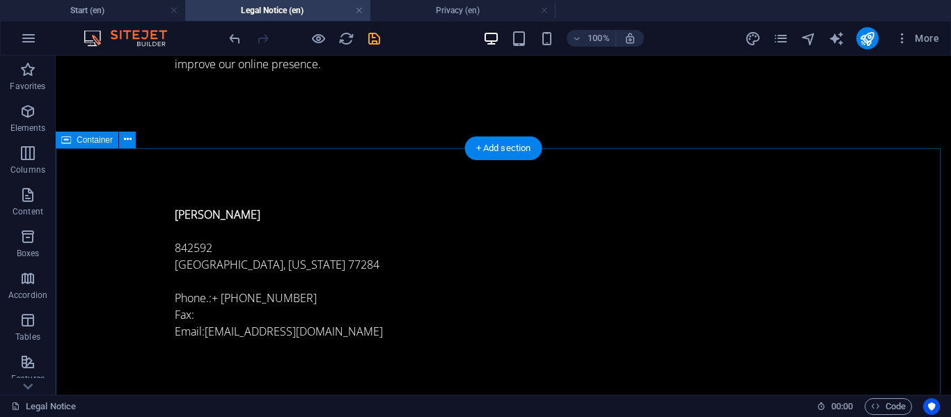
scroll to position [244, 0]
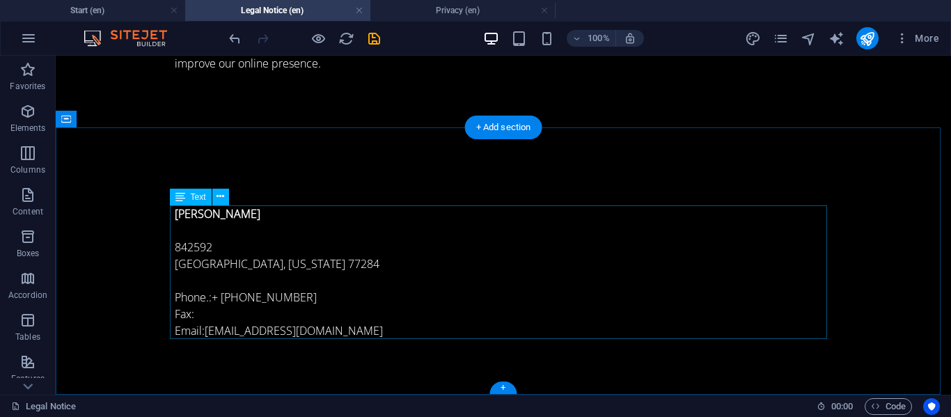
click at [200, 311] on div "MIGUEL COREY GAINER 842592 Houston, Texas 77284 Phone.: + 1-346-217-8271 Fax: E…" at bounding box center [503, 272] width 657 height 134
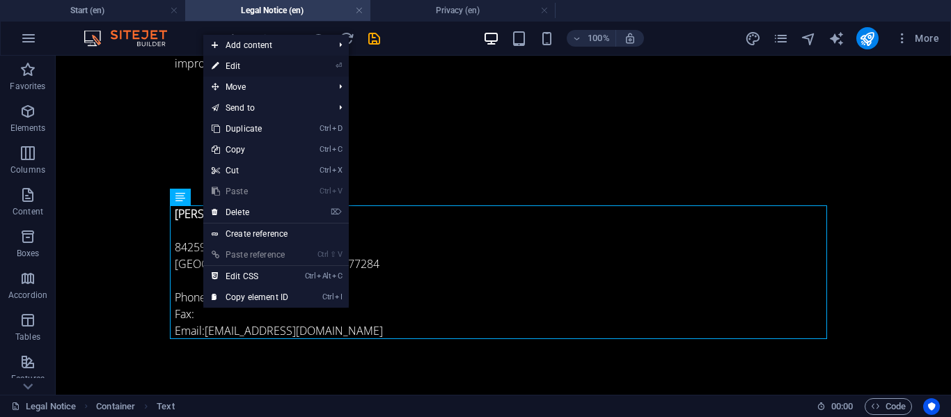
click at [218, 68] on icon at bounding box center [215, 66] width 7 height 21
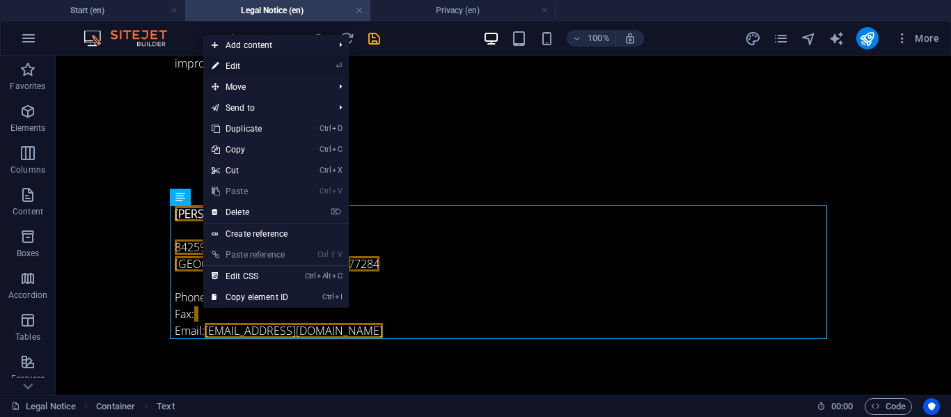
scroll to position [226, 0]
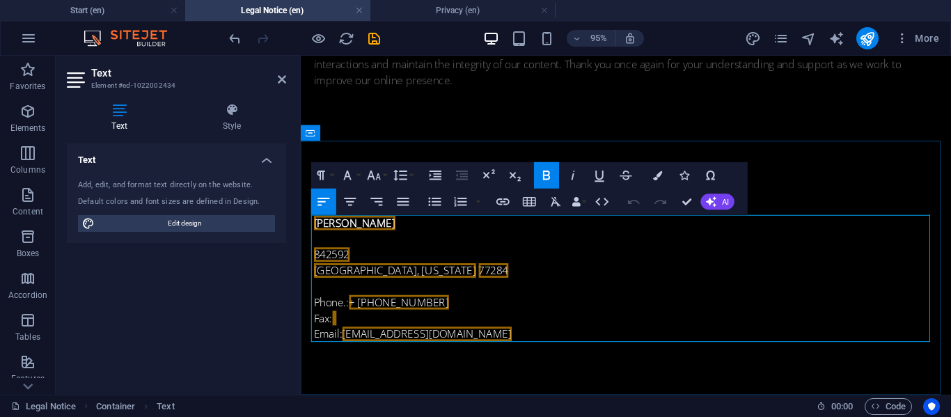
click at [353, 332] on p "Phone.: + 1-346-217-8271 Fax: Email: Postmaster@miguelgainer.com" at bounding box center [643, 332] width 657 height 50
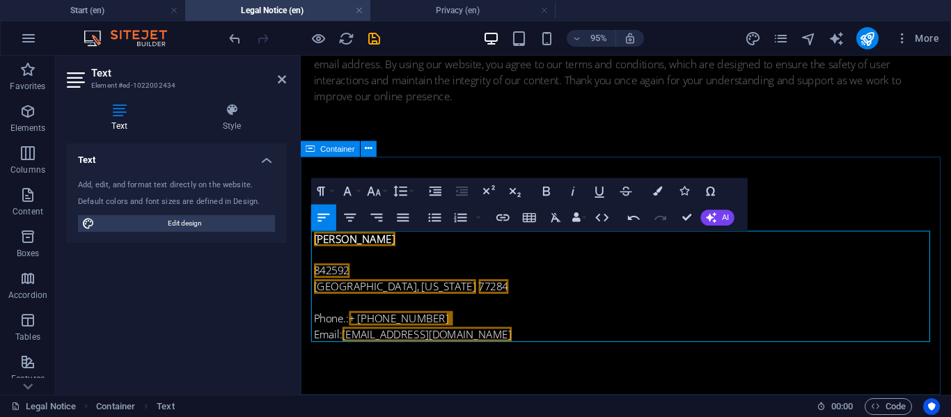
click at [822, 389] on div "MIGUEL COREY GAINER 842592 Houston, Texas 77284 Phone.: + 1-346-217-8271 Email:…" at bounding box center [643, 287] width 685 height 251
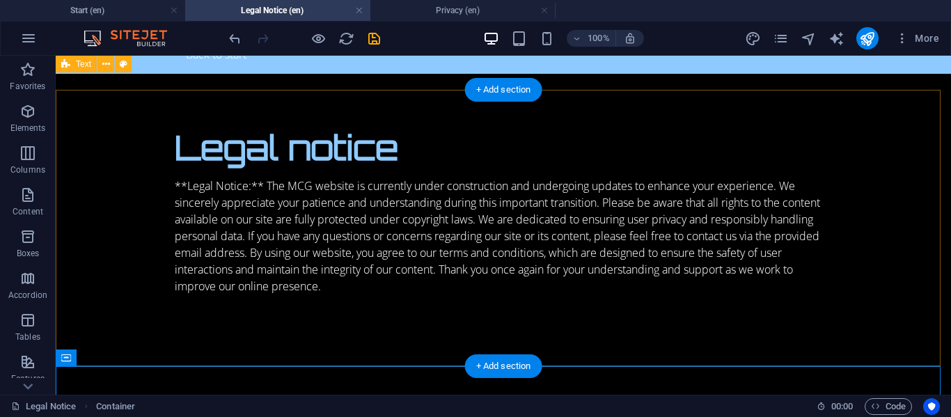
scroll to position [0, 0]
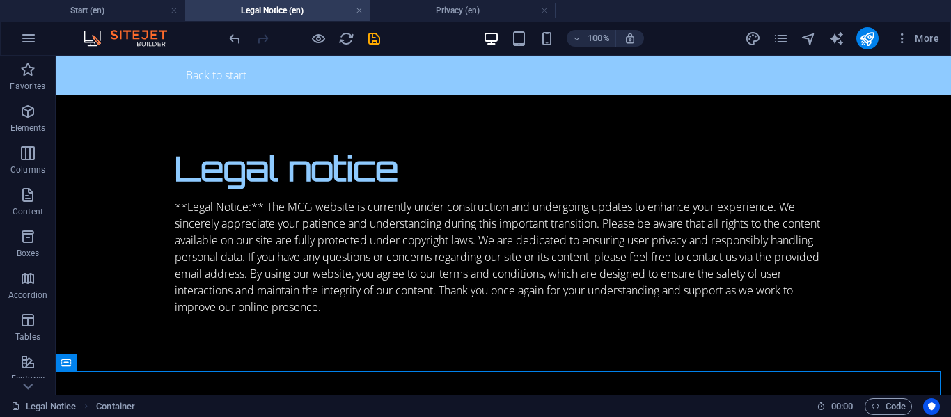
click at [690, 36] on div "100% More" at bounding box center [585, 38] width 719 height 22
click at [870, 35] on icon "publish" at bounding box center [867, 39] width 16 height 16
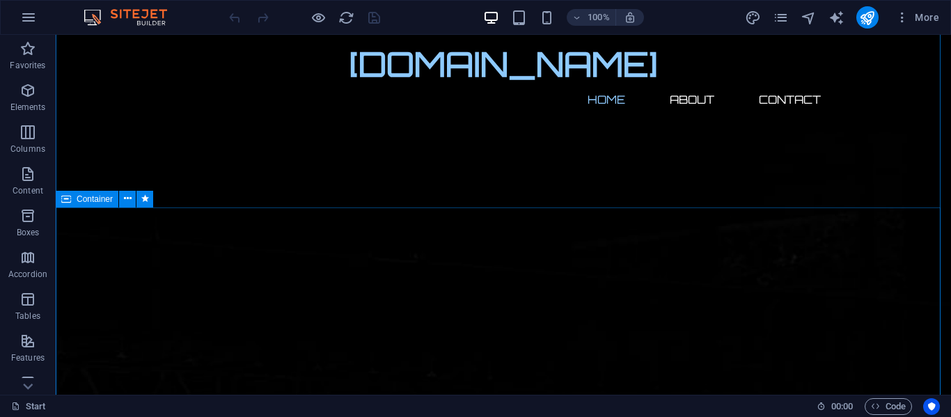
scroll to position [418, 0]
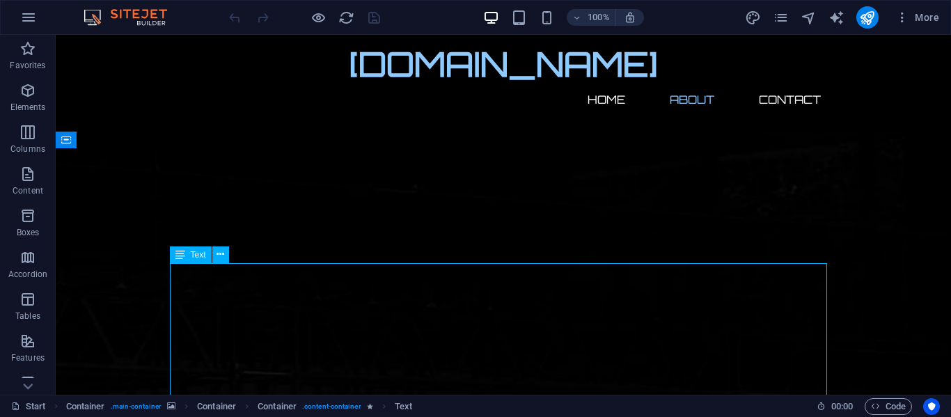
scroll to position [487, 0]
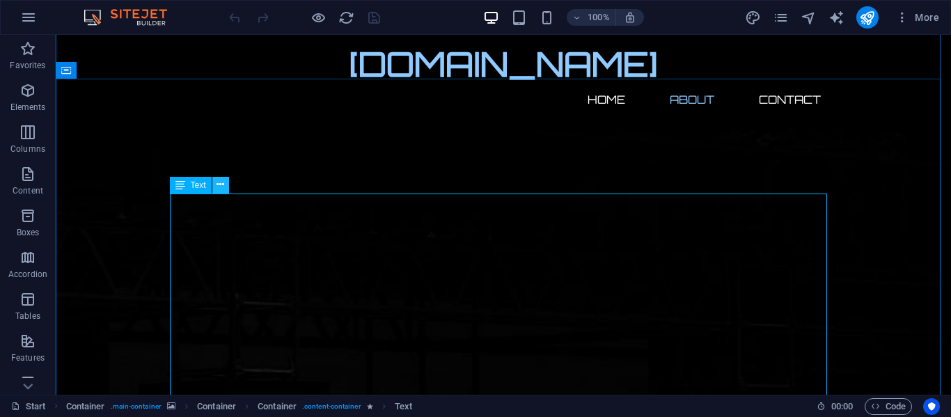
click at [219, 187] on icon at bounding box center [221, 185] width 8 height 15
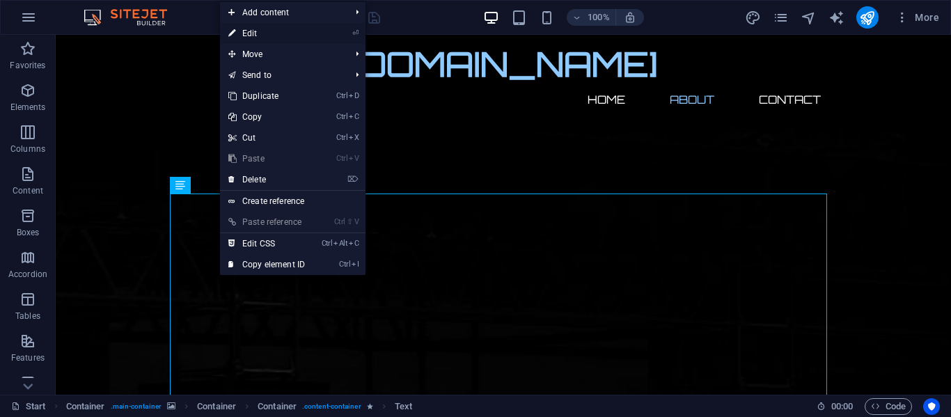
click at [246, 38] on link "⏎ Edit" at bounding box center [266, 33] width 93 height 21
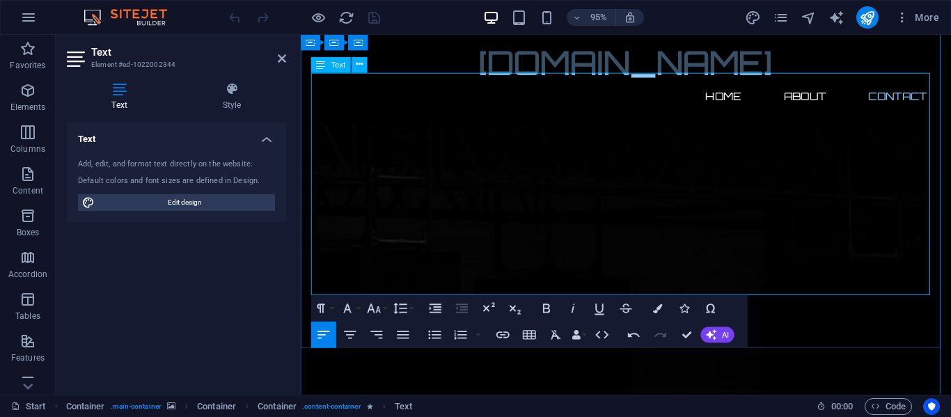
scroll to position [627, 0]
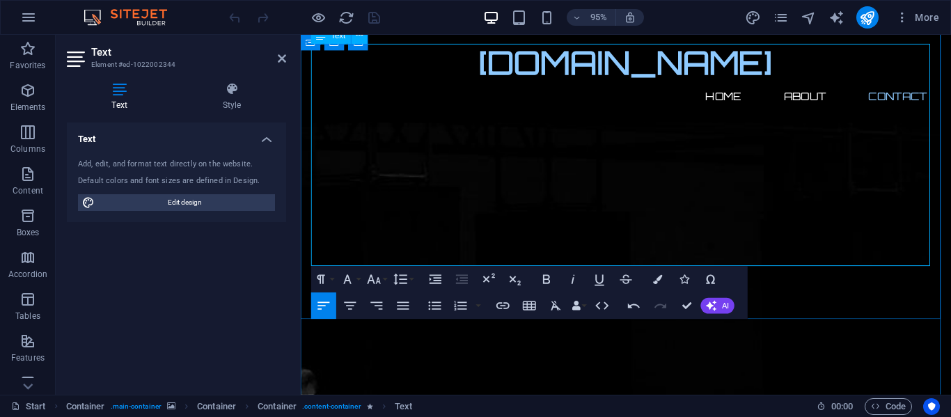
scroll to position [696, 0]
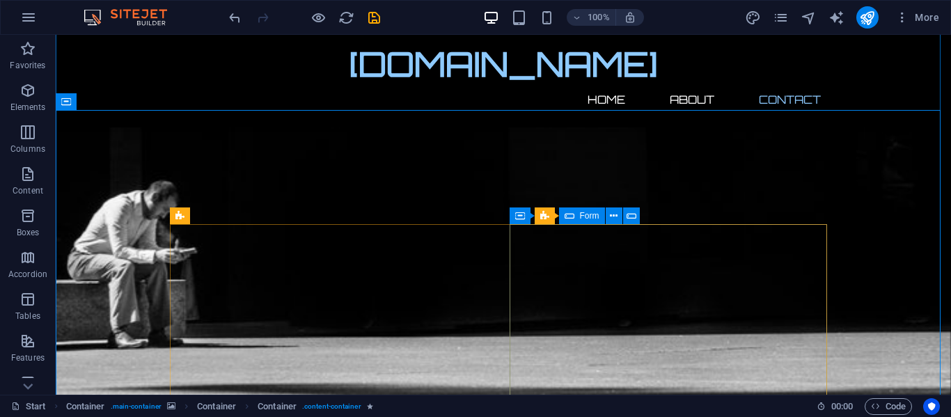
scroll to position [905, 0]
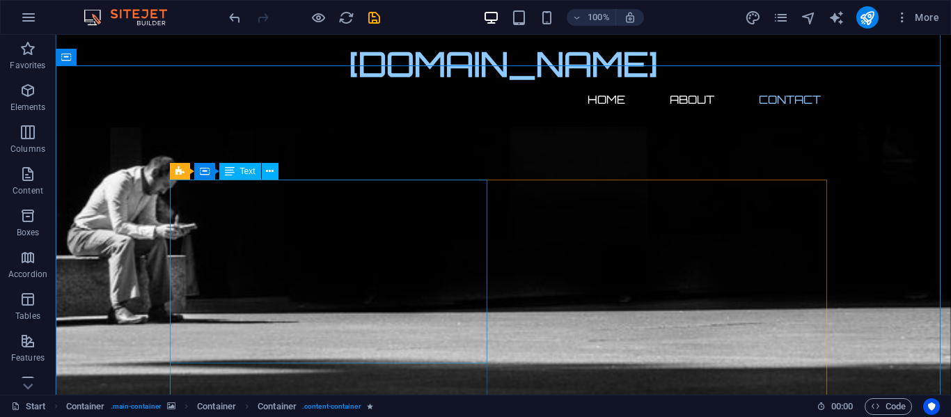
click at [265, 176] on button at bounding box center [270, 171] width 17 height 17
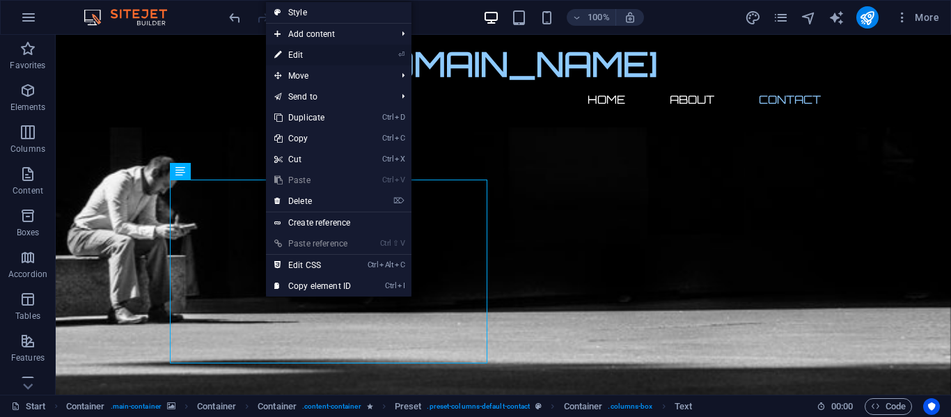
click at [302, 61] on link "⏎ Edit" at bounding box center [312, 55] width 93 height 21
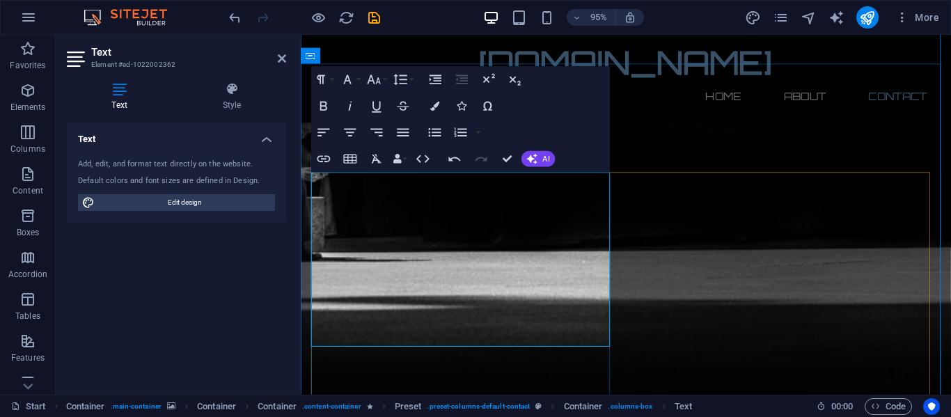
scroll to position [975, 0]
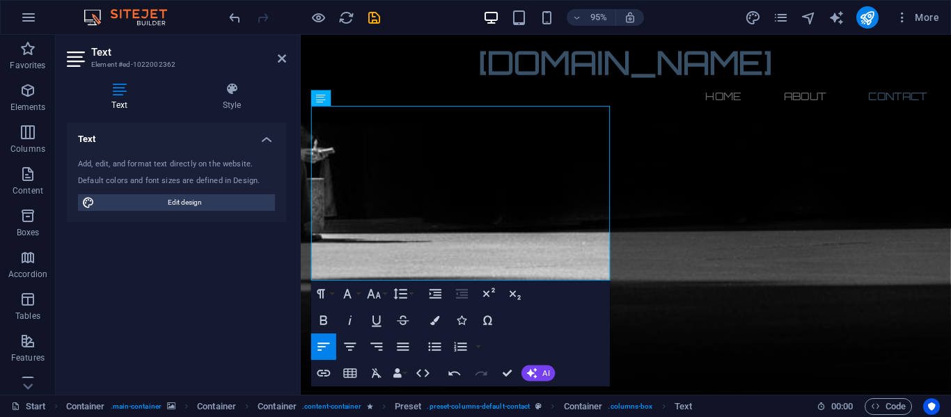
click at [589, 311] on div "Paragraph Format Normal Heading 1 Heading 2 Heading 3 Heading 4 Heading 5 Headi…" at bounding box center [460, 334] width 299 height 106
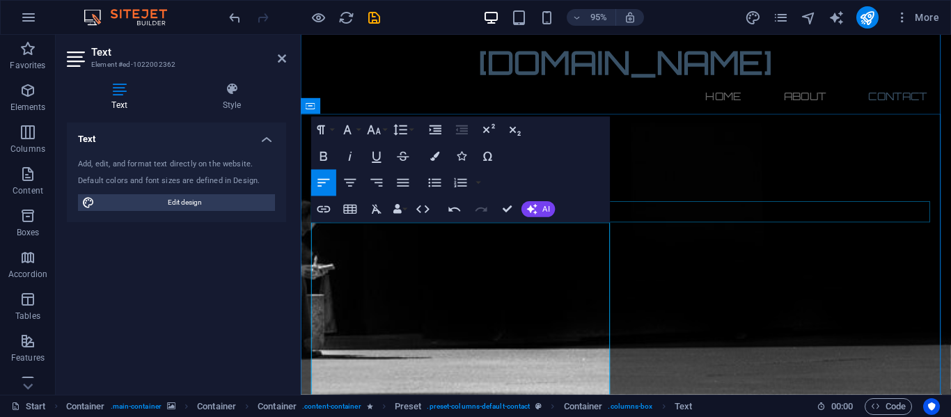
scroll to position [836, 0]
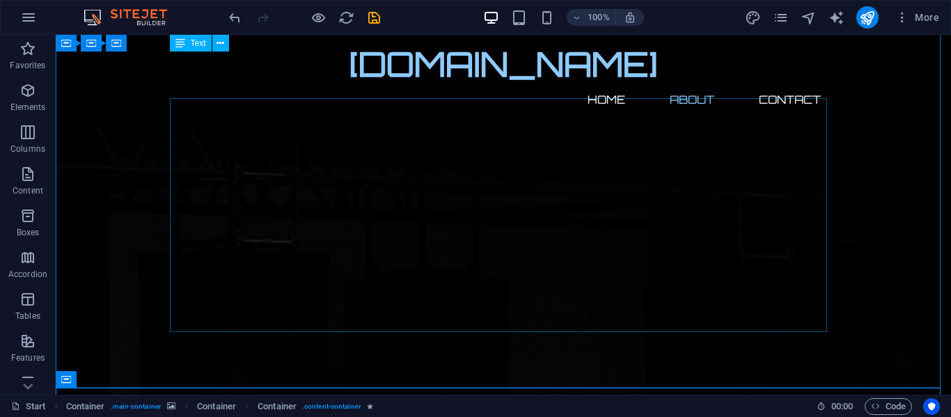
scroll to position [536, 0]
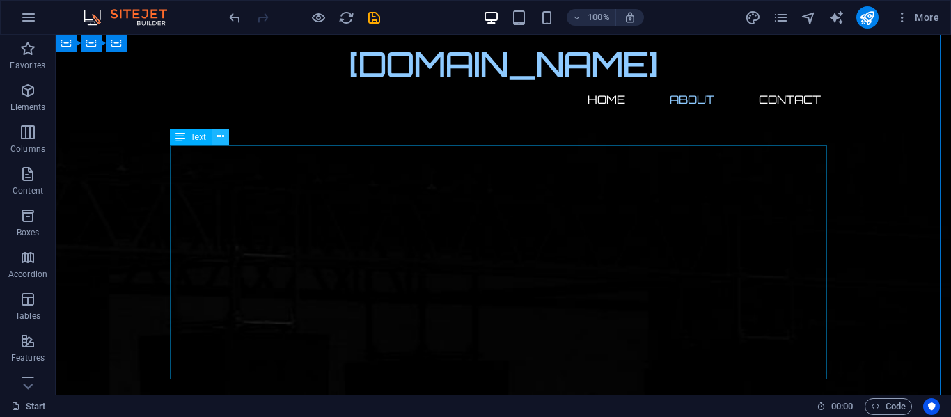
click at [219, 142] on icon at bounding box center [221, 137] width 8 height 15
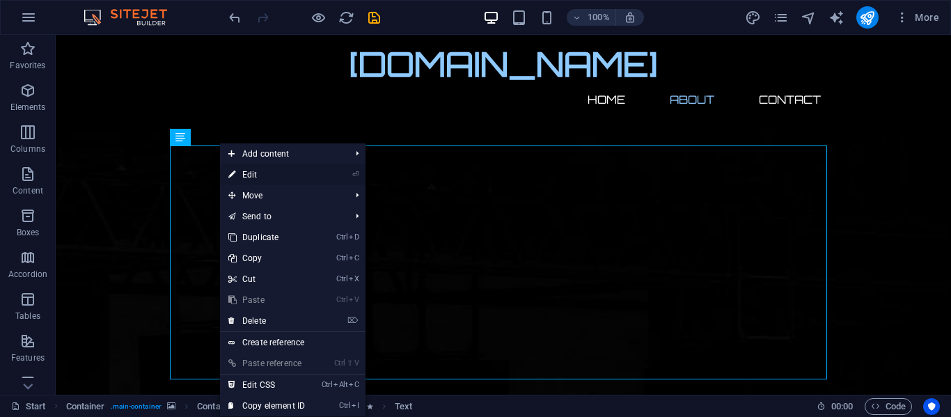
click at [244, 174] on link "⏎ Edit" at bounding box center [266, 174] width 93 height 21
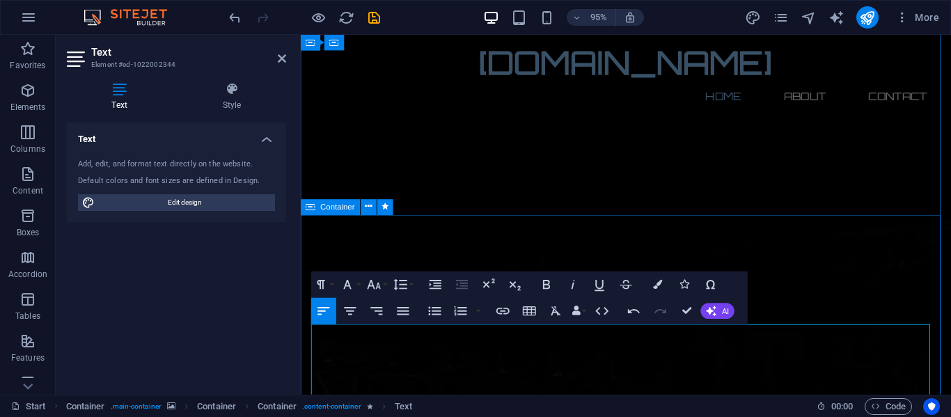
scroll to position [418, 0]
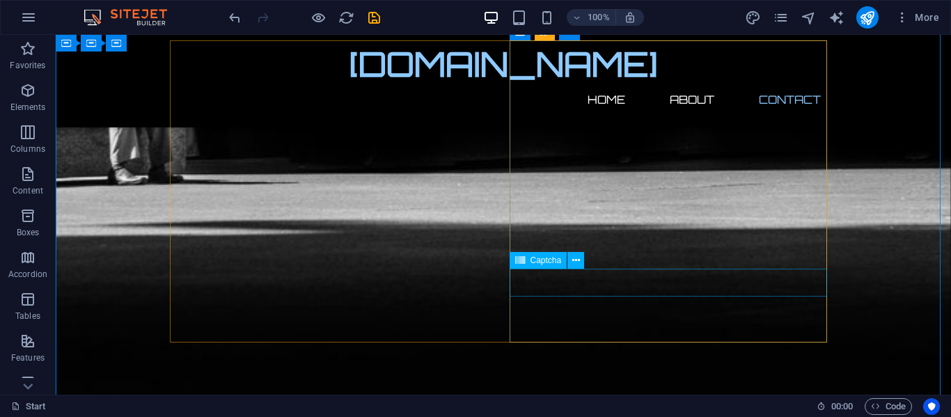
scroll to position [1093, 0]
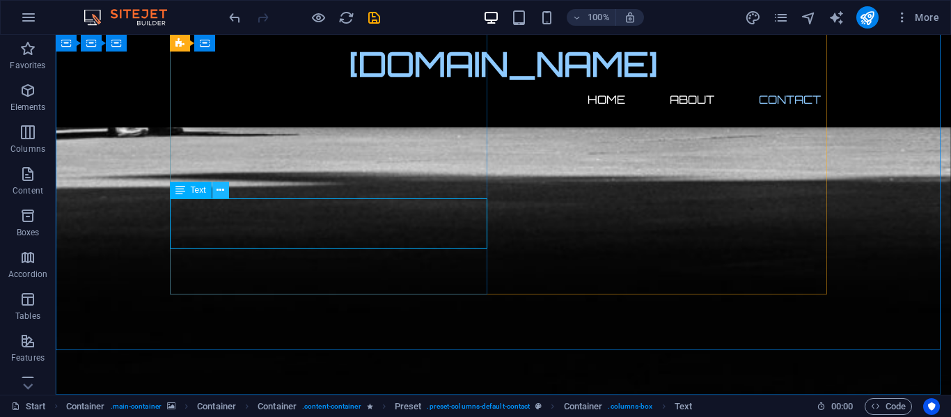
click at [219, 194] on icon at bounding box center [221, 190] width 8 height 15
click at [225, 189] on button at bounding box center [220, 190] width 17 height 17
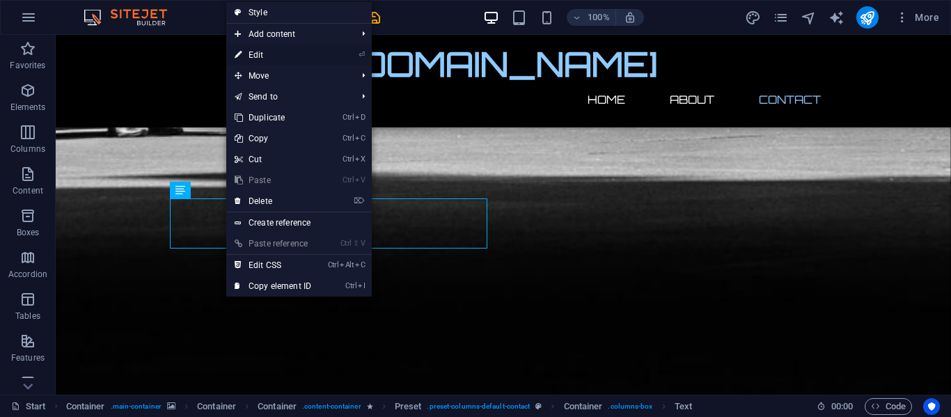
click at [265, 57] on link "⏎ Edit" at bounding box center [272, 55] width 93 height 21
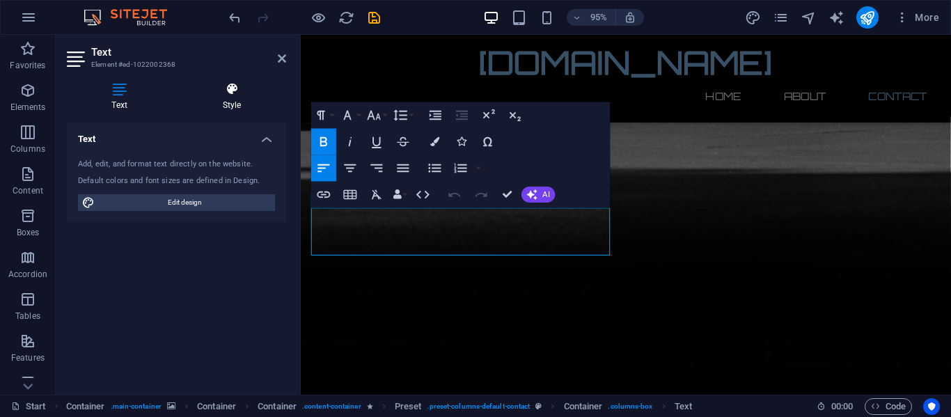
scroll to position [1074, 0]
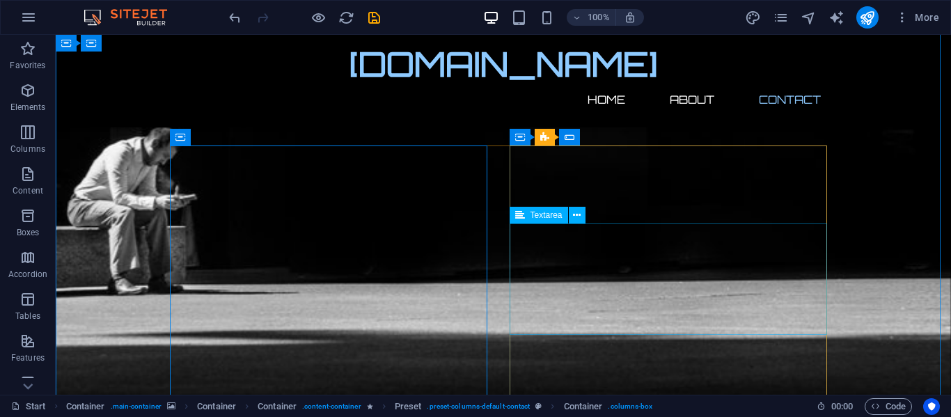
scroll to position [1004, 0]
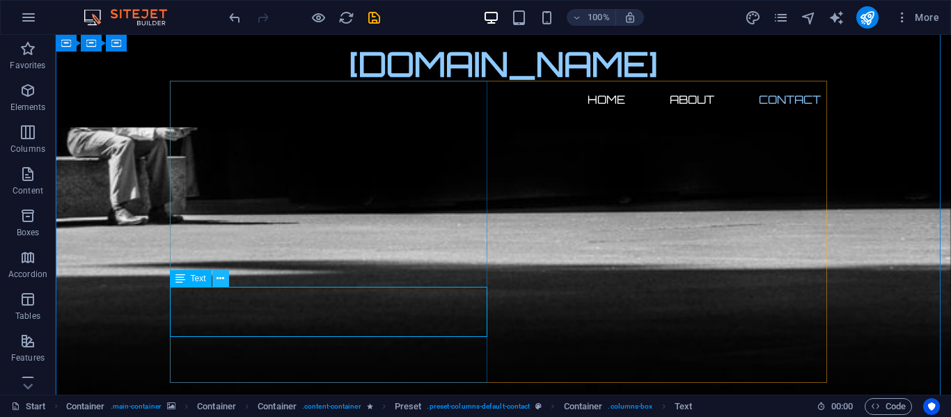
click at [224, 281] on icon at bounding box center [221, 279] width 8 height 15
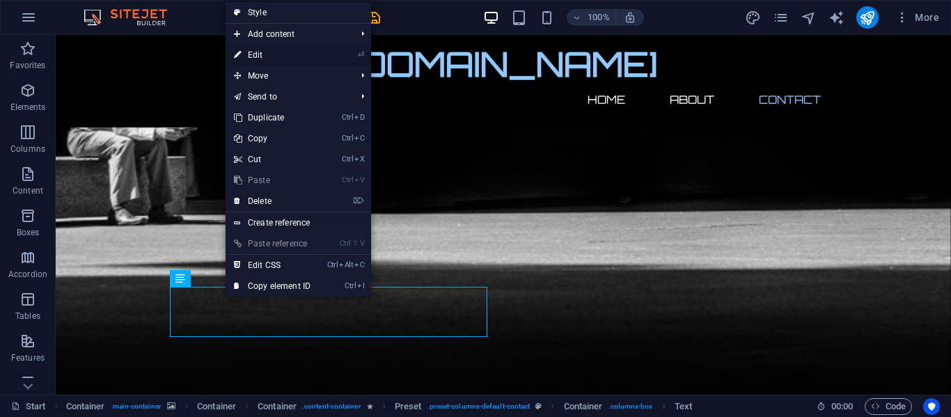
click at [240, 56] on icon at bounding box center [237, 55] width 7 height 21
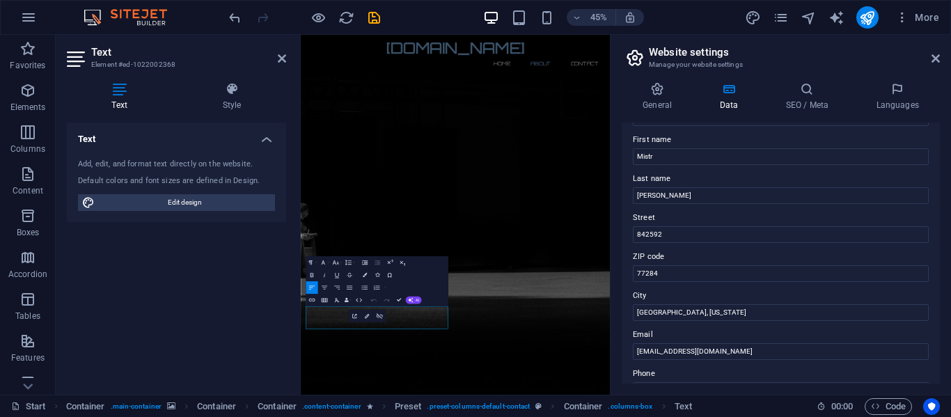
scroll to position [139, 0]
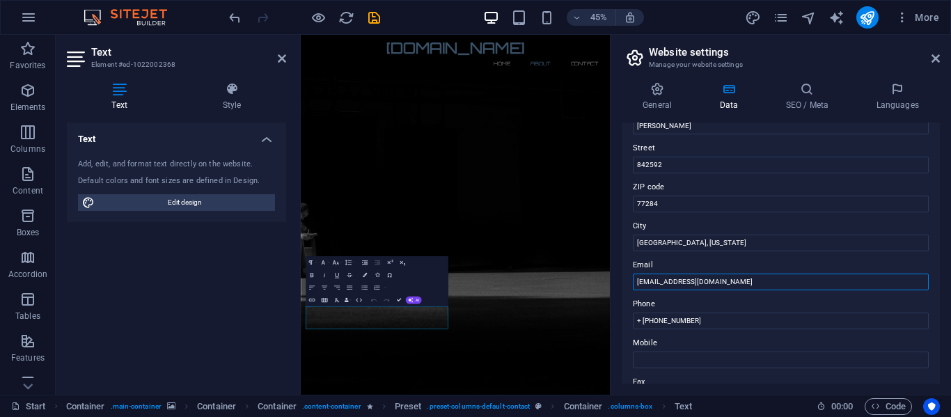
click at [675, 288] on input "[EMAIL_ADDRESS][DOMAIN_NAME]" at bounding box center [781, 282] width 296 height 17
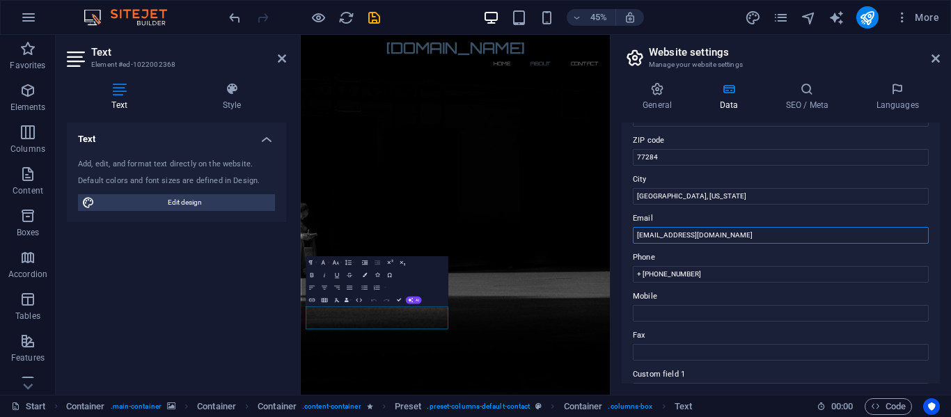
scroll to position [209, 0]
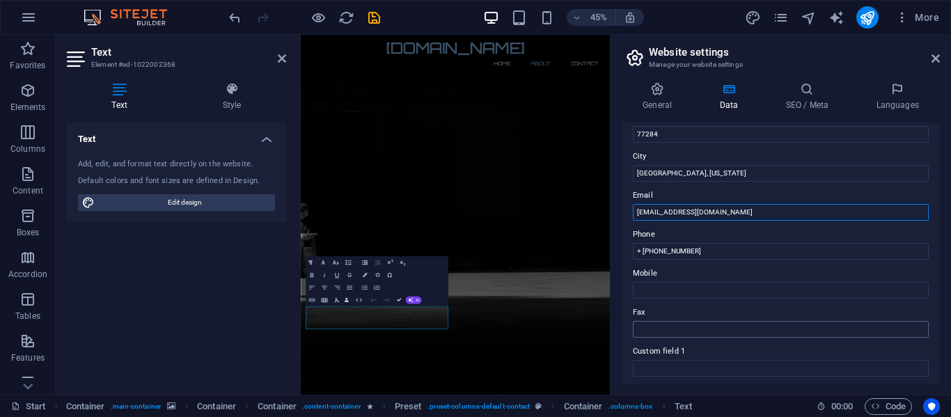
type input "[EMAIL_ADDRESS][DOMAIN_NAME]"
click at [666, 327] on input "Fax" at bounding box center [781, 329] width 296 height 17
drag, startPoint x: 708, startPoint y: 253, endPoint x: 634, endPoint y: 272, distance: 76.3
click at [634, 272] on div "Contact data for this website. This can be used everywhere on the website and w…" at bounding box center [781, 253] width 318 height 261
paste input "+ [PHONE_NUMBER]"
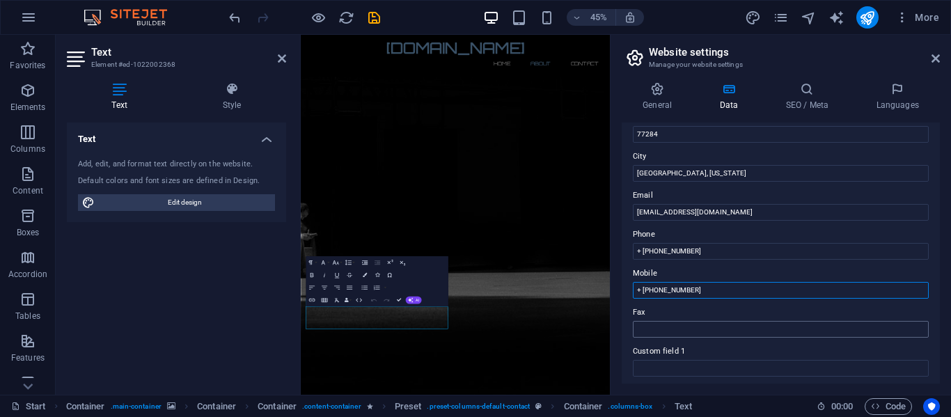
type input "+ [PHONE_NUMBER]"
paste input "+ [PHONE_NUMBER]"
type input "+ 1-346-217-0365"
click at [694, 295] on input "+ [PHONE_NUMBER]" at bounding box center [781, 290] width 296 height 17
type input "+ 1-346-217-0365"
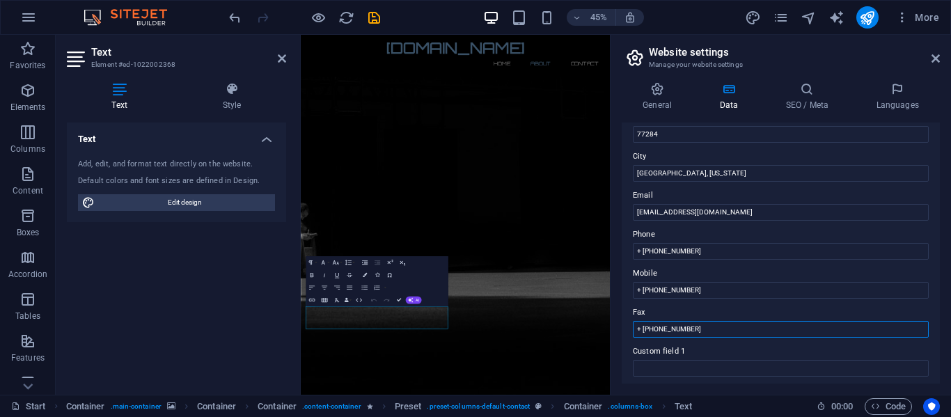
click at [694, 329] on input "+ 1-346-217-0365" at bounding box center [781, 329] width 296 height 17
click at [682, 329] on input "+ 1-346-217-0365" at bounding box center [781, 329] width 296 height 17
click at [678, 329] on input "+ 1-346-217-0365" at bounding box center [781, 329] width 296 height 17
click at [694, 327] on input "+ 1-346-217-0365" at bounding box center [781, 329] width 296 height 17
type input "+"
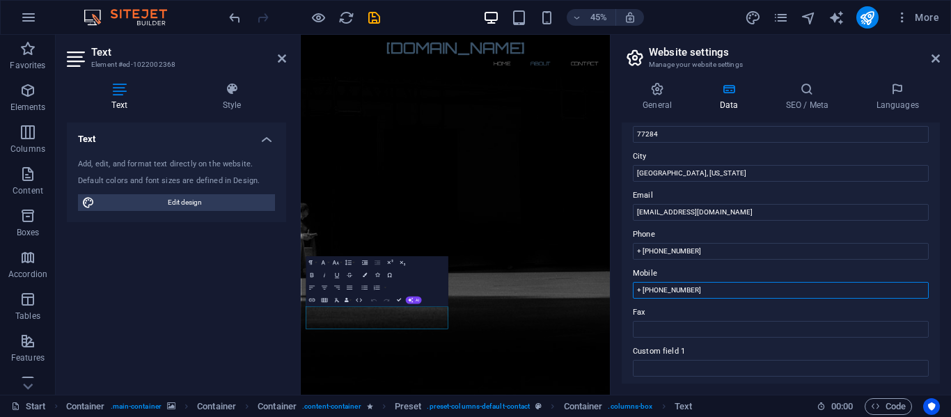
click at [712, 295] on input "+ 1-346-217-0365" at bounding box center [781, 290] width 296 height 17
type input "+"
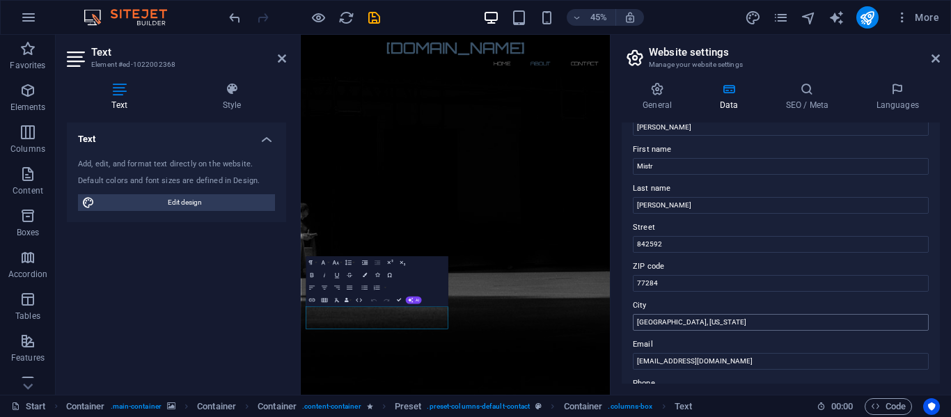
scroll to position [0, 0]
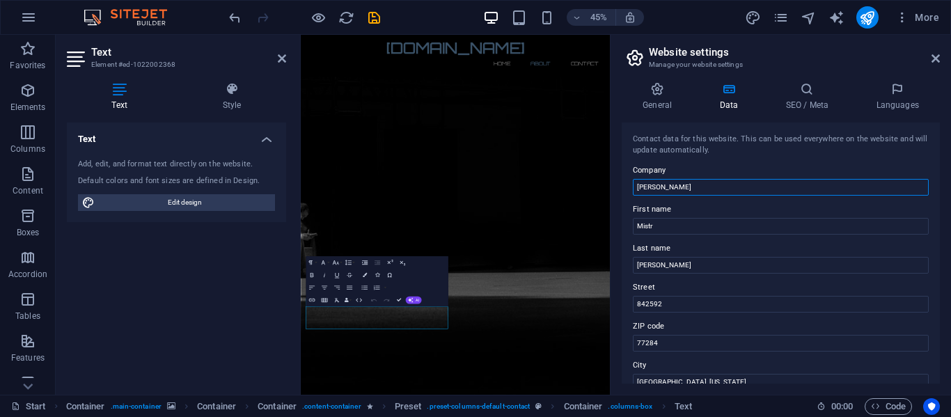
click at [714, 187] on input "MIGUEL COREY GAINER" at bounding box center [781, 187] width 296 height 17
click at [635, 189] on input "MIGUEL COREY GAINER" at bounding box center [781, 187] width 296 height 17
type input "D.B.A [PERSON_NAME]"
drag, startPoint x: 740, startPoint y: 152, endPoint x: 745, endPoint y: 166, distance: 15.0
click at [745, 166] on div "Contact data for this website. This can be used everywhere on the website and w…" at bounding box center [781, 253] width 318 height 261
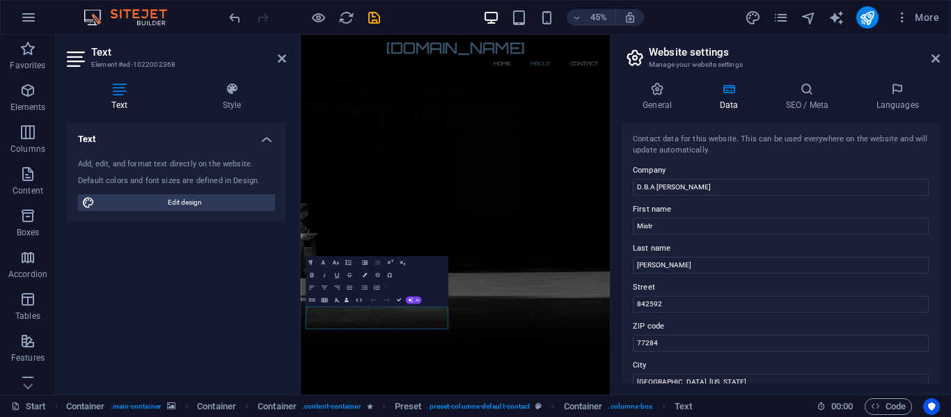
click at [740, 153] on div "Contact data for this website. This can be used everywhere on the website and w…" at bounding box center [781, 145] width 296 height 23
click at [802, 94] on icon at bounding box center [807, 89] width 85 height 14
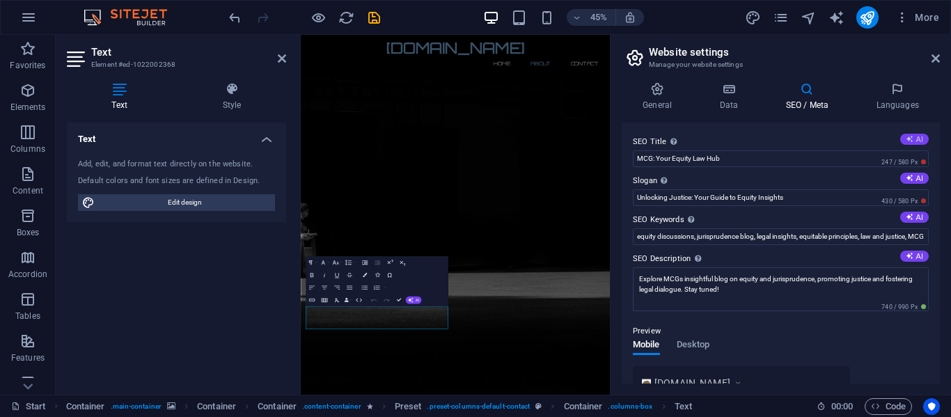
click at [906, 139] on icon at bounding box center [910, 139] width 8 height 8
click at [650, 159] on input "MCG Blog: Insightful Equity Law" at bounding box center [781, 158] width 296 height 17
type input "MCG Blog: Insightful Equity Law"
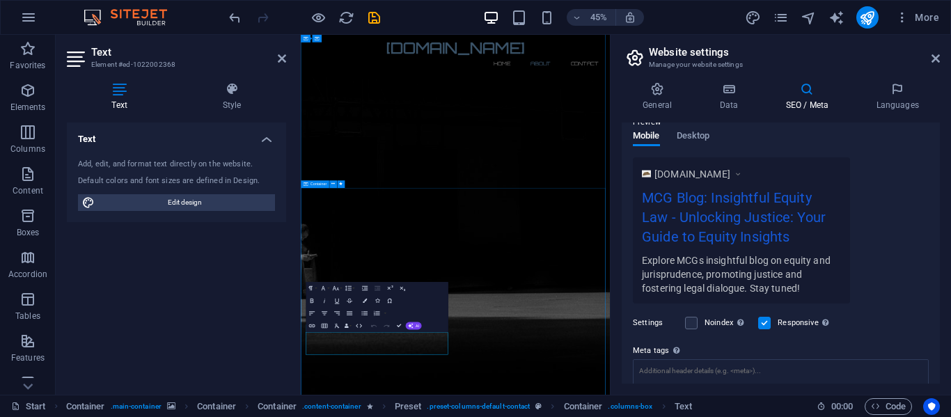
scroll to position [583, 0]
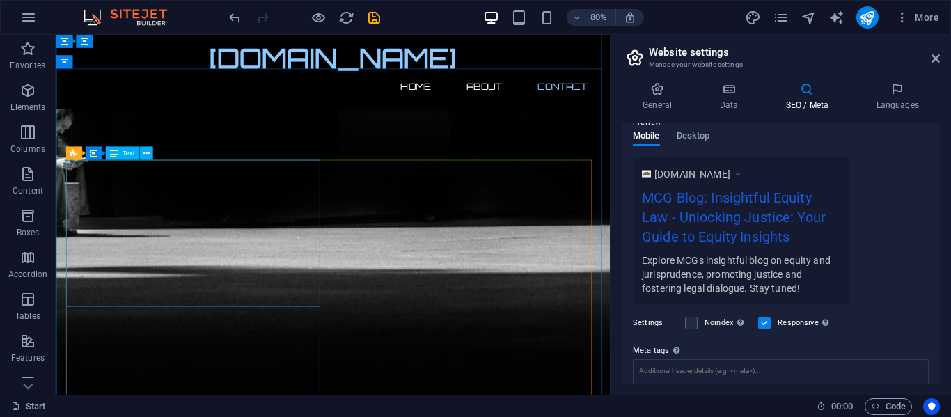
scroll to position [1003, 0]
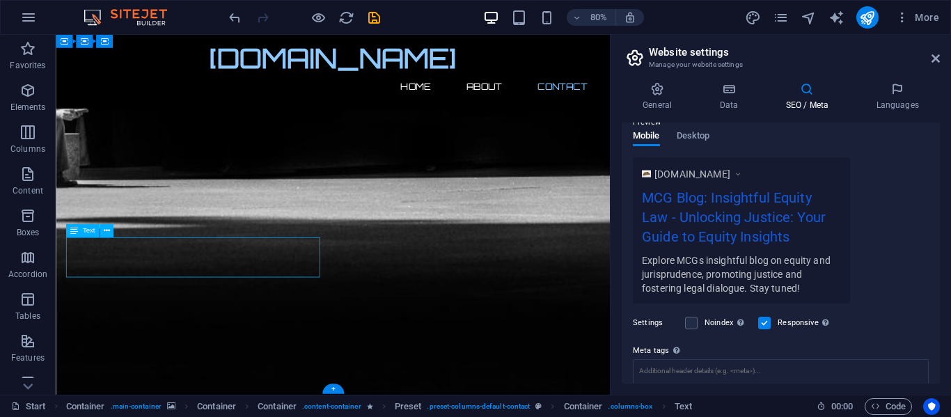
click at [660, 95] on icon at bounding box center [657, 89] width 71 height 14
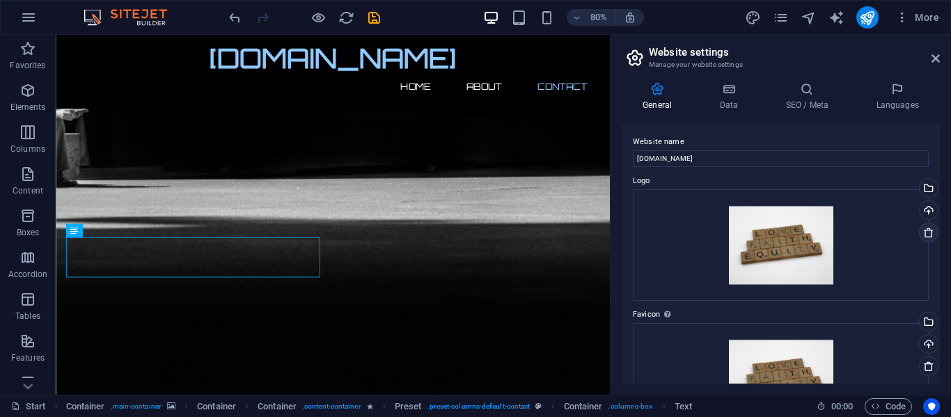
click at [923, 227] on icon at bounding box center [928, 232] width 11 height 11
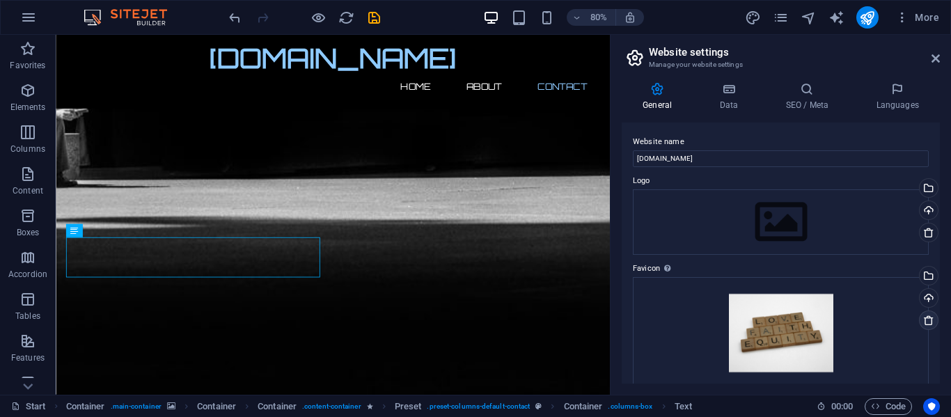
click at [923, 317] on icon at bounding box center [928, 320] width 11 height 11
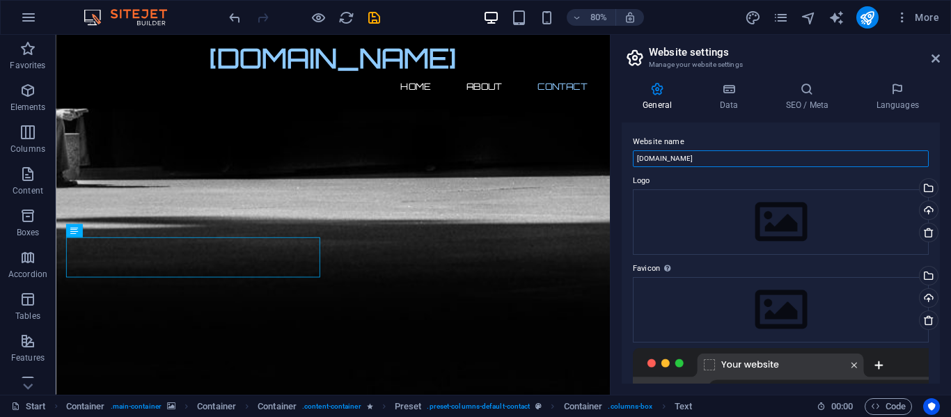
click at [722, 162] on input "miguelgainer.com" at bounding box center [781, 158] width 296 height 17
type input "m"
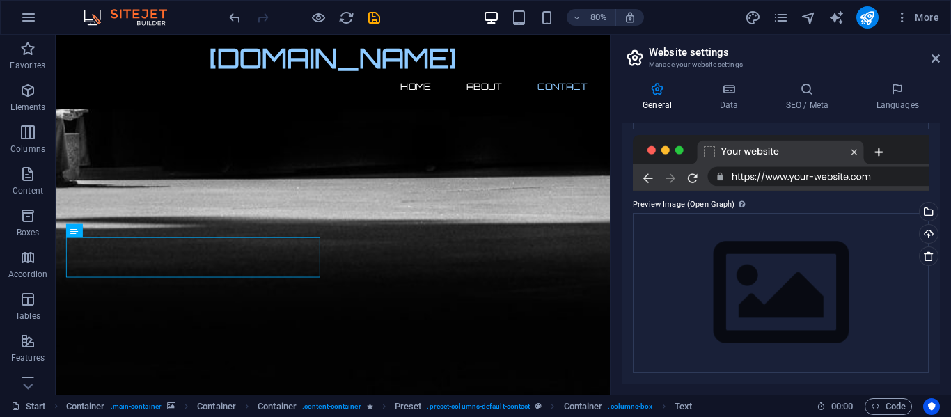
scroll to position [214, 0]
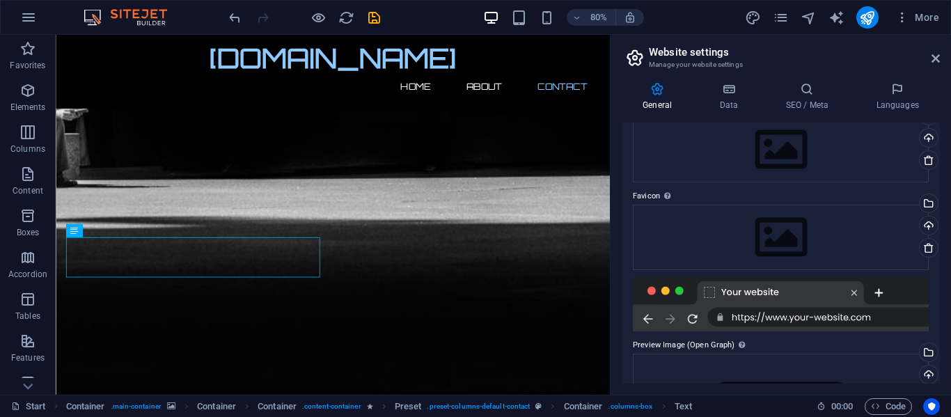
type input "MCG"
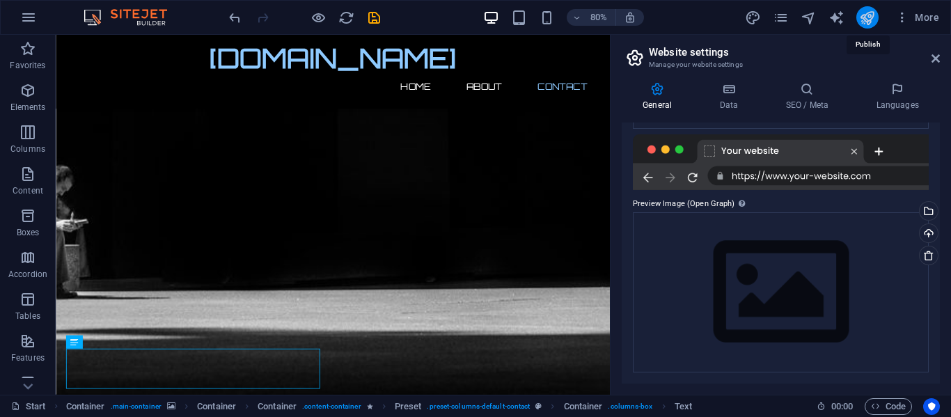
click at [870, 14] on icon "publish" at bounding box center [867, 18] width 16 height 16
checkbox input "false"
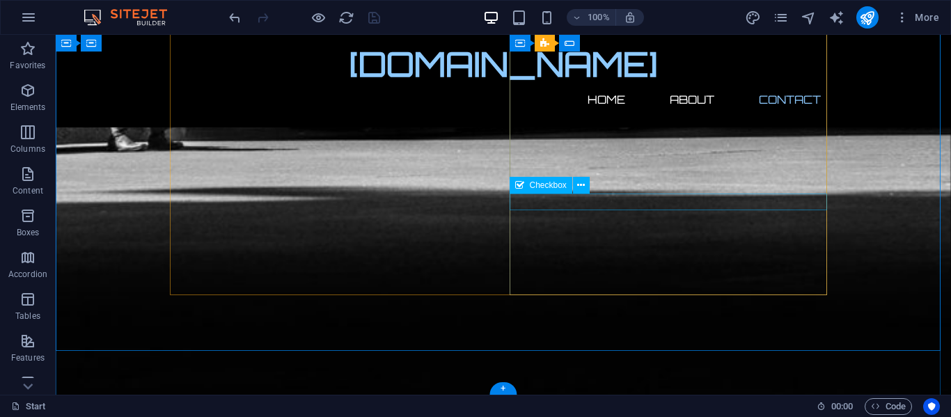
scroll to position [1093, 0]
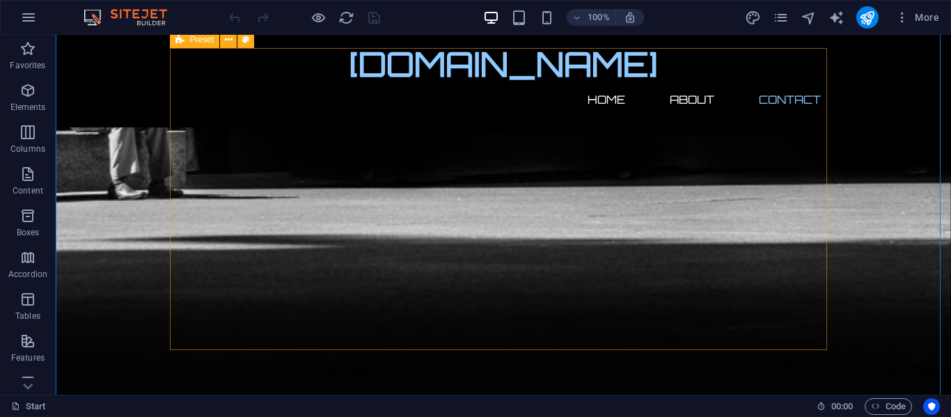
scroll to position [1045, 0]
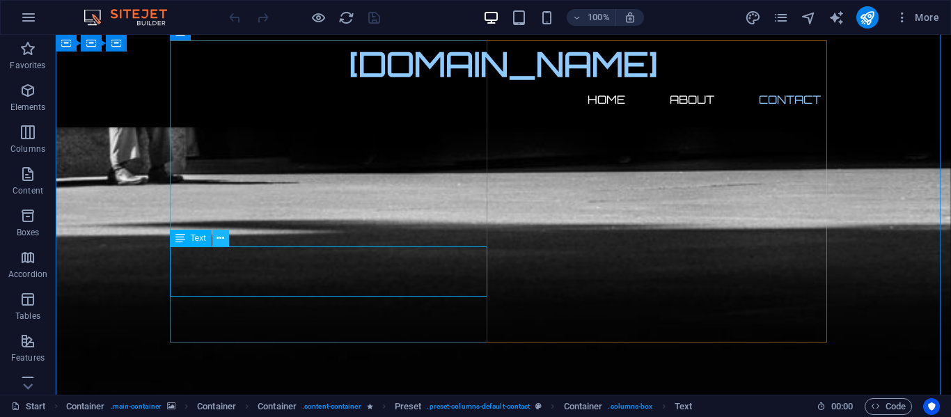
click at [221, 237] on icon at bounding box center [221, 238] width 8 height 15
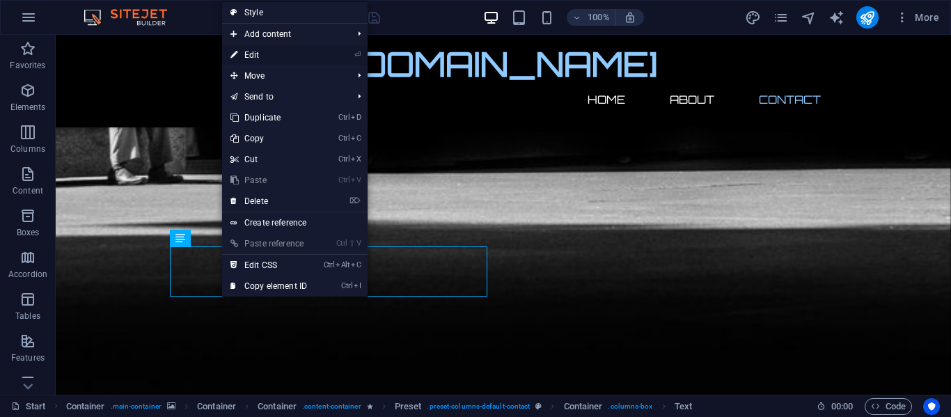
click at [249, 52] on link "⏎ Edit" at bounding box center [268, 55] width 93 height 21
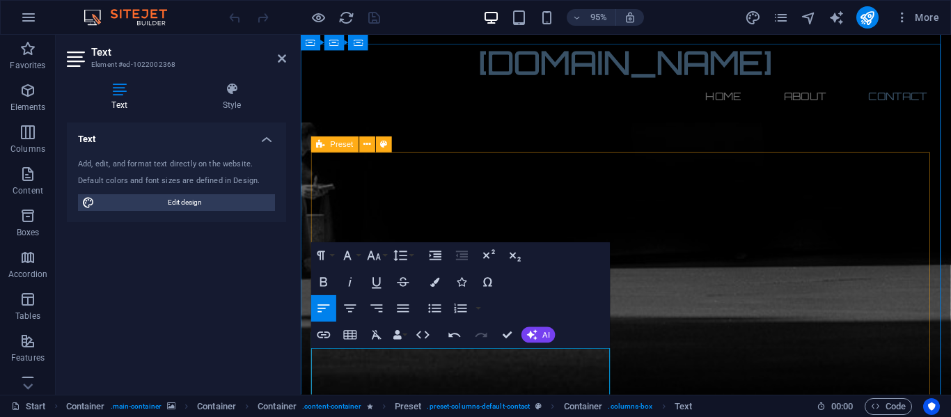
scroll to position [905, 0]
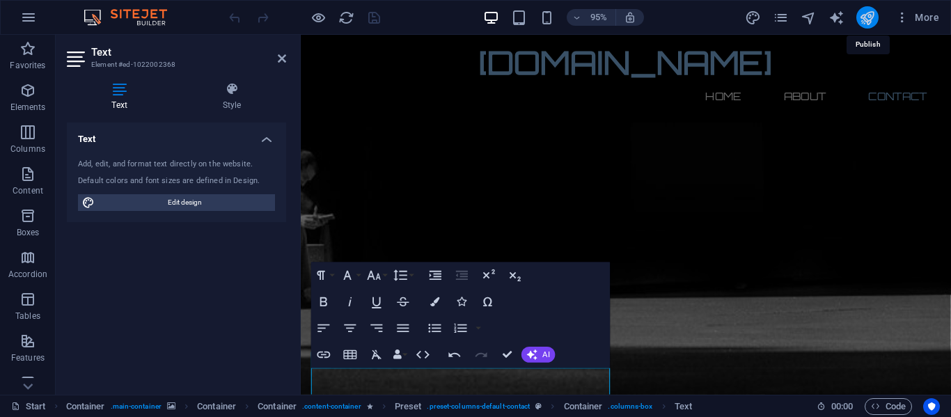
click at [866, 21] on icon "publish" at bounding box center [867, 18] width 16 height 16
checkbox input "false"
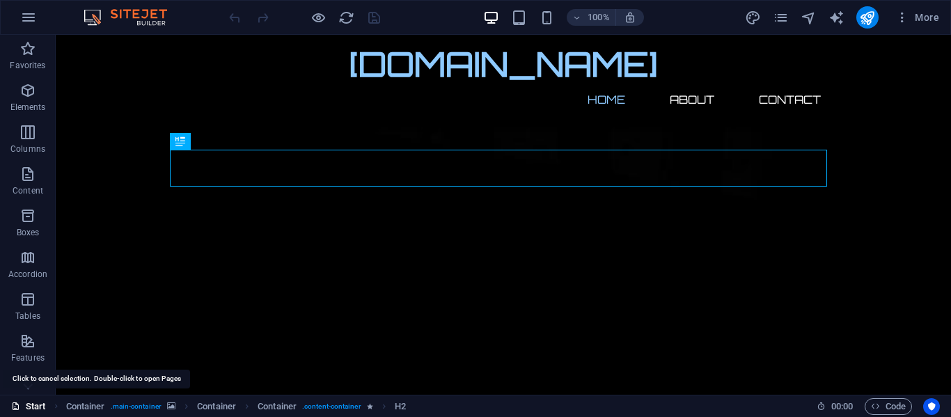
click at [34, 409] on link "Start" at bounding box center [28, 406] width 35 height 17
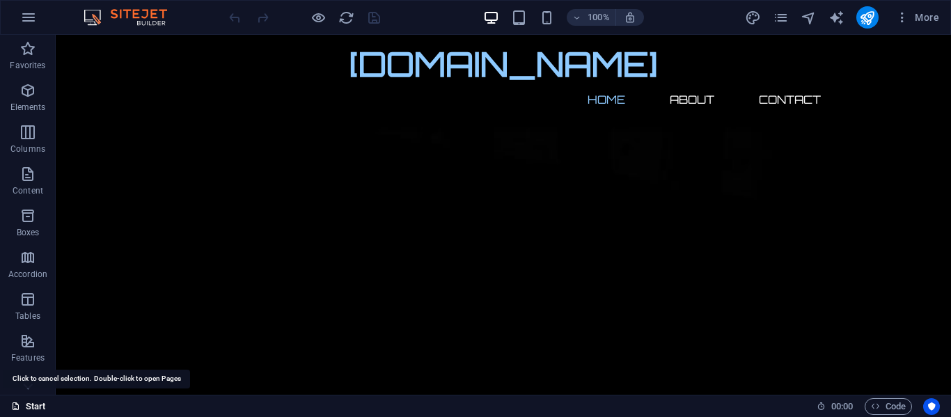
click at [31, 405] on link "Start" at bounding box center [28, 406] width 35 height 17
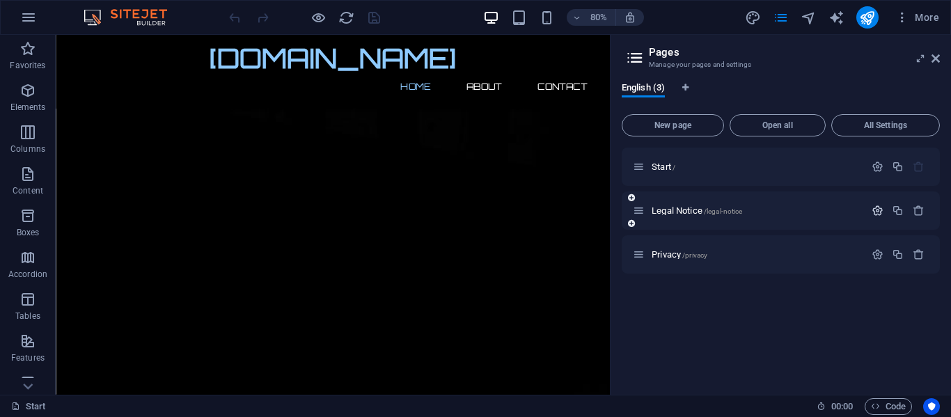
click at [875, 215] on icon "button" at bounding box center [878, 211] width 12 height 12
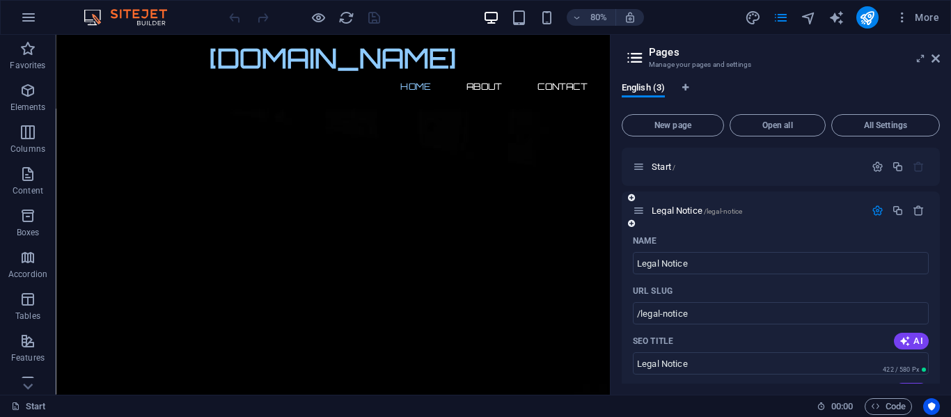
click at [711, 224] on div "Legal Notice /legal-notice" at bounding box center [781, 211] width 318 height 38
click at [797, 203] on div "Legal Notice /legal-notice" at bounding box center [749, 211] width 232 height 16
click at [632, 53] on icon at bounding box center [635, 57] width 21 height 19
click at [636, 57] on icon at bounding box center [635, 57] width 21 height 19
click at [864, 132] on button "All Settings" at bounding box center [885, 125] width 109 height 22
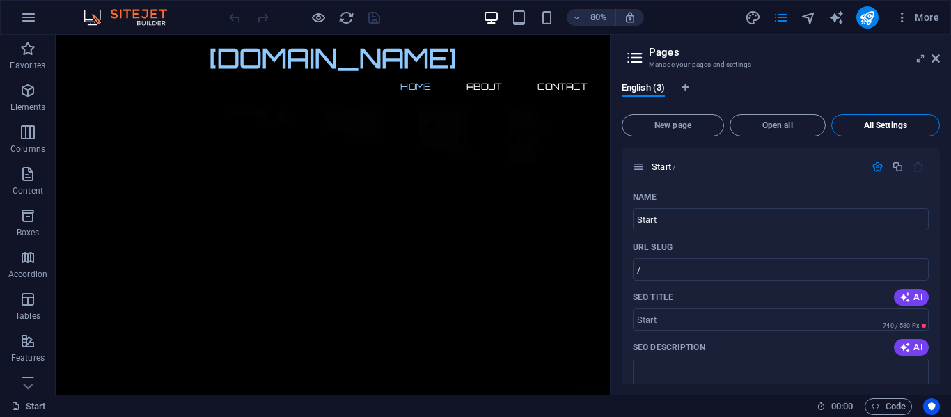
scroll to position [1194, 0]
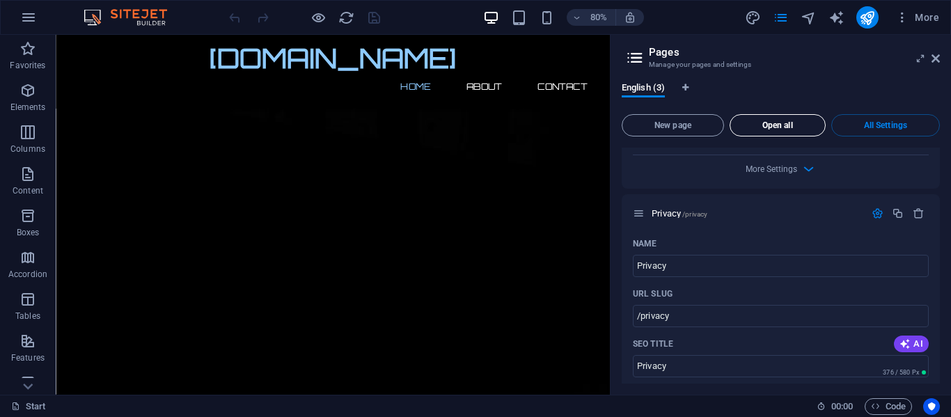
click at [783, 123] on span "Open all" at bounding box center [778, 125] width 84 height 8
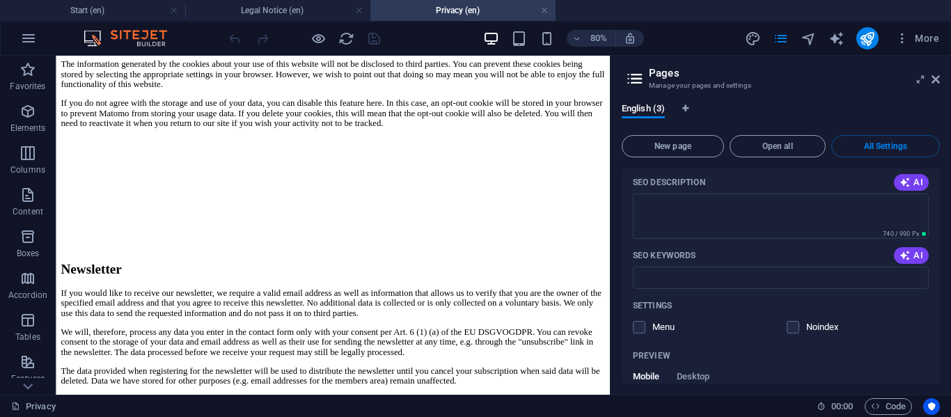
scroll to position [1496, 0]
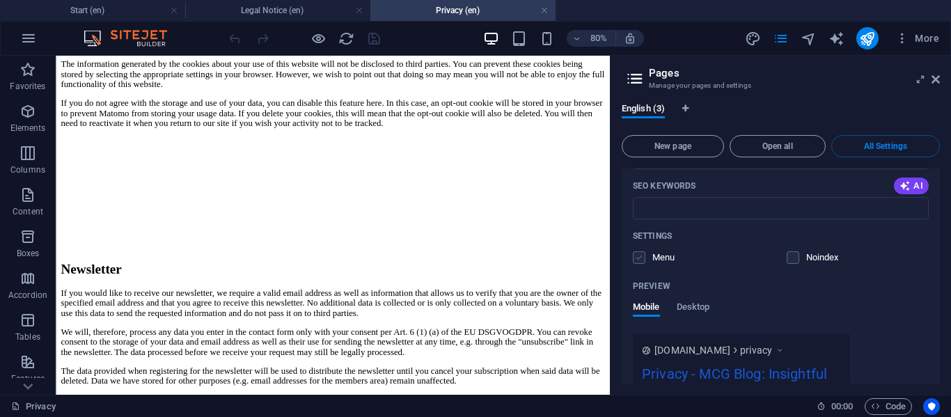
click at [641, 259] on label at bounding box center [639, 257] width 13 height 13
click at [0, 0] on input "checkbox" at bounding box center [0, 0] width 0 height 0
click at [788, 259] on label at bounding box center [793, 257] width 13 height 13
click at [0, 0] on input "checkbox" at bounding box center [0, 0] width 0 height 0
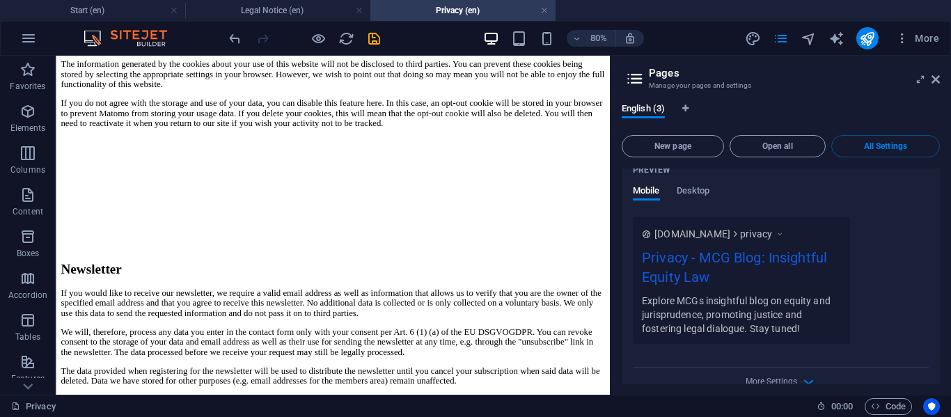
scroll to position [1635, 0]
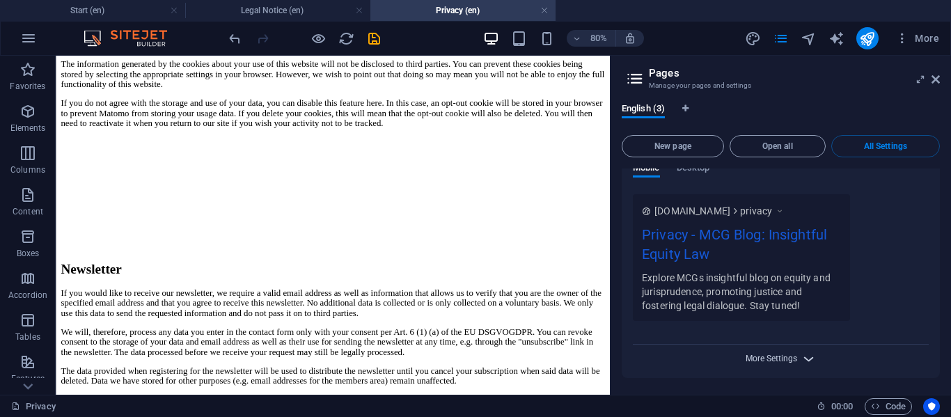
click at [774, 362] on span "More Settings" at bounding box center [772, 359] width 52 height 10
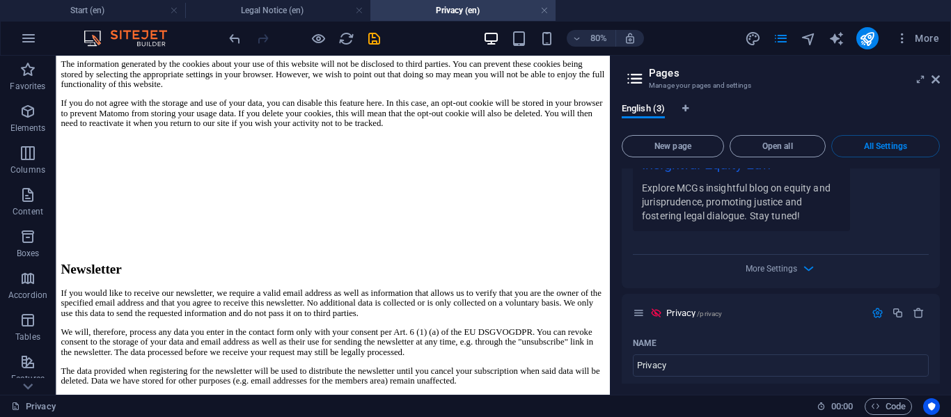
scroll to position [1114, 0]
click at [654, 315] on icon at bounding box center [656, 314] width 12 height 12
click at [655, 313] on icon at bounding box center [656, 314] width 12 height 12
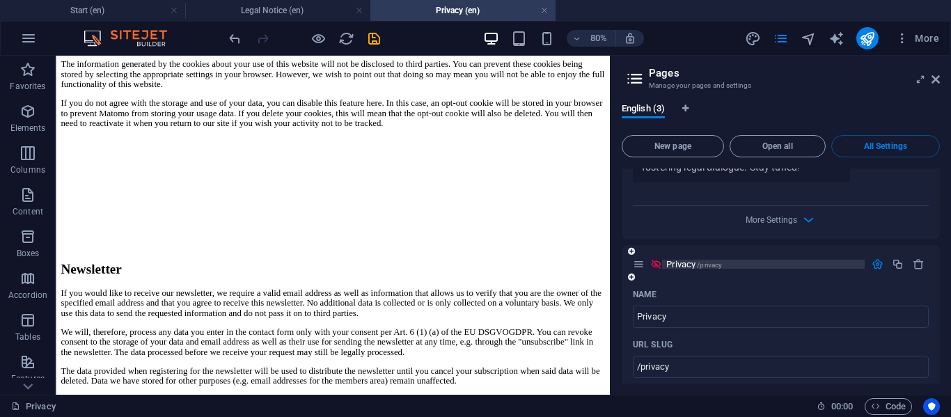
scroll to position [1184, 0]
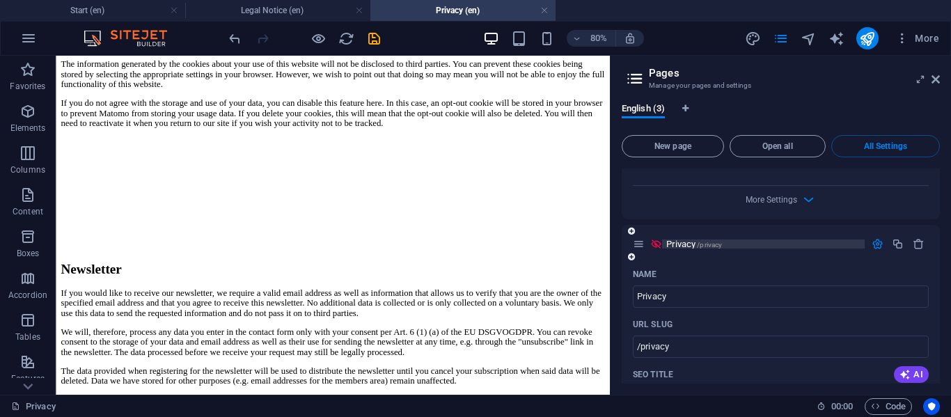
click at [721, 247] on span "/privacy" at bounding box center [709, 245] width 25 height 8
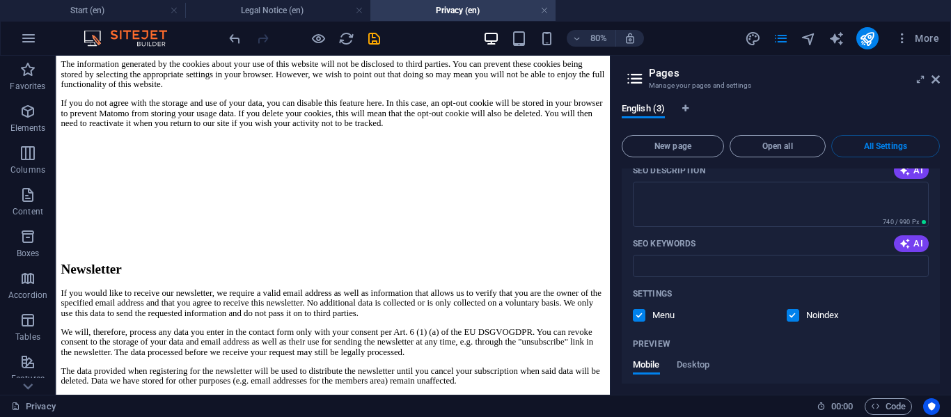
scroll to position [1462, 0]
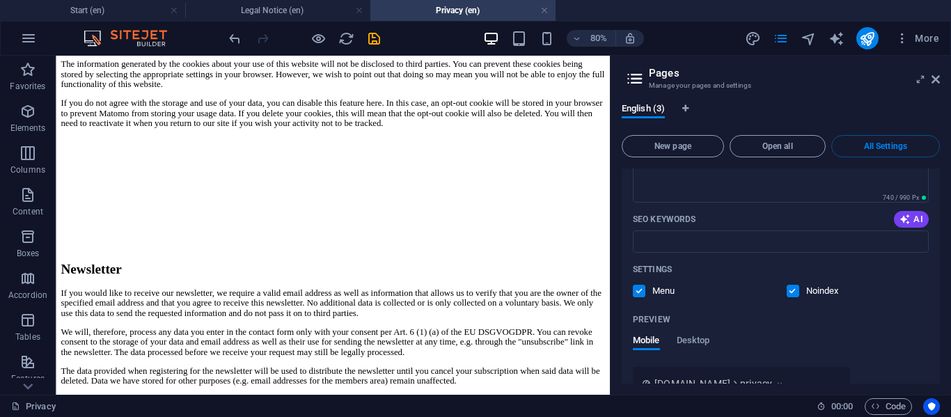
click at [795, 288] on label at bounding box center [793, 291] width 13 height 13
click at [0, 0] on input "checkbox" at bounding box center [0, 0] width 0 height 0
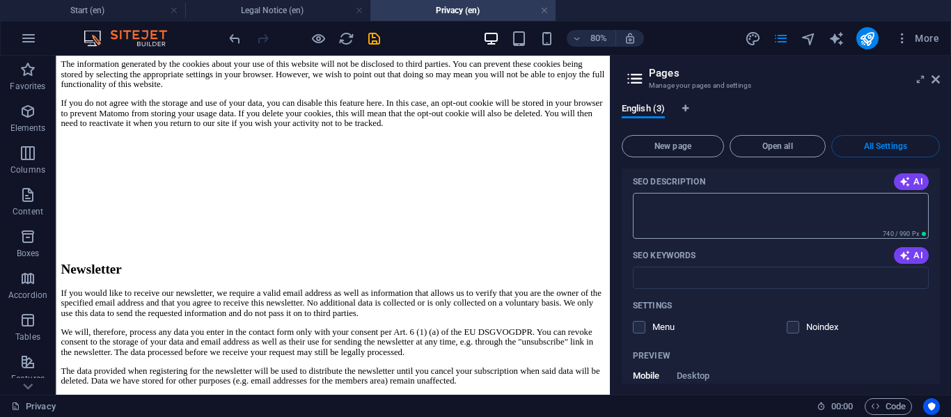
scroll to position [836, 0]
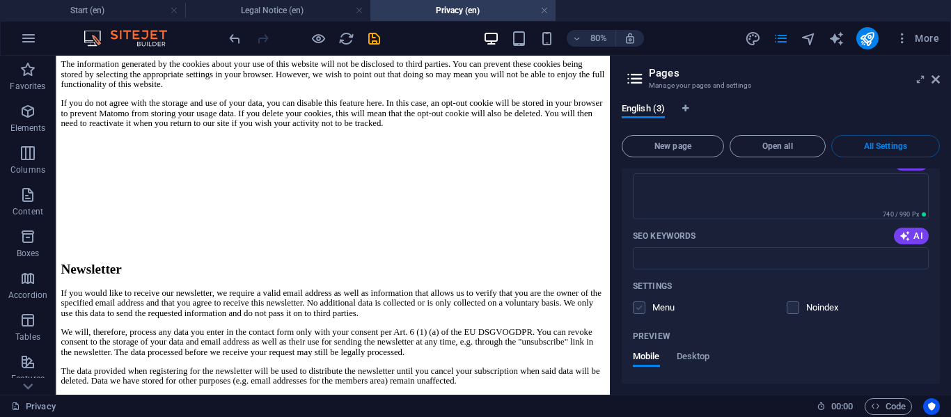
click at [638, 311] on label at bounding box center [639, 308] width 13 height 13
click at [0, 0] on input "checkbox" at bounding box center [0, 0] width 0 height 0
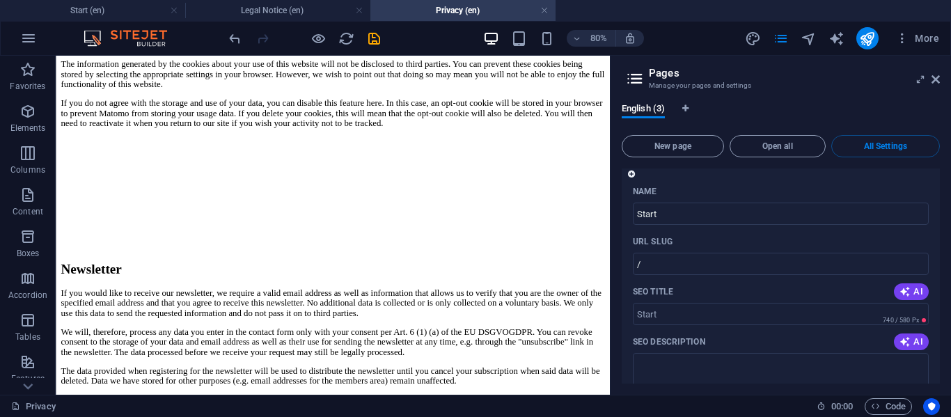
scroll to position [0, 0]
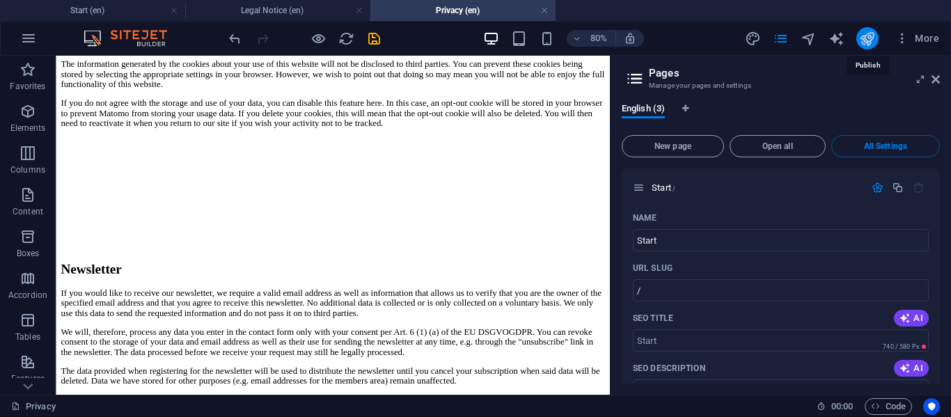
click at [864, 38] on icon "publish" at bounding box center [867, 39] width 16 height 16
